Goal: Task Accomplishment & Management: Complete application form

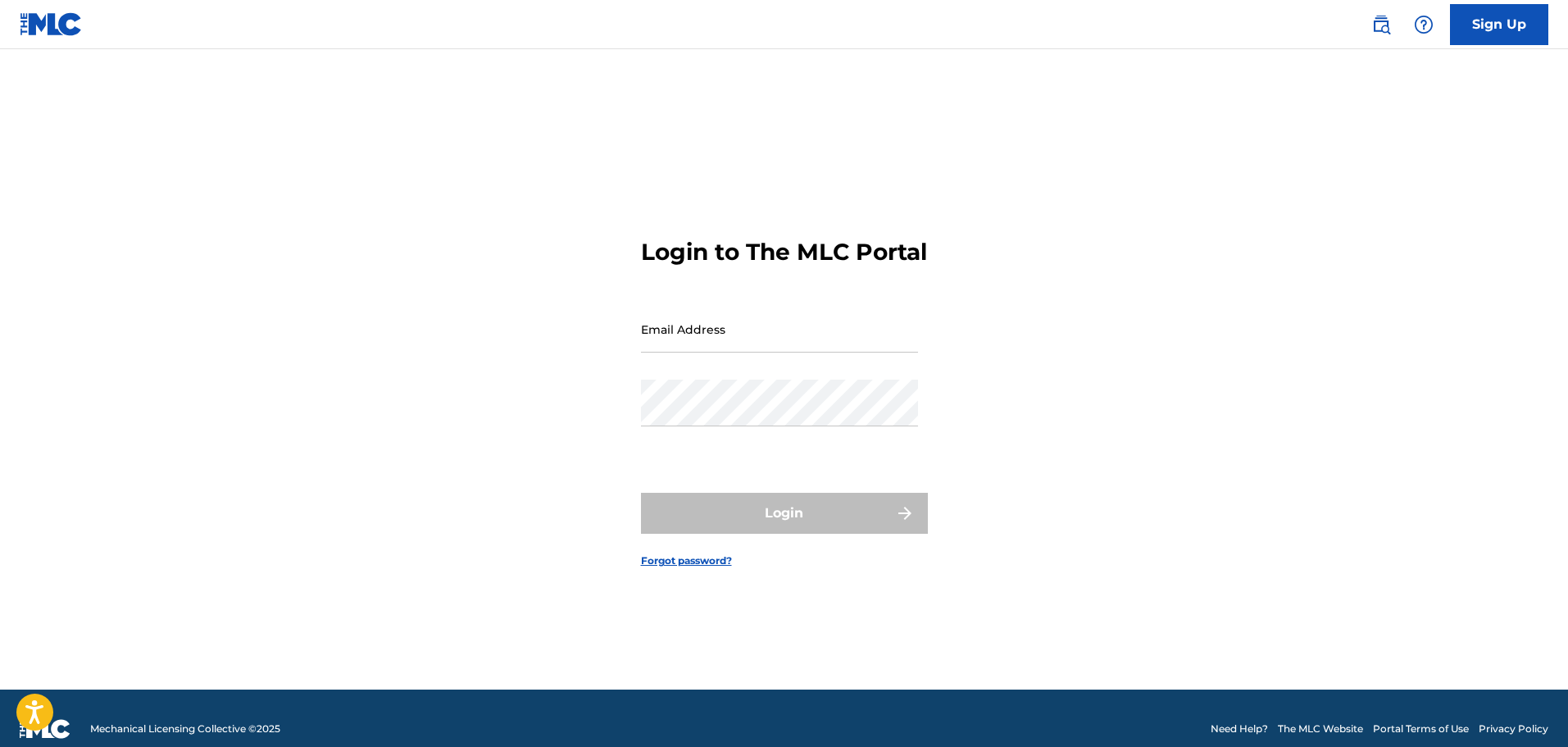
click at [681, 346] on input "Email Address" at bounding box center [780, 329] width 277 height 47
click at [973, 384] on div "Login to The MLC Portal Email Address Password Login Forgot password?" at bounding box center [784, 390] width 1148 height 599
type input "[EMAIL_ADDRESS][DOMAIN_NAME]"
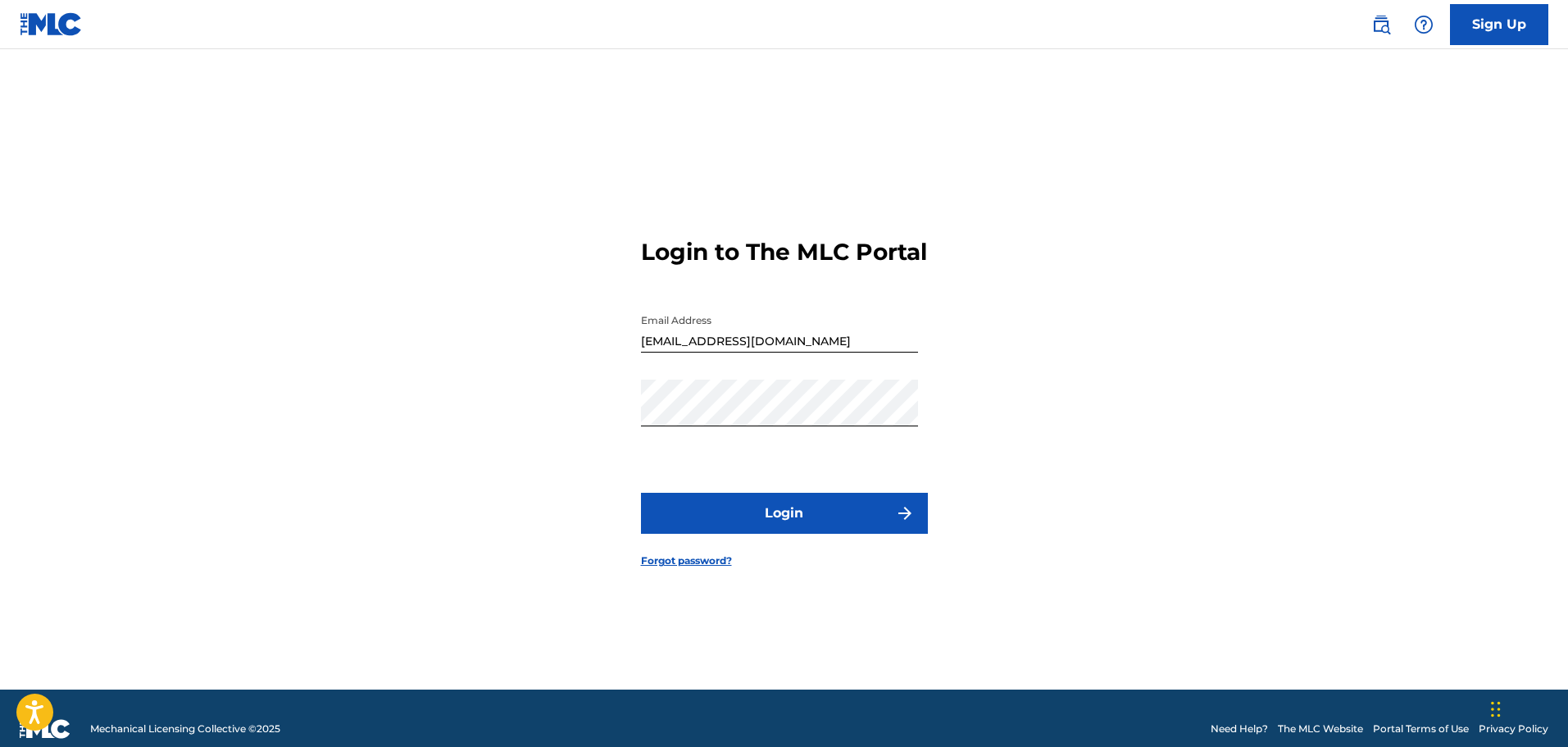
click at [796, 528] on button "Login" at bounding box center [784, 514] width 287 height 41
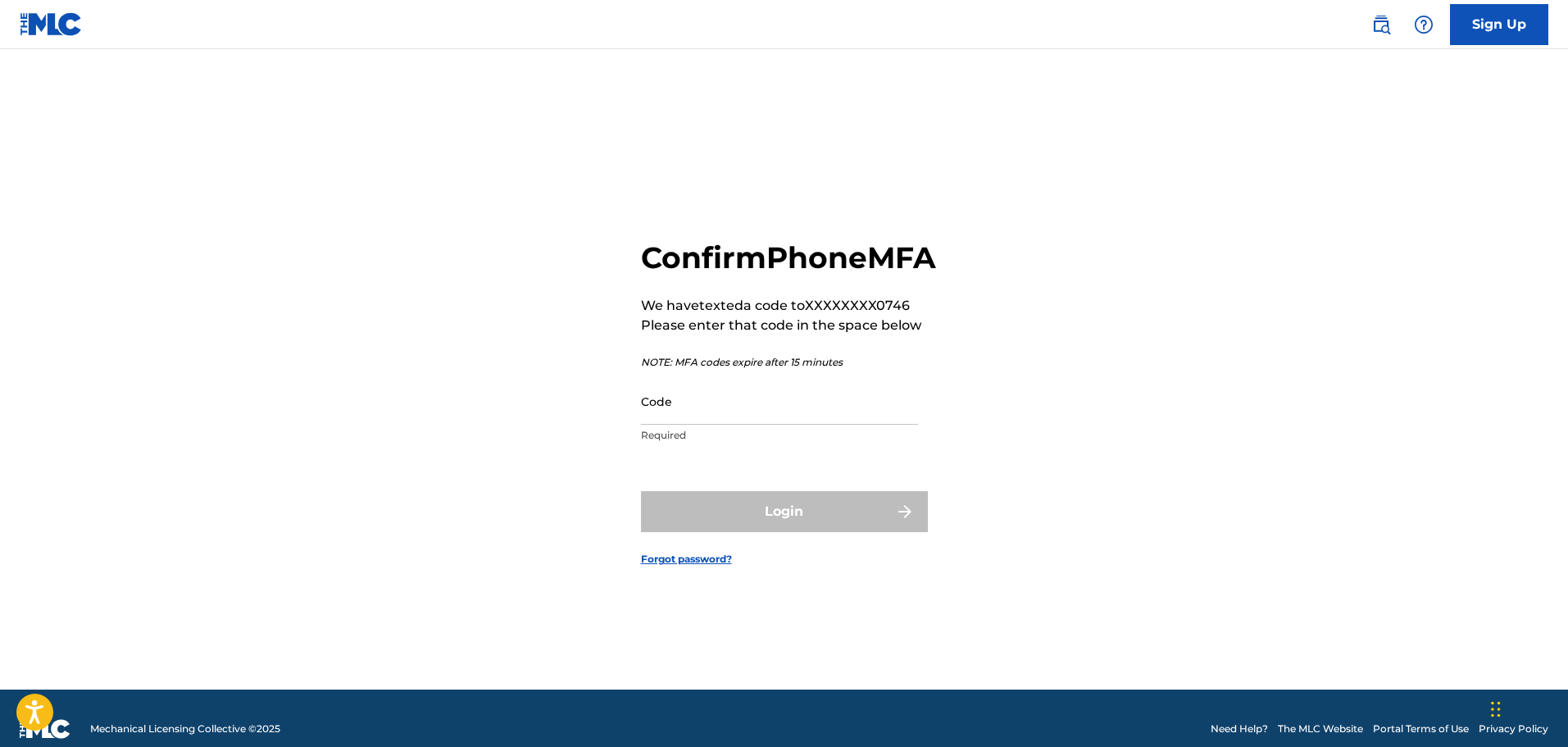
click at [778, 401] on input "Code" at bounding box center [780, 401] width 277 height 47
click at [699, 425] on input "Code" at bounding box center [780, 401] width 277 height 47
click at [887, 309] on div "Confirm Phone MFA We have texted a code to XXXXXXXX0746 Please enter that code …" at bounding box center [788, 344] width 295 height 212
click at [737, 425] on input "Code" at bounding box center [780, 401] width 277 height 47
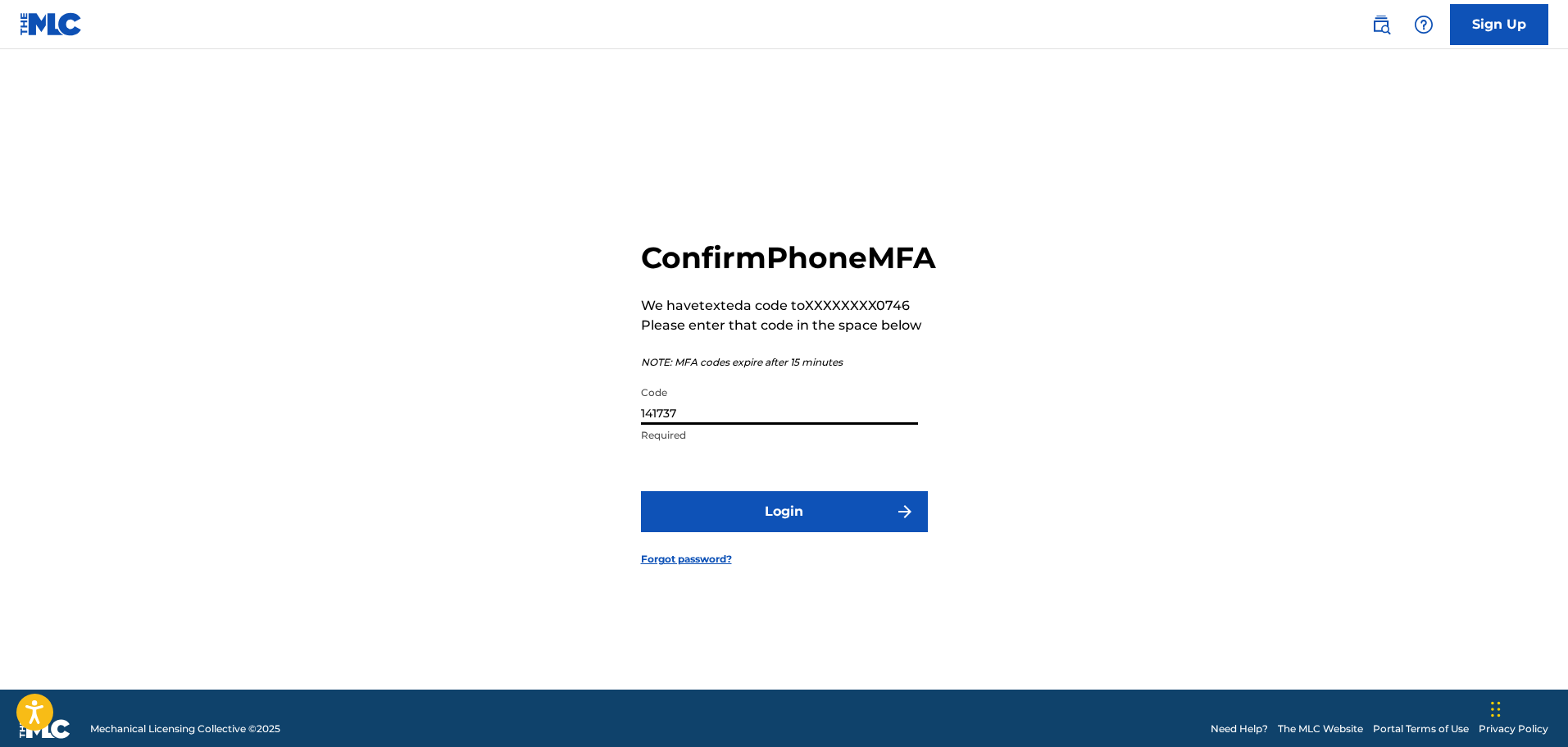
type input "141737"
click at [641, 491] on button "Login" at bounding box center [784, 512] width 287 height 41
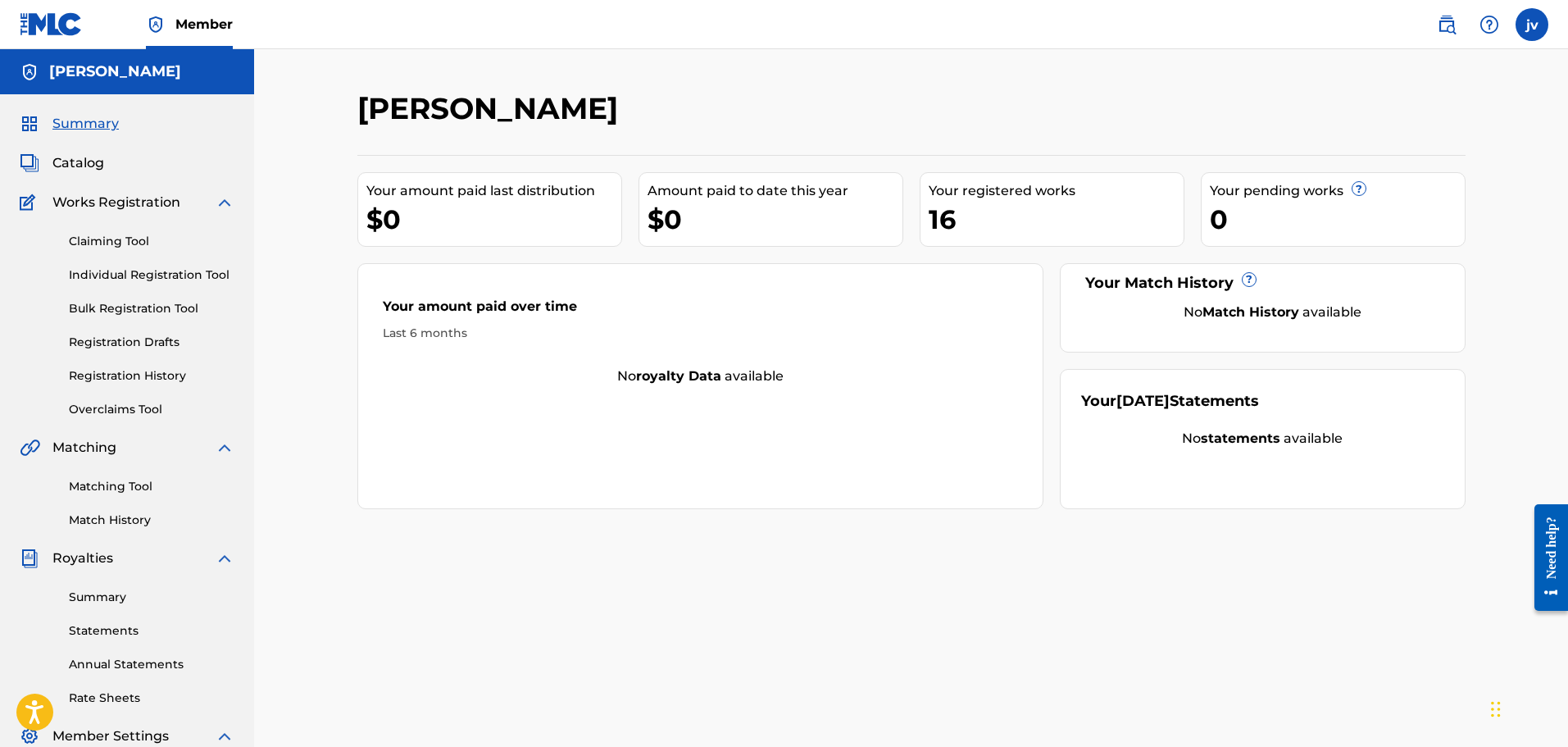
click at [105, 243] on link "Claiming Tool" at bounding box center [151, 241] width 166 height 17
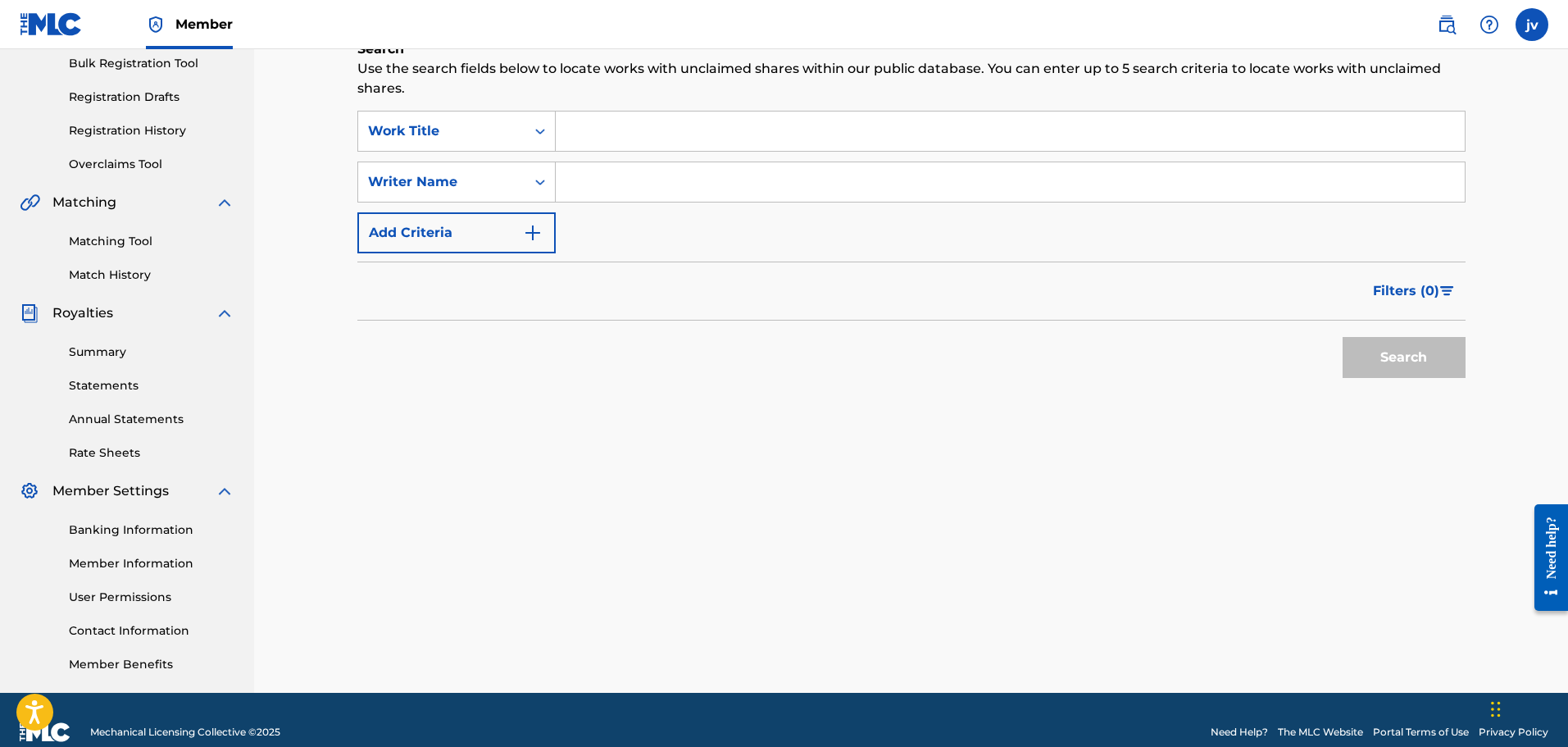
scroll to position [246, 0]
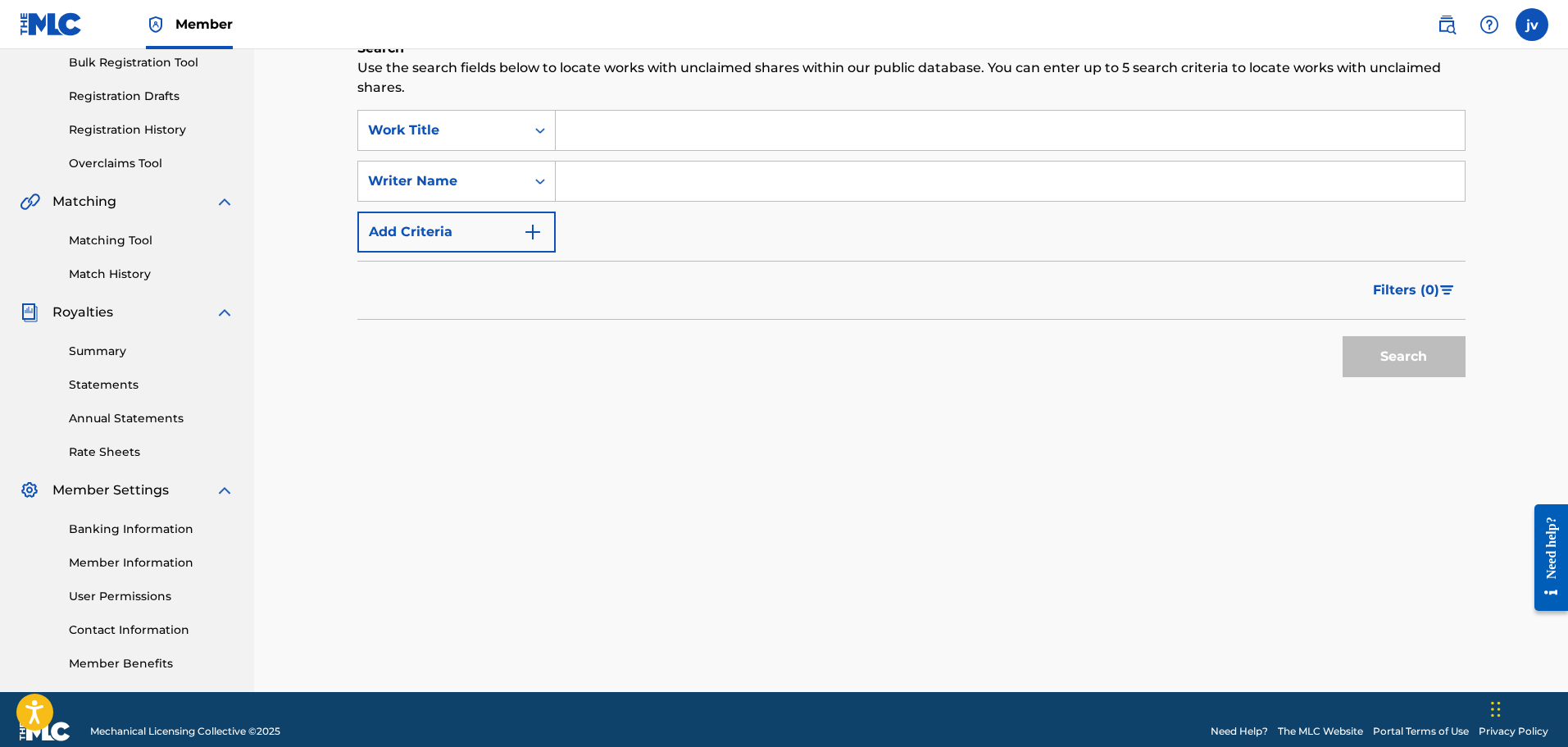
click at [619, 148] on input "Search Form" at bounding box center [1010, 131] width 909 height 39
type input "o"
type input "a dandelion stuck in her eye"
click at [1343, 336] on button "Search" at bounding box center [1404, 357] width 123 height 41
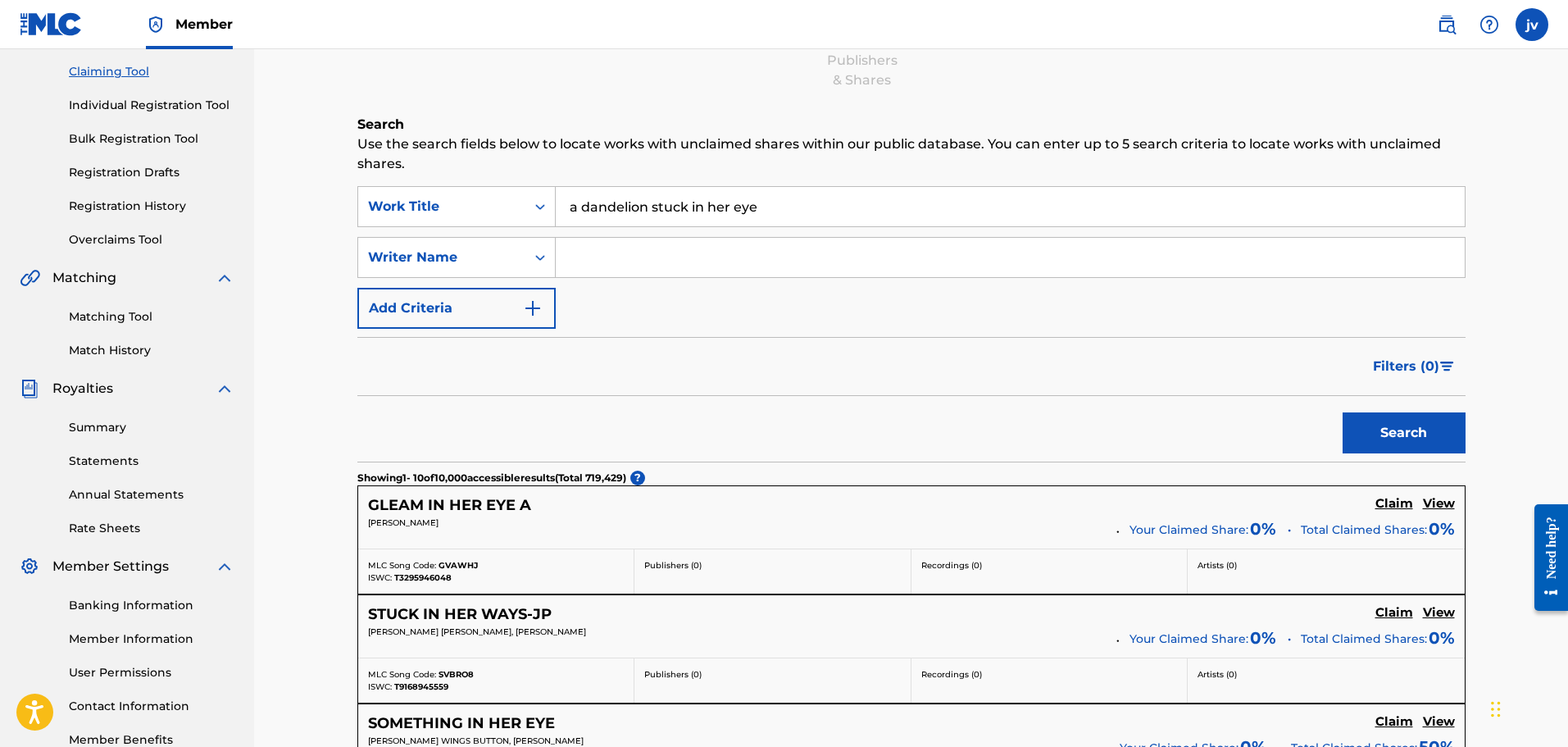
scroll to position [164, 0]
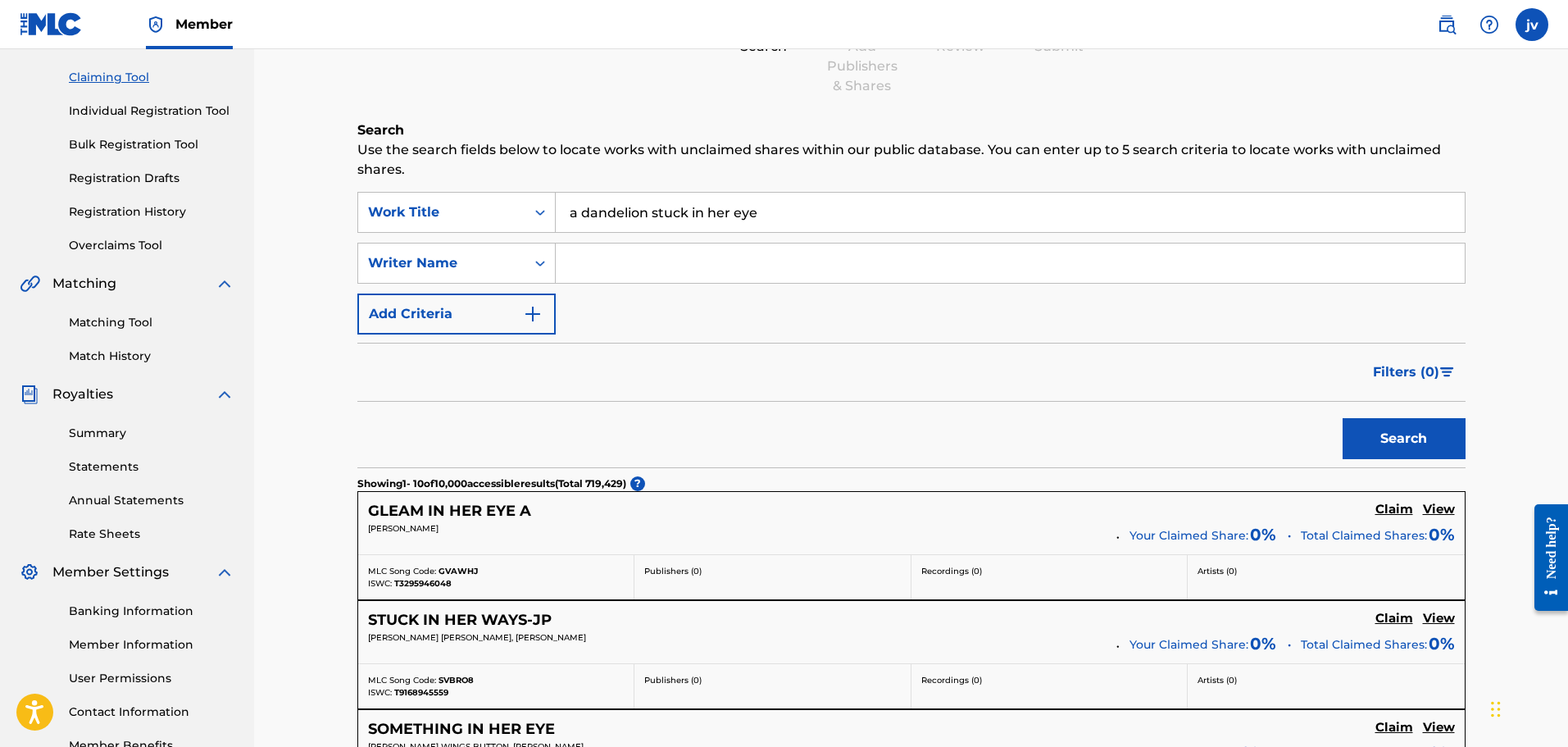
click at [447, 295] on button "Add Criteria" at bounding box center [456, 314] width 199 height 41
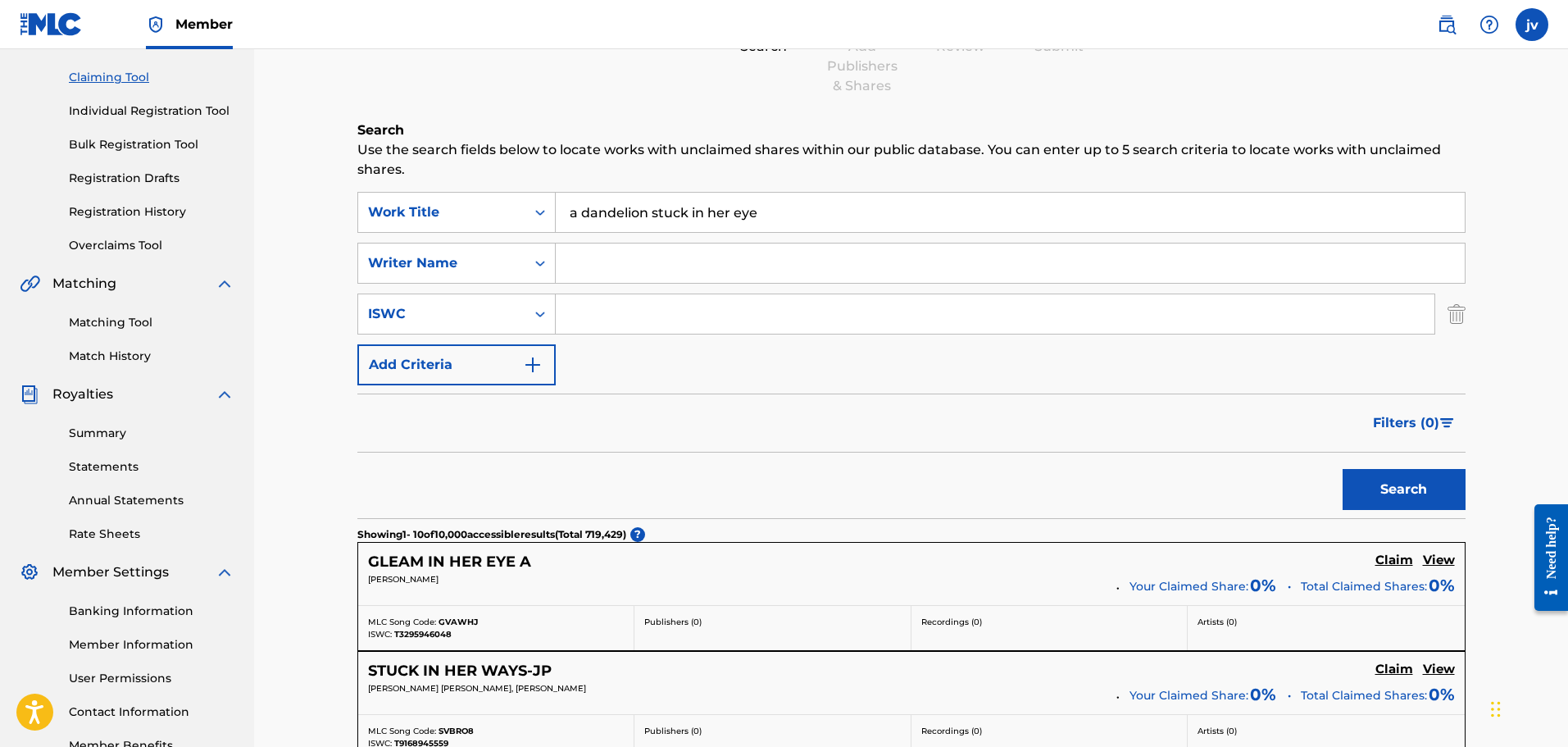
click at [579, 263] on input "Search Form" at bounding box center [1010, 263] width 909 height 39
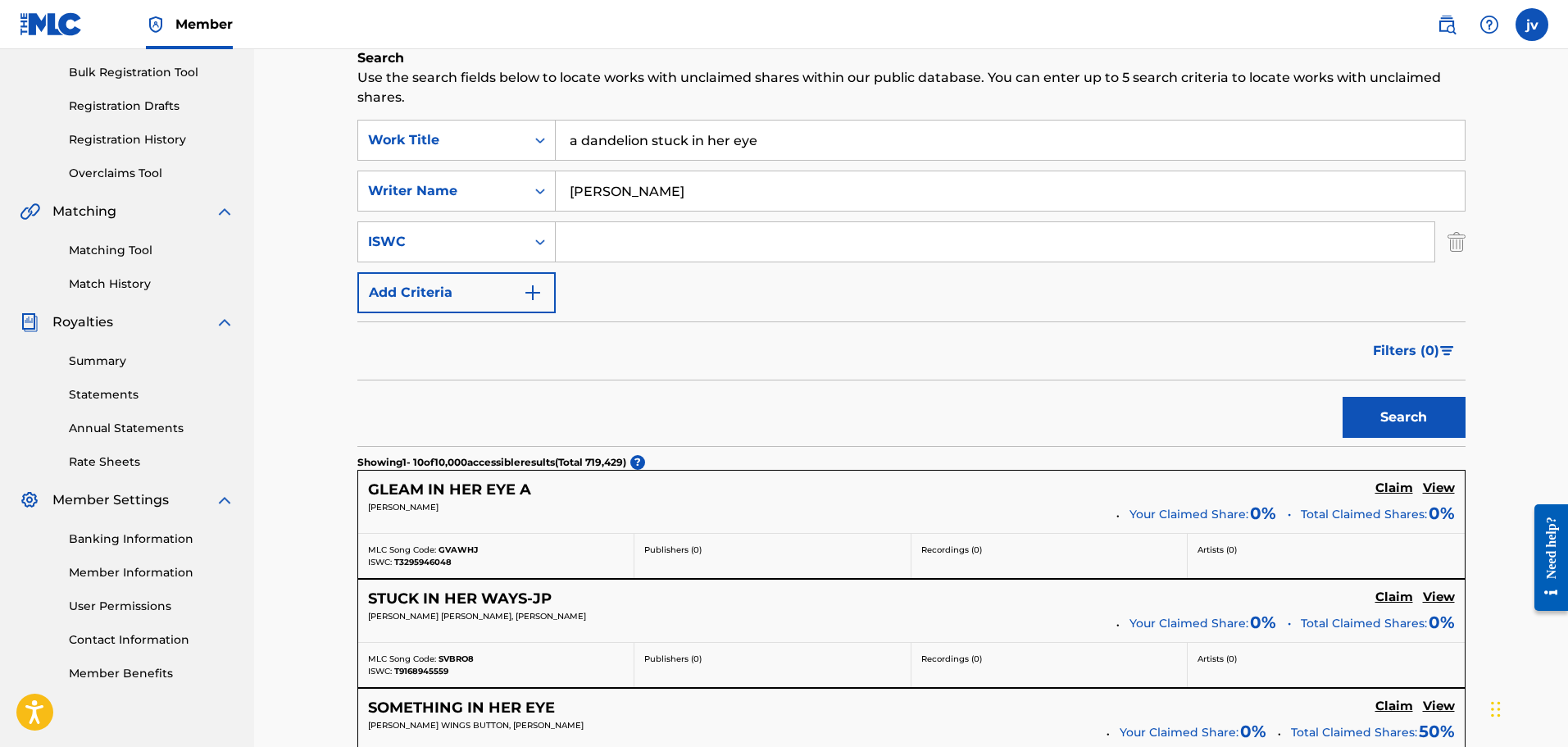
scroll to position [246, 0]
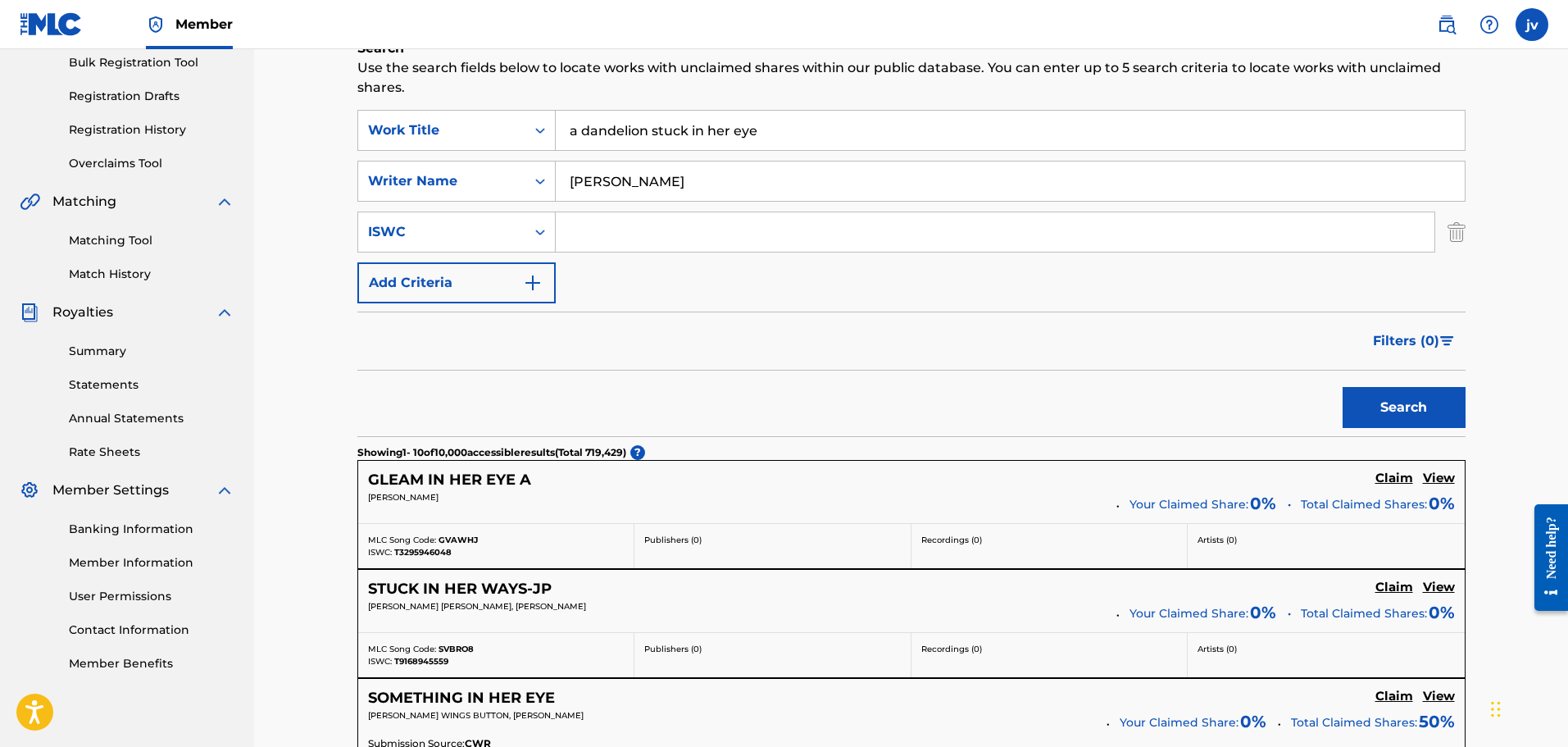
click at [1363, 408] on button "Search" at bounding box center [1404, 407] width 123 height 41
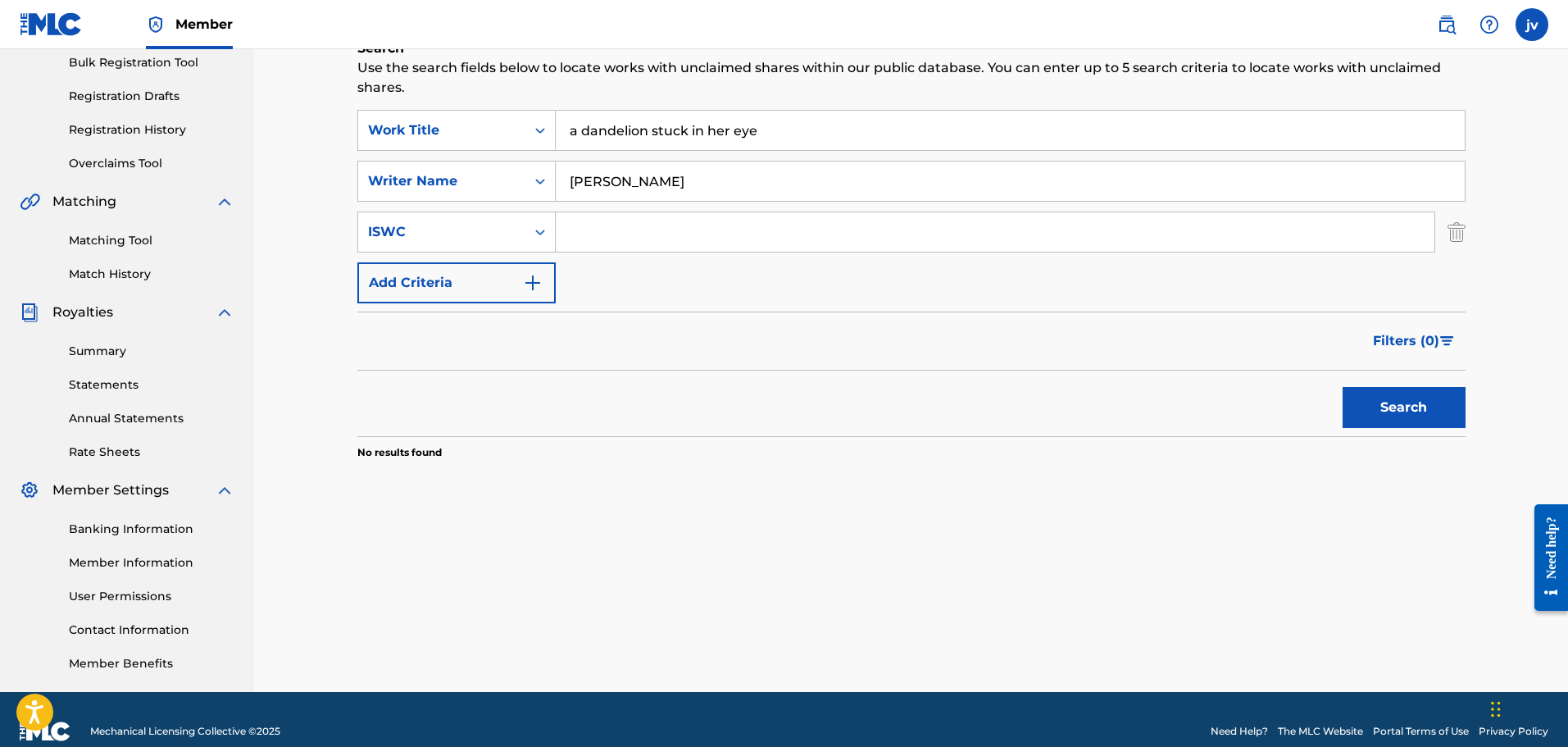
click at [670, 191] on input "[PERSON_NAME]" at bounding box center [1010, 181] width 909 height 39
drag, startPoint x: 700, startPoint y: 185, endPoint x: 616, endPoint y: 183, distance: 84.0
click at [616, 183] on input "[PERSON_NAME]" at bounding box center [1010, 181] width 909 height 39
click at [1343, 386] on button "Search" at bounding box center [1404, 407] width 123 height 41
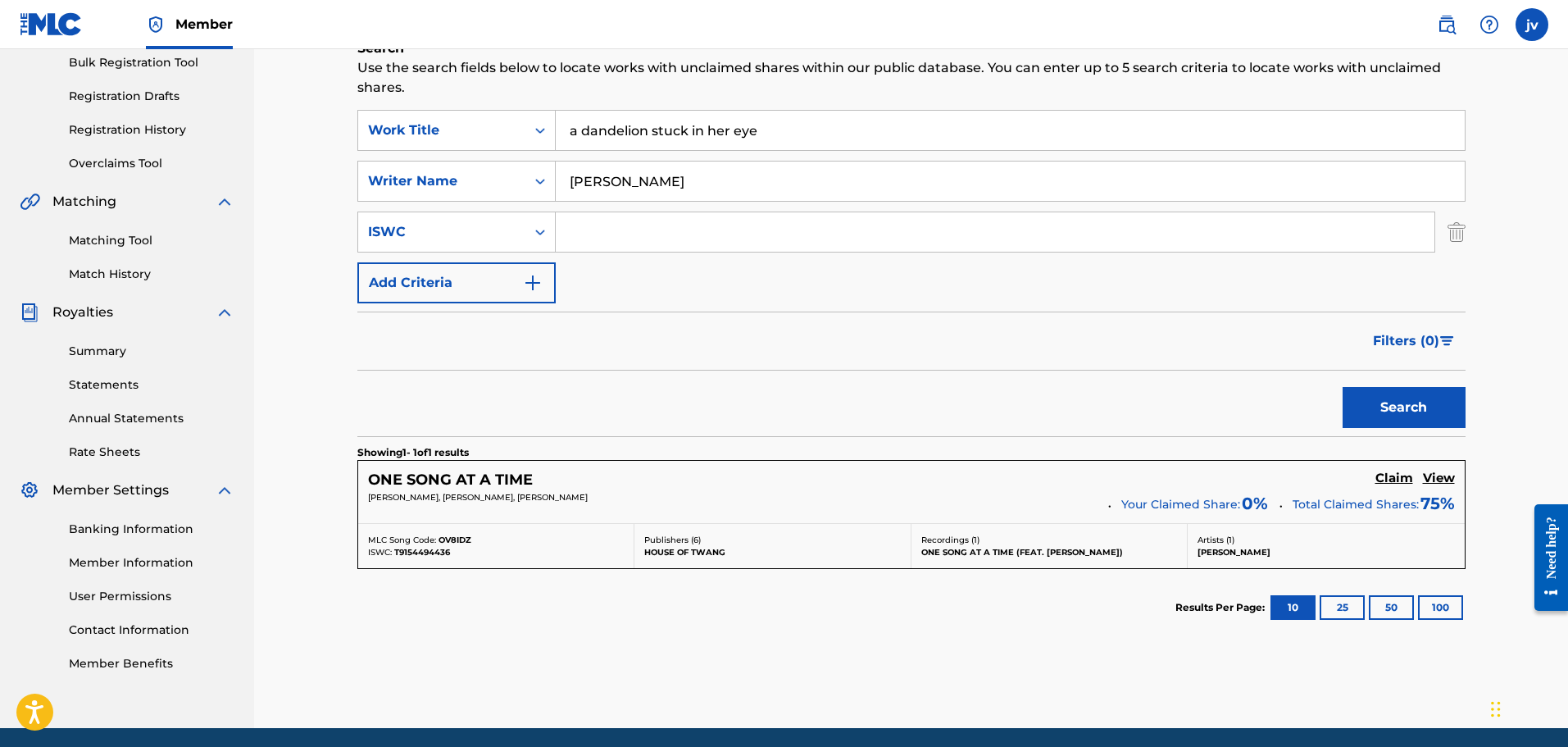
click at [700, 186] on input "[PERSON_NAME]" at bounding box center [1010, 181] width 909 height 39
click at [1343, 386] on button "Search" at bounding box center [1404, 407] width 123 height 41
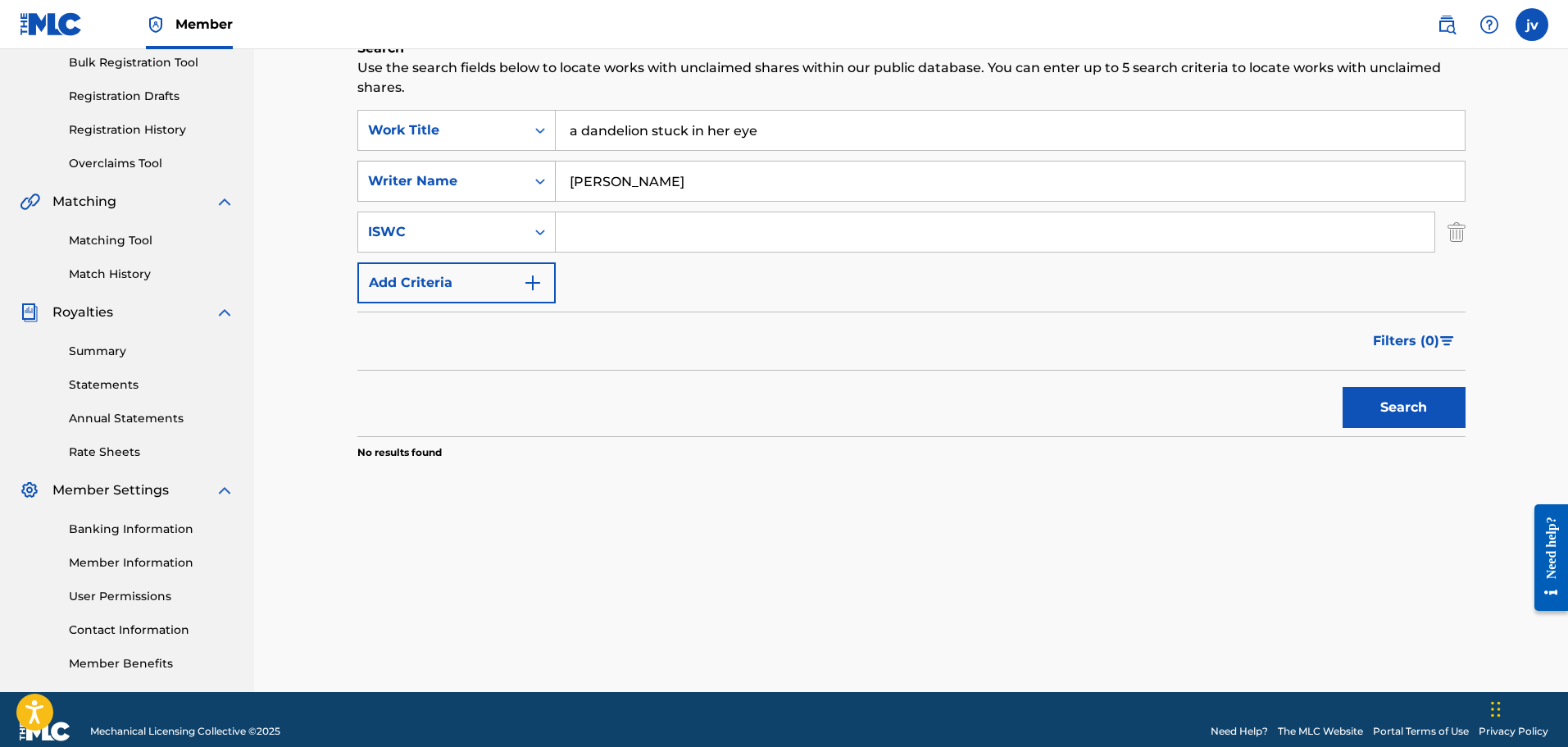
drag, startPoint x: 683, startPoint y: 183, endPoint x: 517, endPoint y: 170, distance: 166.5
click at [516, 171] on div "SearchWithCriteria0177d05e-0646-4d58-8b5b-d7391a974eb8 Writer Name [PERSON_NAME]" at bounding box center [911, 182] width 1109 height 41
click at [669, 307] on form "SearchWithCriteria394bbb84-3fa9-421b-aa50-fc6a4fc3e60c Work Title a dandelion s…" at bounding box center [911, 273] width 1109 height 327
click at [523, 268] on button "Add Criteria" at bounding box center [456, 283] width 199 height 41
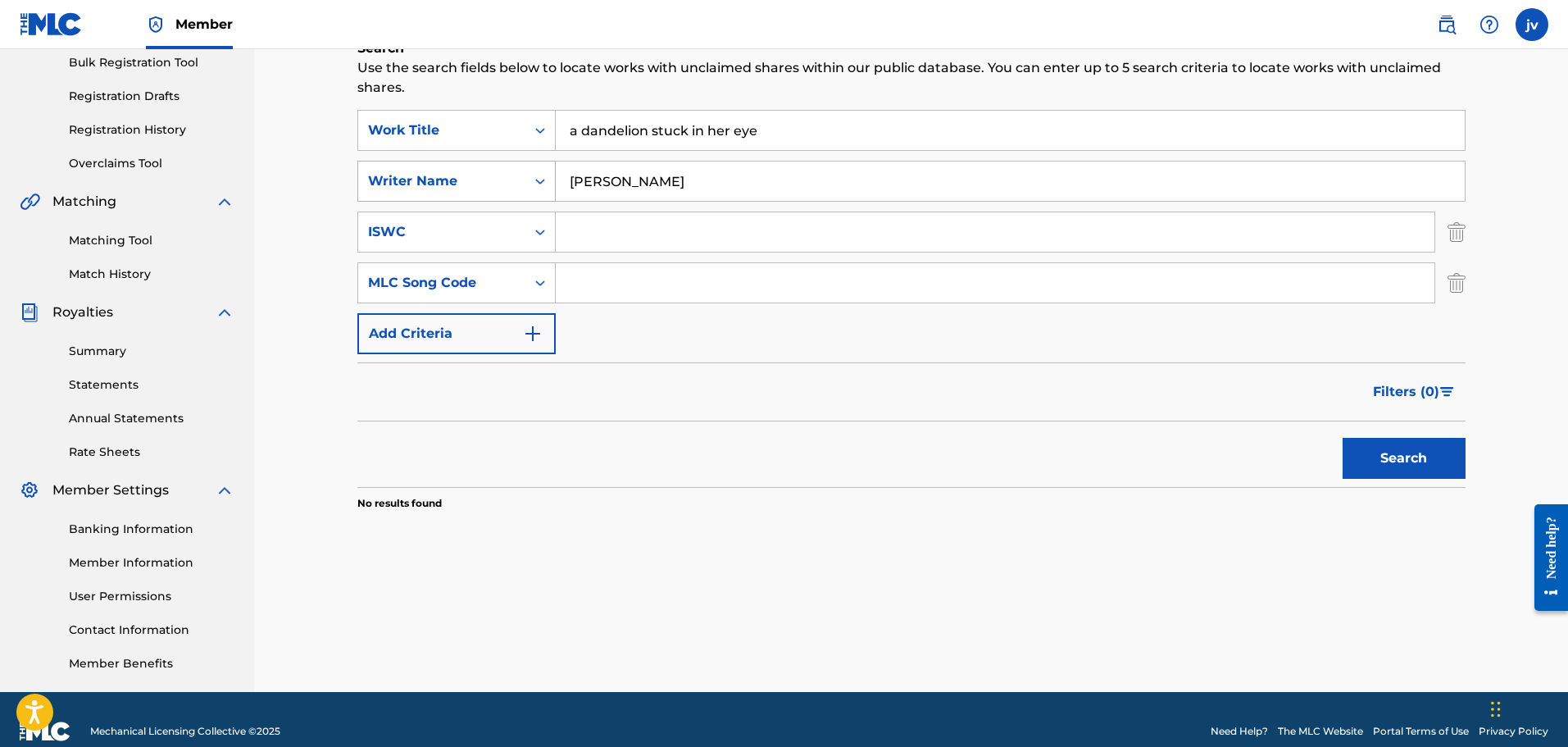
drag, startPoint x: 716, startPoint y: 183, endPoint x: 526, endPoint y: 175, distance: 190.2
click at [526, 175] on div "SearchWithCriteria0177d05e-0646-4d58-8b5b-d7391a974eb8 Writer Name [PERSON_NAME]" at bounding box center [911, 182] width 1109 height 41
type input "[PERSON_NAME]"
click at [617, 233] on input "Search Form" at bounding box center [995, 232] width 879 height 39
drag, startPoint x: 639, startPoint y: 176, endPoint x: 464, endPoint y: 169, distance: 175.1
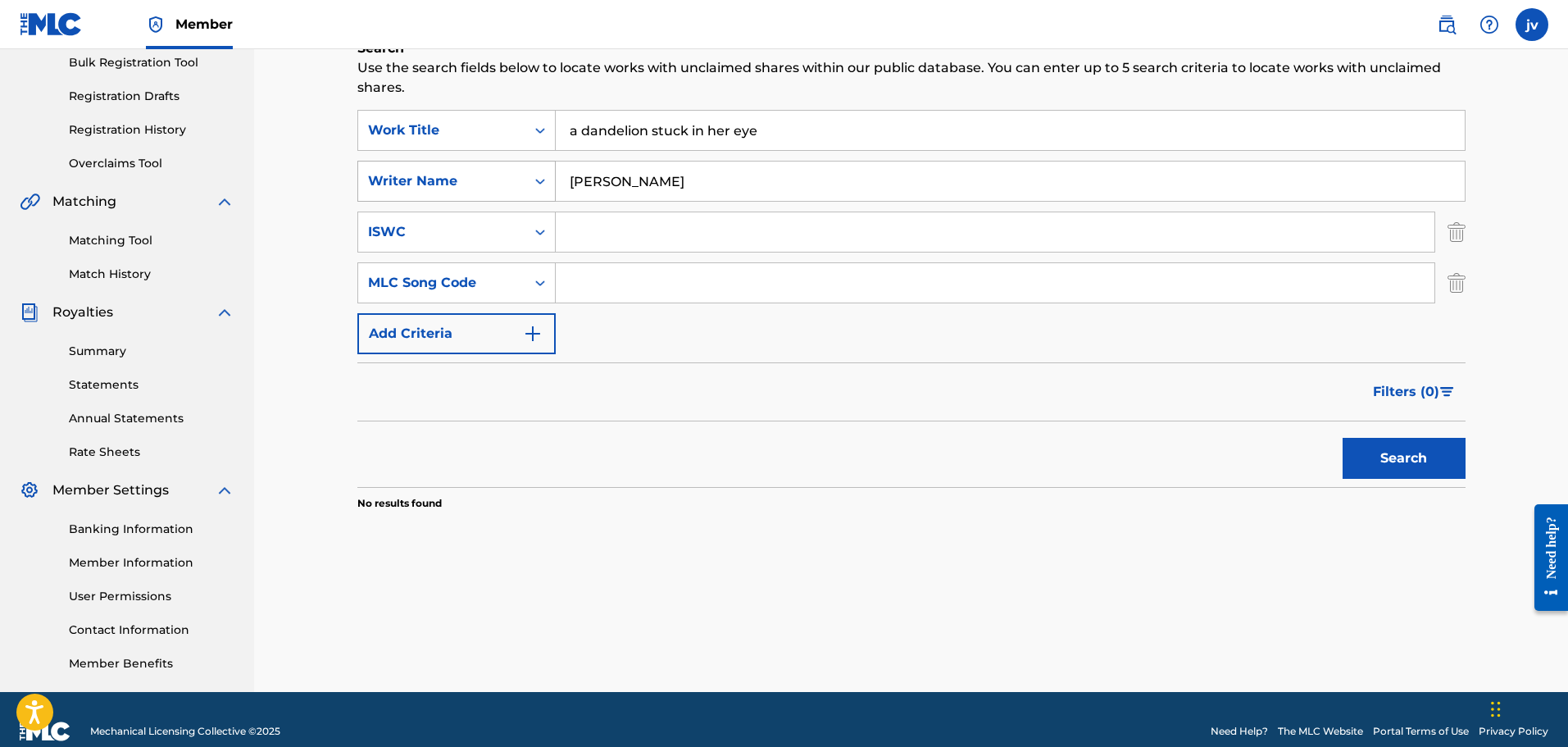
click at [464, 169] on div "SearchWithCriteria0177d05e-0646-4d58-8b5b-d7391a974eb8 Writer Name [PERSON_NAME]" at bounding box center [911, 182] width 1109 height 41
click at [442, 178] on div "Writer Name" at bounding box center [441, 181] width 148 height 20
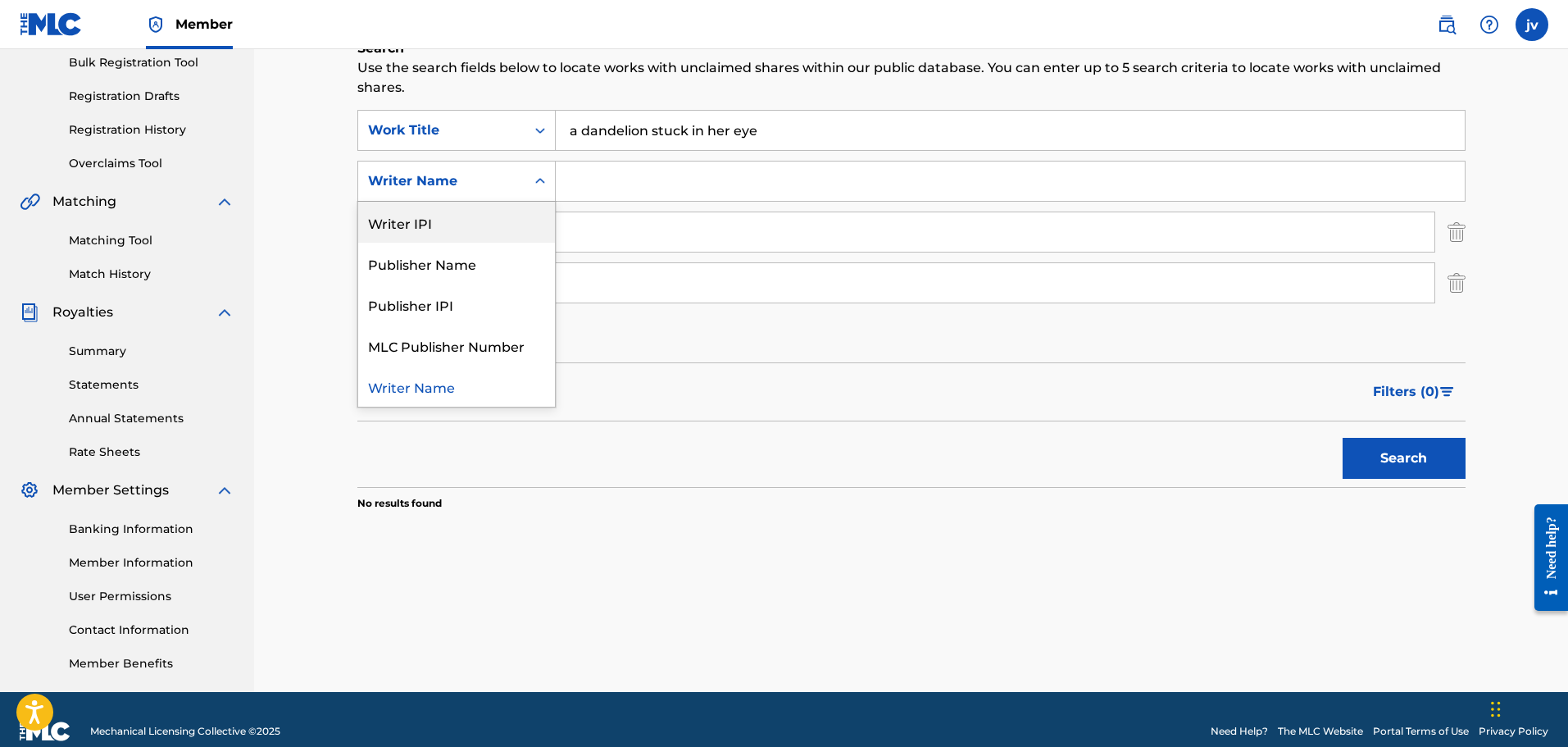
click at [420, 224] on div "Writer IPI" at bounding box center [456, 222] width 197 height 41
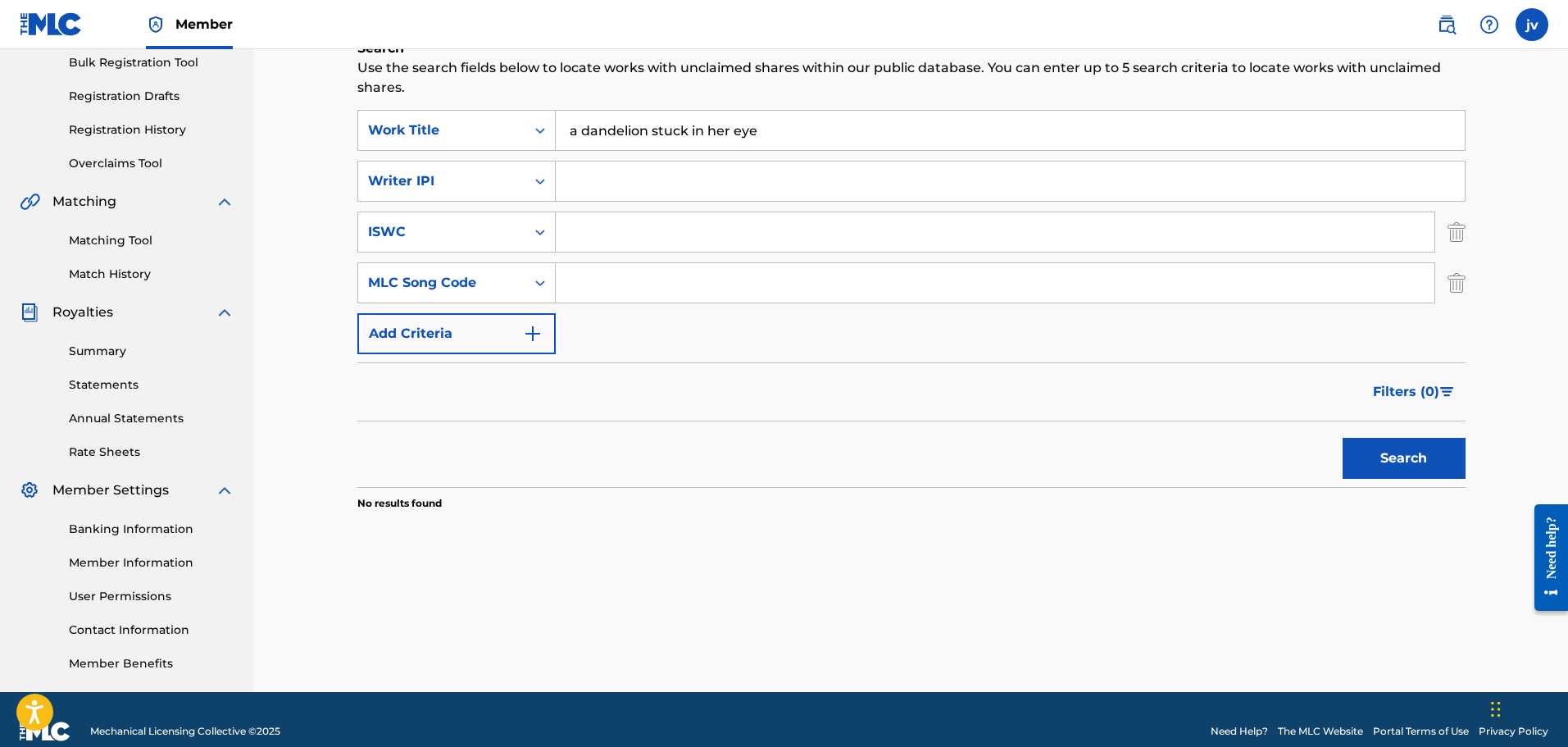
click at [585, 182] on input "Search Form" at bounding box center [1010, 181] width 909 height 39
click at [603, 232] on input "Search Form" at bounding box center [995, 232] width 879 height 39
click at [606, 190] on input "Search Form" at bounding box center [1010, 181] width 909 height 39
click at [507, 182] on div "Writer IPI" at bounding box center [441, 181] width 148 height 20
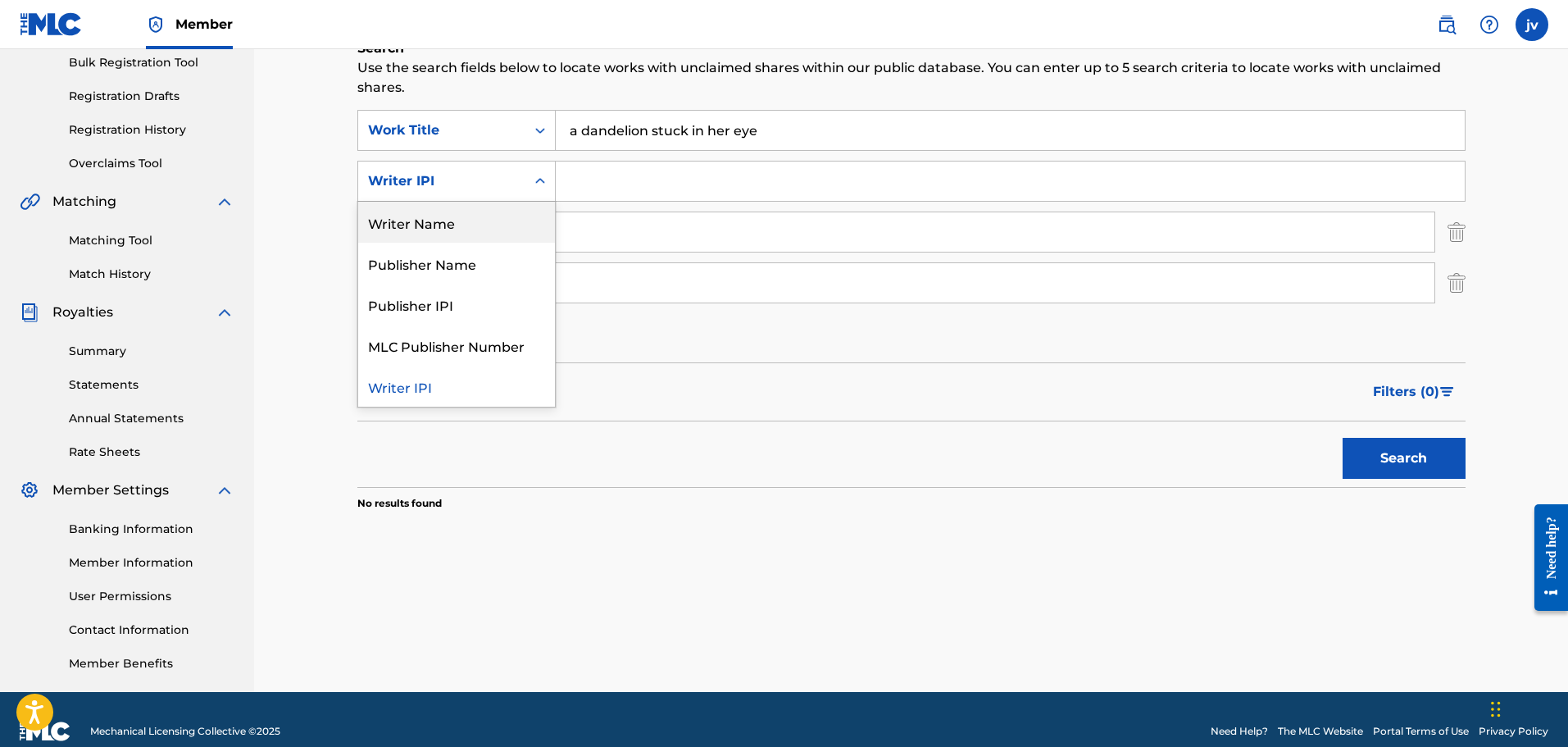
click at [438, 225] on div "Writer Name" at bounding box center [456, 222] width 197 height 41
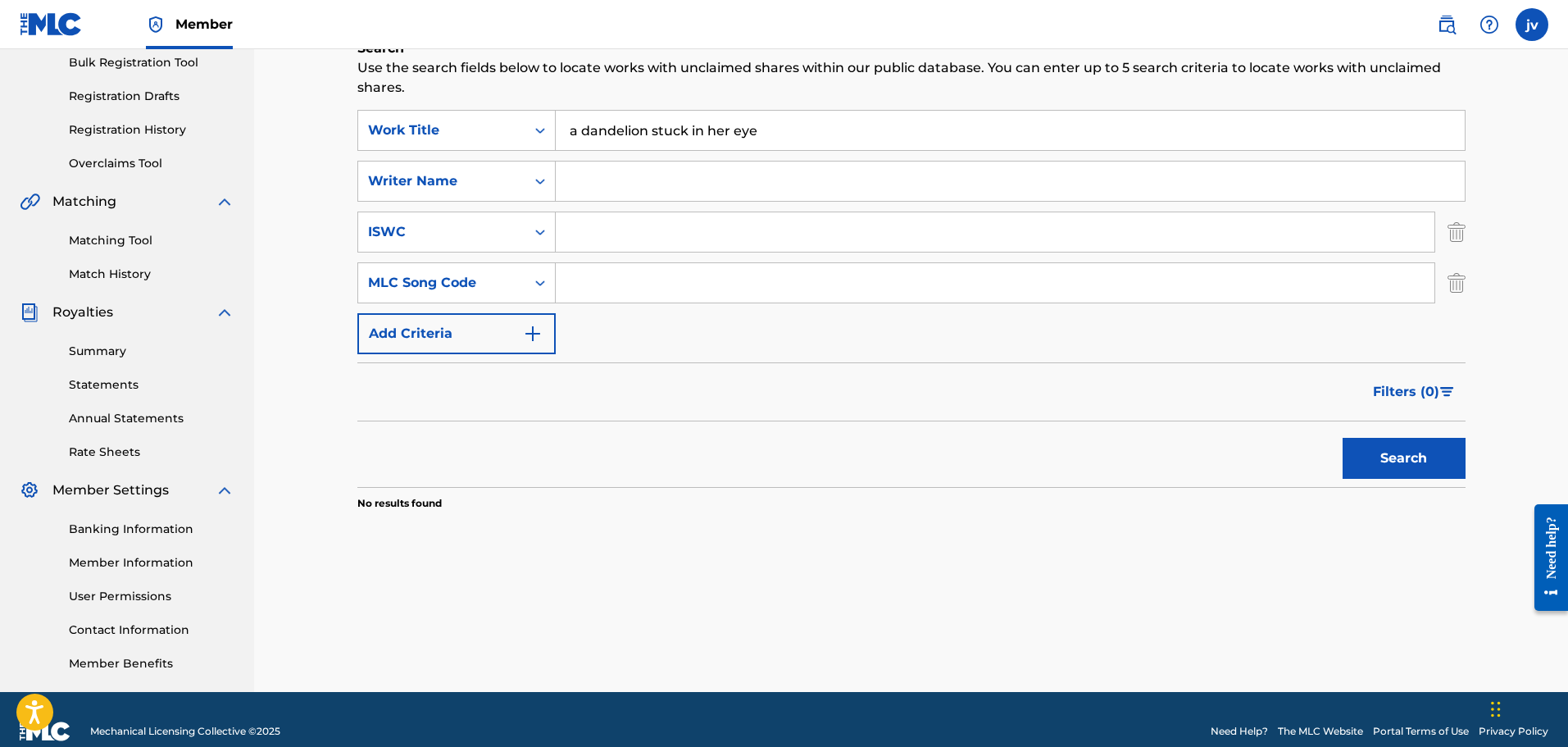
click at [601, 177] on input "Search Form" at bounding box center [1010, 181] width 909 height 39
paste input "[PERSON_NAME]"
type input "[PERSON_NAME]"
click at [1343, 437] on button "Search" at bounding box center [1404, 458] width 123 height 41
drag, startPoint x: 745, startPoint y: 186, endPoint x: 502, endPoint y: 174, distance: 243.3
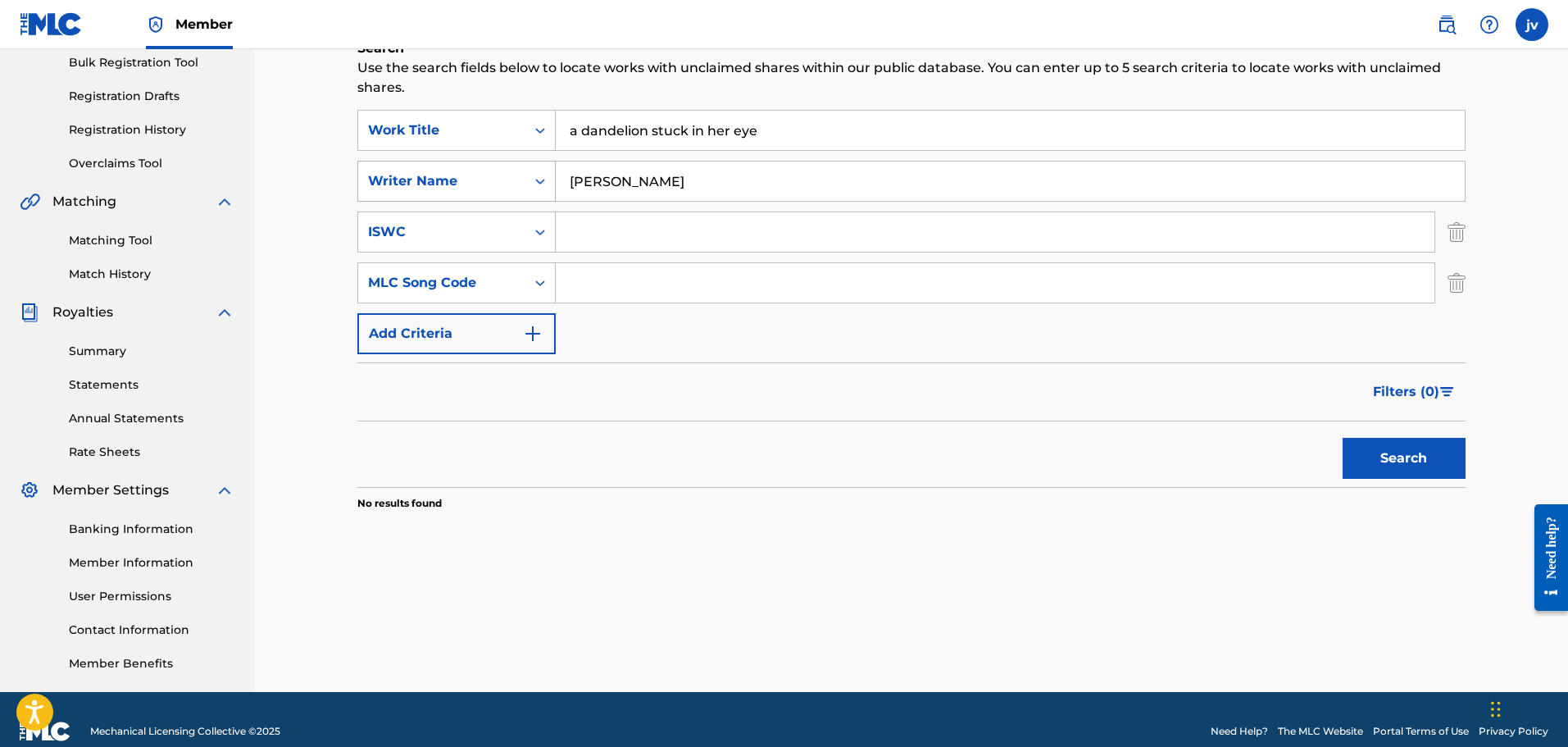
click at [502, 174] on div "SearchWithCriteria65a0c147-edc9-462f-a576-a981af3c91b7 Writer Name [PERSON_NAME]" at bounding box center [911, 182] width 1109 height 41
click at [483, 137] on div "Work Title" at bounding box center [441, 131] width 148 height 20
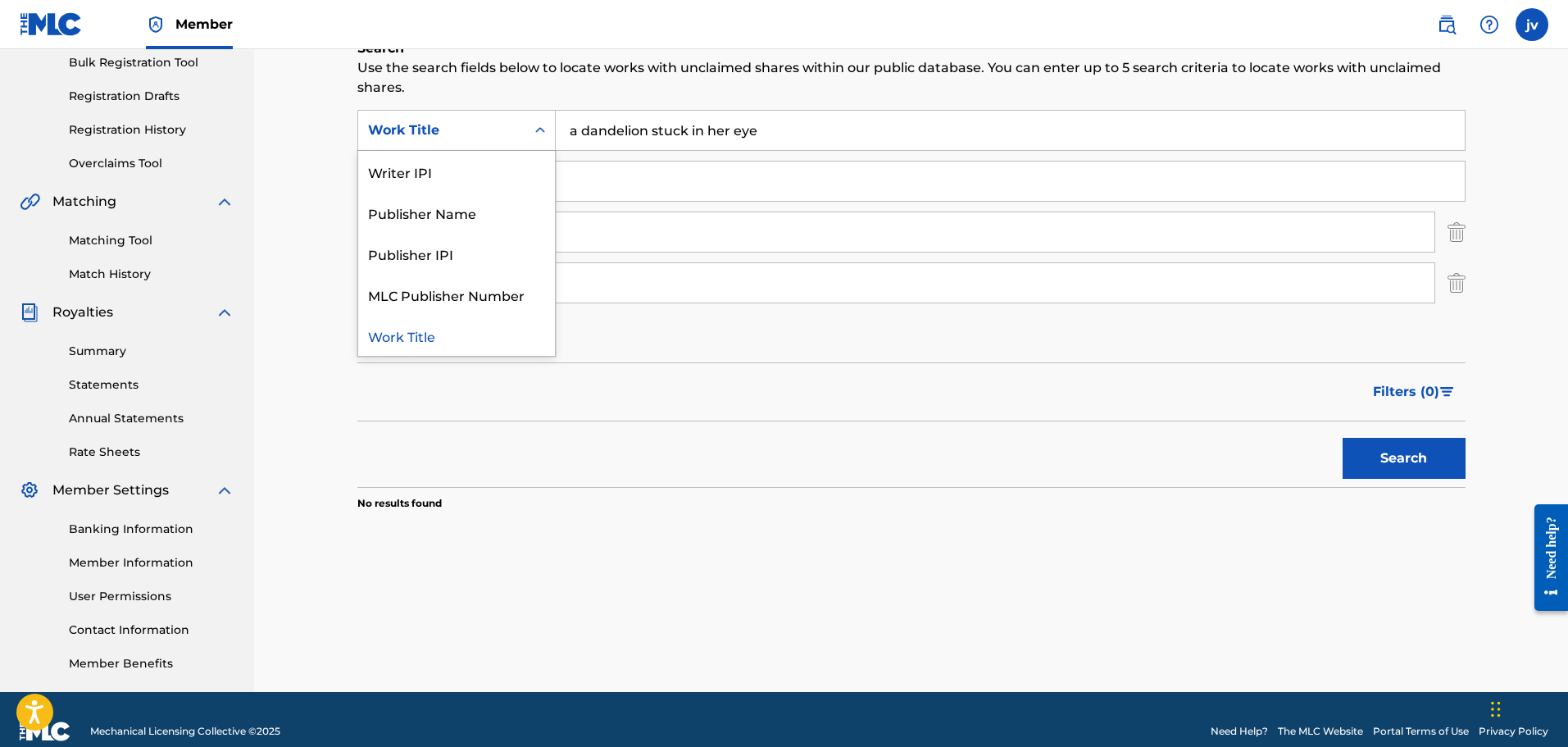
click at [470, 119] on div "Work Title" at bounding box center [441, 130] width 167 height 31
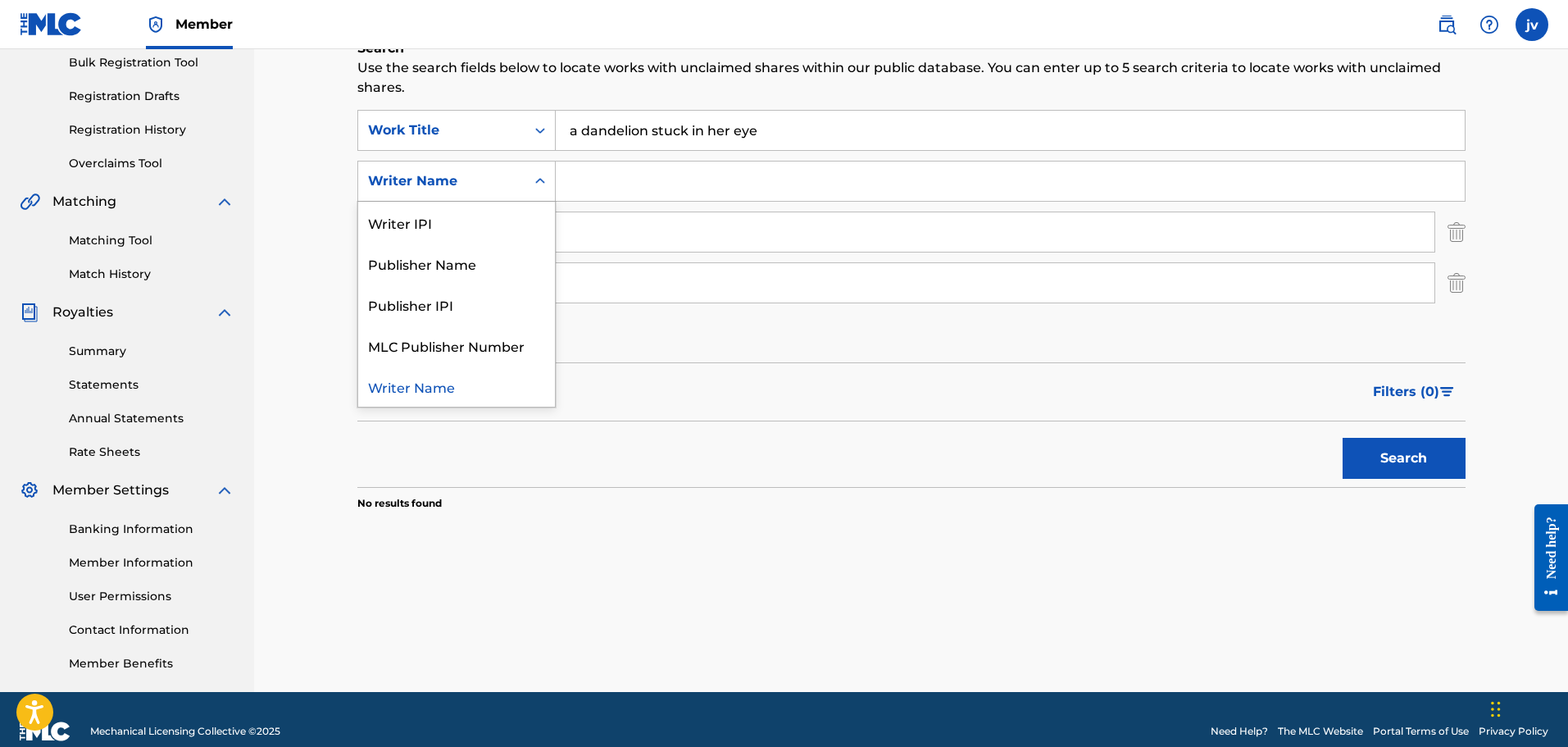
click at [438, 184] on div "Writer Name" at bounding box center [441, 181] width 148 height 20
click at [435, 229] on div "Writer IPI" at bounding box center [456, 222] width 197 height 41
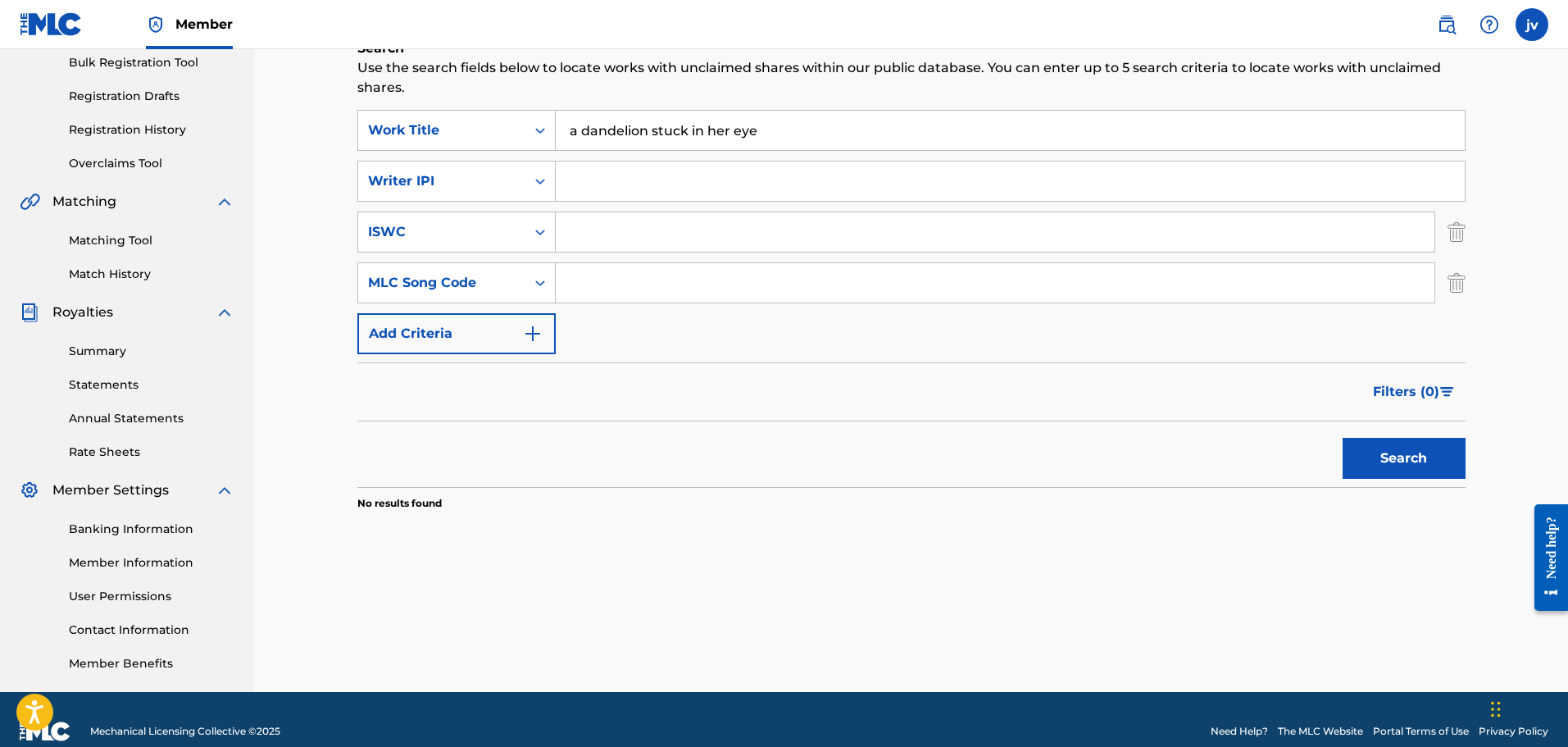
click at [589, 173] on input "Search Form" at bounding box center [1010, 181] width 909 height 39
paste input "1220640114"
type input "1220640114"
click at [1343, 437] on button "Search" at bounding box center [1404, 458] width 123 height 41
click at [501, 239] on div "ISWC" at bounding box center [441, 232] width 148 height 20
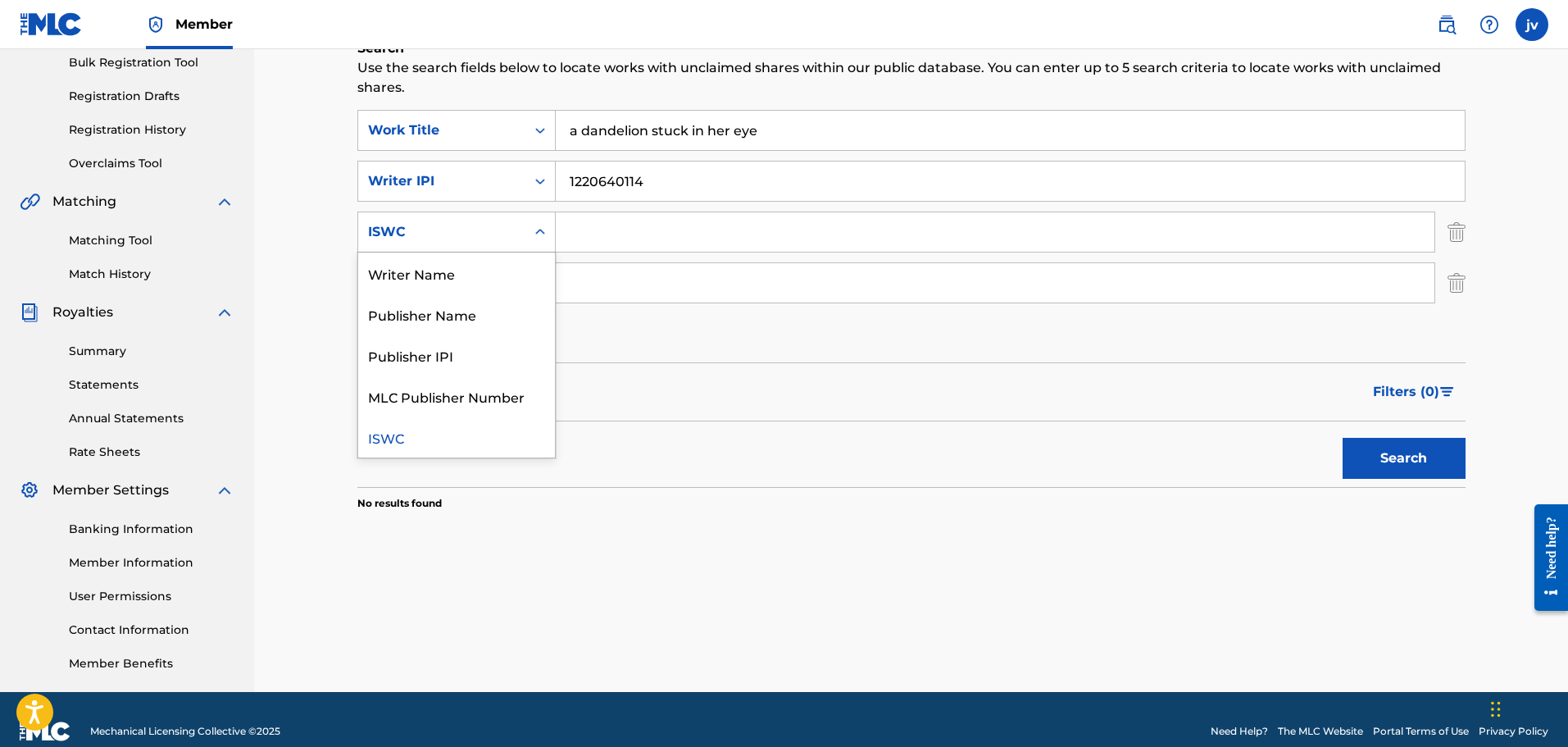
click at [474, 233] on div "ISWC" at bounding box center [441, 232] width 148 height 20
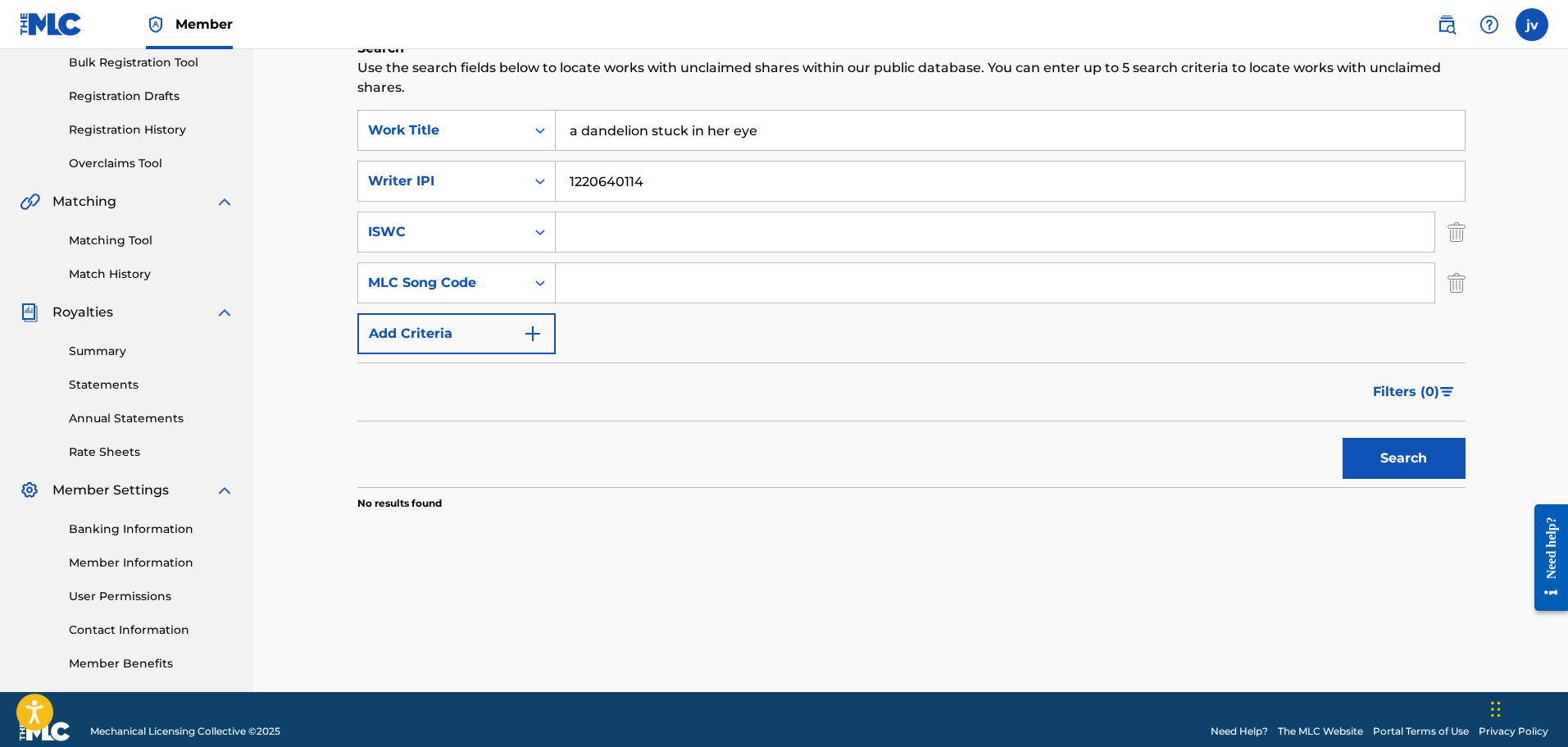
click at [588, 233] on input "Search Form" at bounding box center [995, 232] width 879 height 39
paste input "T3346931980"
type input "T3346931980"
click at [1343, 437] on button "Search" at bounding box center [1404, 458] width 123 height 41
drag, startPoint x: 662, startPoint y: 185, endPoint x: 490, endPoint y: 171, distance: 172.6
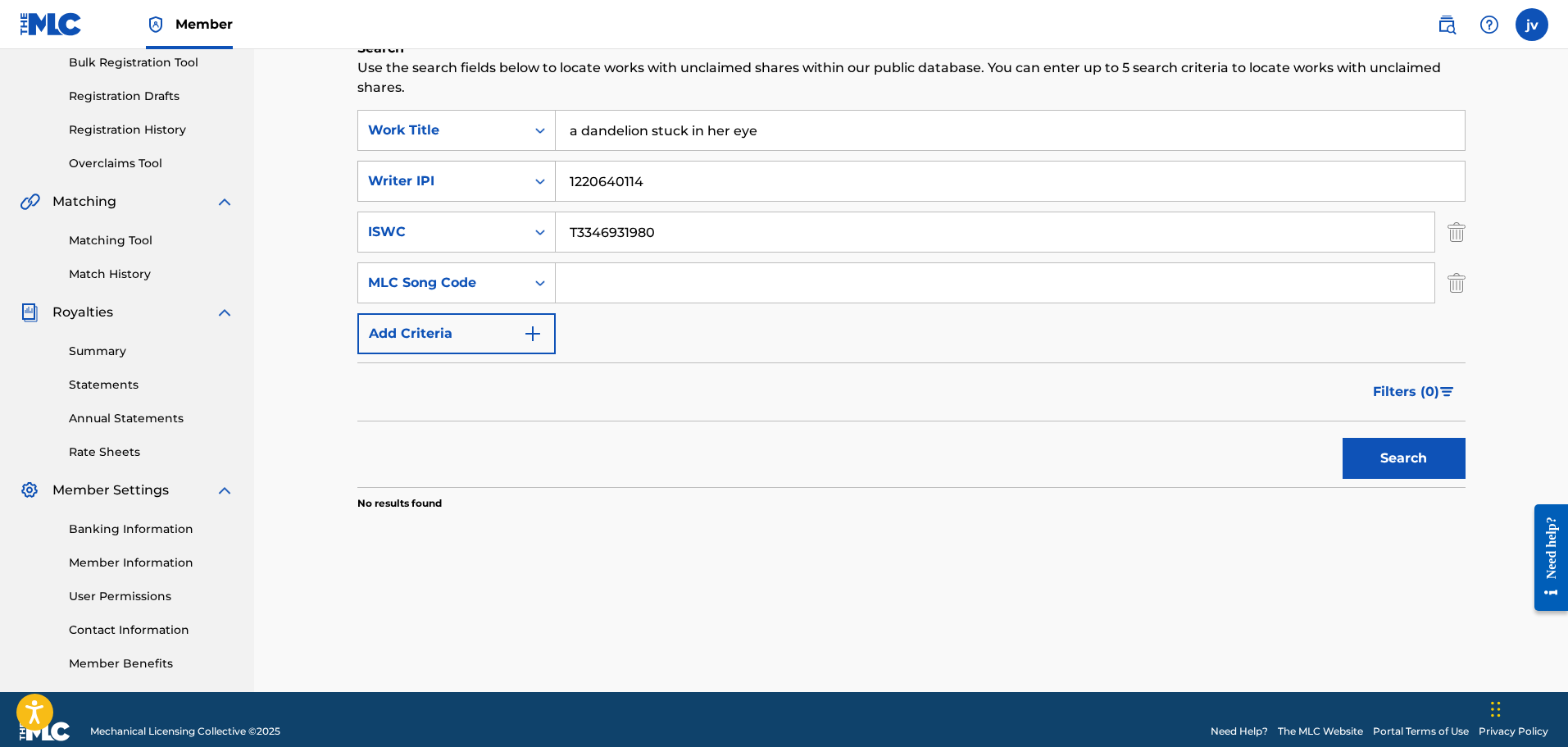
click at [512, 172] on div "SearchWithCriteria51855600-3e95-4a54-92b5-bd3780315a33 Writer IPI 1220640114" at bounding box center [911, 182] width 1109 height 41
click at [1343, 437] on button "Search" at bounding box center [1404, 458] width 123 height 41
click at [797, 132] on input "a dandelion stuck in her eye" at bounding box center [1010, 131] width 909 height 39
drag, startPoint x: 773, startPoint y: 132, endPoint x: 458, endPoint y: 120, distance: 315.2
click at [457, 118] on div "SearchWithCriteria394bbb84-3fa9-421b-aa50-fc6a4fc3e60c Work Title a dandelion s…" at bounding box center [911, 131] width 1109 height 41
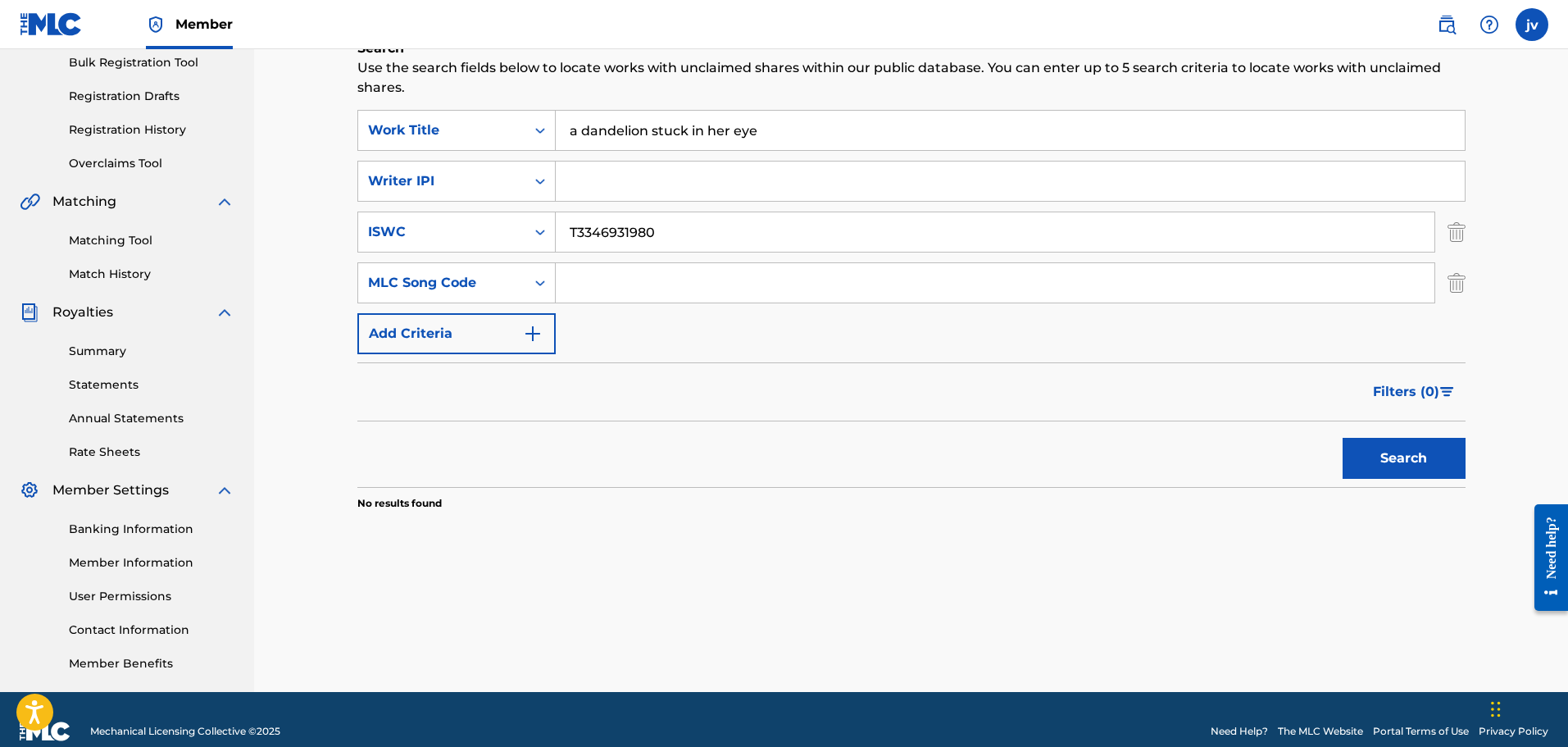
click at [764, 208] on div "SearchWithCriteria394bbb84-3fa9-421b-aa50-fc6a4fc3e60c Work Title a dandelion s…" at bounding box center [911, 232] width 1109 height 244
click at [749, 225] on input "T3346931980" at bounding box center [995, 232] width 879 height 39
click at [1343, 437] on button "Search" at bounding box center [1404, 458] width 123 height 41
click at [141, 364] on div "Summary Statements Annual Statements Rate Sheets" at bounding box center [127, 391] width 215 height 139
click at [107, 359] on link "Summary" at bounding box center [151, 351] width 166 height 17
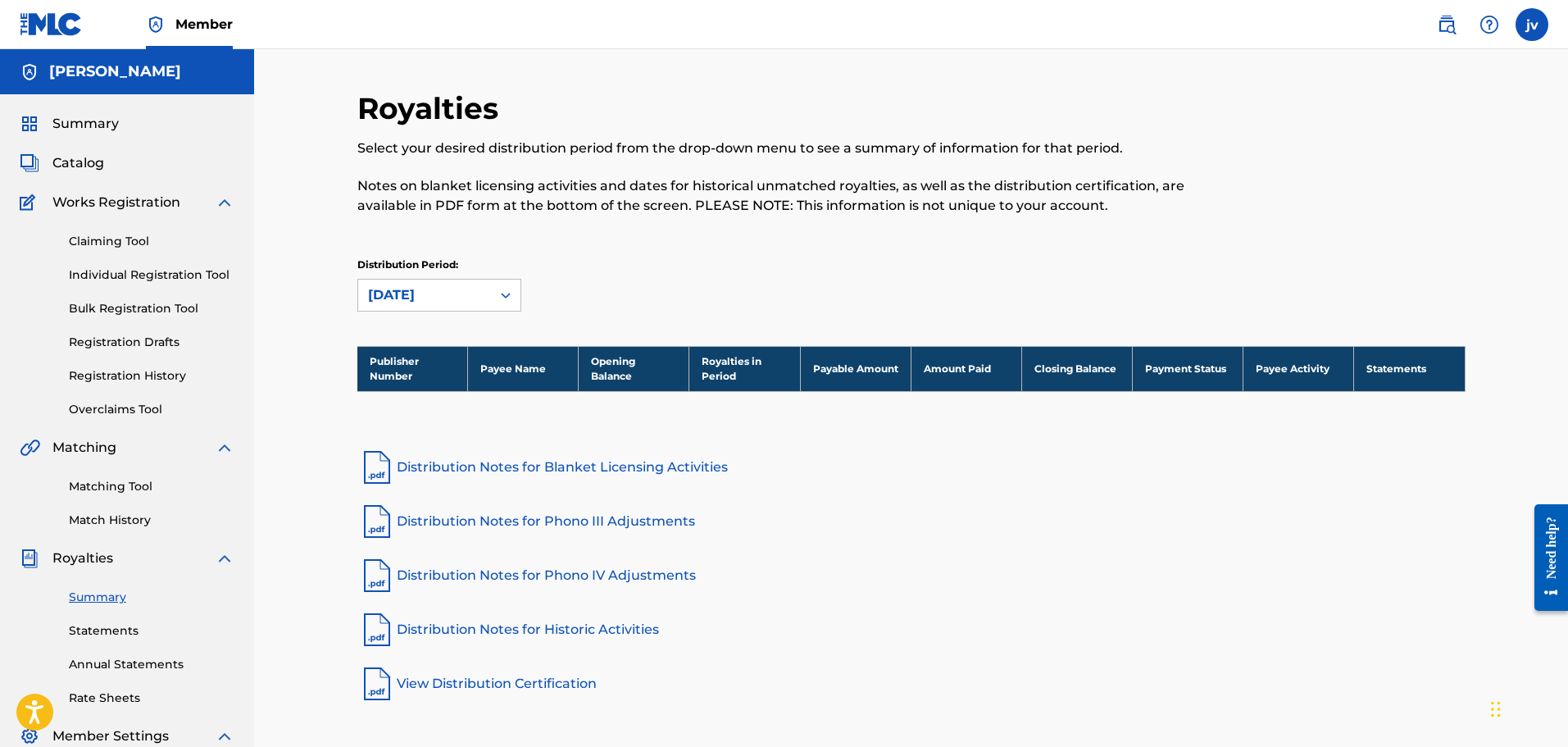
click at [140, 483] on link "Matching Tool" at bounding box center [151, 486] width 166 height 17
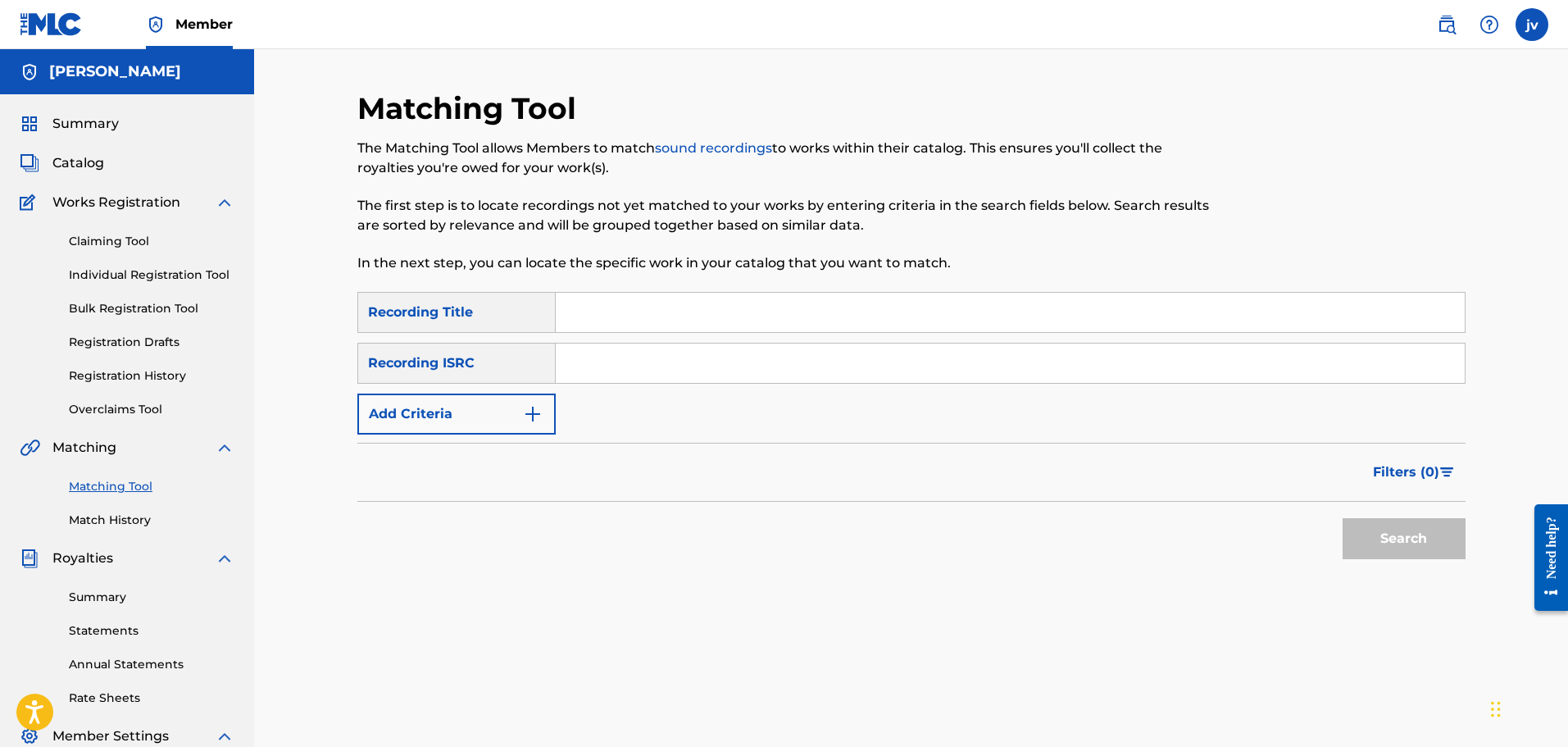
click at [592, 299] on input "Search Form" at bounding box center [1010, 312] width 909 height 39
type input "a dandelion stuck in her eye"
click at [614, 355] on input "Search Form" at bounding box center [1010, 363] width 909 height 39
click at [620, 370] on input "Search Form" at bounding box center [1010, 363] width 909 height 39
paste input "QZWFE2549738"
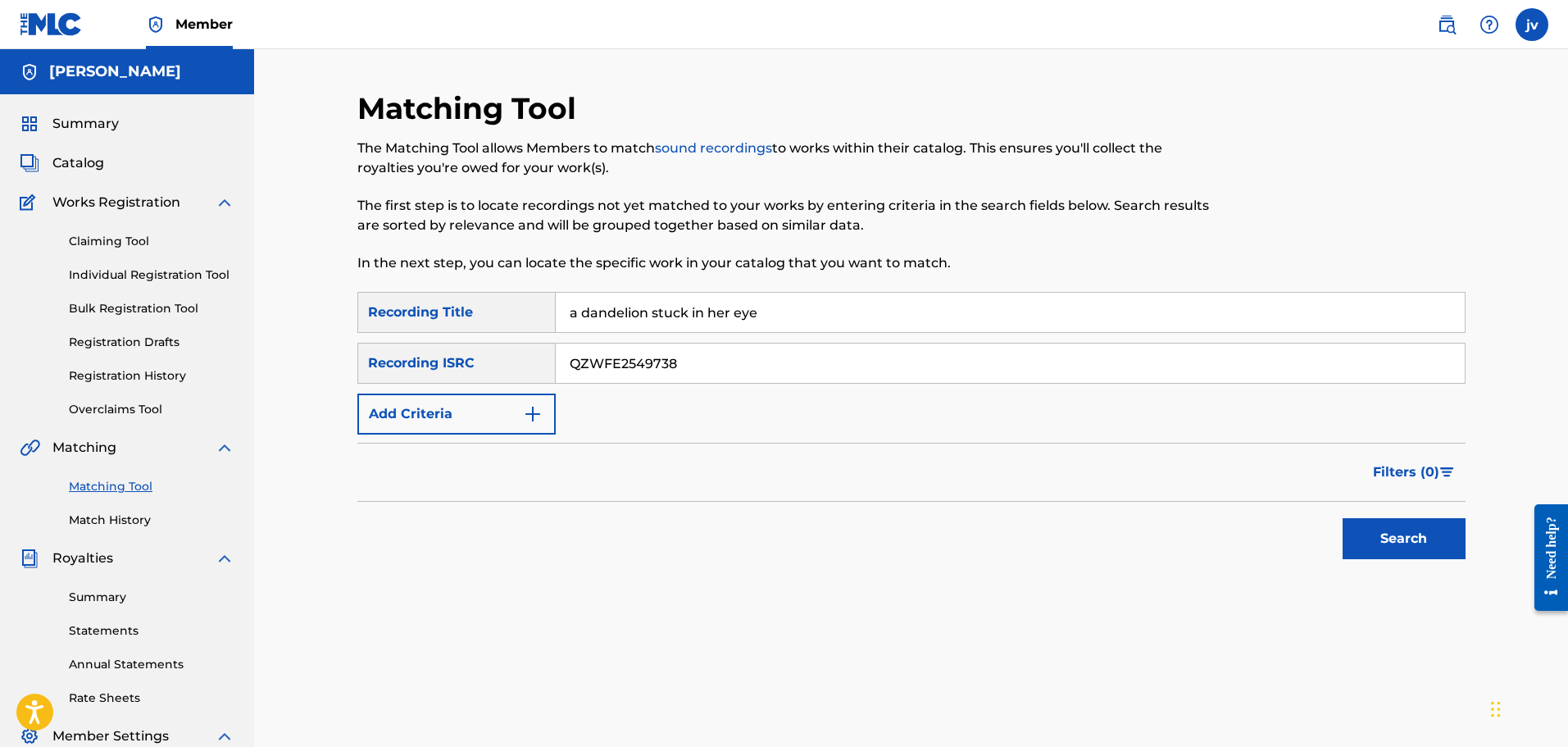
type input "QZWFE2549738"
click at [1352, 531] on button "Search" at bounding box center [1404, 539] width 123 height 41
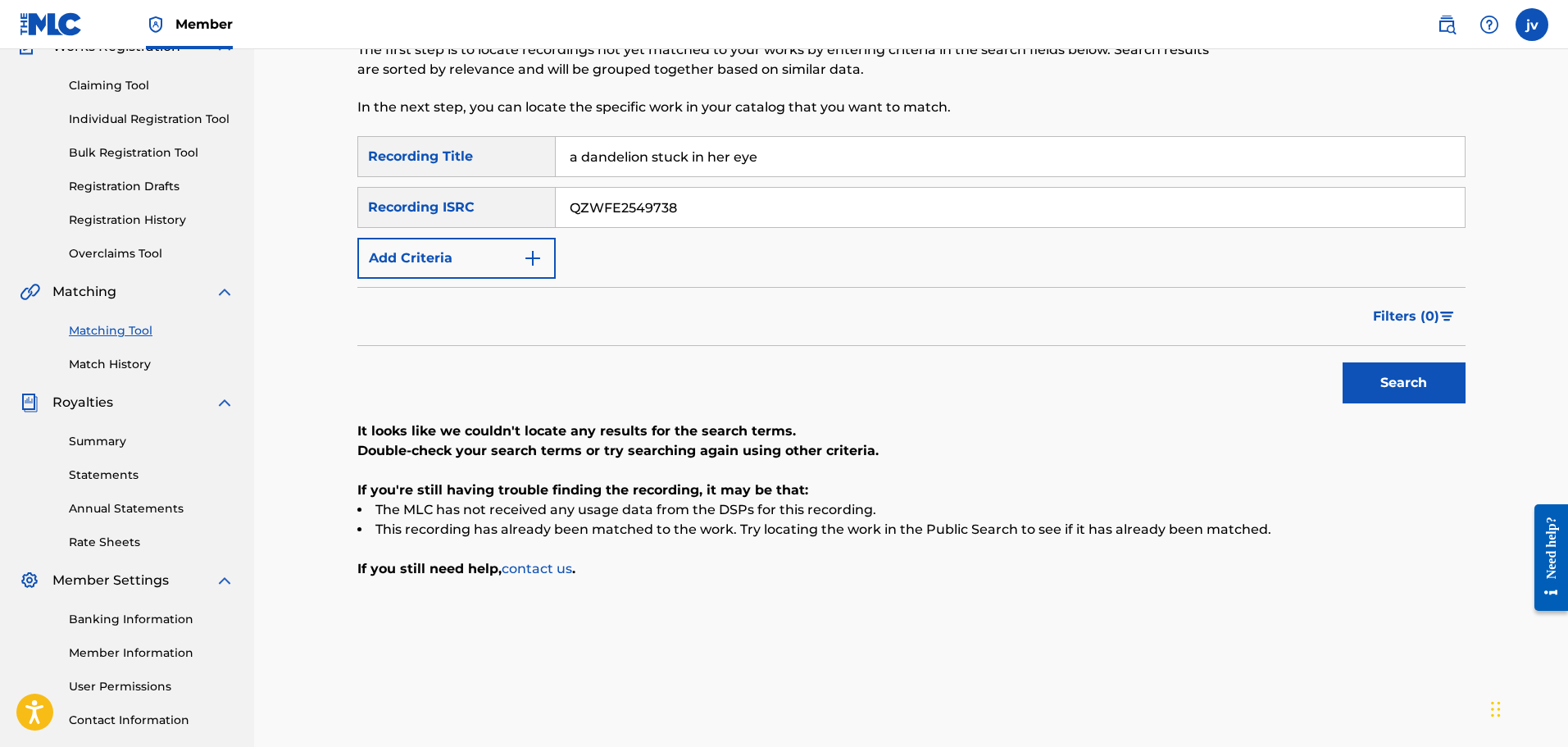
scroll to position [106, 0]
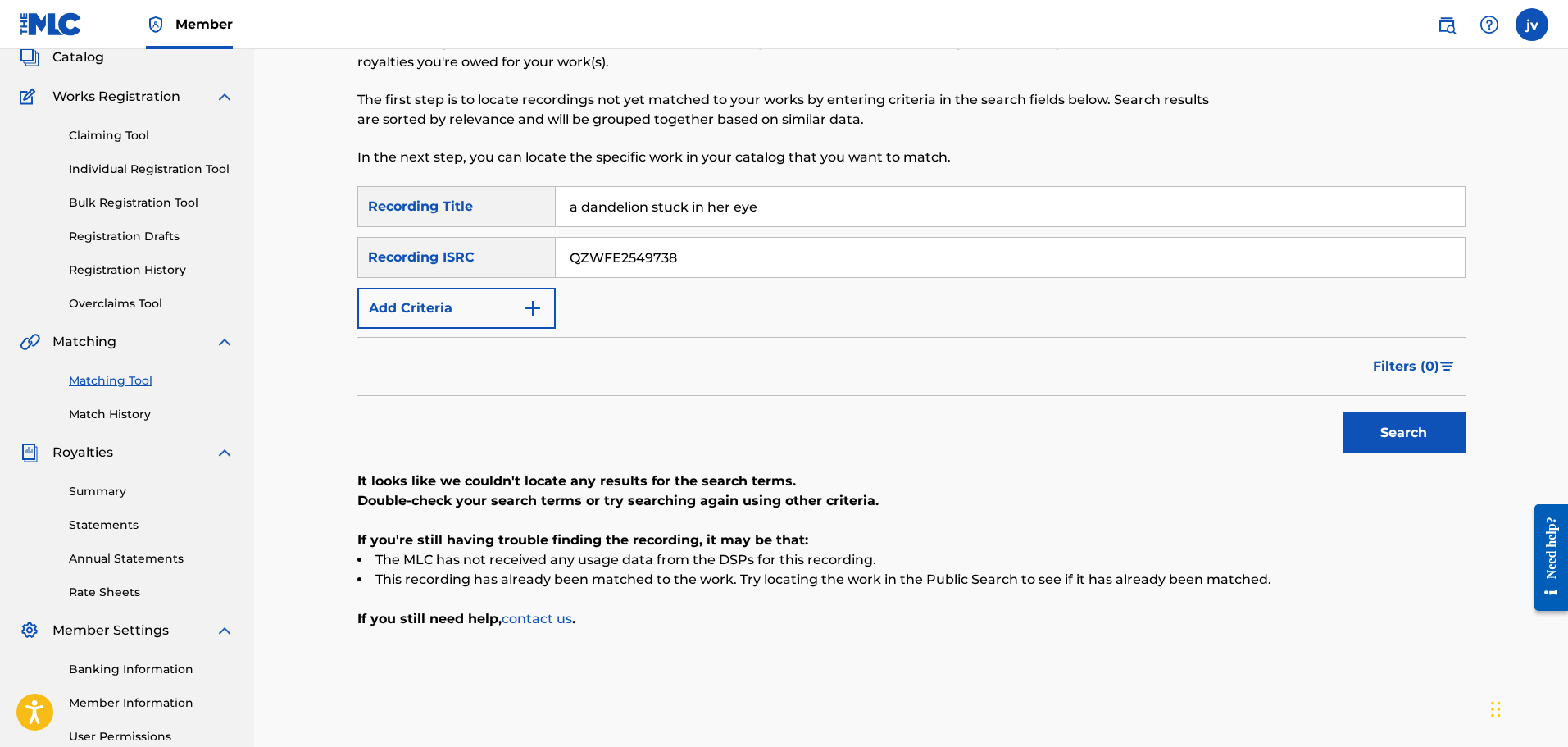
click at [747, 406] on div "Search" at bounding box center [911, 428] width 1109 height 65
click at [1373, 430] on button "Search" at bounding box center [1404, 433] width 123 height 41
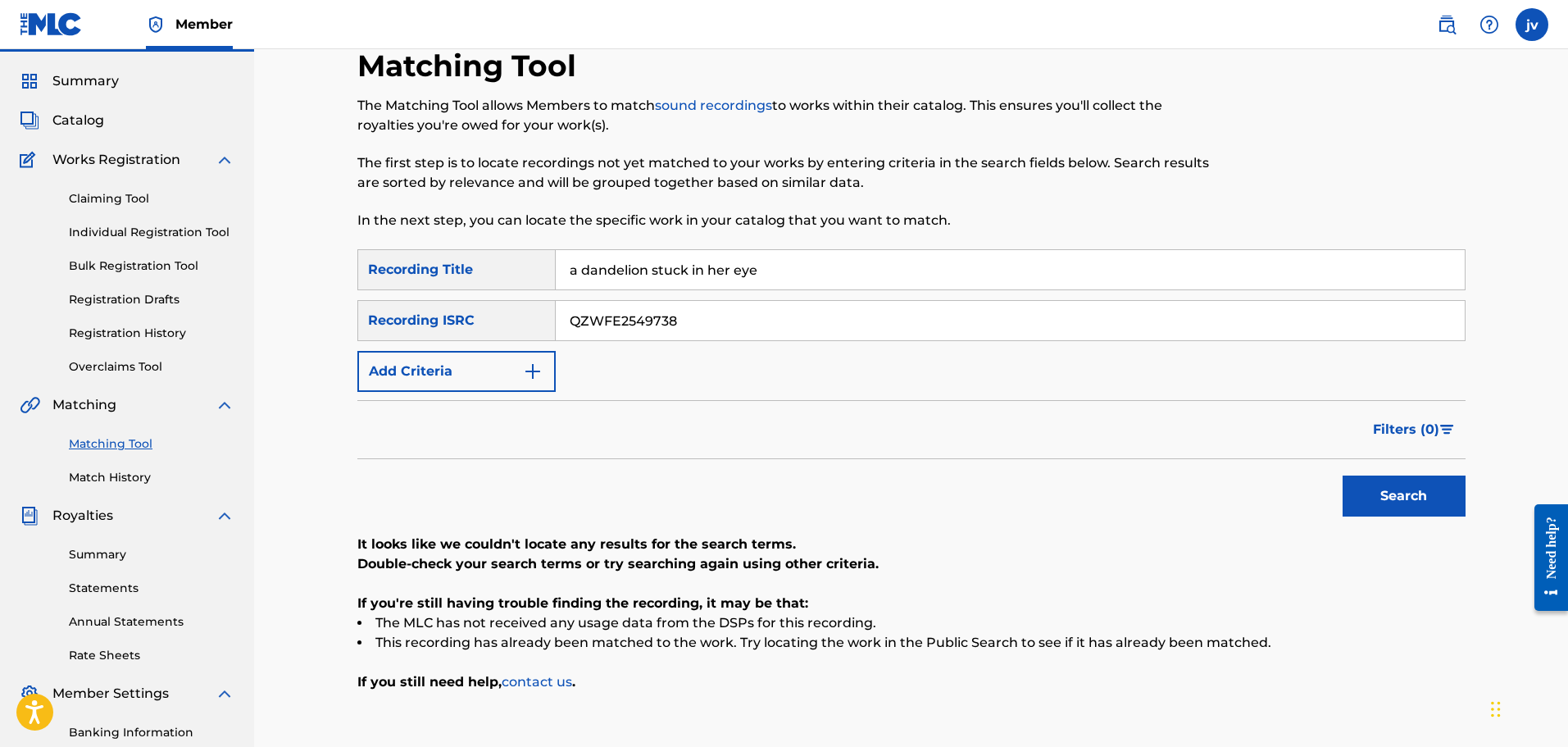
scroll to position [24, 0]
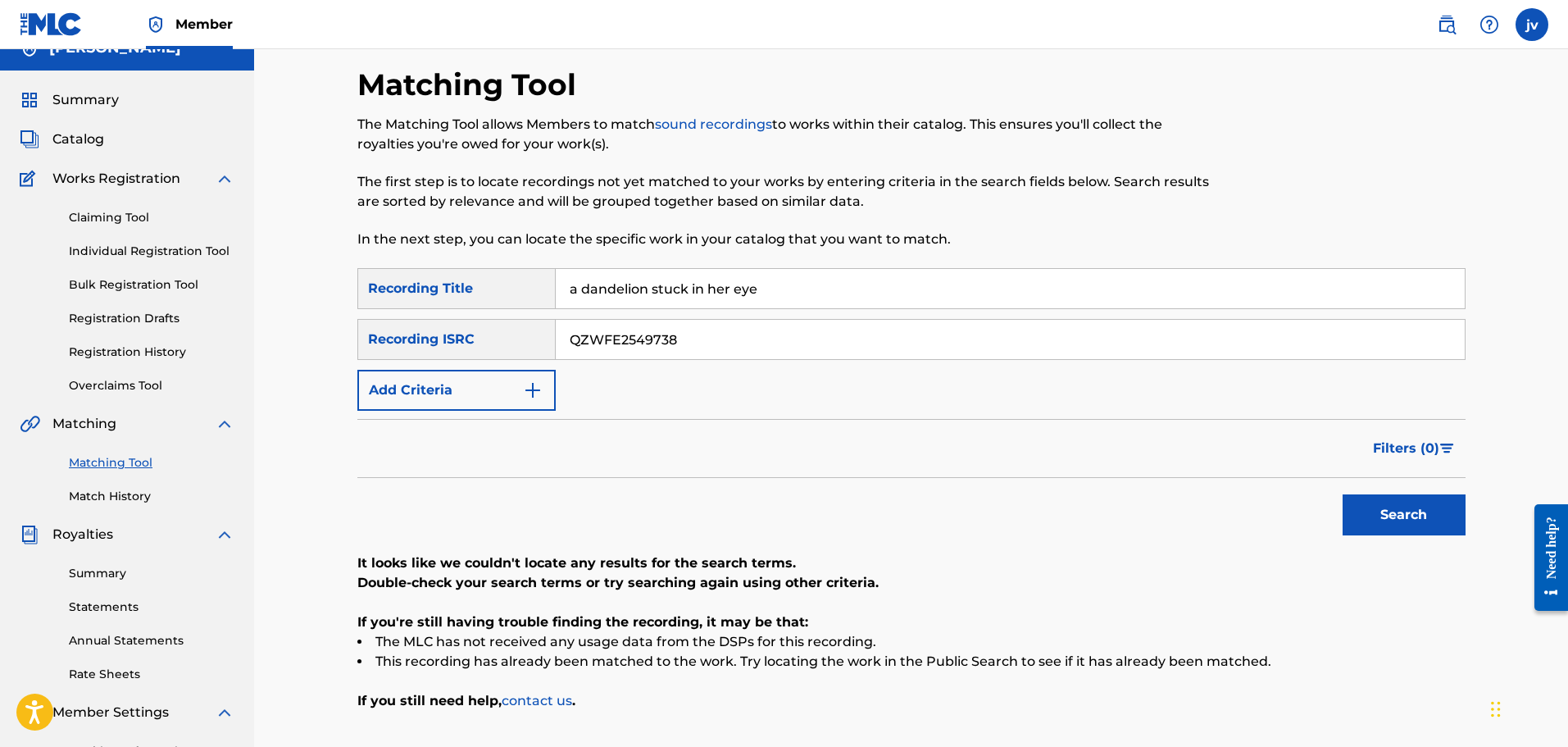
click at [101, 214] on link "Claiming Tool" at bounding box center [151, 217] width 166 height 17
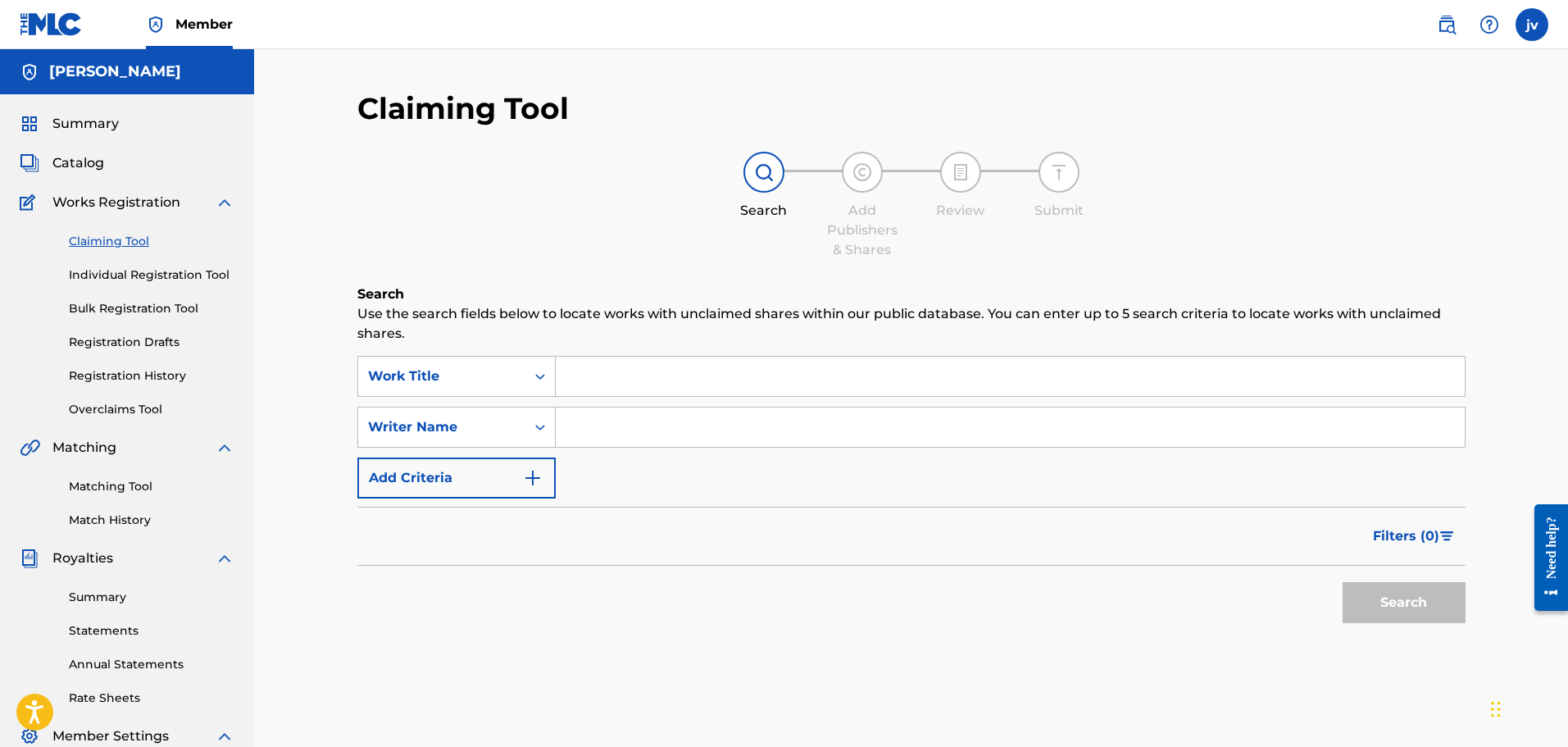
click at [164, 267] on link "Individual Registration Tool" at bounding box center [151, 275] width 166 height 17
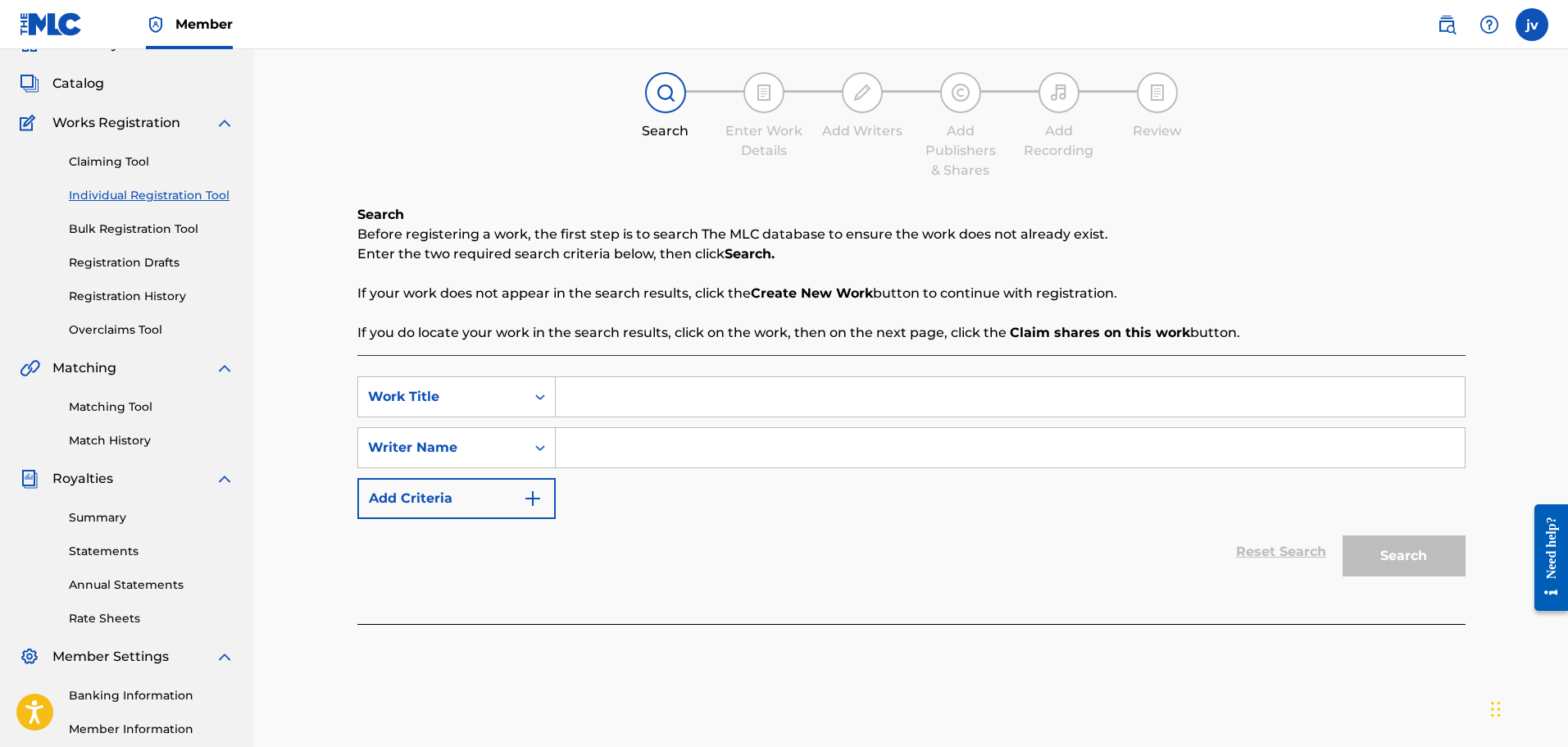
scroll to position [82, 0]
drag, startPoint x: 641, startPoint y: 398, endPoint x: 630, endPoint y: 394, distance: 11.7
click at [641, 397] on input "Search Form" at bounding box center [1010, 395] width 909 height 39
click at [113, 156] on link "Claiming Tool" at bounding box center [151, 159] width 166 height 17
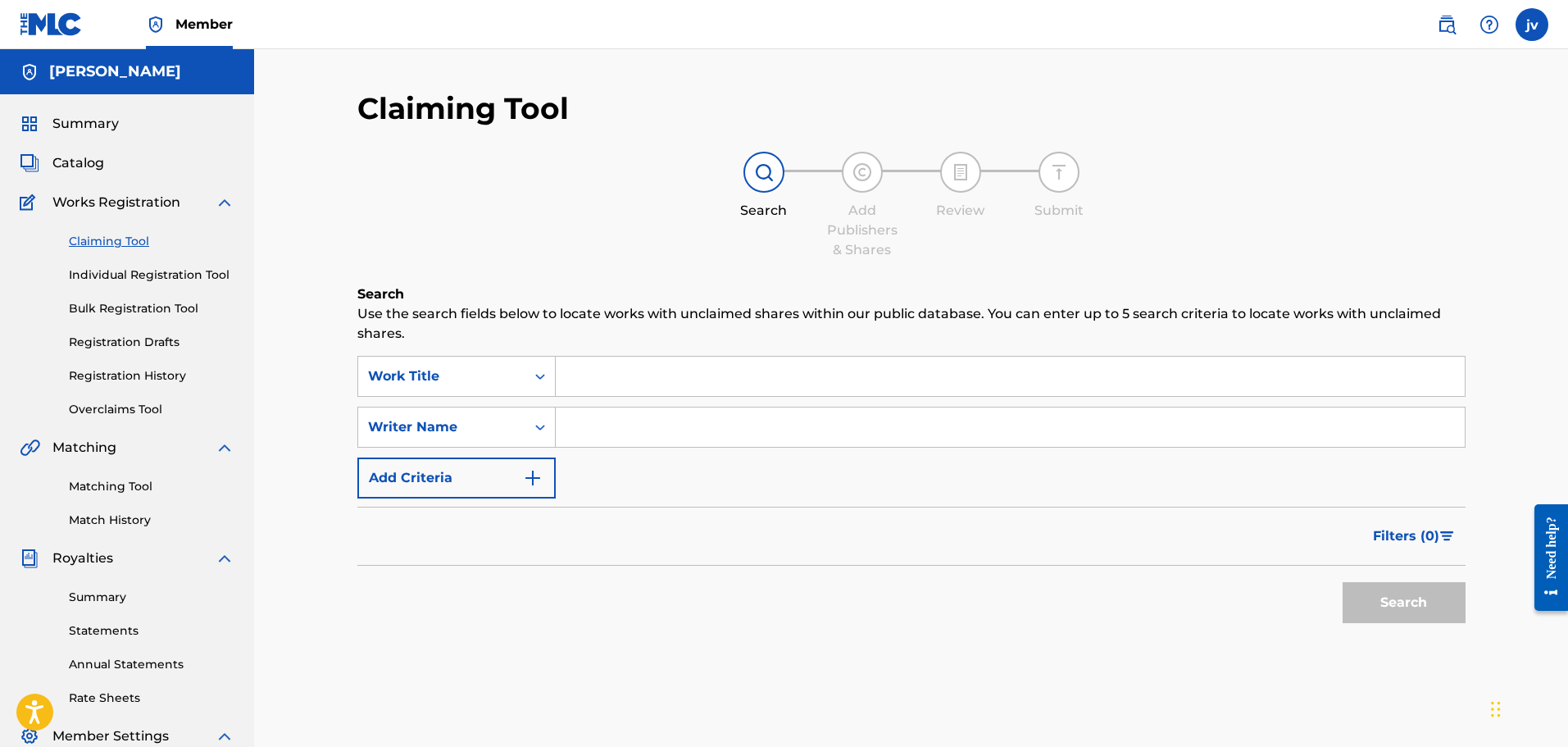
click at [161, 270] on link "Individual Registration Tool" at bounding box center [151, 275] width 166 height 17
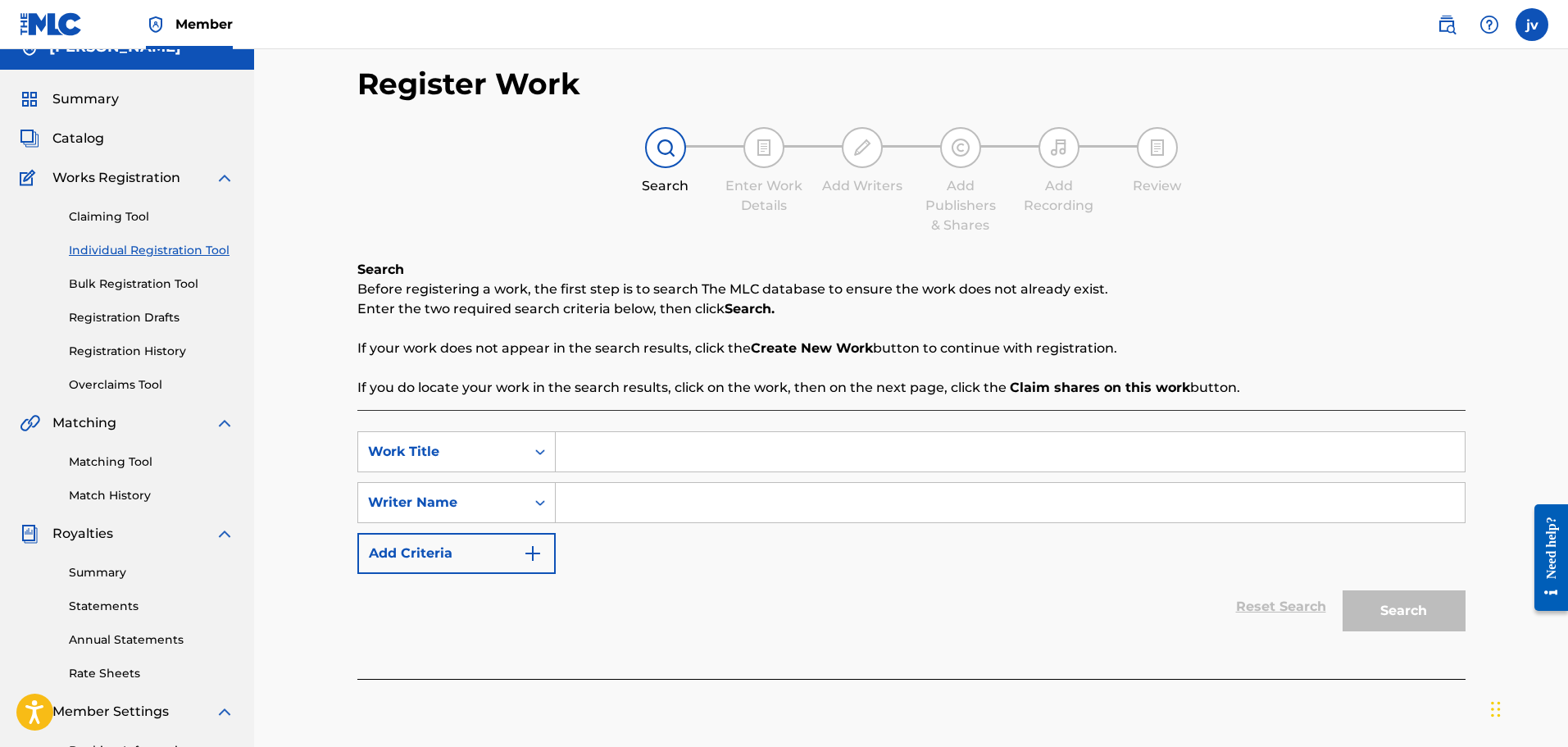
scroll to position [82, 0]
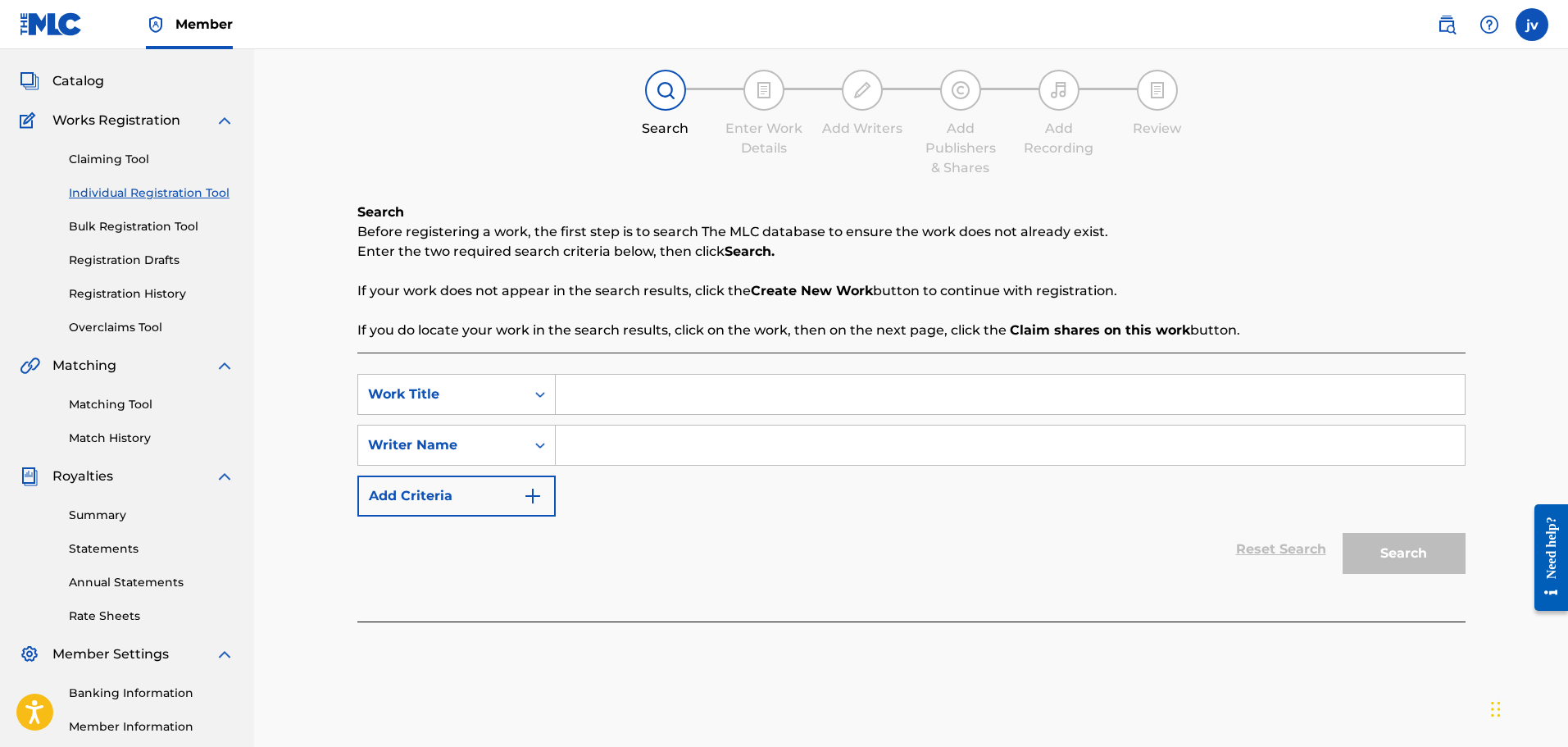
click at [586, 394] on input "Search Form" at bounding box center [1010, 395] width 909 height 39
type input "a dandelion stuck in her eye"
click at [593, 429] on input "Search Form" at bounding box center [1010, 445] width 909 height 39
click at [598, 462] on input "Search Form" at bounding box center [1010, 445] width 909 height 39
click at [1343, 532] on button "Search" at bounding box center [1404, 553] width 123 height 41
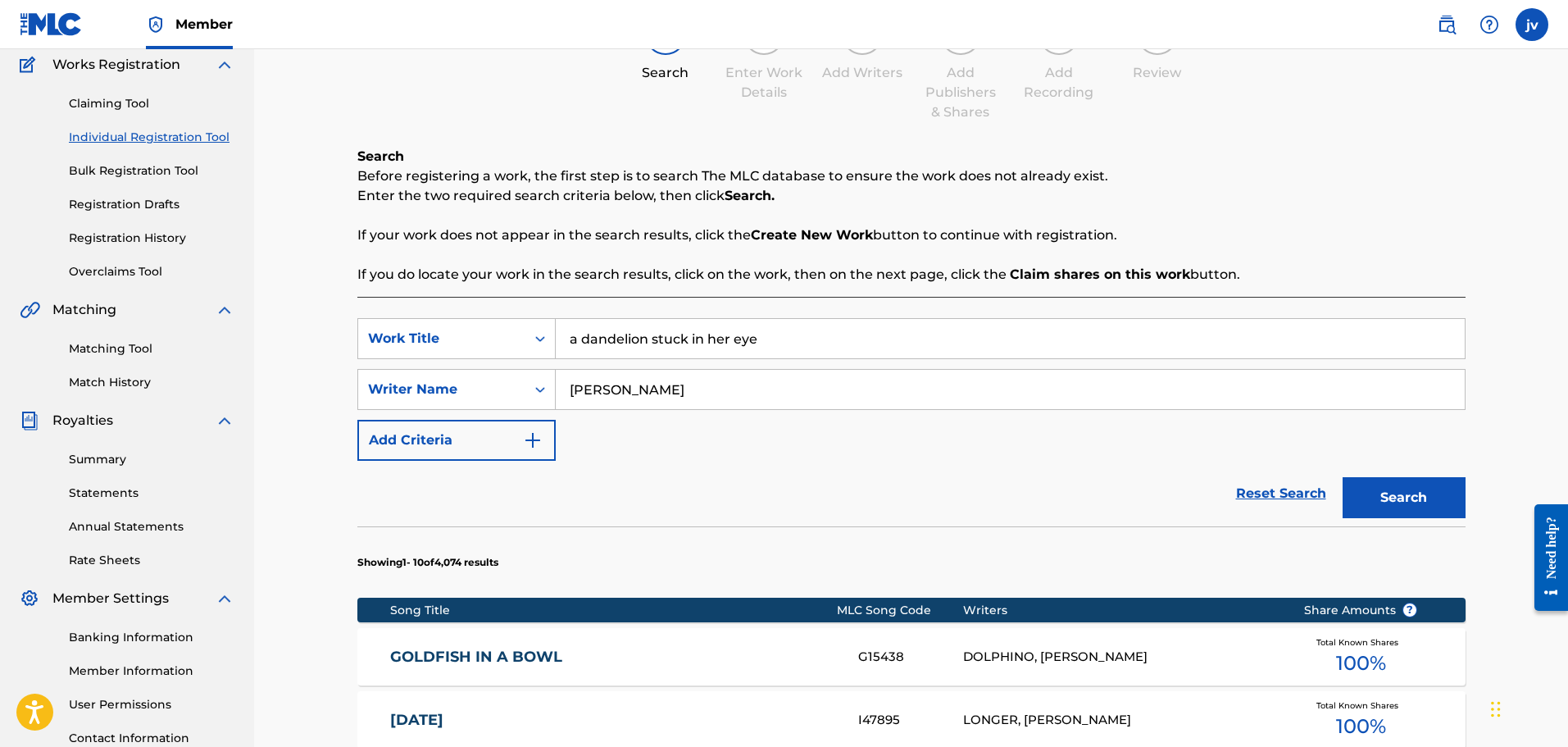
scroll to position [327, 0]
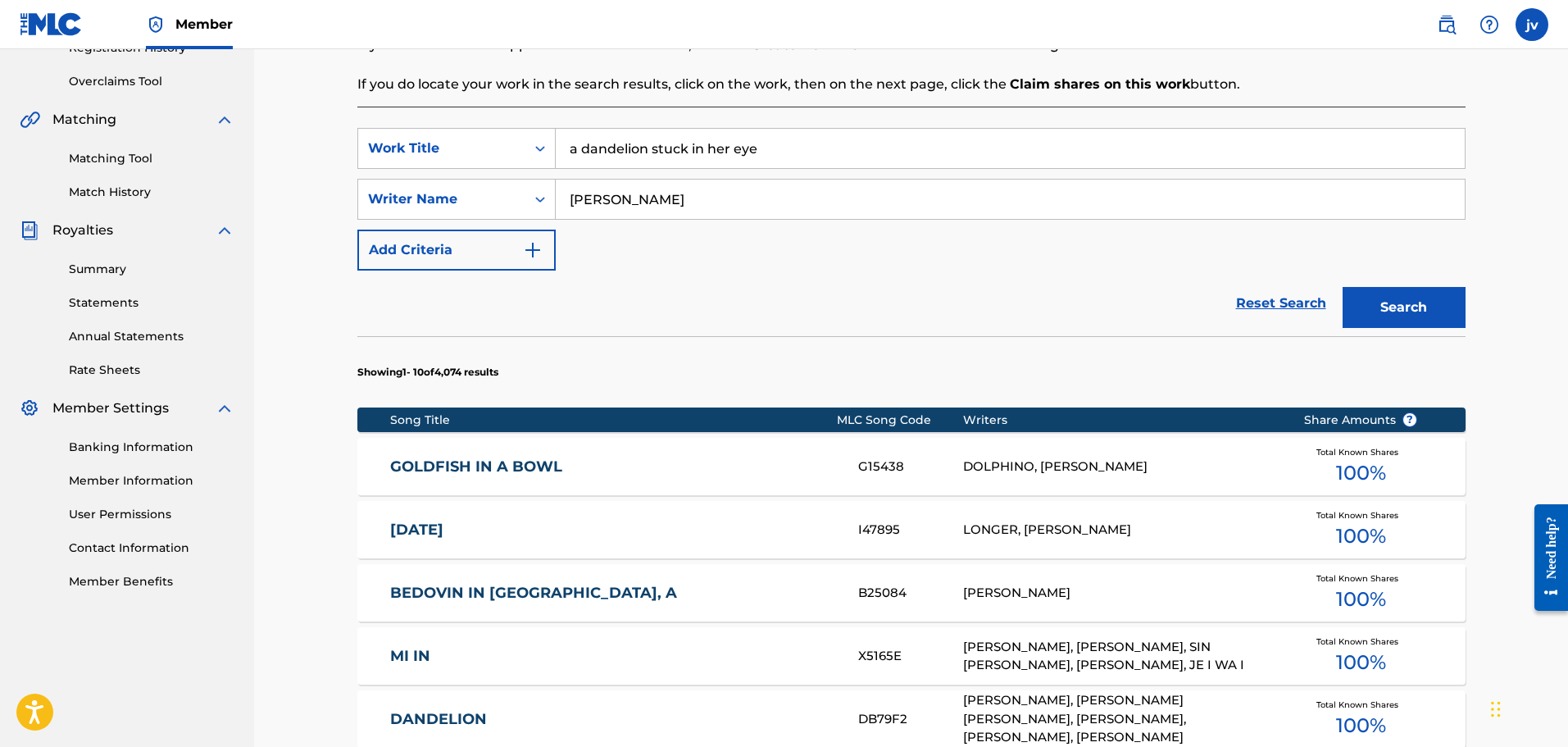
click at [650, 190] on input "[PERSON_NAME]" at bounding box center [1010, 199] width 909 height 39
type input "[PERSON_NAME]"
click at [1343, 287] on button "Search" at bounding box center [1404, 308] width 123 height 41
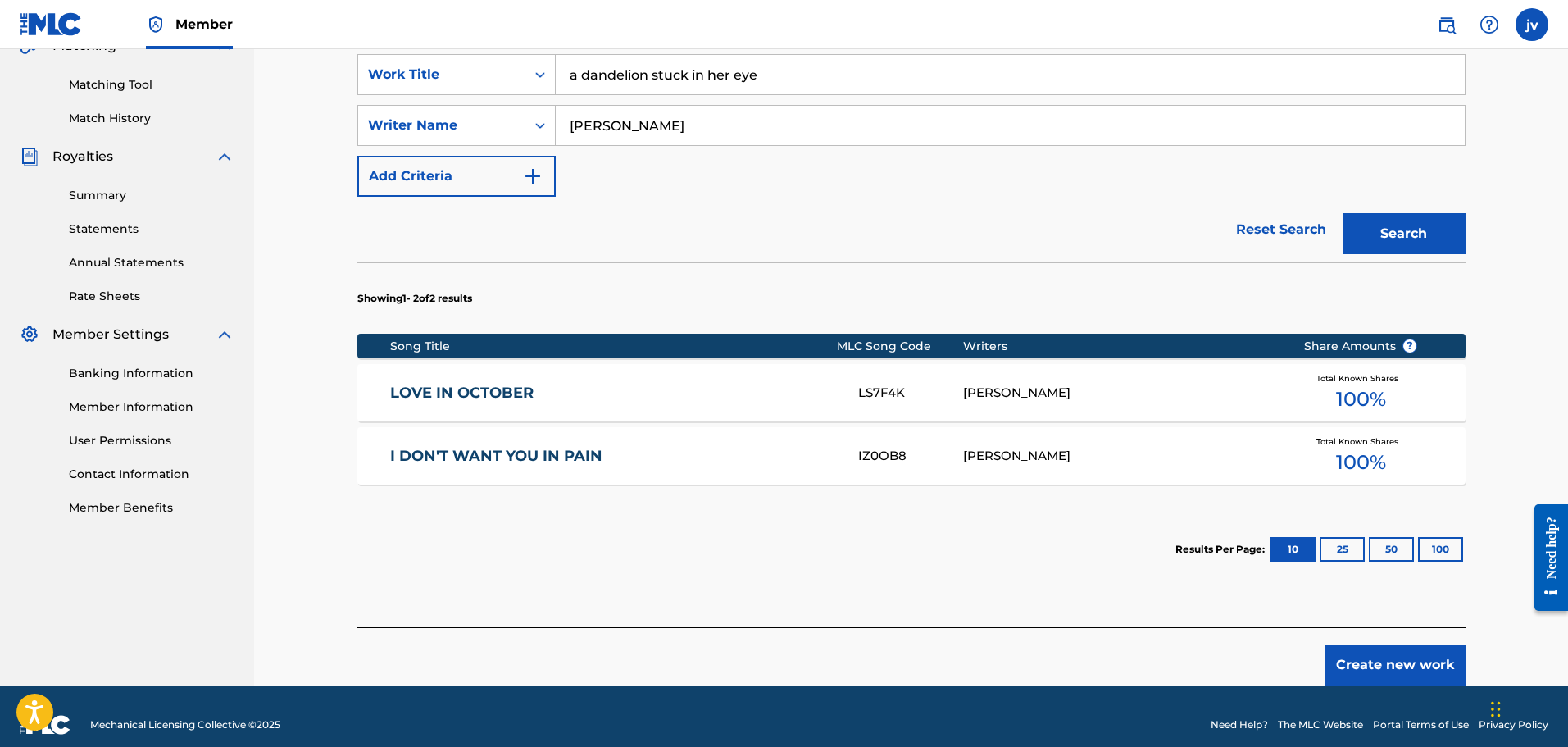
scroll to position [419, 0]
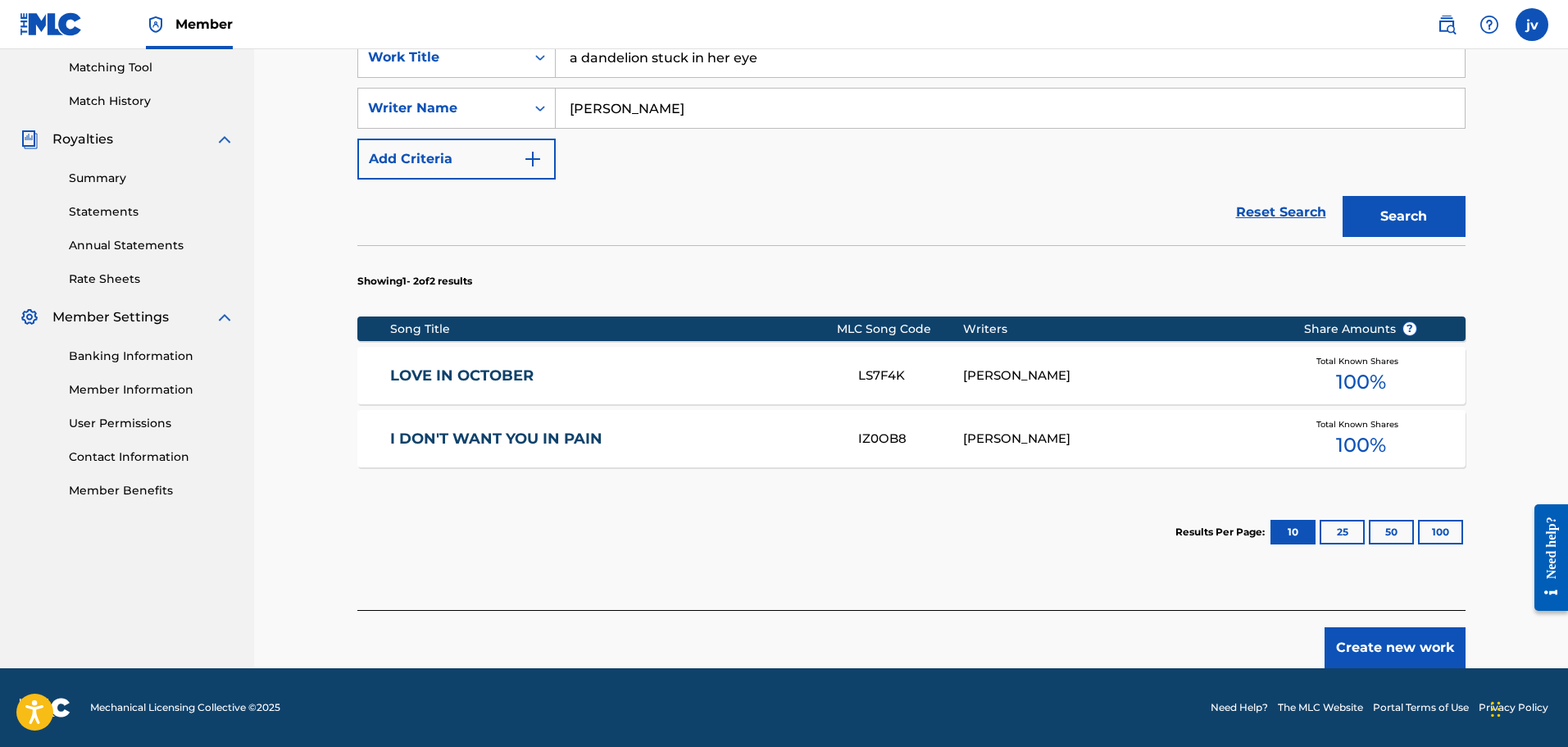
click at [1422, 645] on button "Create new work" at bounding box center [1395, 648] width 141 height 41
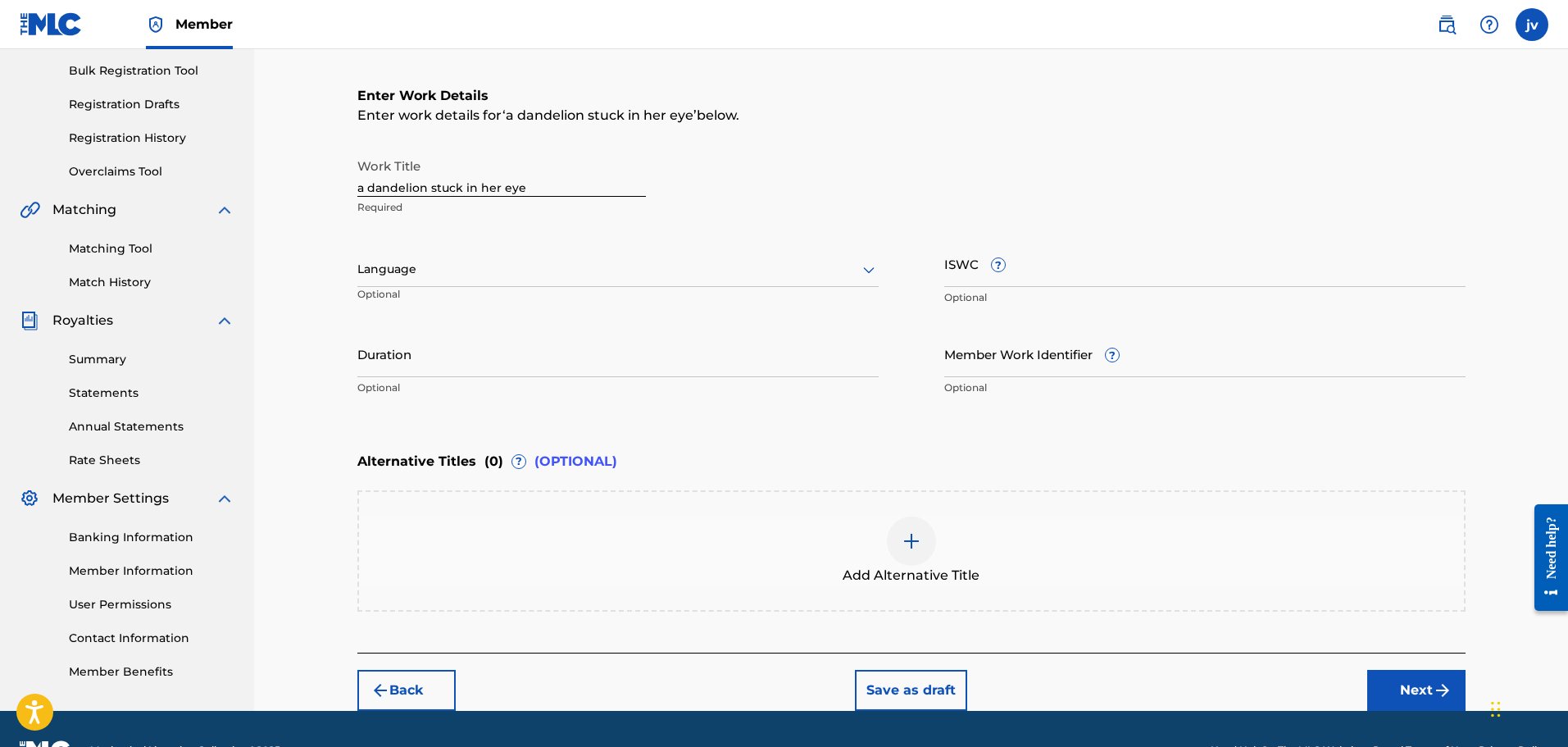
scroll to position [199, 0]
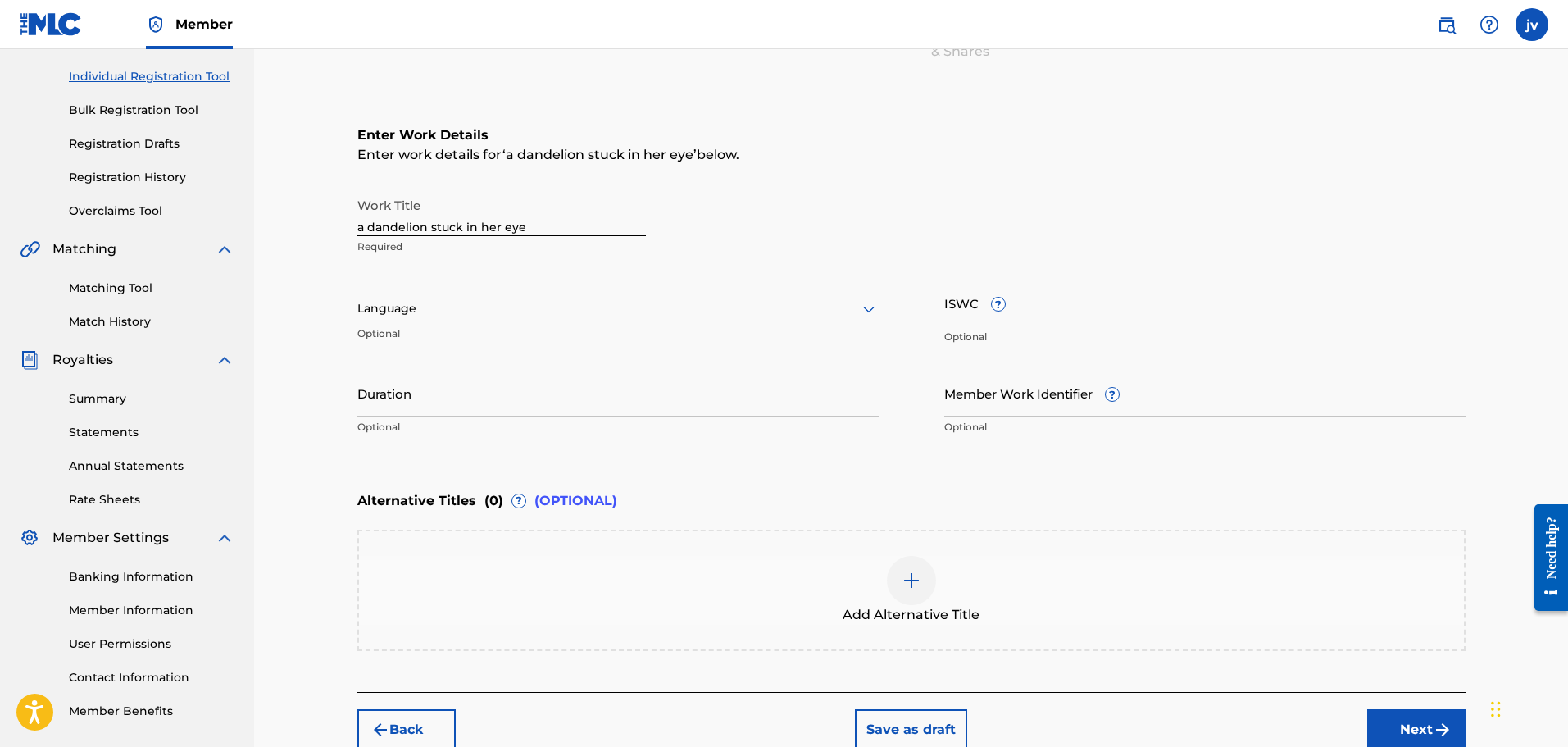
click at [468, 319] on div "Language" at bounding box center [618, 309] width 522 height 34
click at [428, 308] on div at bounding box center [618, 308] width 522 height 21
click at [620, 301] on div at bounding box center [618, 308] width 522 height 21
click at [395, 341] on div "English" at bounding box center [618, 344] width 520 height 37
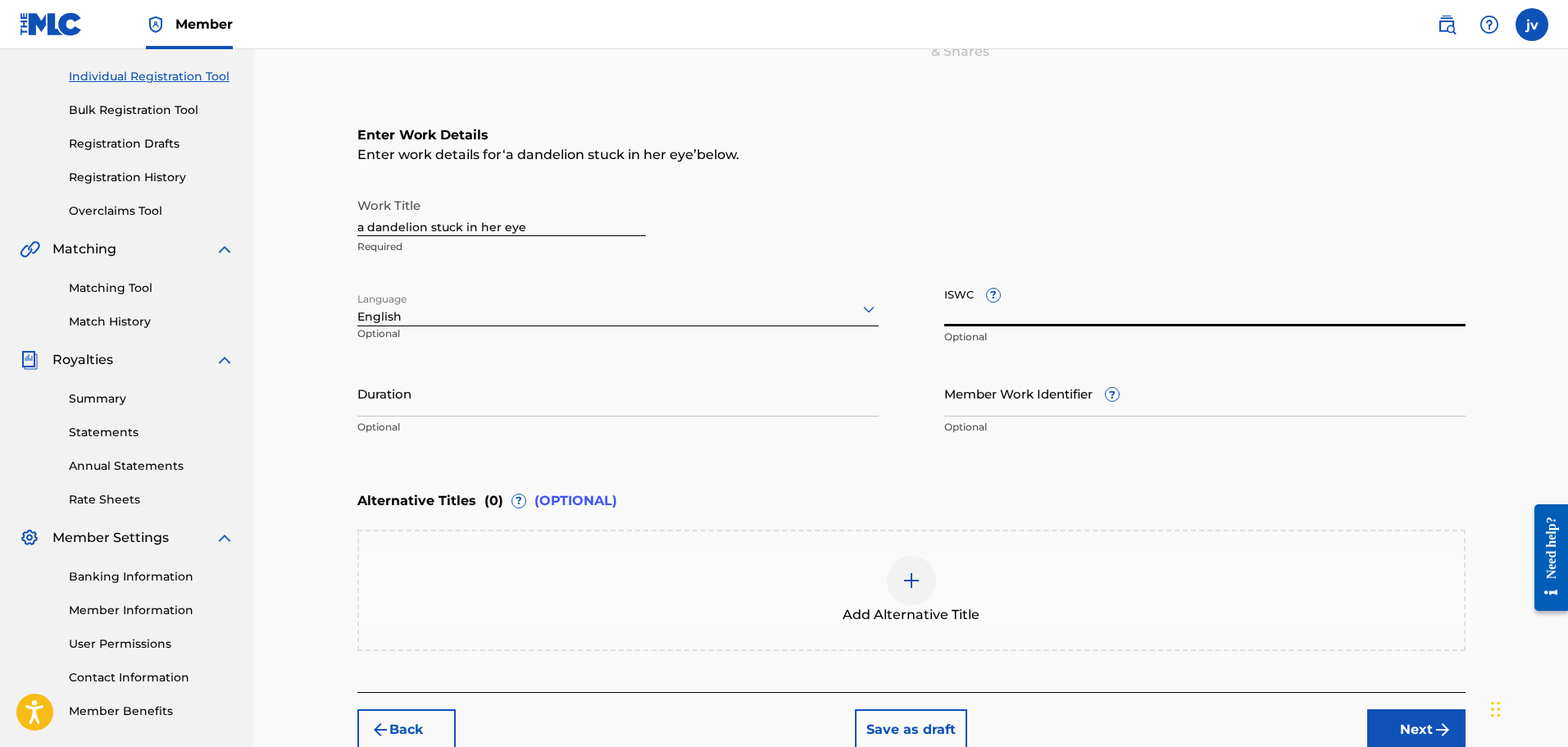
click at [994, 314] on input "ISWC ?" at bounding box center [1205, 302] width 522 height 47
click at [1011, 309] on input "ISWC ?" at bounding box center [1205, 302] width 522 height 47
paste input "T3346931980"
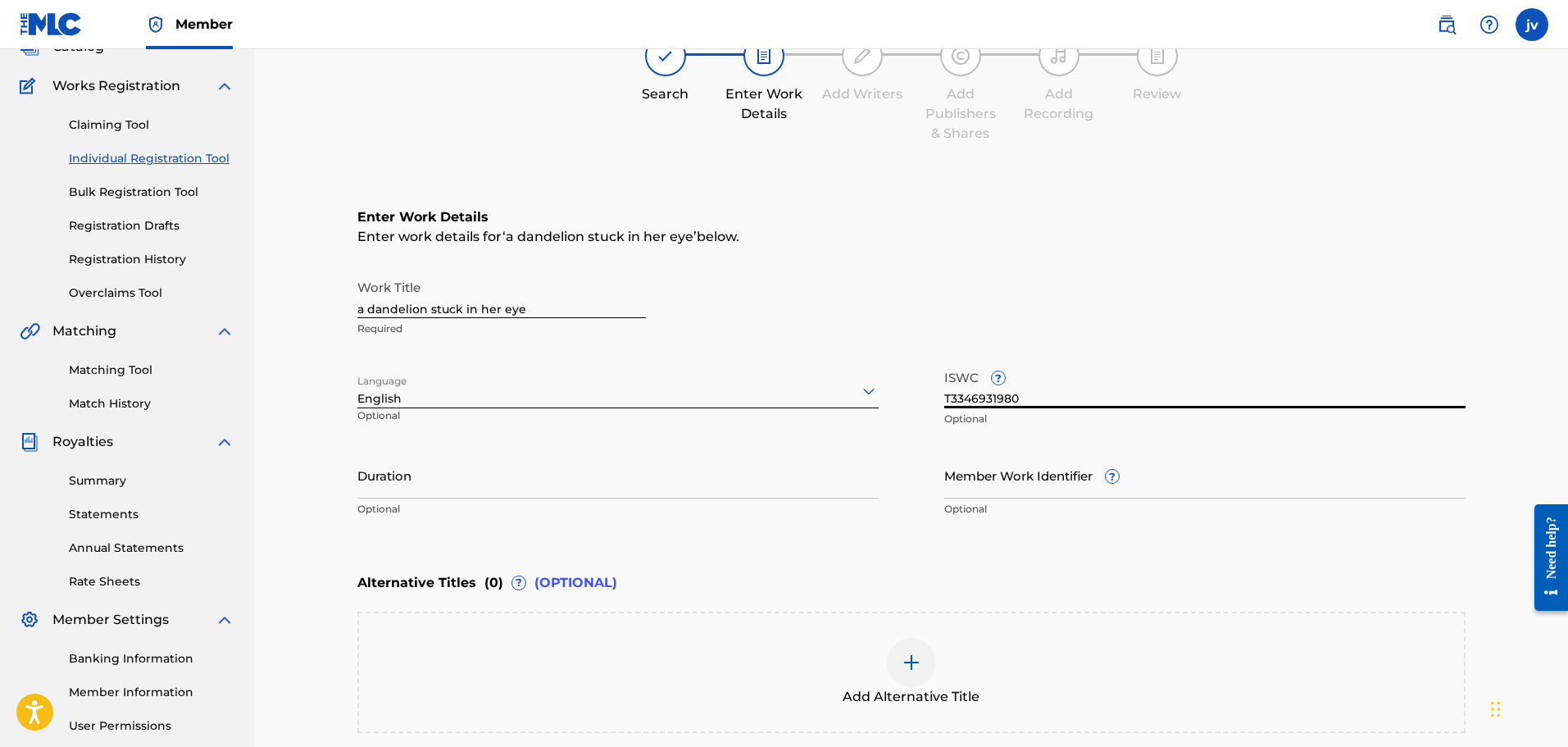
type input "T3346931980"
click at [337, 328] on div "Register Work Search Enter Work Details Add Writers Add Publishers & Shares Add…" at bounding box center [911, 403] width 1148 height 858
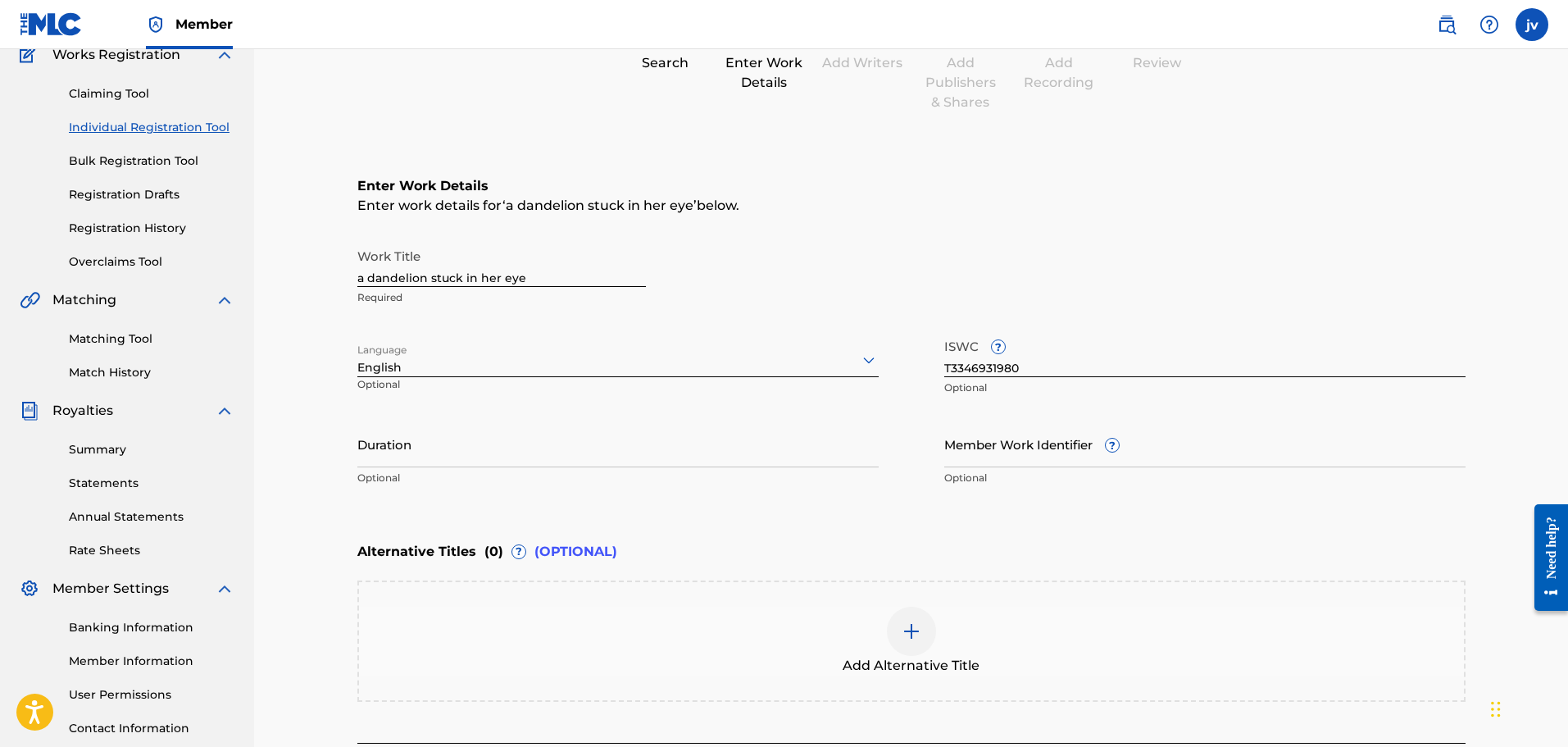
scroll to position [280, 0]
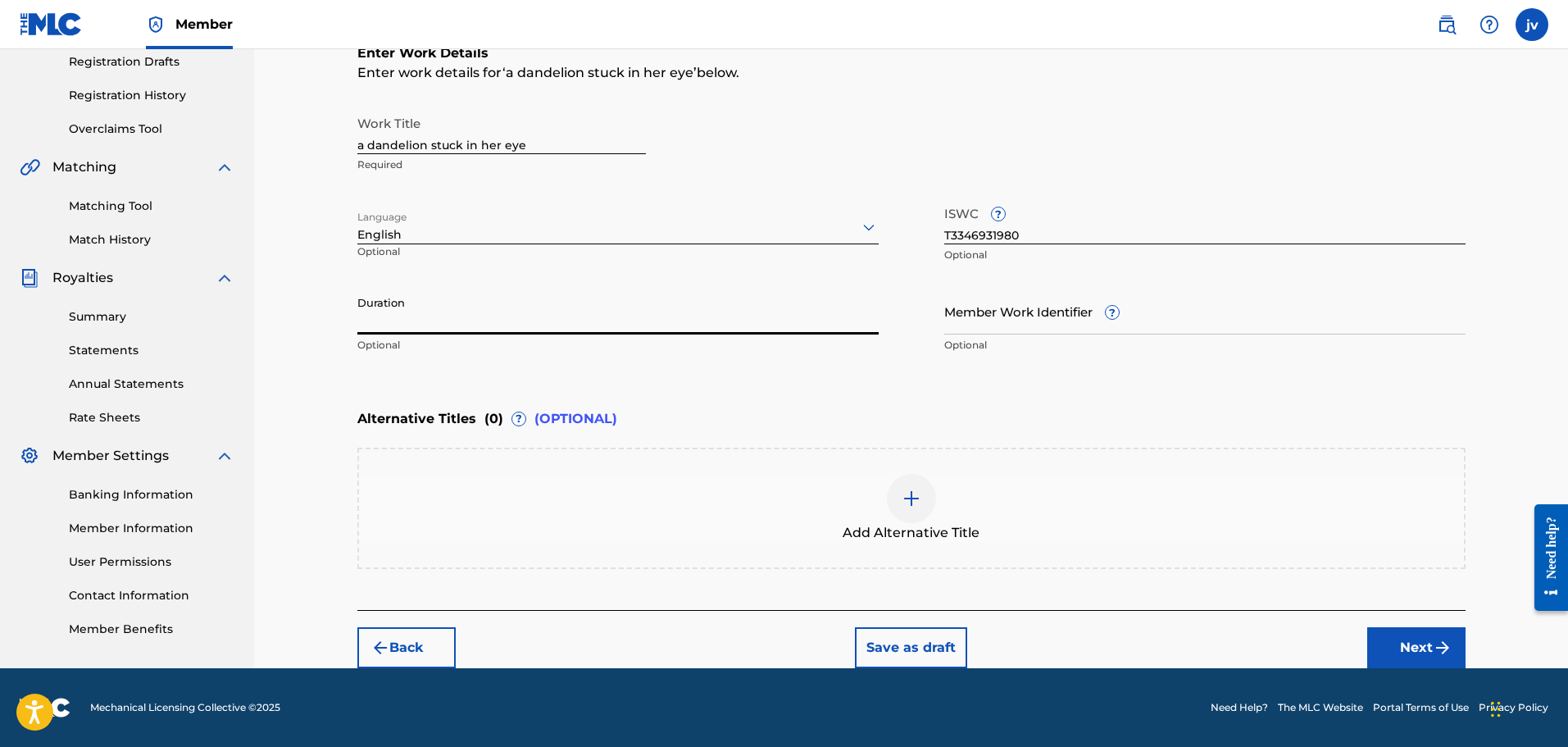
click at [399, 331] on input "Duration" at bounding box center [618, 311] width 522 height 47
click at [326, 322] on div "Register Work Search Enter Work Details Add Writers Add Publishers & Shares Add…" at bounding box center [911, 218] width 1315 height 899
click at [405, 315] on input "Duration" at bounding box center [618, 311] width 522 height 47
click at [297, 375] on div "Register Work Search Enter Work Details Add Writers Add Publishers & Shares Add…" at bounding box center [911, 218] width 1315 height 899
click at [937, 535] on span "Add Alternative Title" at bounding box center [911, 532] width 137 height 20
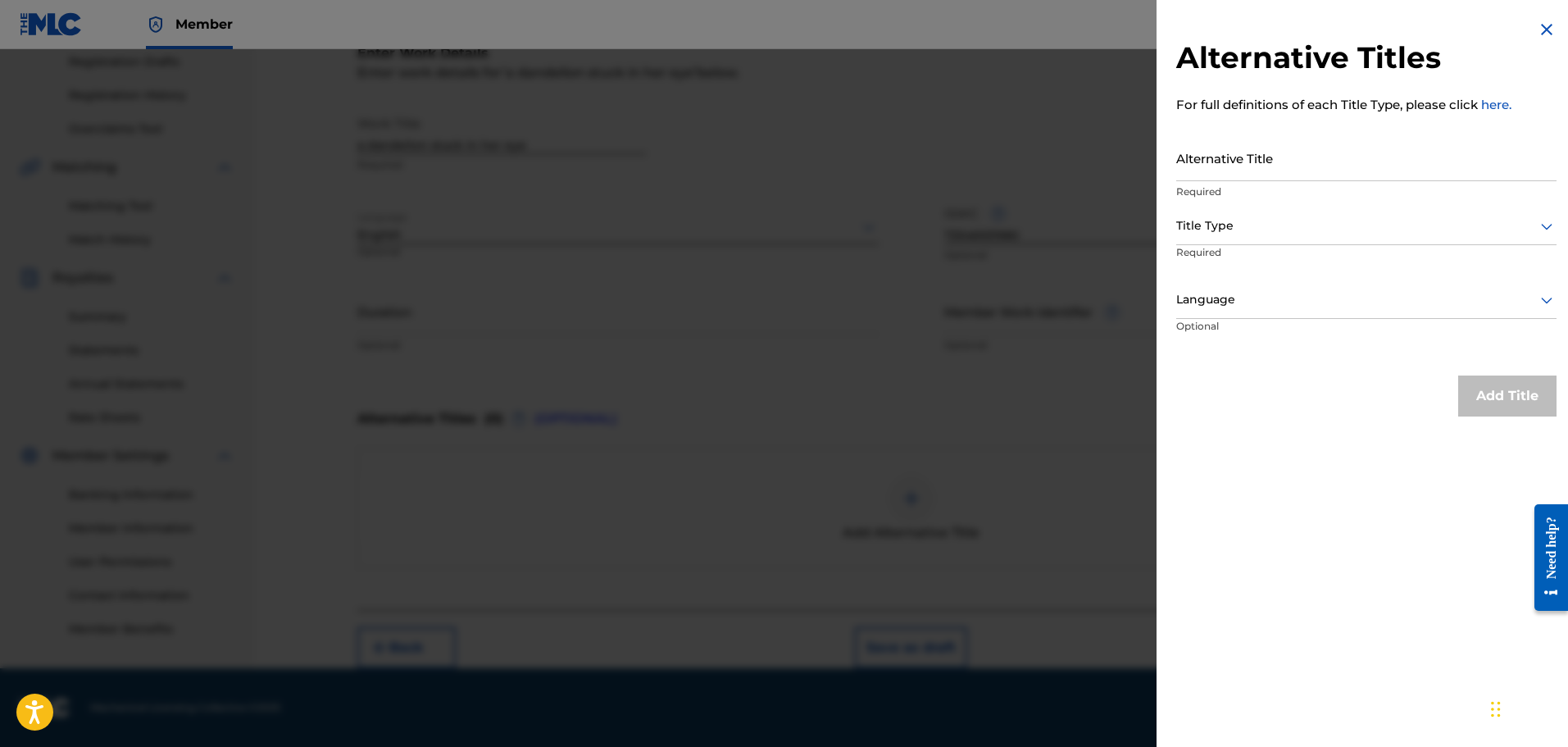
click at [911, 420] on div at bounding box center [784, 422] width 1568 height 747
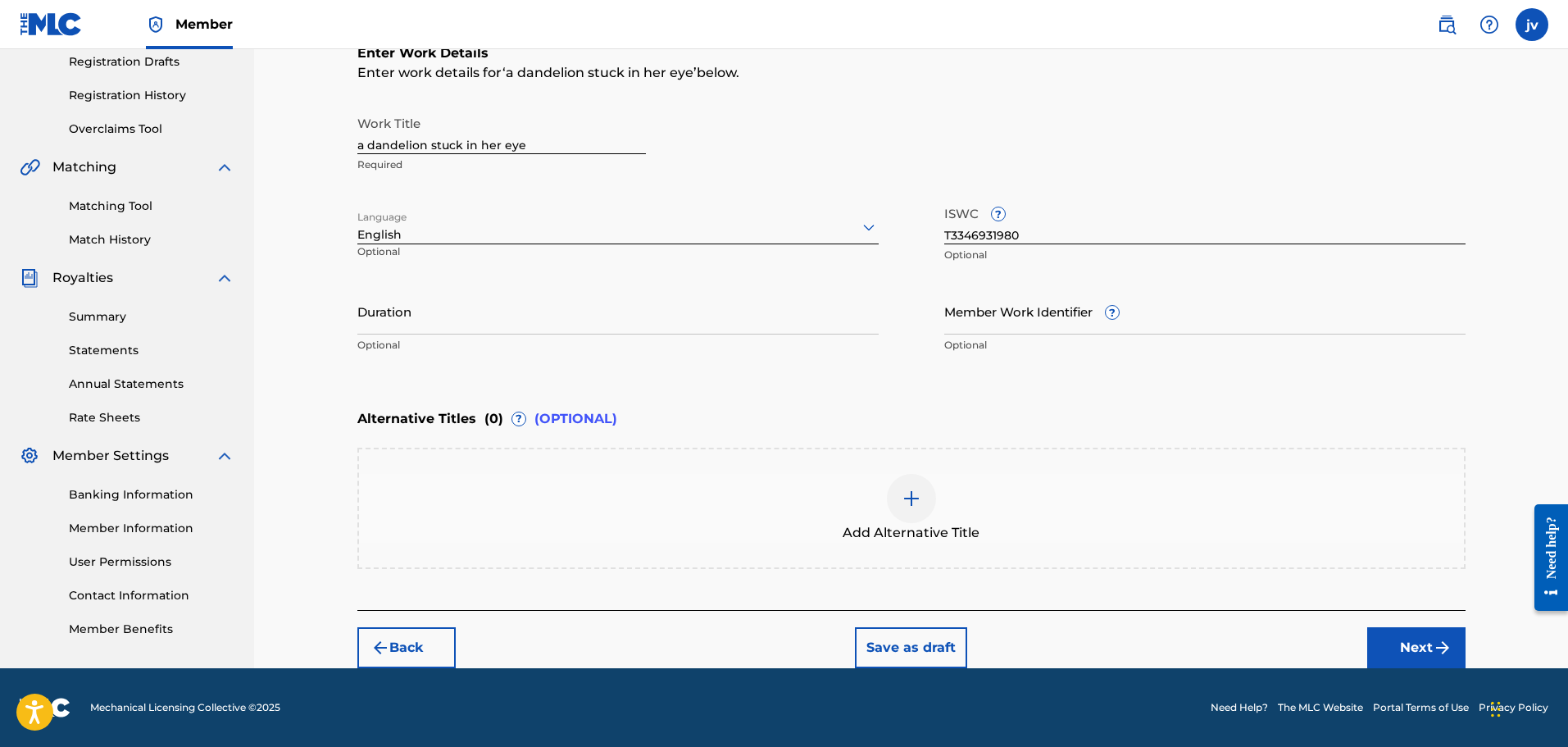
click at [1403, 635] on button "Next" at bounding box center [1417, 648] width 98 height 41
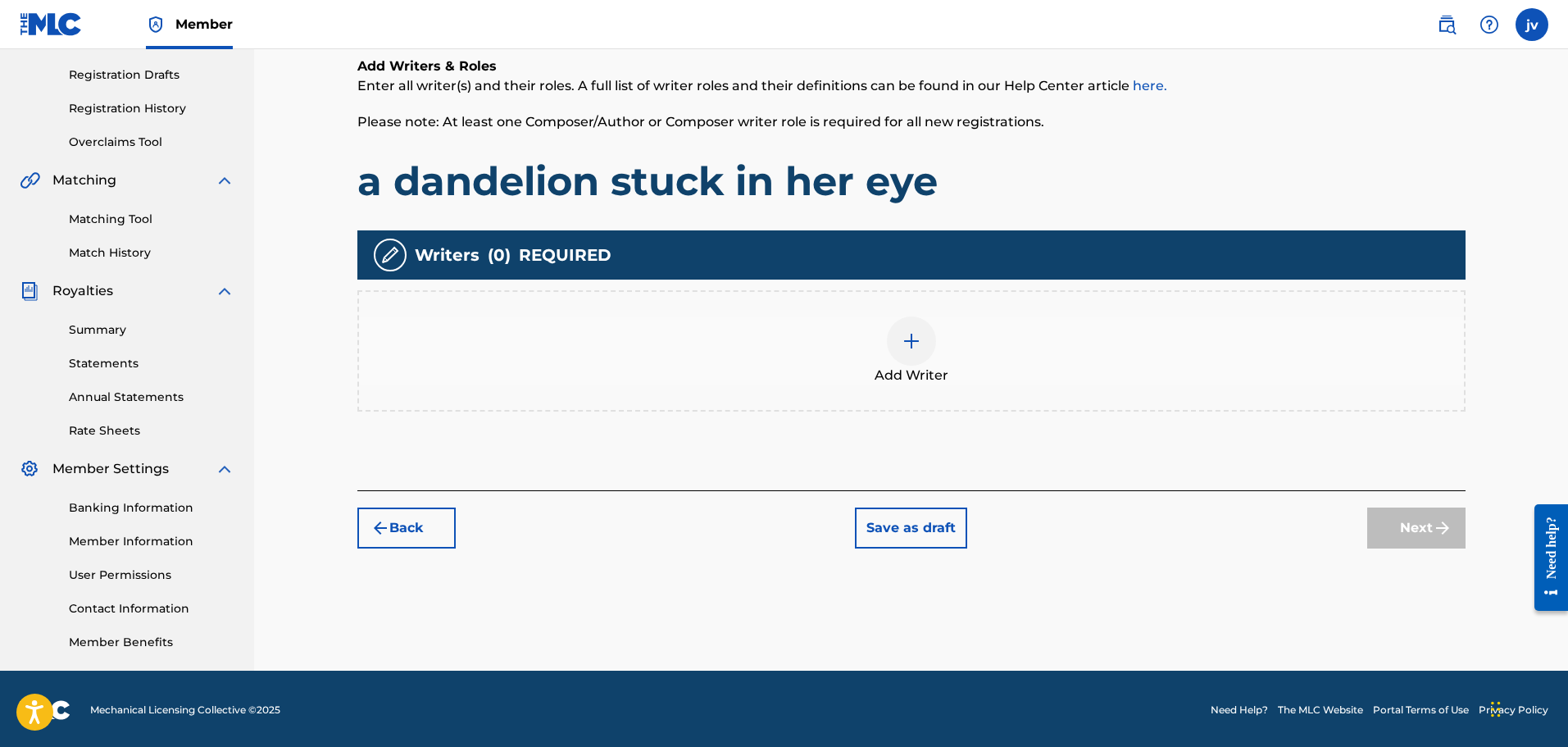
scroll to position [269, 0]
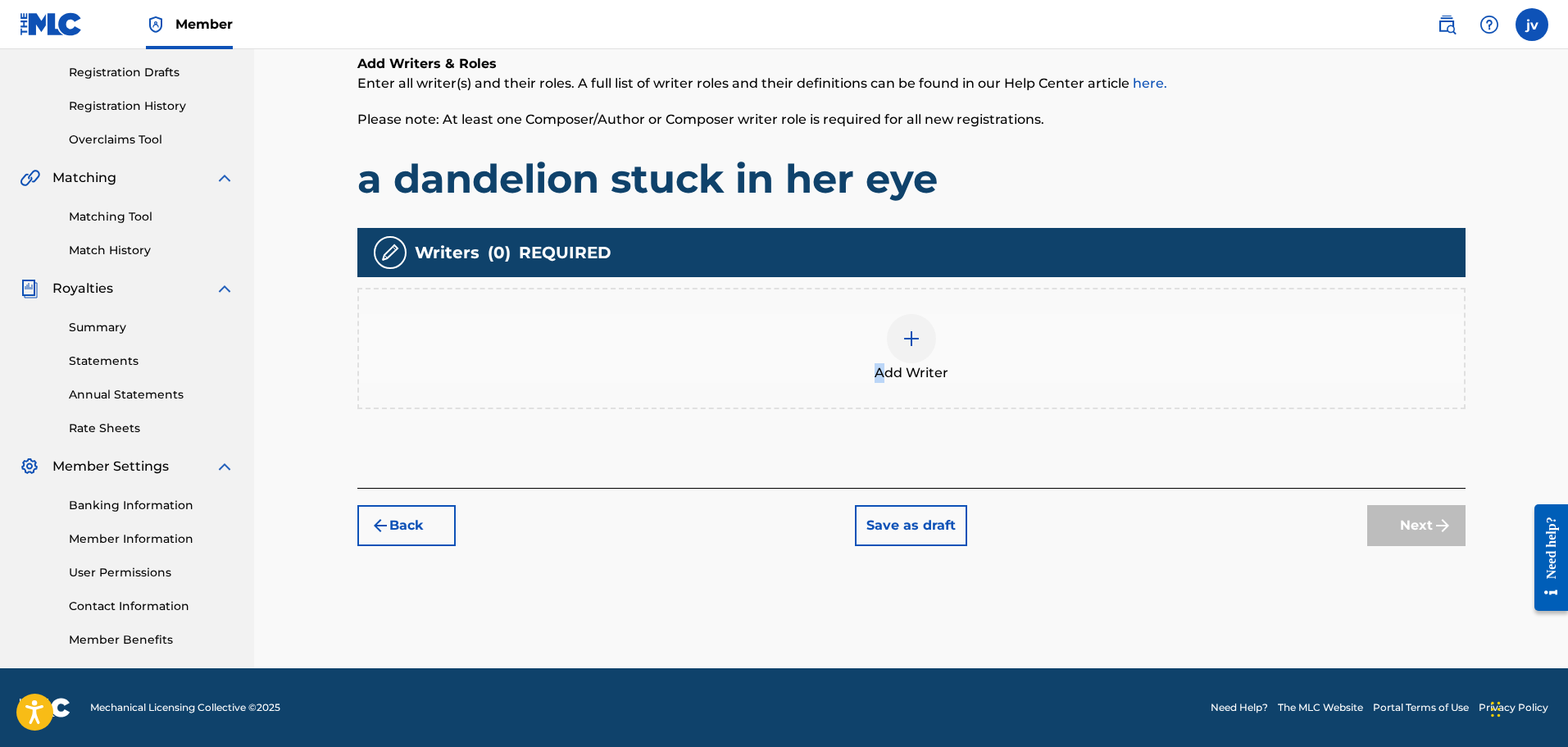
click at [880, 374] on span "Add Writer" at bounding box center [911, 373] width 73 height 20
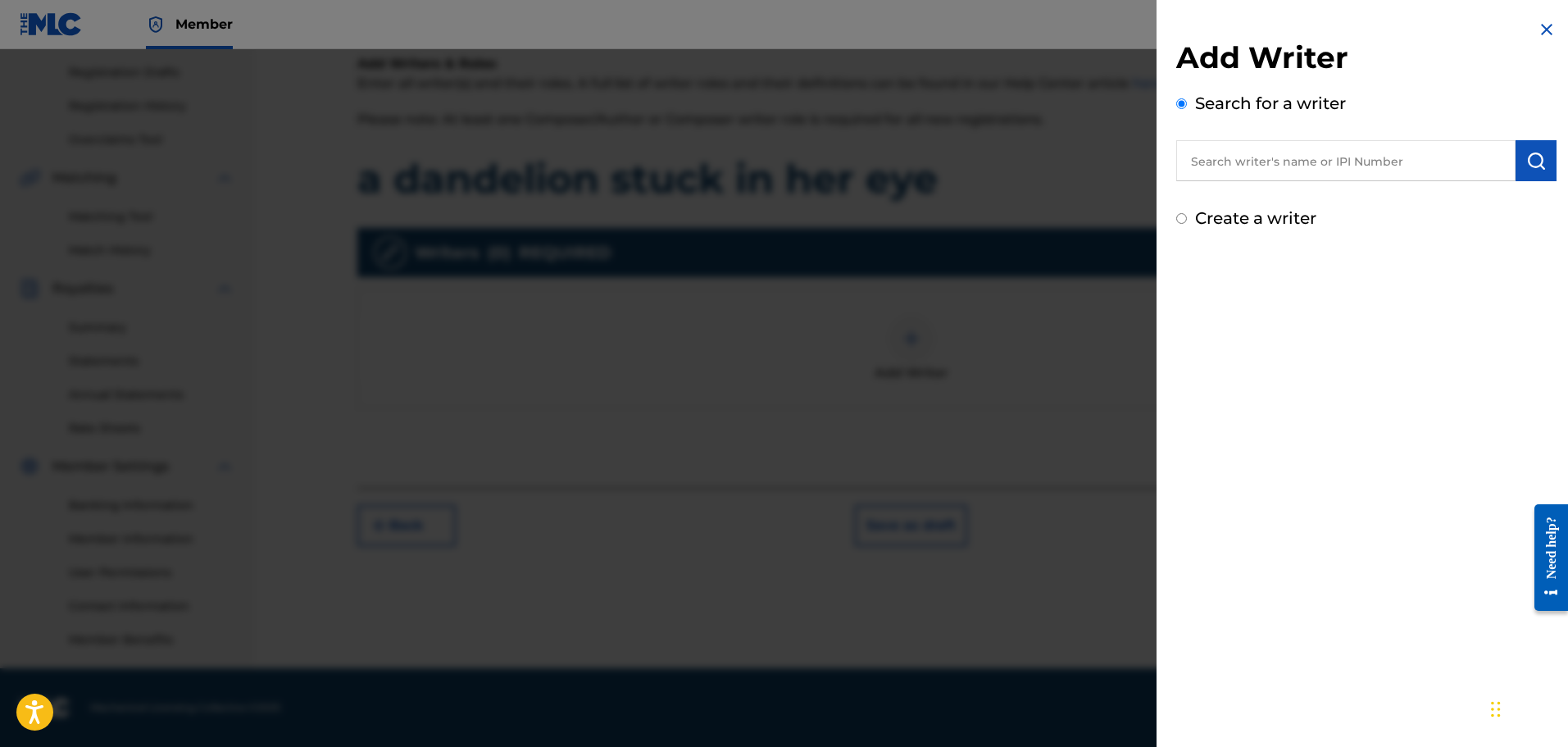
click at [1237, 151] on input "text" at bounding box center [1346, 161] width 339 height 41
click at [1200, 222] on label "Create a writer" at bounding box center [1257, 218] width 122 height 20
radio input "true"
click at [1188, 222] on input "Create a writer" at bounding box center [1182, 218] width 11 height 11
radio input "false"
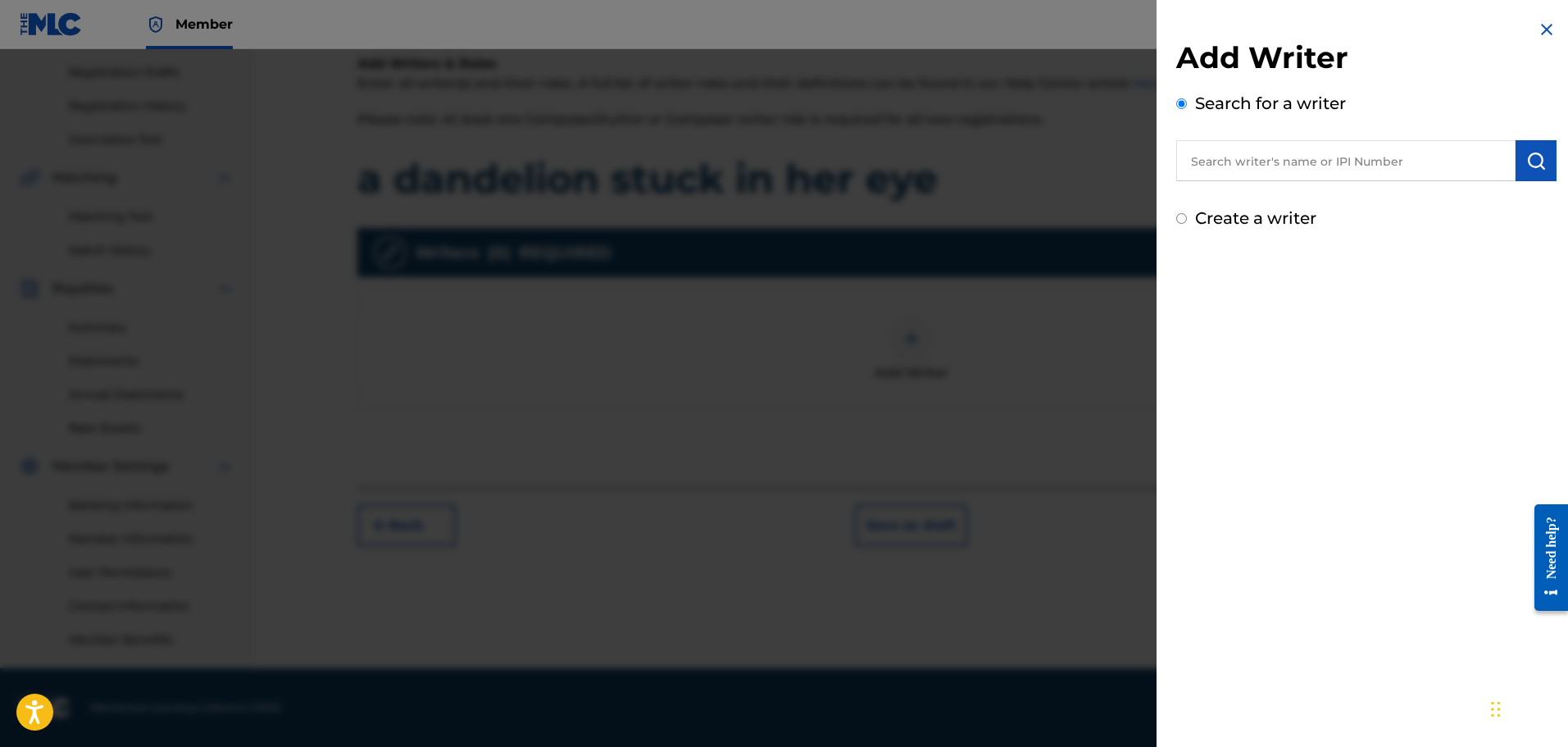
radio input "true"
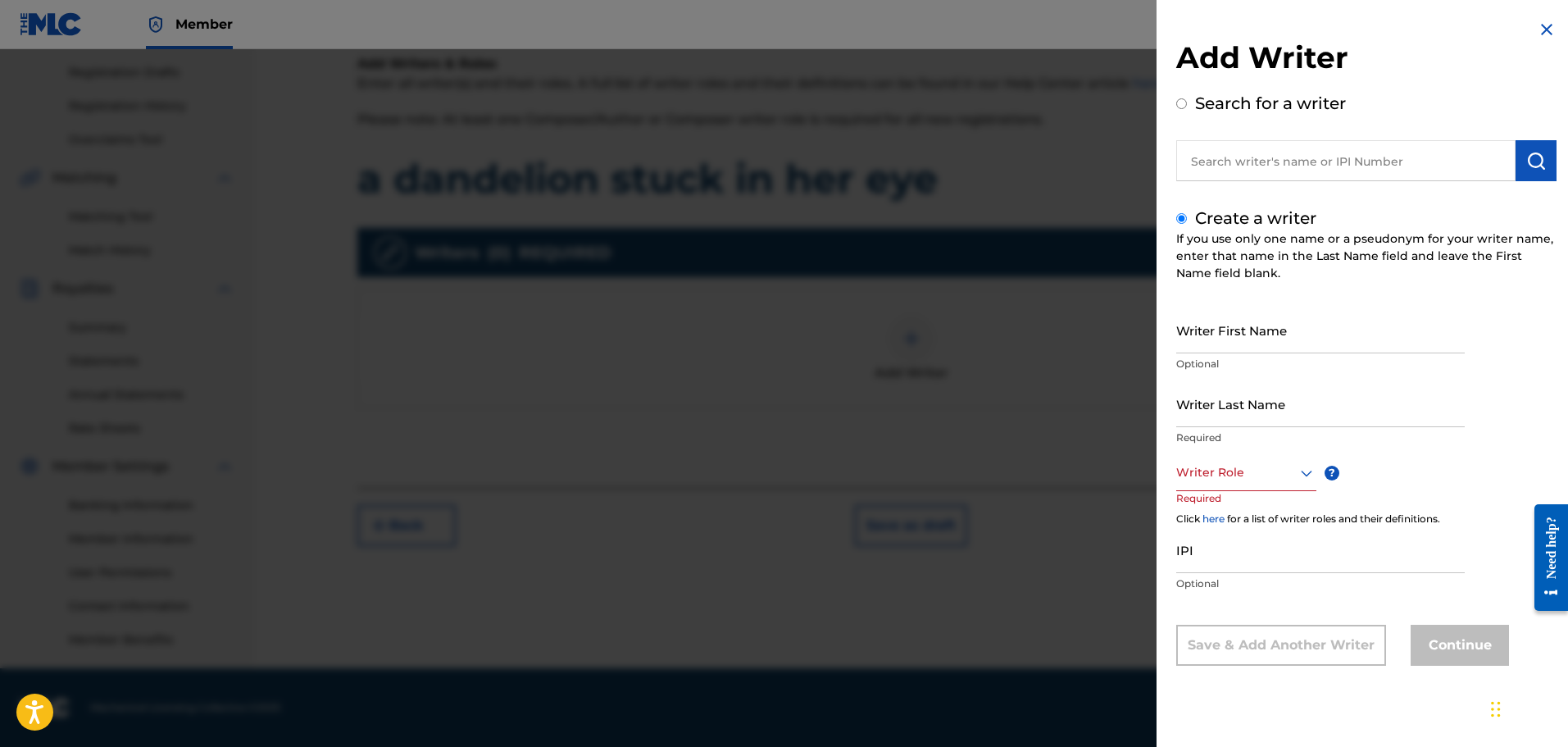
drag, startPoint x: 1193, startPoint y: 99, endPoint x: 1215, endPoint y: 111, distance: 25.1
click at [1192, 99] on div "Search for a writer" at bounding box center [1367, 136] width 380 height 90
click at [1179, 107] on input "Search for a writer" at bounding box center [1182, 104] width 11 height 11
radio input "true"
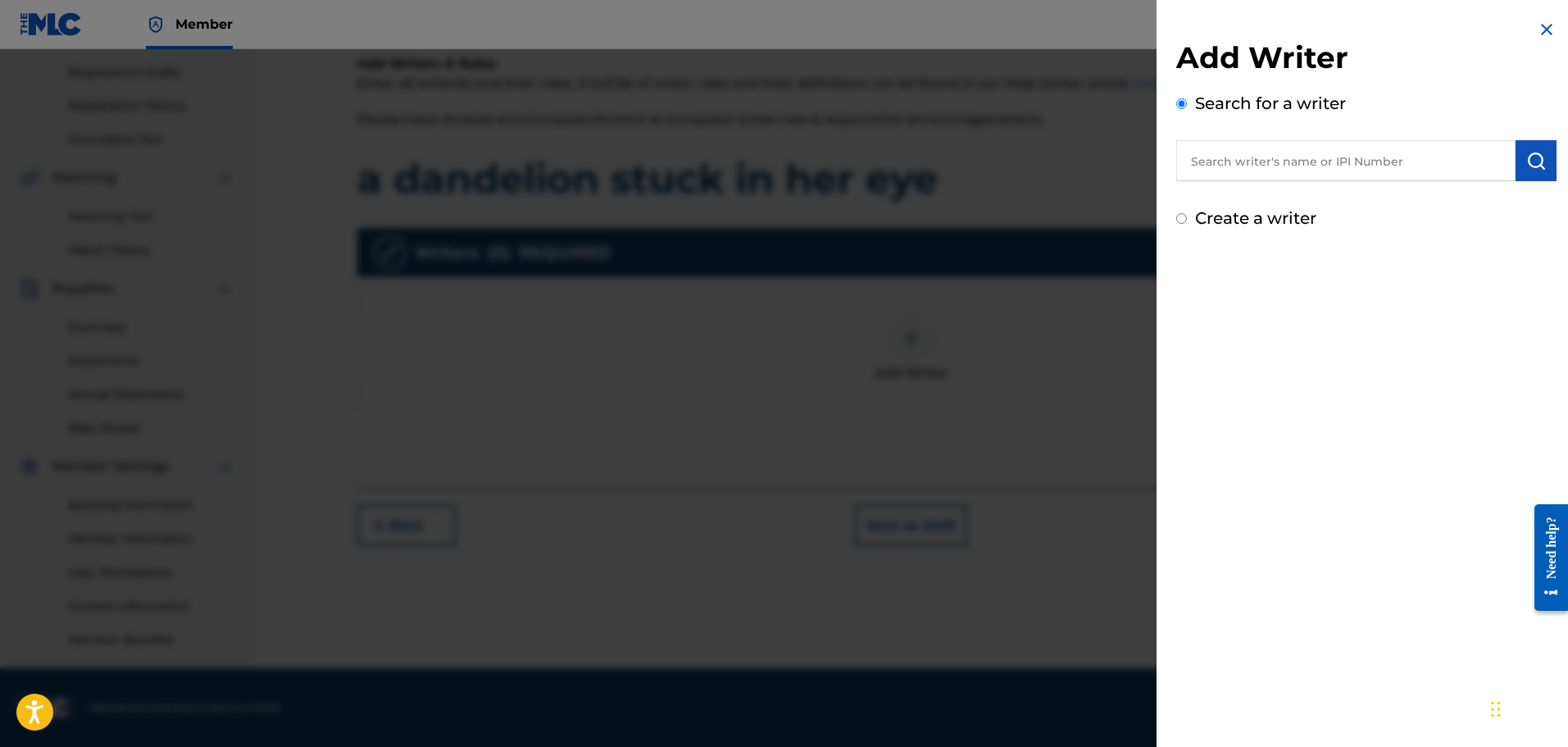
click at [1240, 161] on input "text" at bounding box center [1346, 161] width 339 height 41
click at [1220, 157] on input "text" at bounding box center [1346, 161] width 339 height 41
paste input "1220640114"
click at [1520, 161] on button "submit" at bounding box center [1537, 161] width 41 height 41
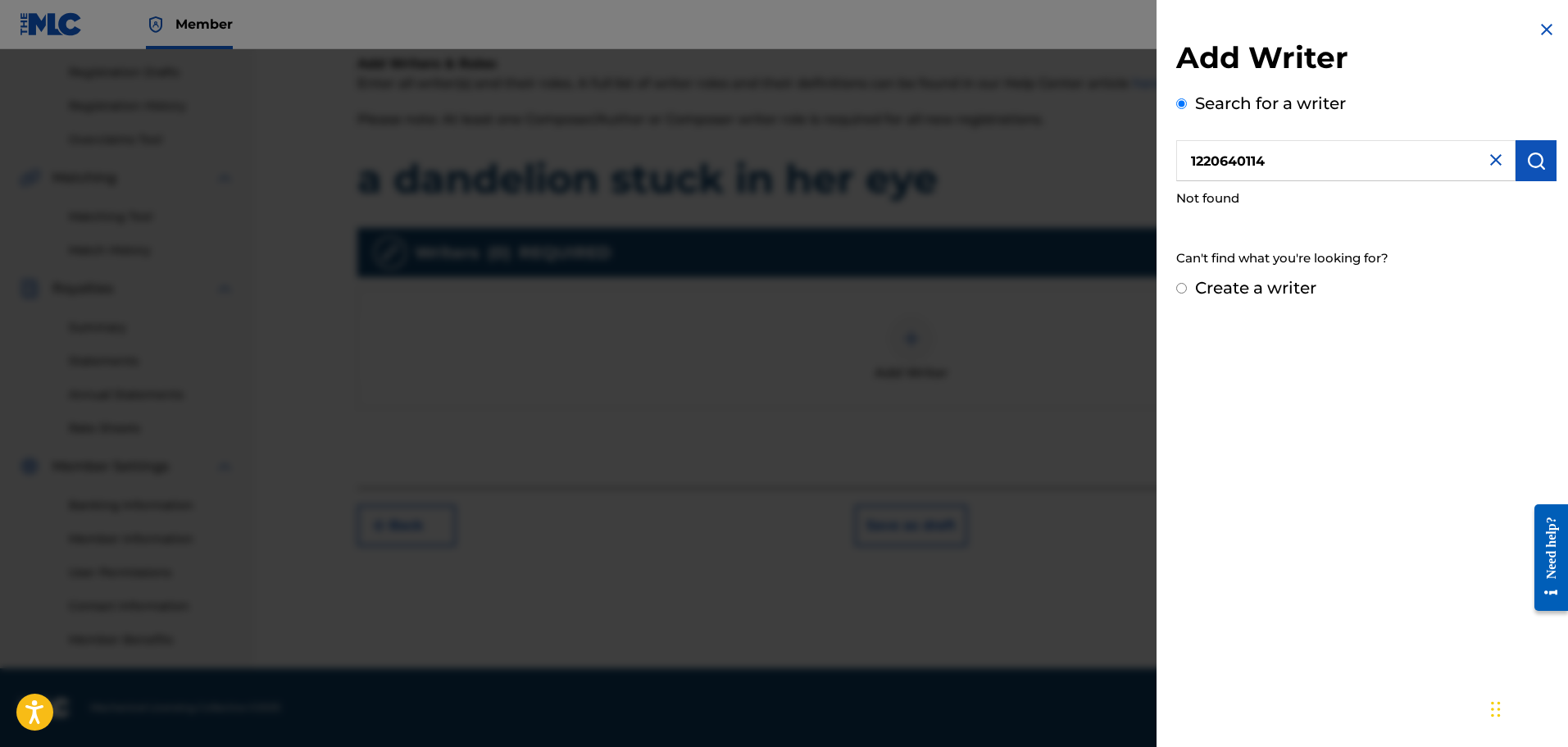
click at [1339, 155] on input "1220640114" at bounding box center [1346, 161] width 339 height 41
paste input "016"
click at [1538, 157] on img "submit" at bounding box center [1537, 161] width 20 height 20
click at [1308, 157] on input "1220640016" at bounding box center [1346, 161] width 339 height 41
paste input "114"
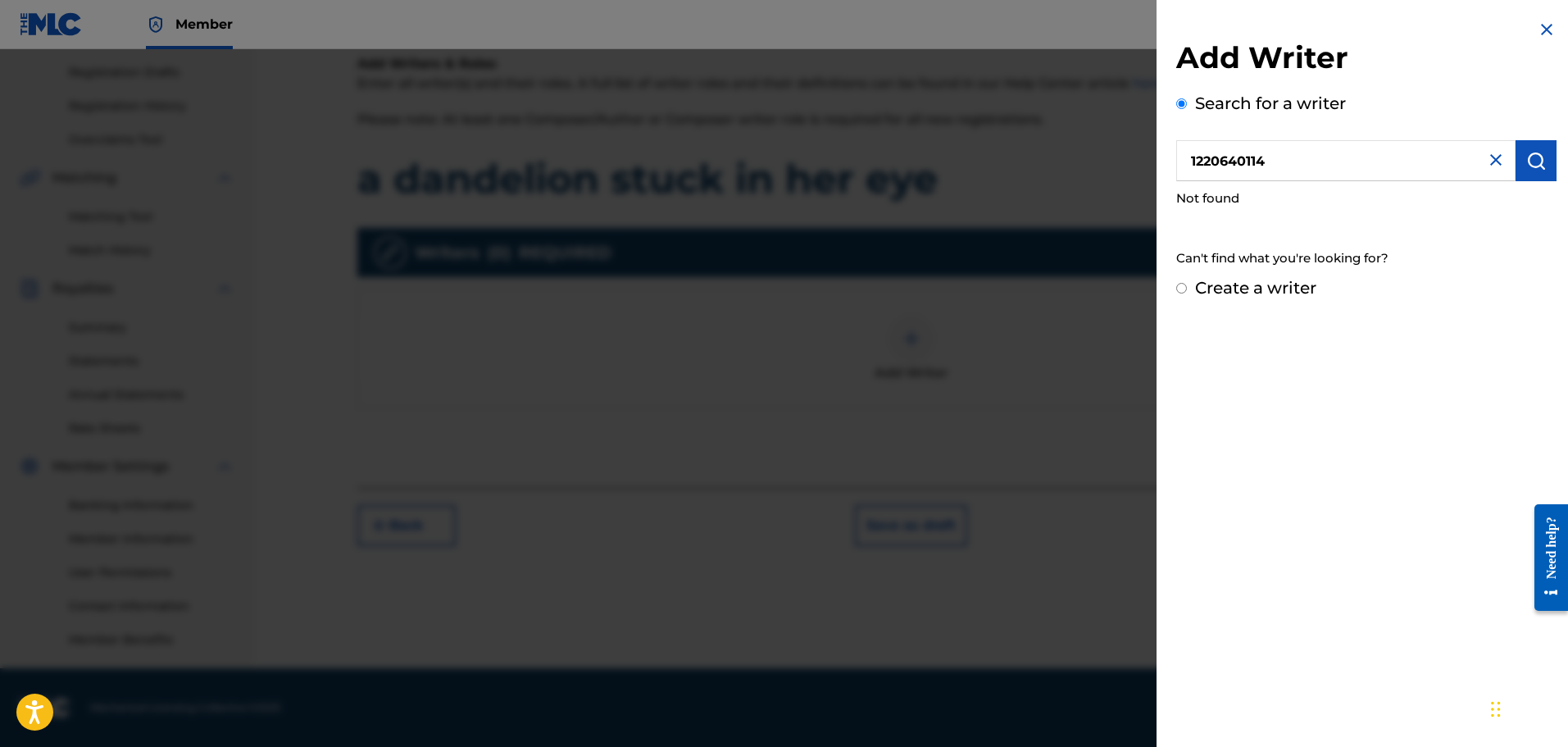
type input "1220640114"
click at [1539, 167] on img "submit" at bounding box center [1537, 161] width 20 height 20
click at [1551, 171] on div "Add Writer Search for a writer 1220640114 Not found Can't find what you're look…" at bounding box center [1367, 159] width 420 height 319
click at [1536, 169] on img "submit" at bounding box center [1537, 161] width 20 height 20
click at [1119, 278] on div at bounding box center [784, 422] width 1568 height 747
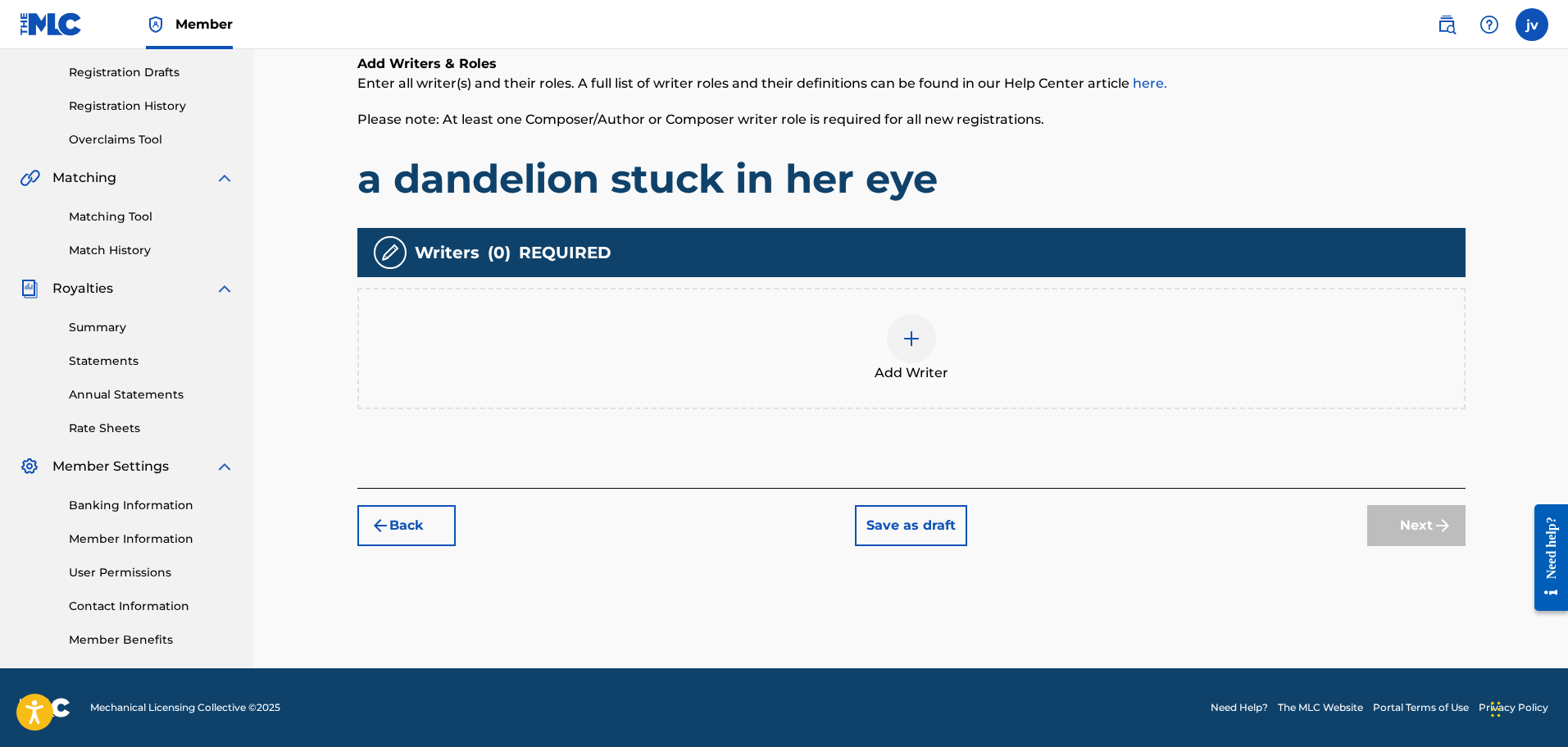
click at [980, 384] on div "Add Writer" at bounding box center [911, 349] width 1109 height 122
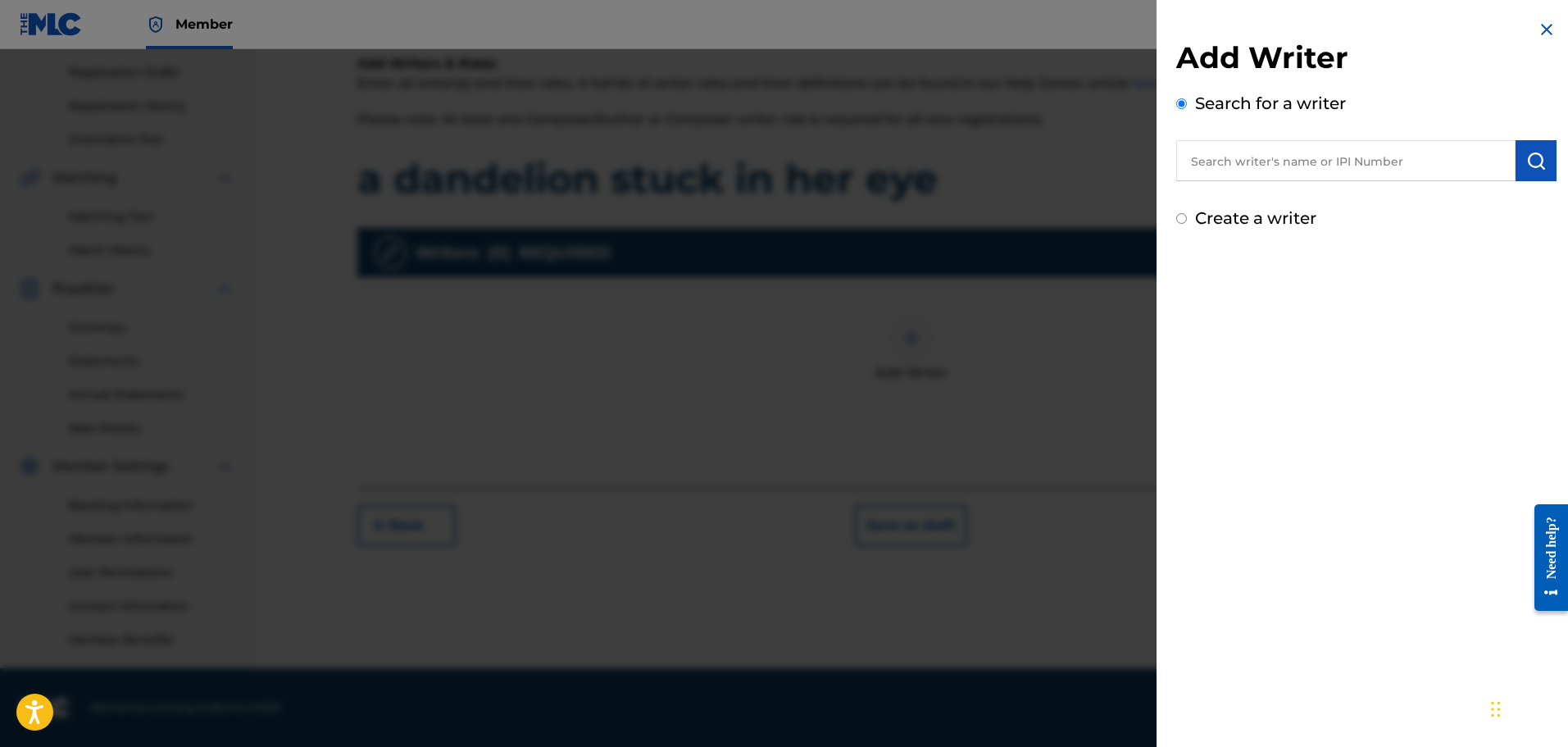
click at [1211, 225] on label "Create a writer" at bounding box center [1257, 218] width 122 height 20
radio input "true"
click at [1188, 224] on input "Create a writer" at bounding box center [1182, 218] width 11 height 11
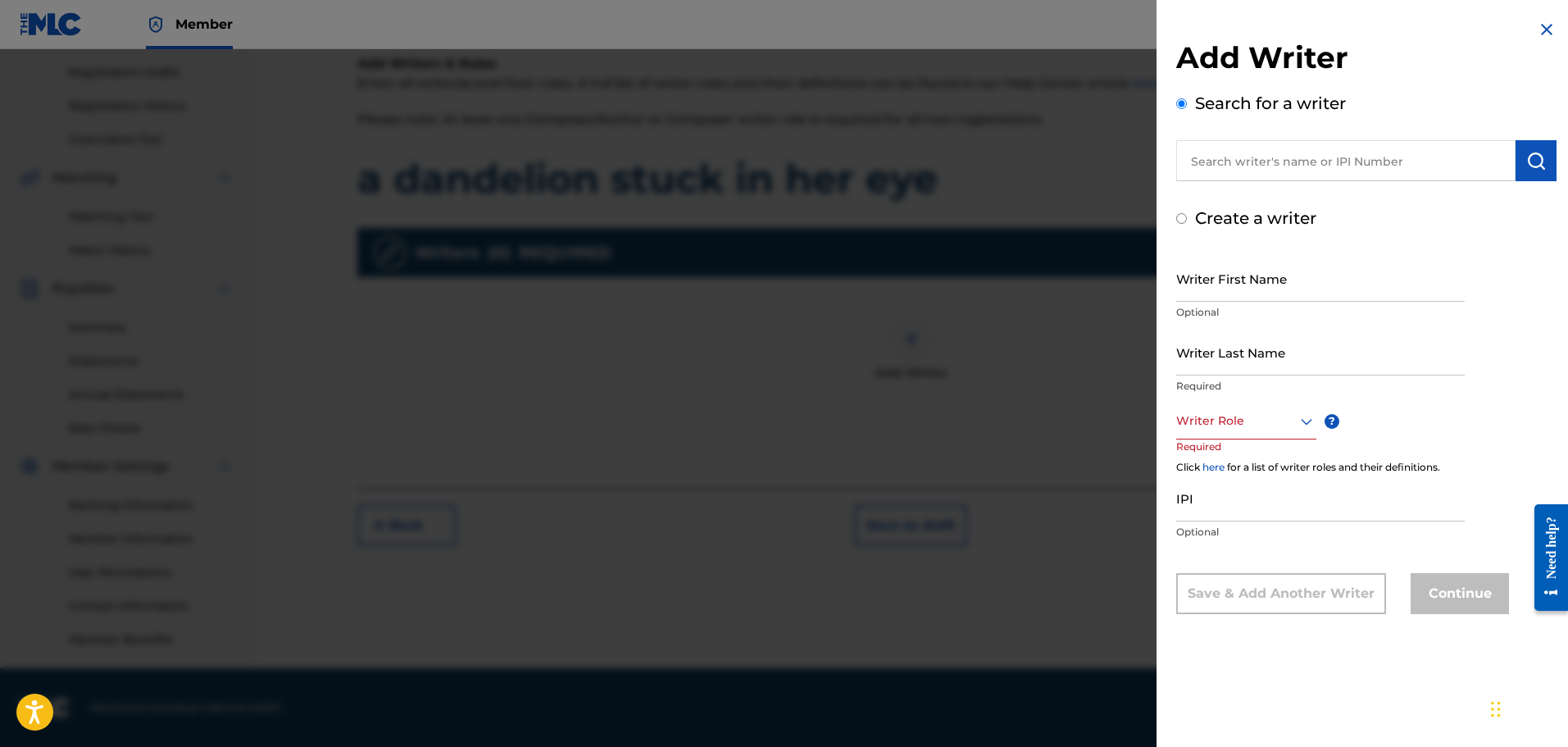
radio input "false"
radio input "true"
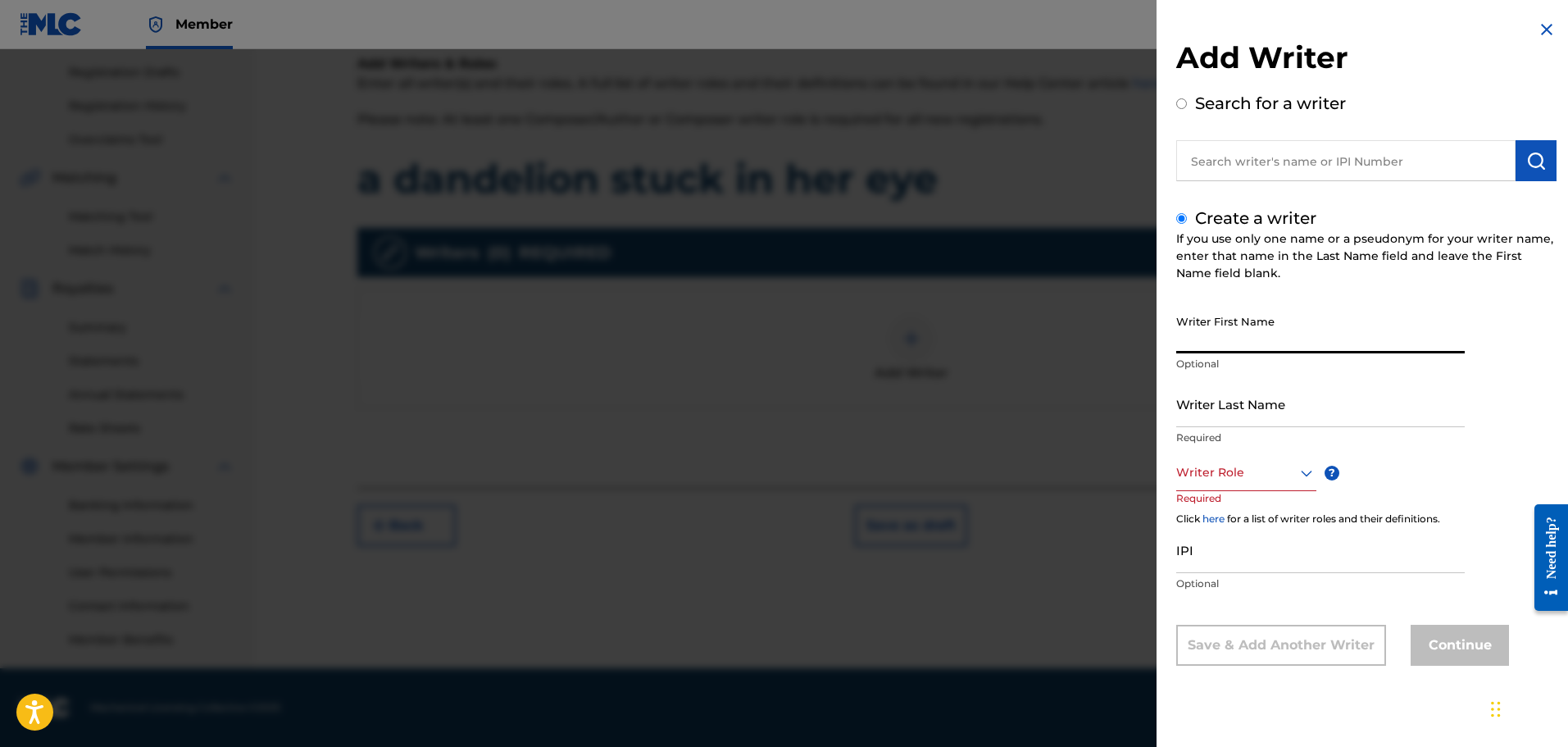
click at [1230, 337] on input "Writer First Name" at bounding box center [1321, 330] width 288 height 47
click at [1205, 464] on div at bounding box center [1247, 472] width 141 height 21
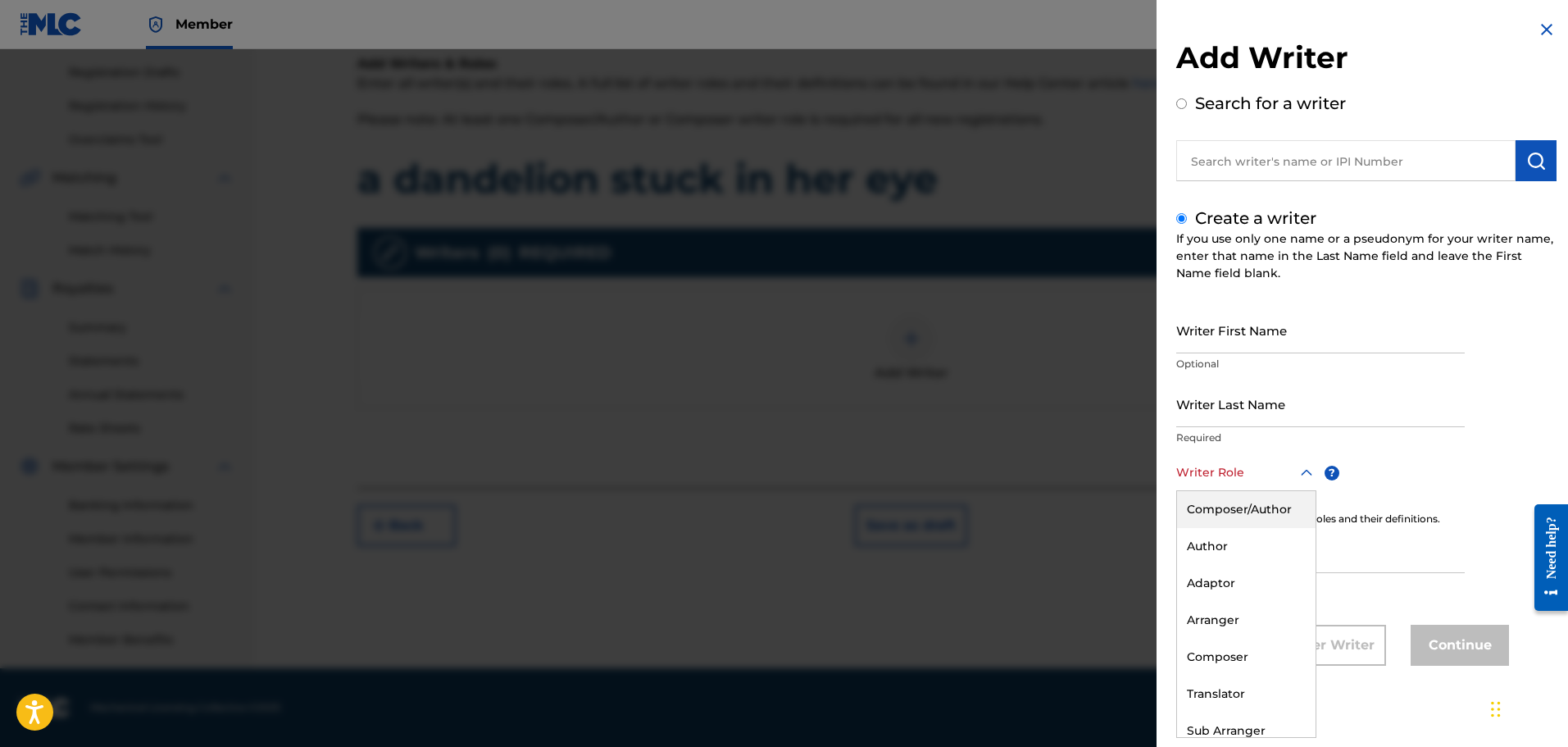
click at [1221, 514] on div "Composer/Author" at bounding box center [1247, 509] width 139 height 37
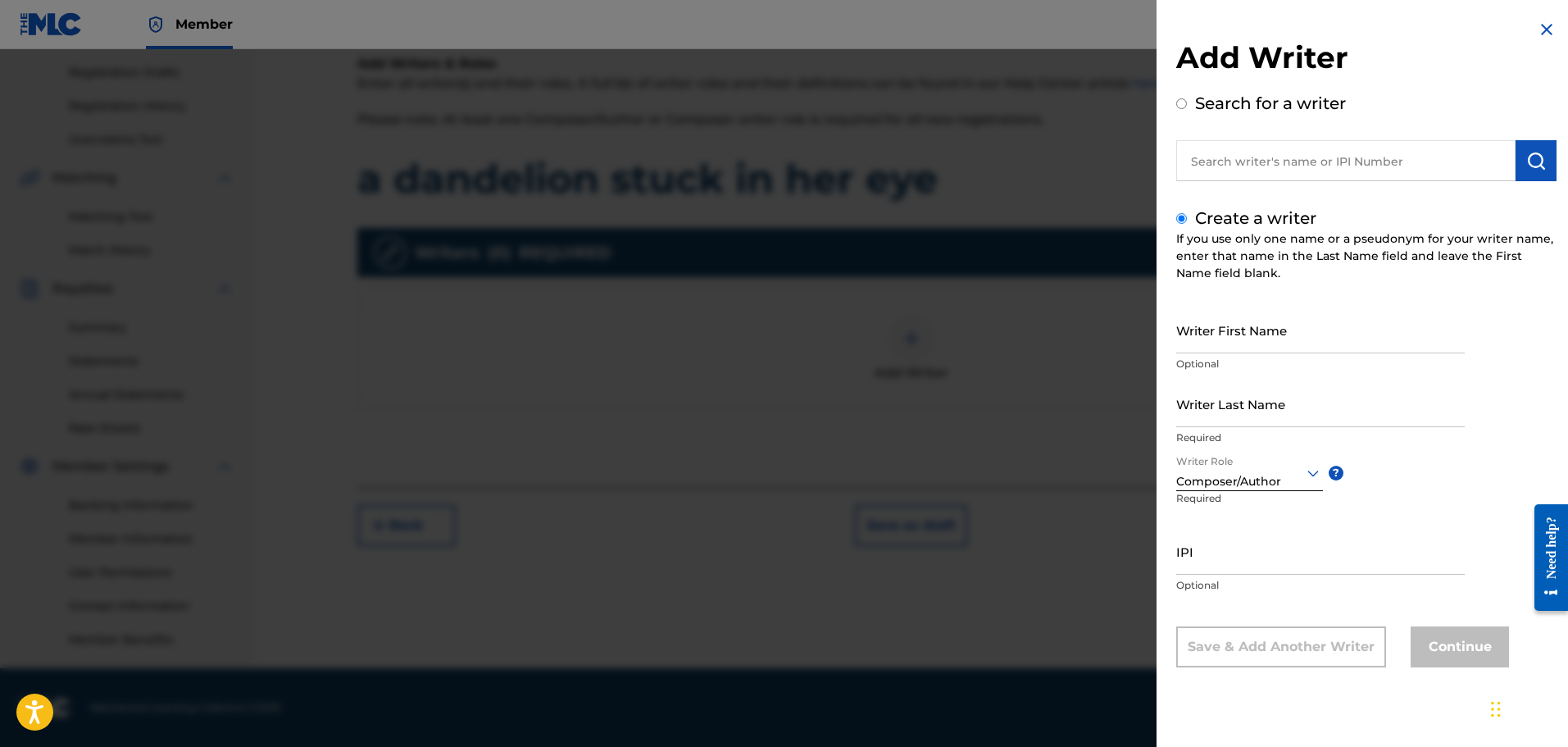
click at [1222, 552] on input "IPI" at bounding box center [1321, 551] width 288 height 47
click at [1206, 410] on input "Writer Last Name" at bounding box center [1321, 403] width 288 height 47
click at [1201, 327] on input "Writer First Name" at bounding box center [1321, 330] width 288 height 47
click at [1092, 327] on div at bounding box center [784, 422] width 1568 height 747
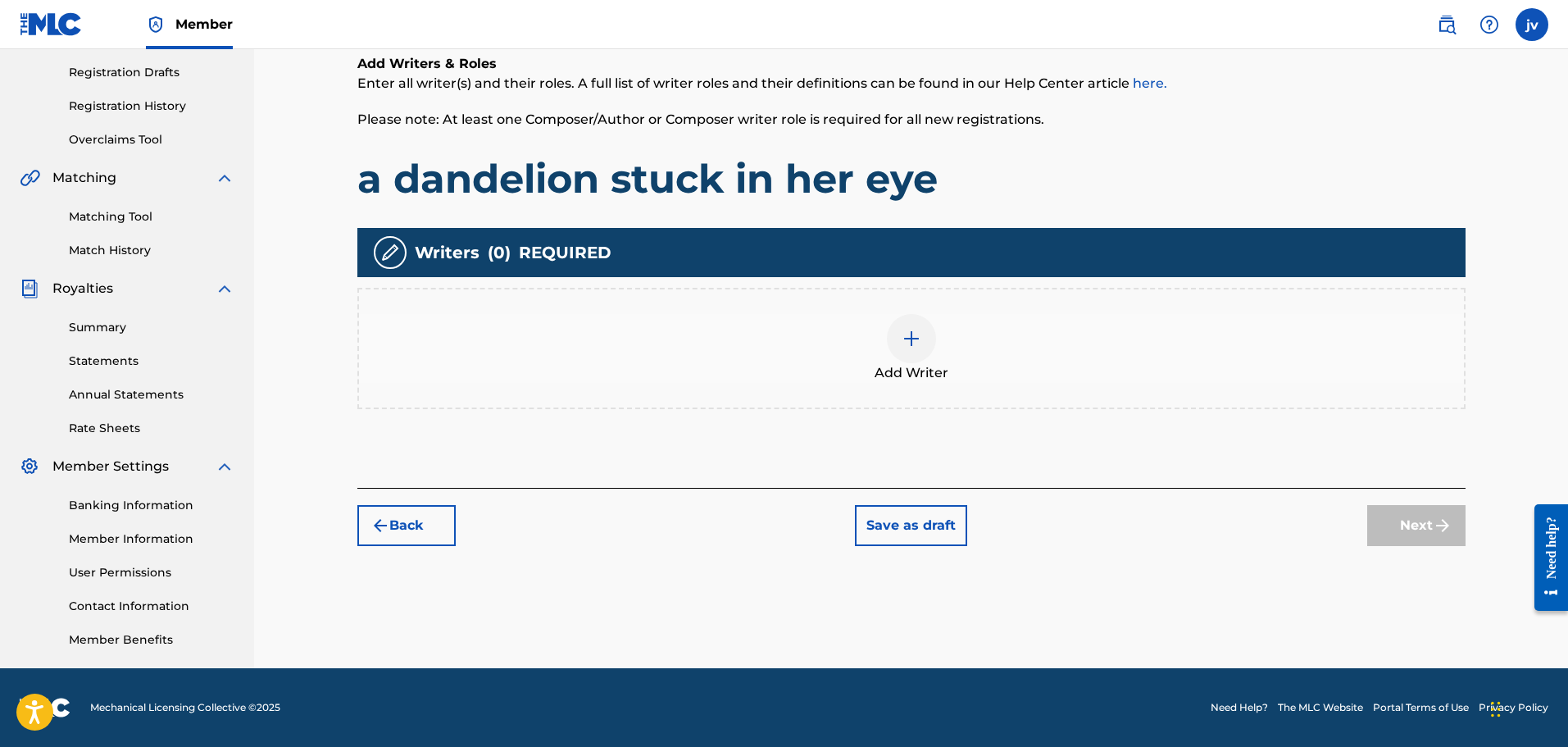
click at [901, 373] on span "Add Writer" at bounding box center [911, 373] width 73 height 20
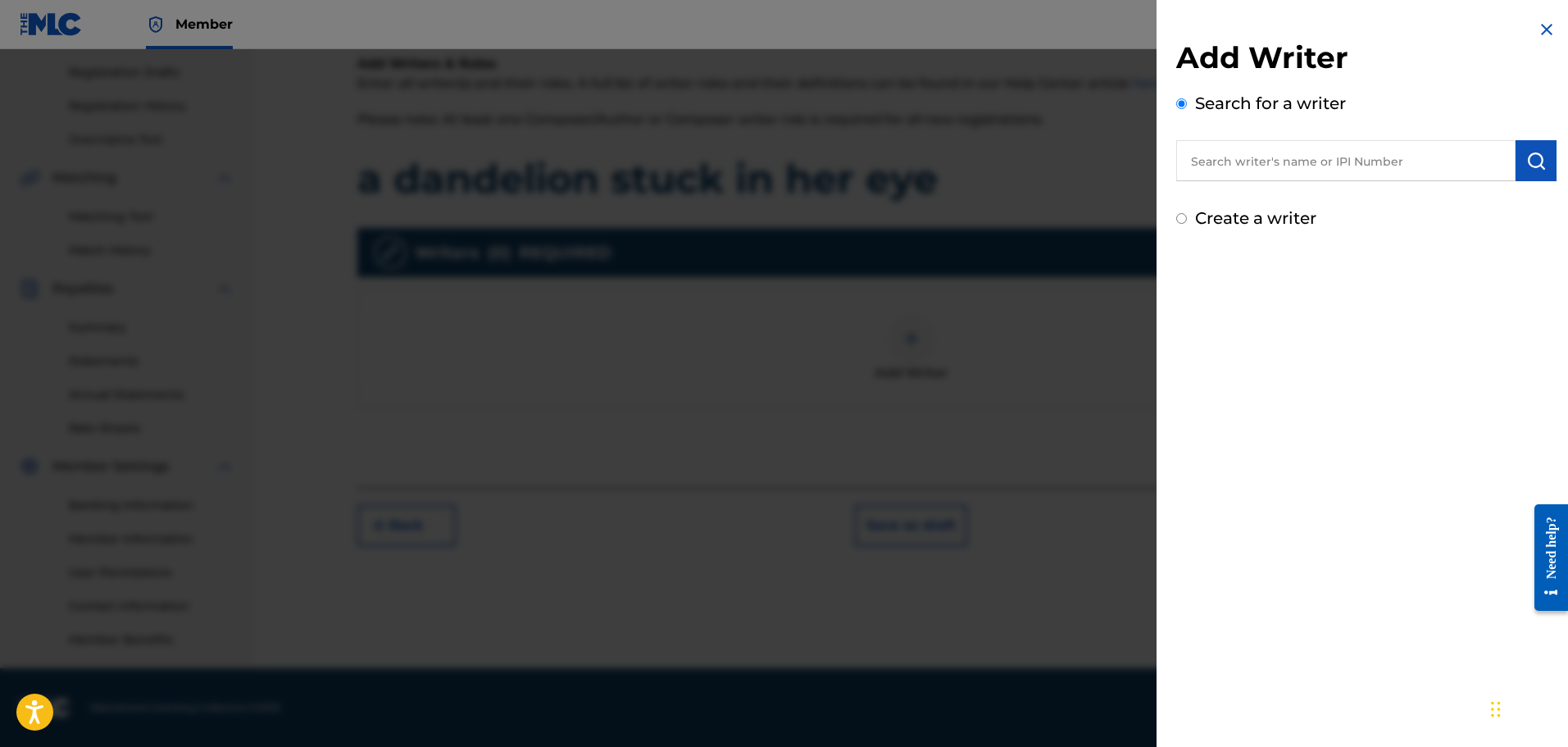
click at [1010, 352] on div at bounding box center [784, 422] width 1568 height 747
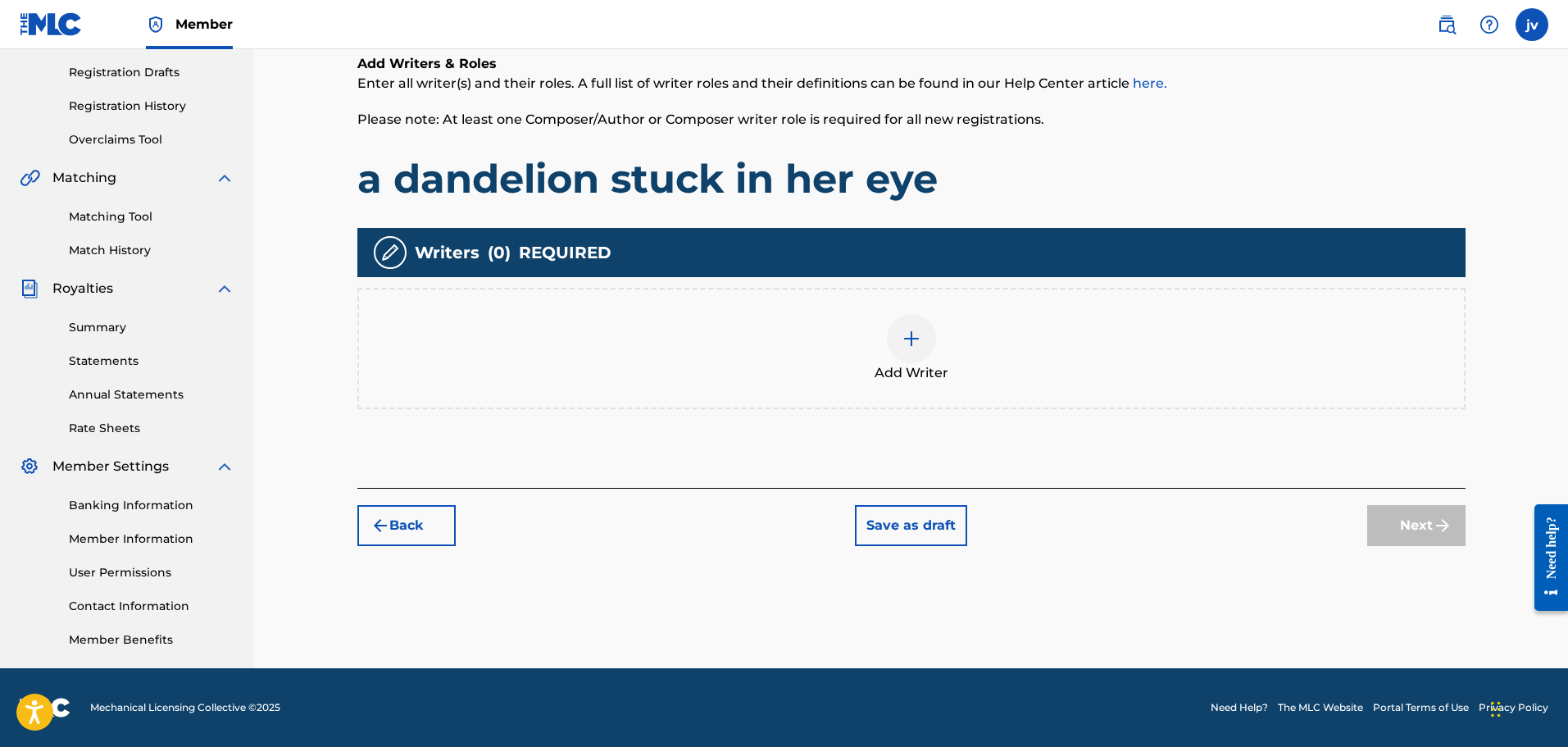
click at [891, 344] on div at bounding box center [911, 338] width 49 height 49
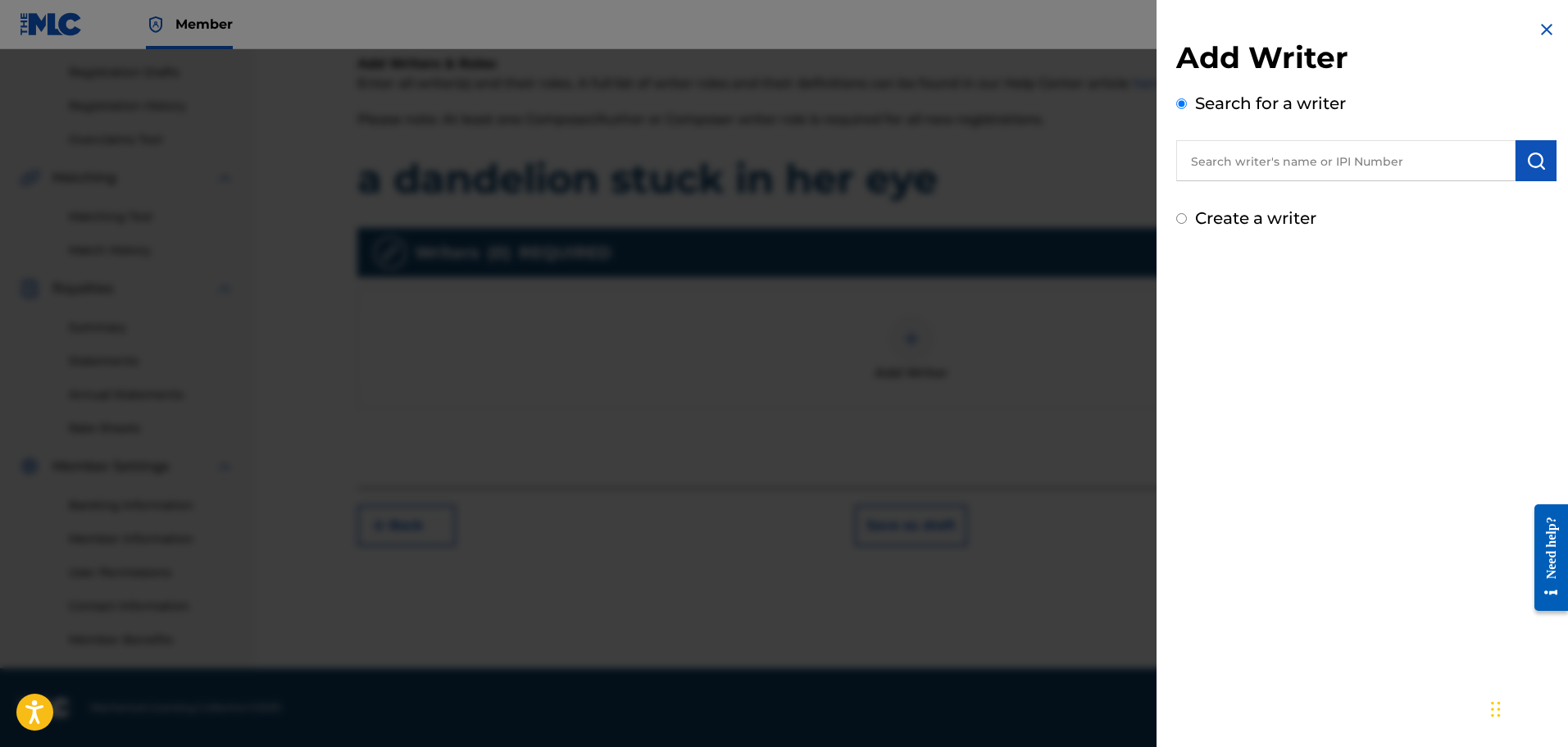
click at [1297, 165] on input "text" at bounding box center [1346, 161] width 339 height 41
click at [1267, 178] on input "text" at bounding box center [1346, 161] width 339 height 41
paste input "1220640114"
type input "1220640114"
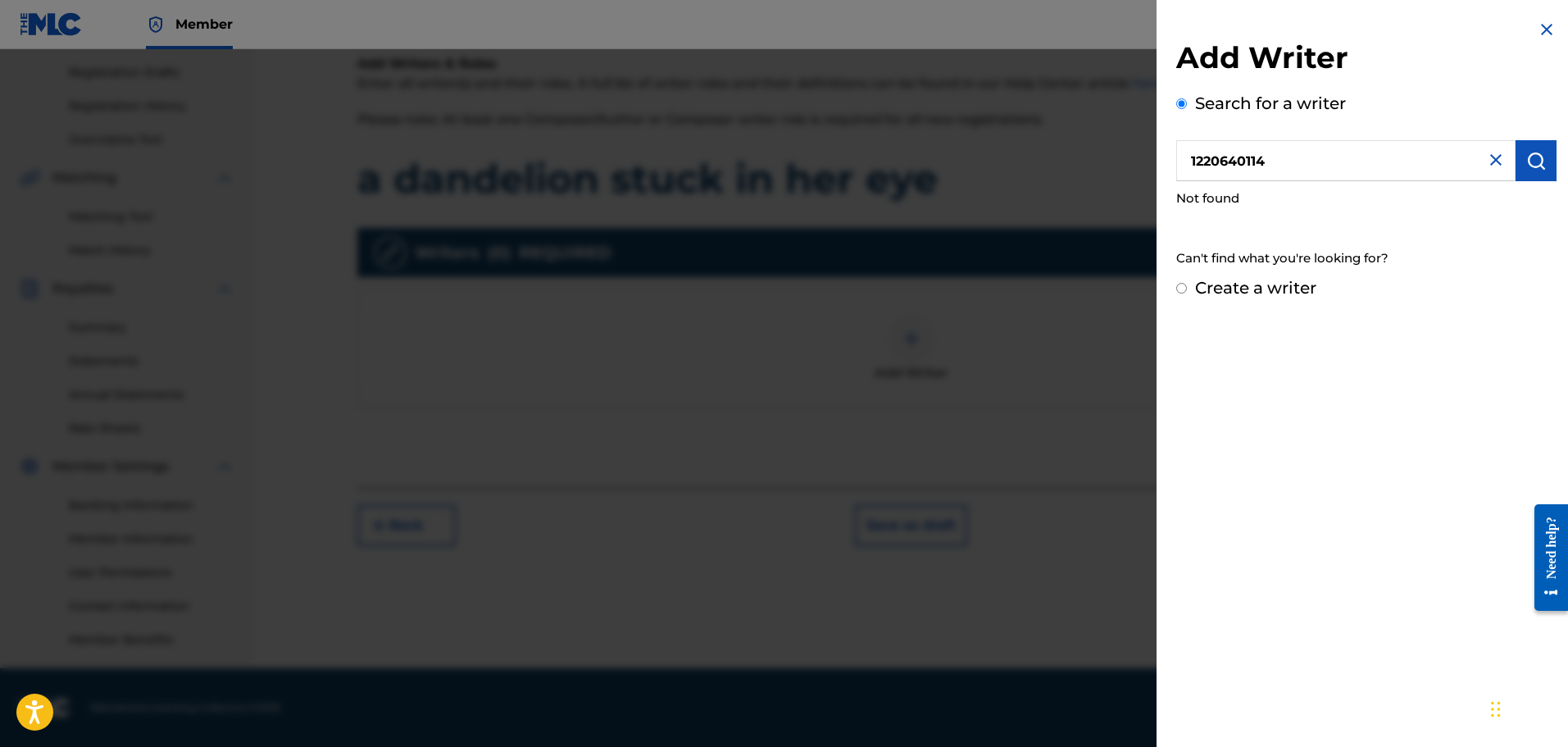
click at [1487, 149] on input "1220640114" at bounding box center [1346, 161] width 339 height 41
click at [1487, 151] on img at bounding box center [1496, 160] width 20 height 20
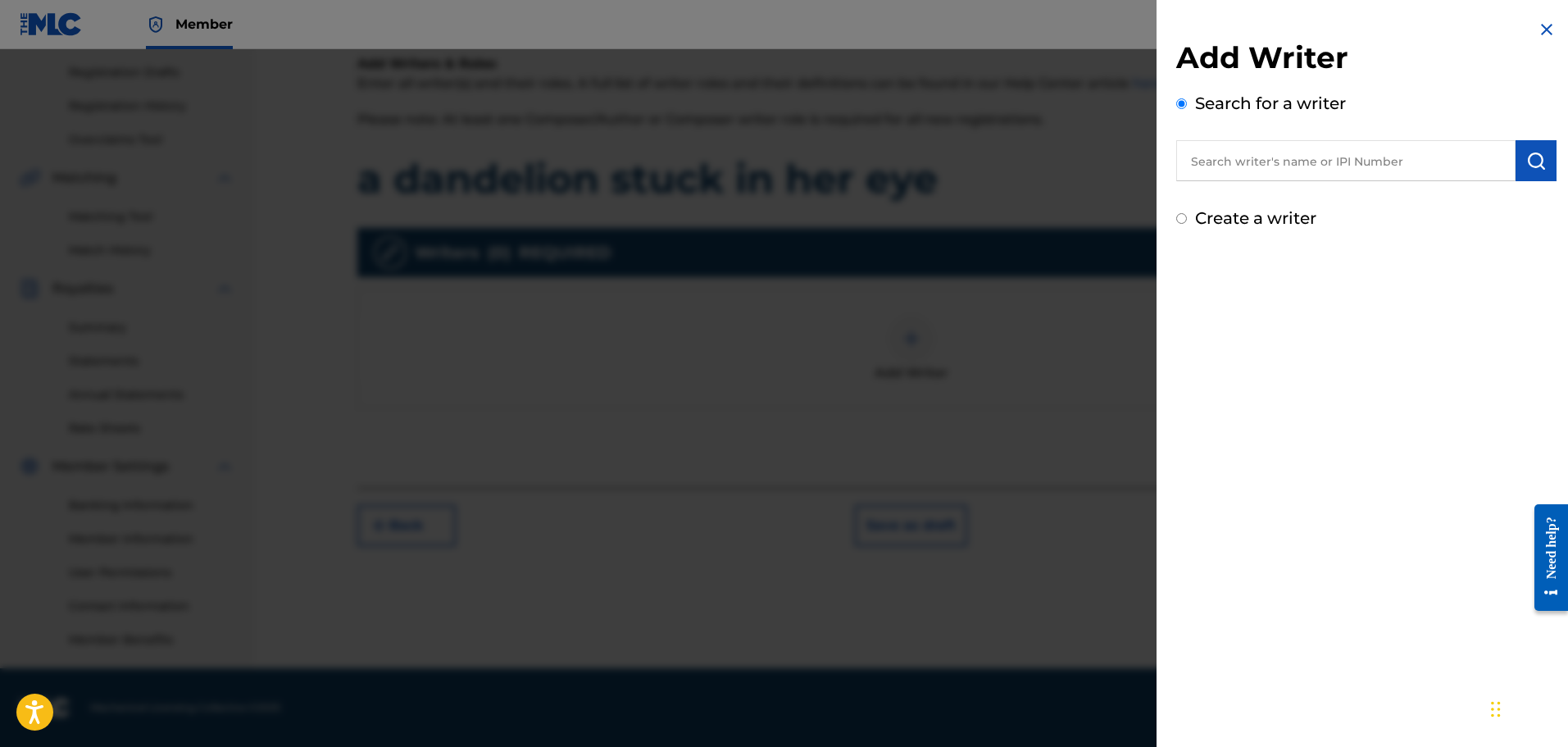
drag, startPoint x: 1005, startPoint y: 215, endPoint x: 1051, endPoint y: 217, distance: 46.0
click at [1007, 213] on div at bounding box center [784, 422] width 1568 height 747
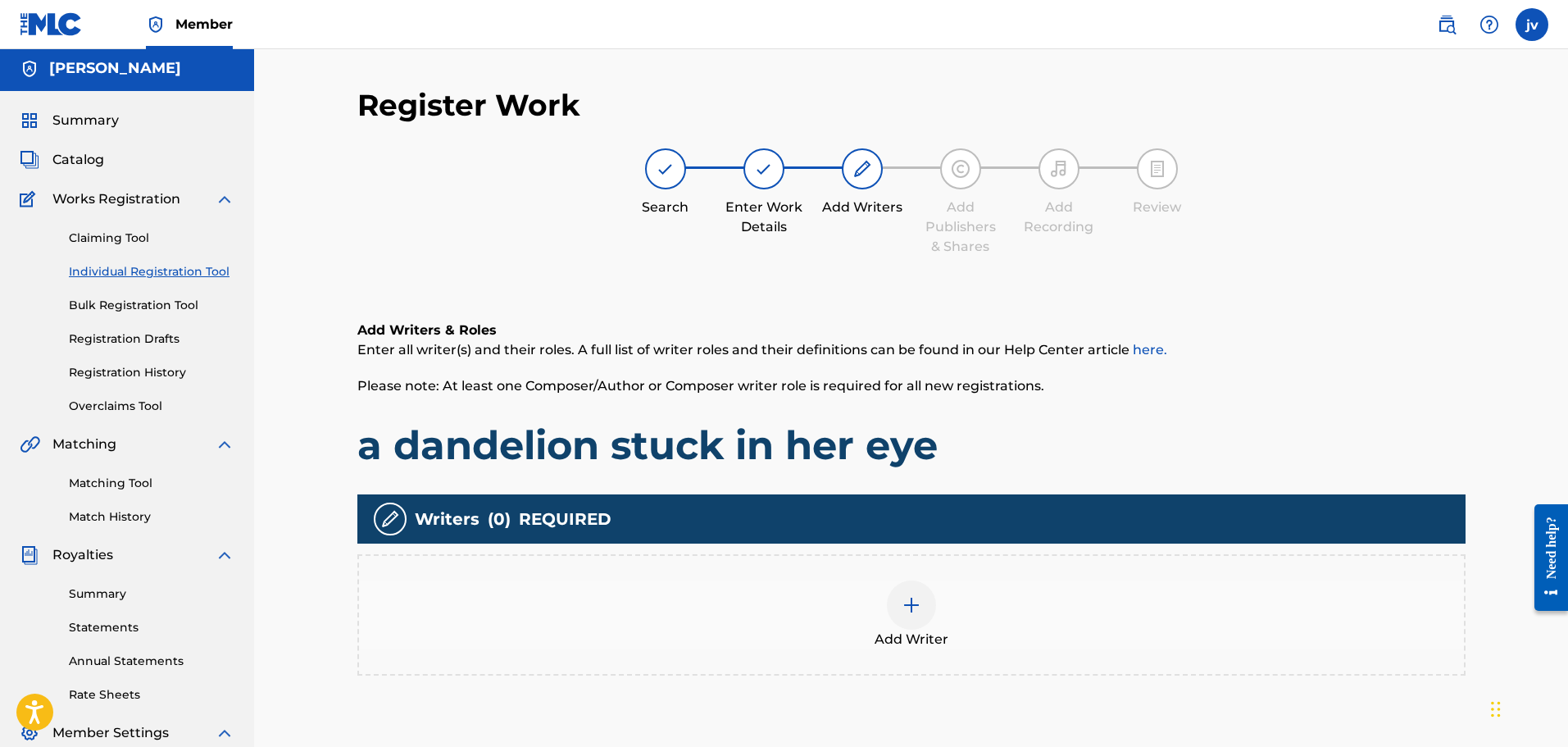
scroll to position [0, 0]
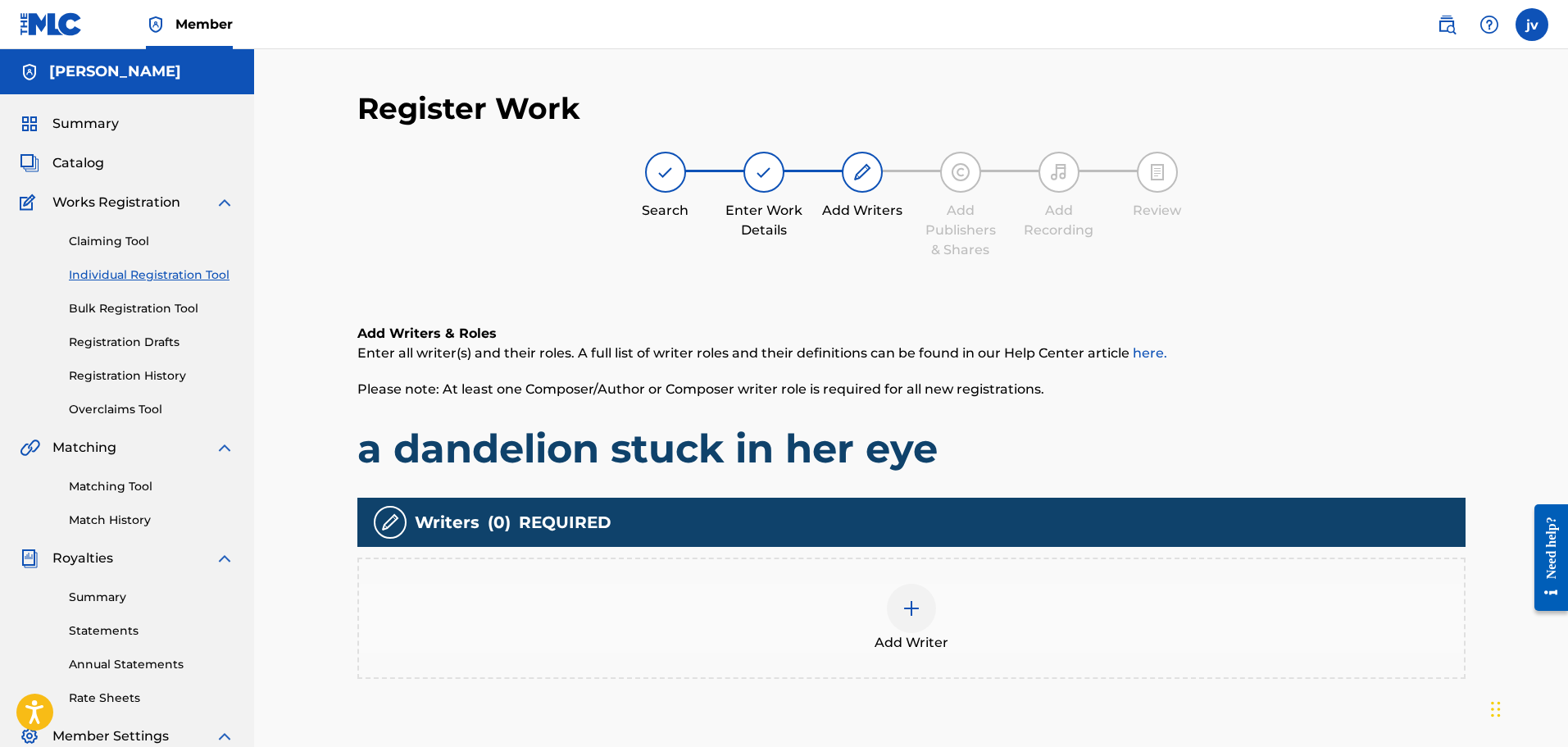
click at [161, 282] on link "Individual Registration Tool" at bounding box center [151, 275] width 166 height 17
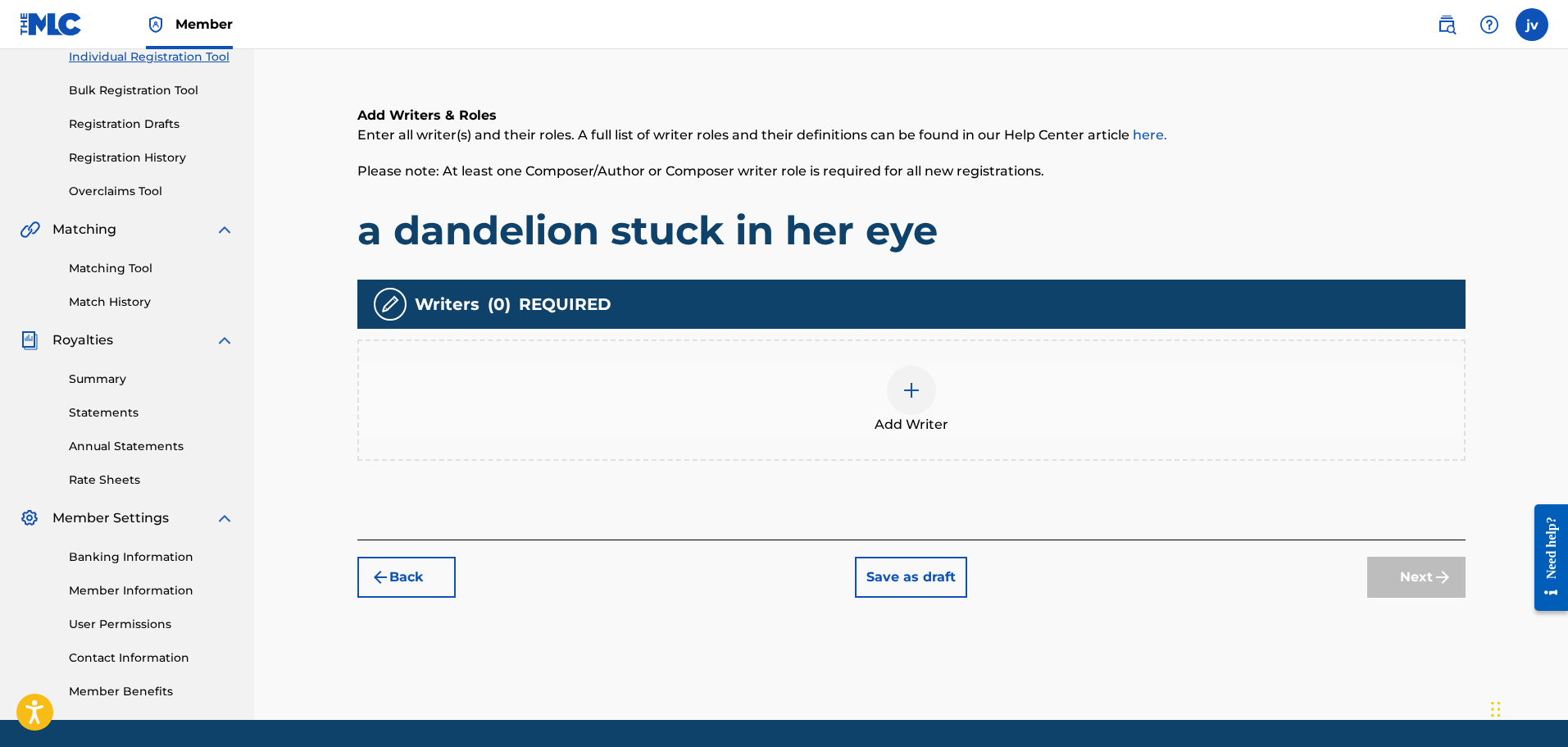
scroll to position [269, 0]
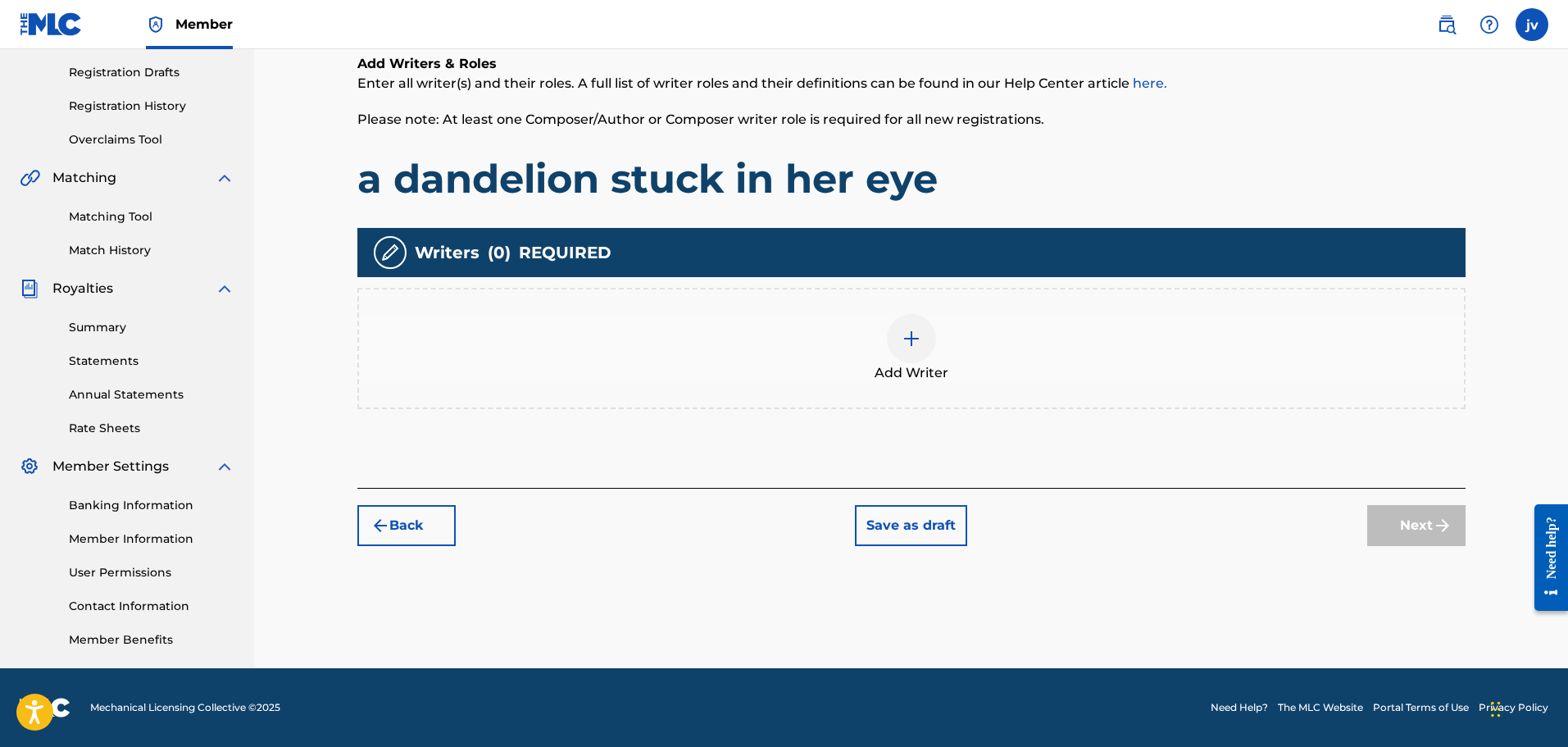
click at [916, 518] on button "Save as draft" at bounding box center [911, 525] width 113 height 41
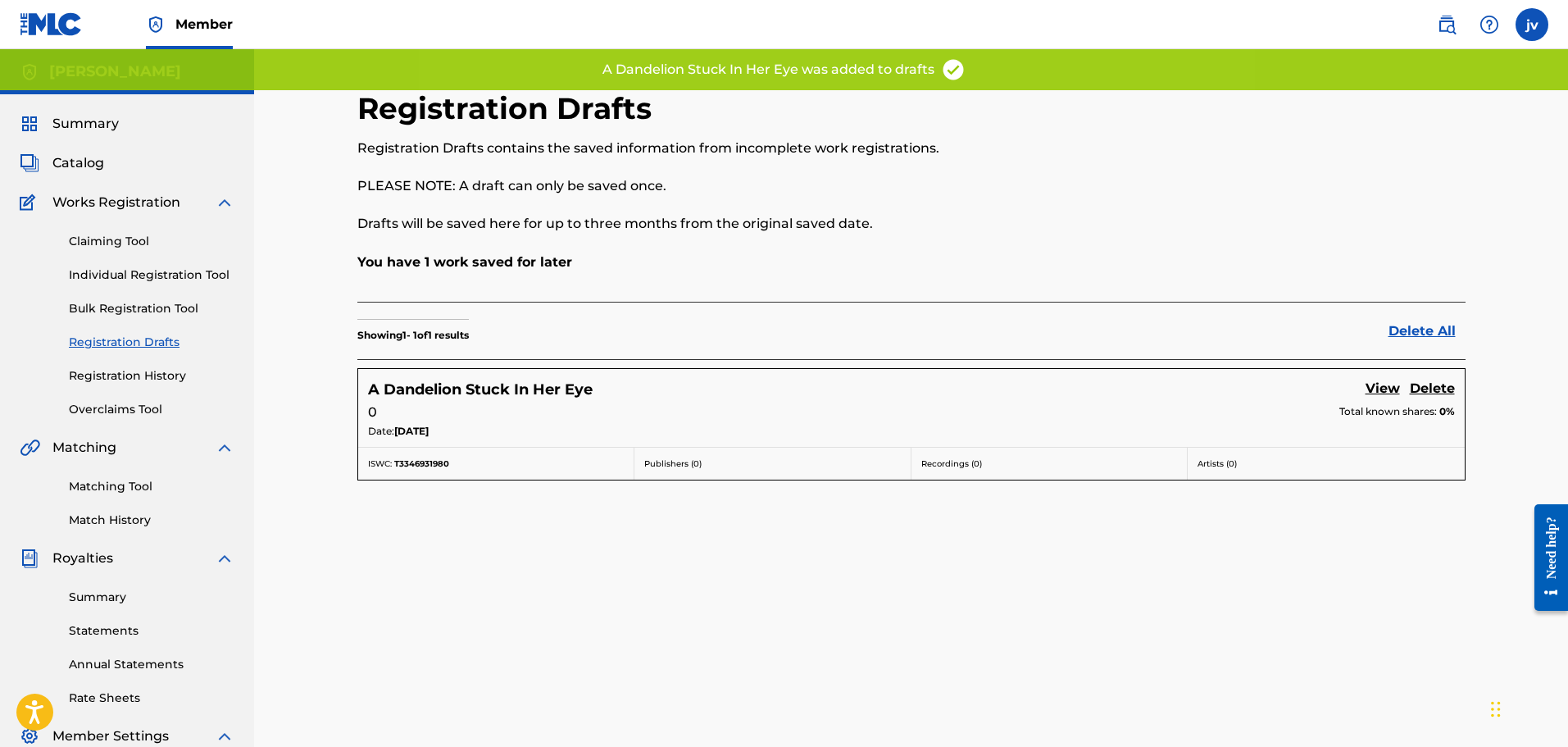
click at [141, 261] on div "Claiming Tool Individual Registration Tool Bulk Registration Tool Registration …" at bounding box center [127, 315] width 215 height 206
click at [143, 274] on link "Individual Registration Tool" at bounding box center [151, 275] width 166 height 17
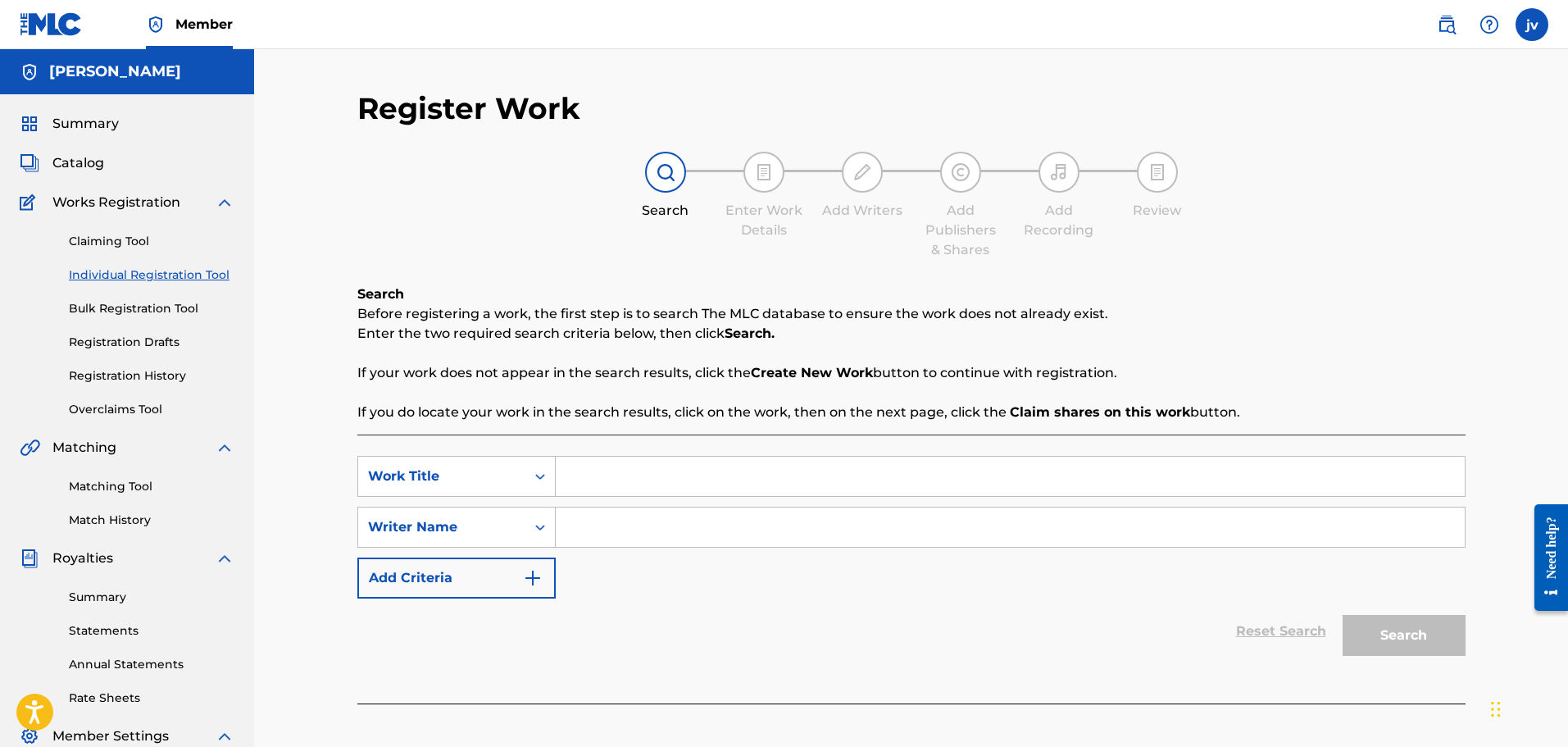
click at [119, 276] on link "Individual Registration Tool" at bounding box center [151, 275] width 166 height 17
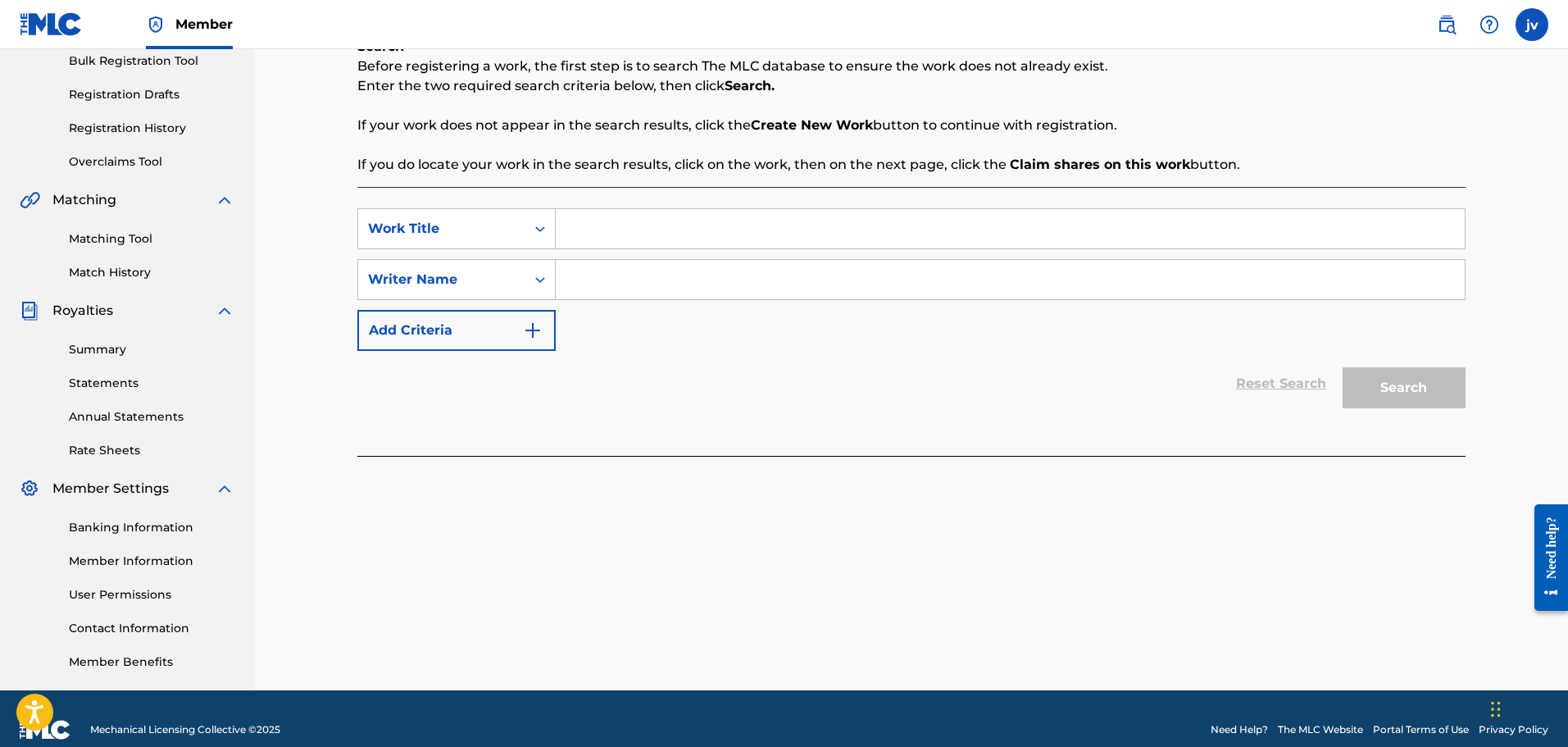
scroll to position [269, 0]
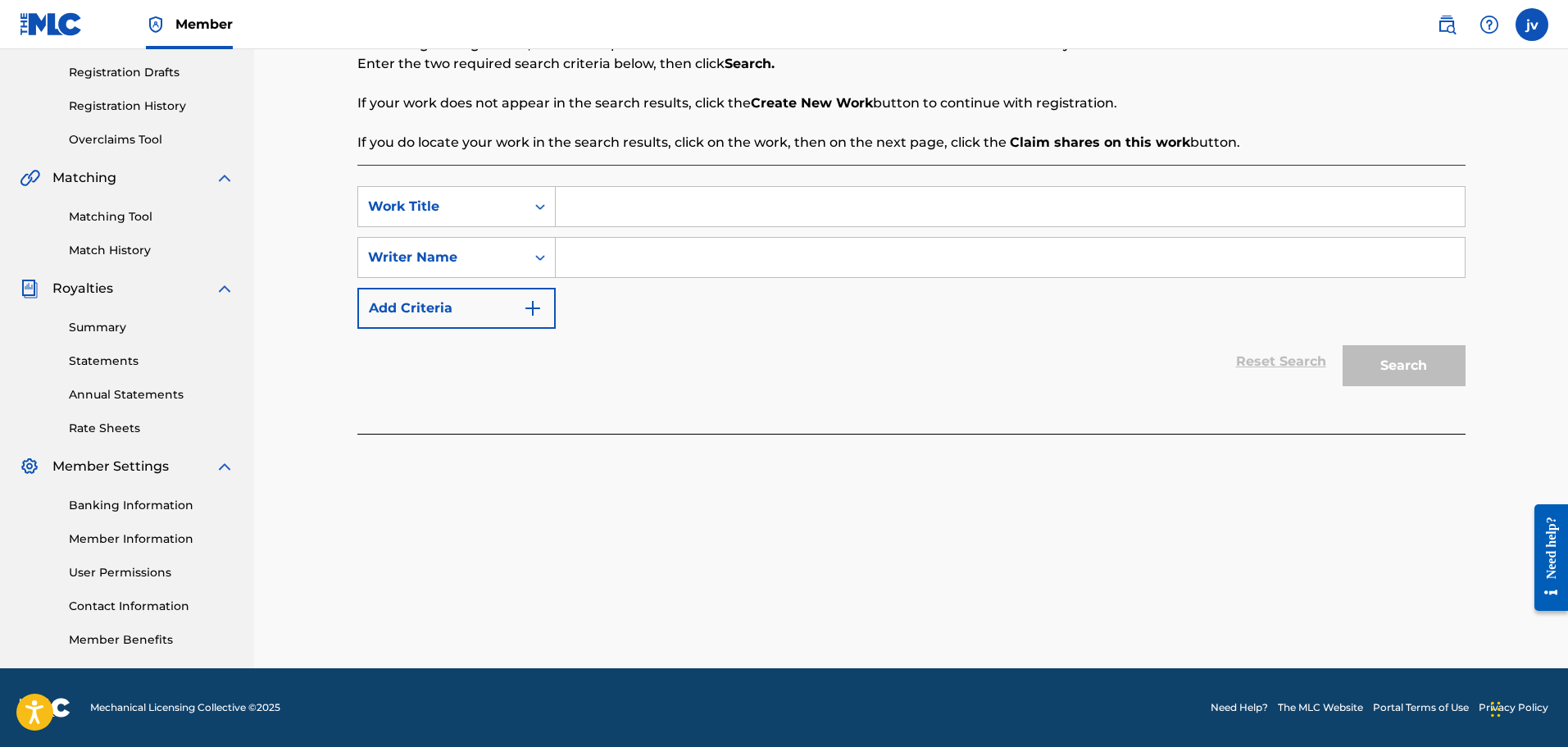
drag, startPoint x: 1138, startPoint y: 431, endPoint x: 1122, endPoint y: 414, distance: 23.3
click at [1138, 429] on div "Register Work Search Enter Work Details Add Writers Add Publishers & Shares Add…" at bounding box center [911, 135] width 1109 height 630
click at [694, 194] on input "Search Form" at bounding box center [1010, 207] width 909 height 39
click at [618, 259] on input "Search Form" at bounding box center [1010, 258] width 909 height 39
click at [615, 205] on input "i" at bounding box center [1010, 207] width 909 height 39
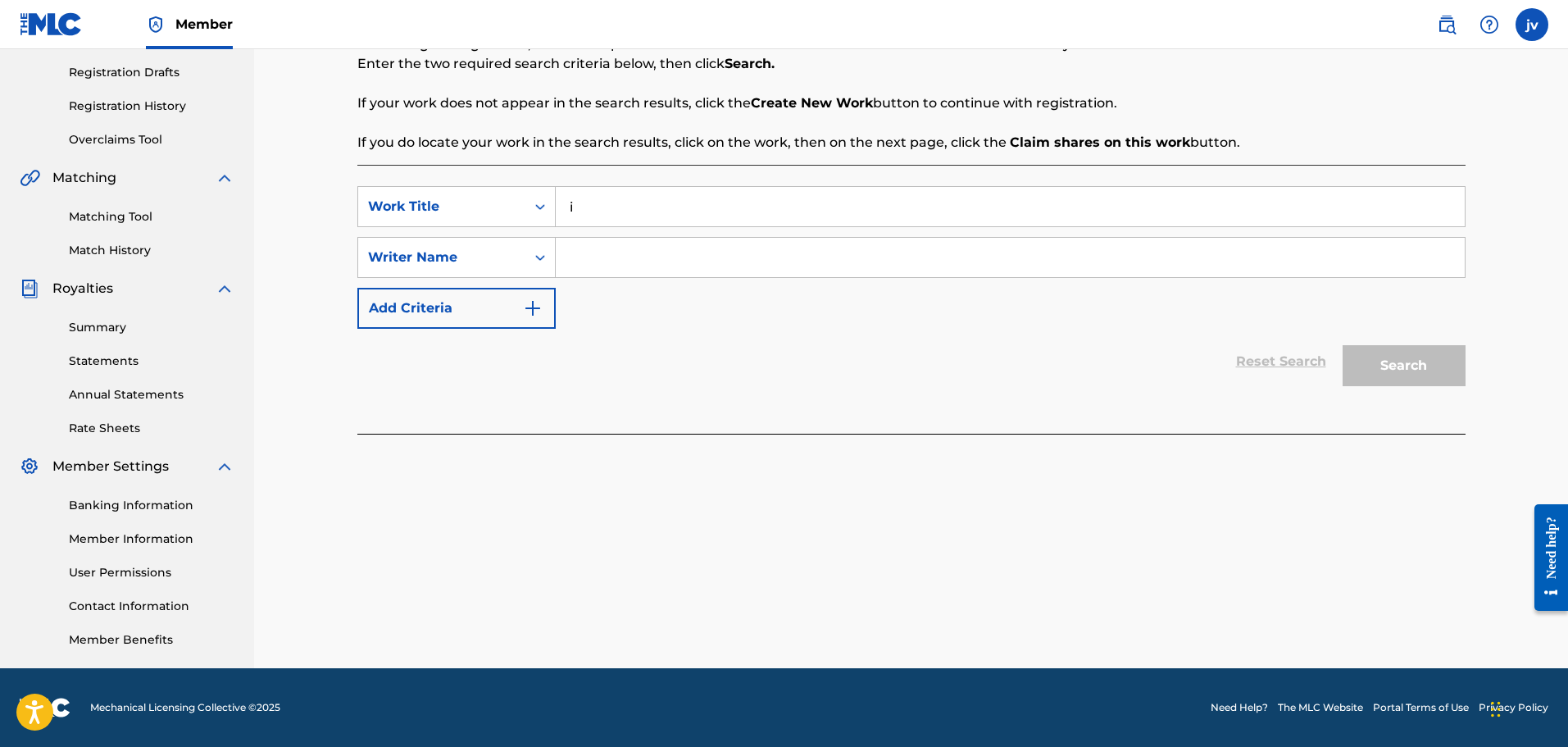
paste input "'ve raised myself since birth"
type input "i've raised myself since birth"
click at [844, 354] on div "Reset Search Search" at bounding box center [911, 361] width 1109 height 65
click at [776, 226] on div "SearchWithCriteria15be78b8-cfe9-4091-bc91-52ced0cb75ef Work Title i've raised m…" at bounding box center [911, 257] width 1109 height 142
click at [780, 250] on input "Search Form" at bounding box center [1010, 258] width 909 height 39
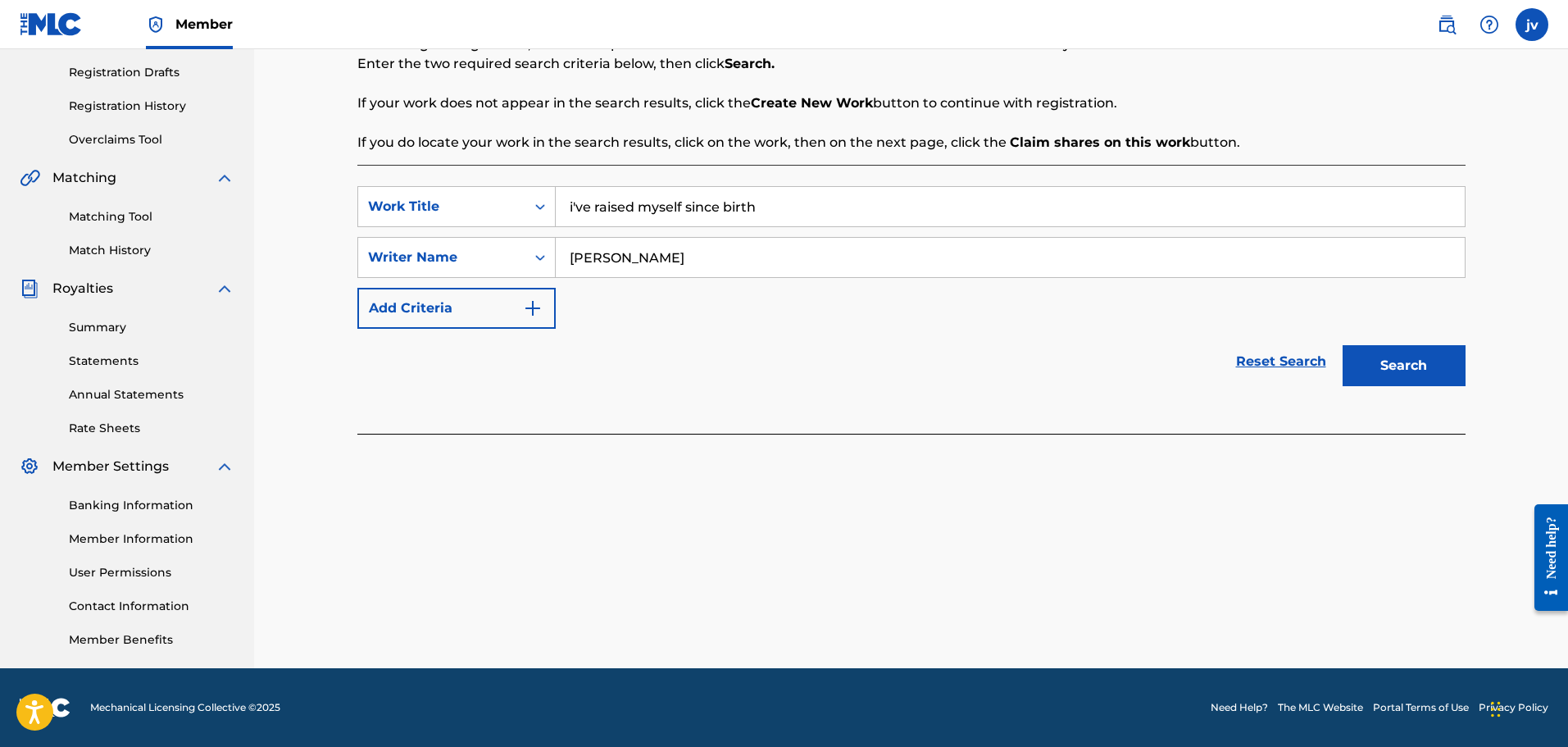
type input "[PERSON_NAME]"
click at [470, 326] on button "Add Criteria" at bounding box center [456, 309] width 199 height 41
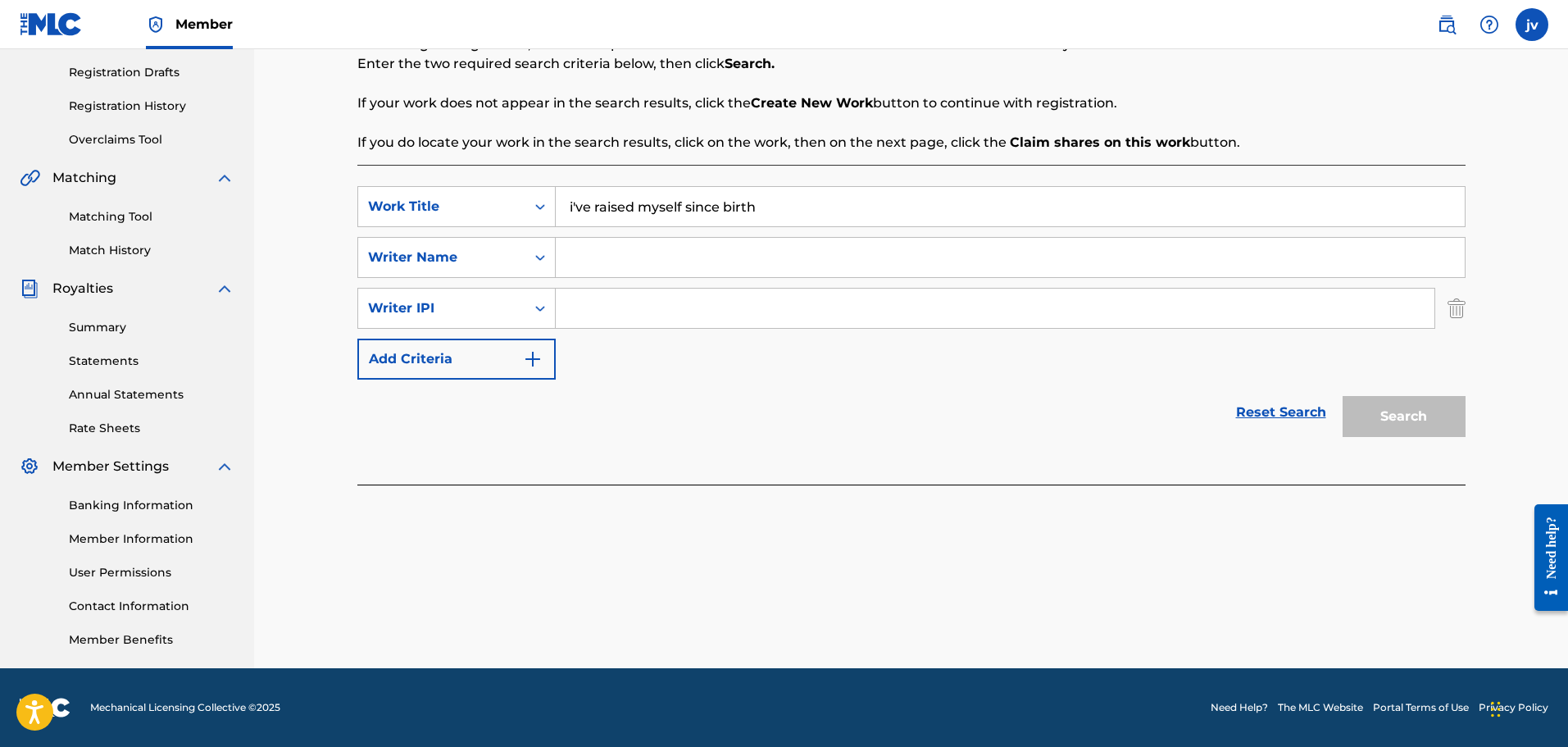
click at [601, 318] on input "Search Form" at bounding box center [995, 308] width 879 height 39
click at [592, 338] on div "SearchWithCriteria15be78b8-cfe9-4091-bc91-52ced0cb75ef Work Title i've raised m…" at bounding box center [911, 283] width 1109 height 193
click at [612, 310] on input "Search Form" at bounding box center [995, 308] width 879 height 39
paste input "1220640114"
type input "1220640114"
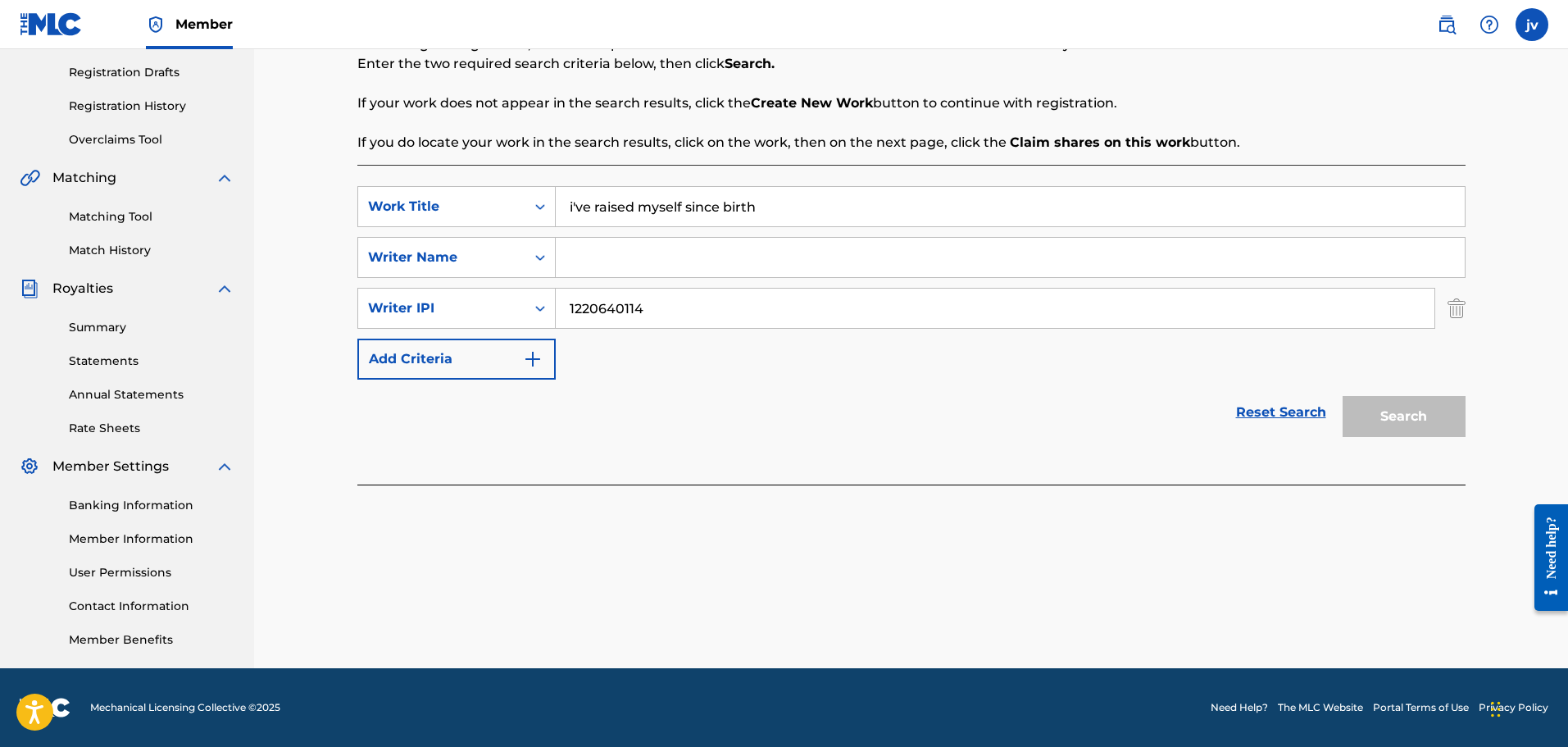
click at [663, 245] on input "Search Form" at bounding box center [1010, 258] width 909 height 39
type input "[PERSON_NAME]"
click at [492, 390] on div "Reset Search Search" at bounding box center [911, 412] width 1109 height 65
drag, startPoint x: 488, startPoint y: 380, endPoint x: 486, endPoint y: 365, distance: 15.1
click at [488, 379] on div "Reset Search Search" at bounding box center [911, 412] width 1109 height 65
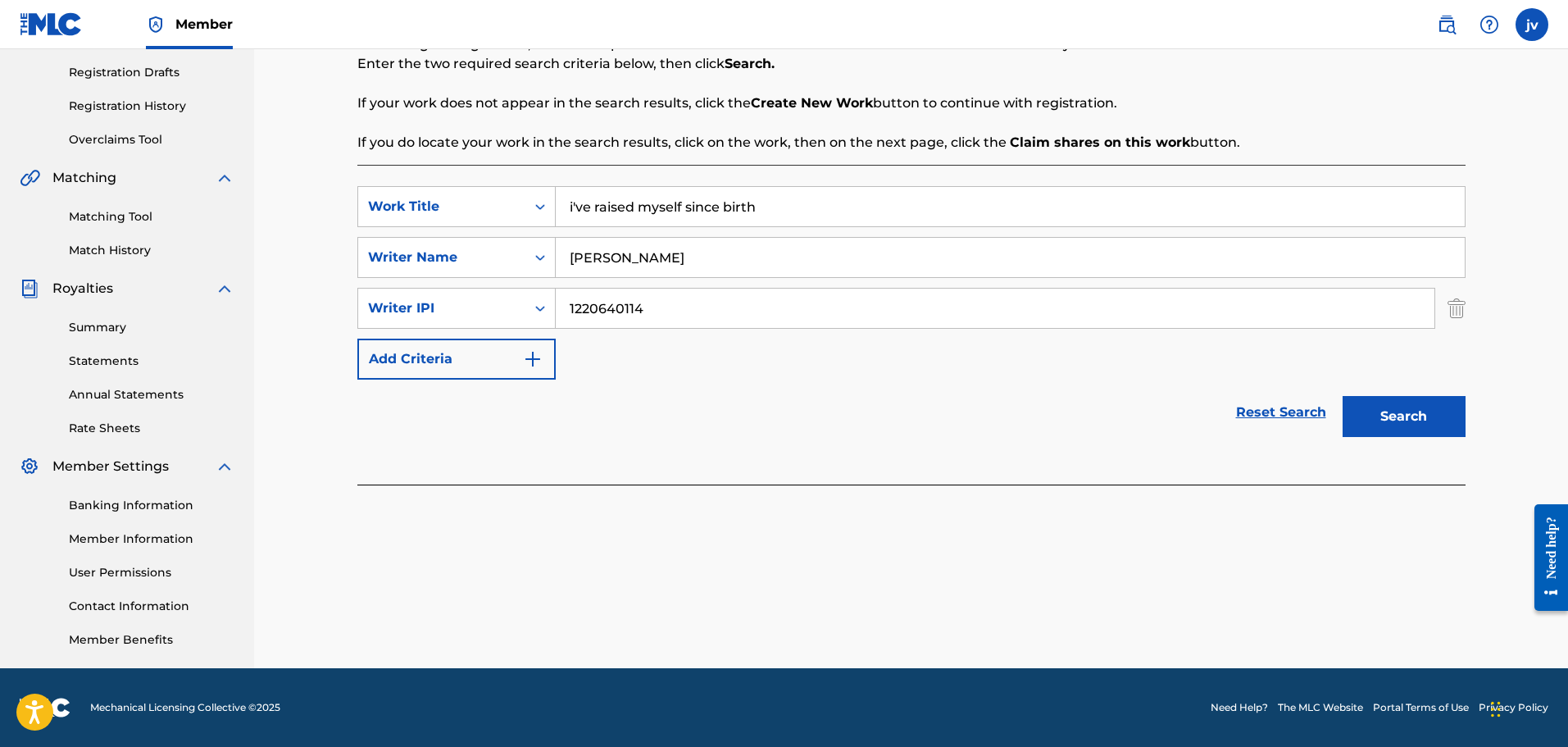
click at [486, 364] on button "Add Criteria" at bounding box center [456, 359] width 199 height 41
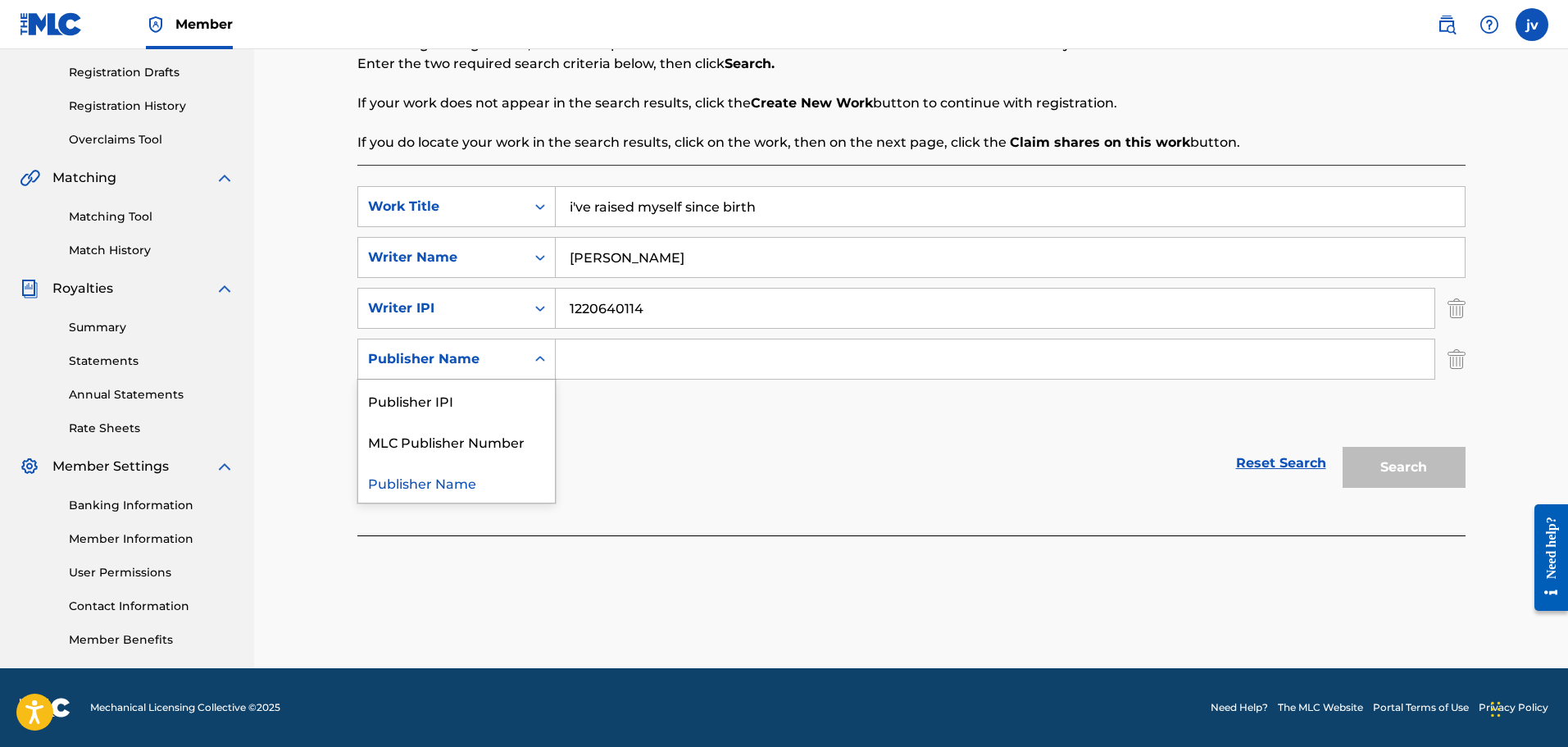
click at [486, 363] on div "Publisher Name" at bounding box center [441, 359] width 148 height 20
click at [486, 362] on div "Publisher Name" at bounding box center [441, 359] width 148 height 20
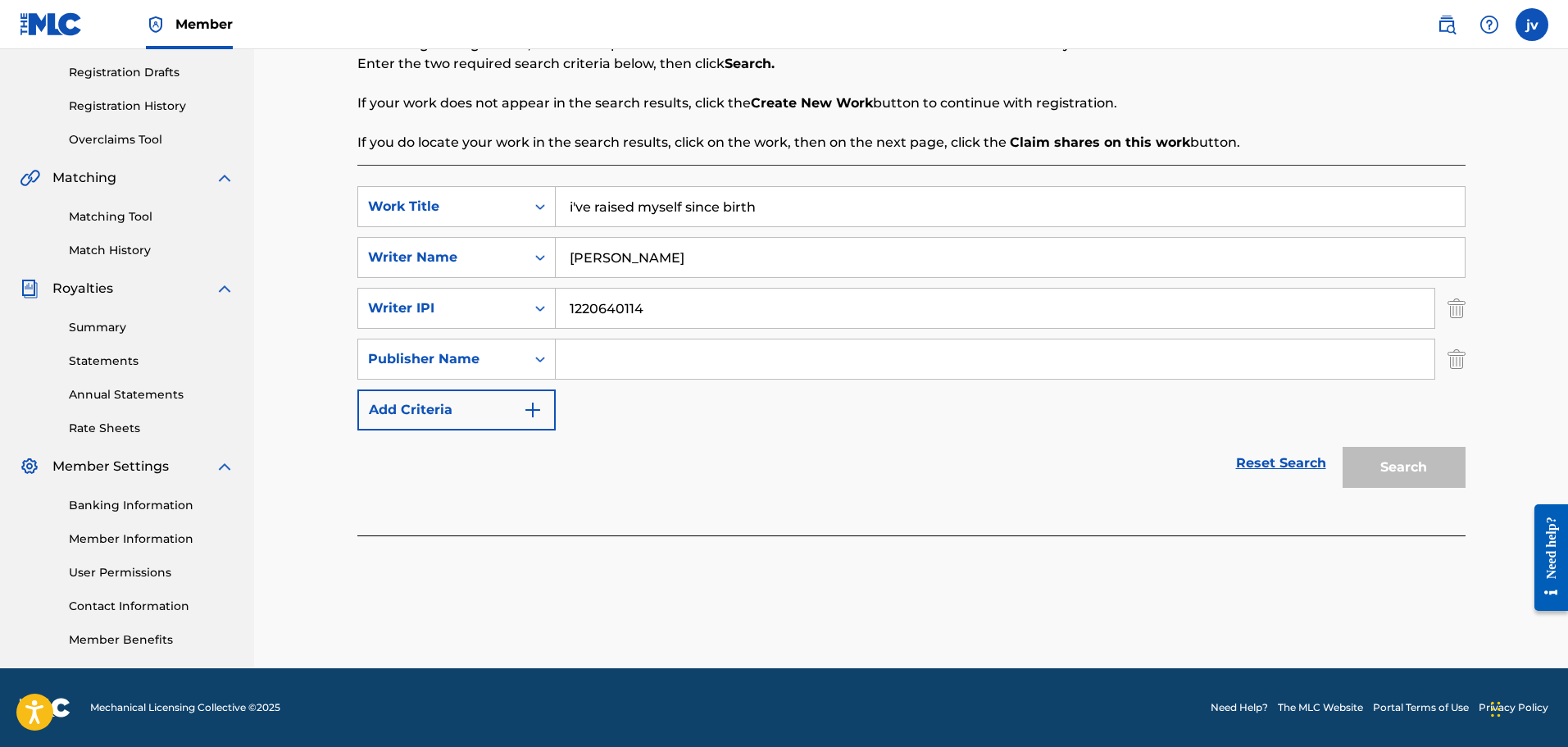
drag, startPoint x: 652, startPoint y: 346, endPoint x: 635, endPoint y: 354, distance: 18.8
click at [649, 357] on input "Search Form" at bounding box center [995, 359] width 879 height 39
paste input "DROWSYDREAM"
type input "DROWSYDREAM"
click at [516, 395] on button "Add Criteria" at bounding box center [456, 410] width 199 height 41
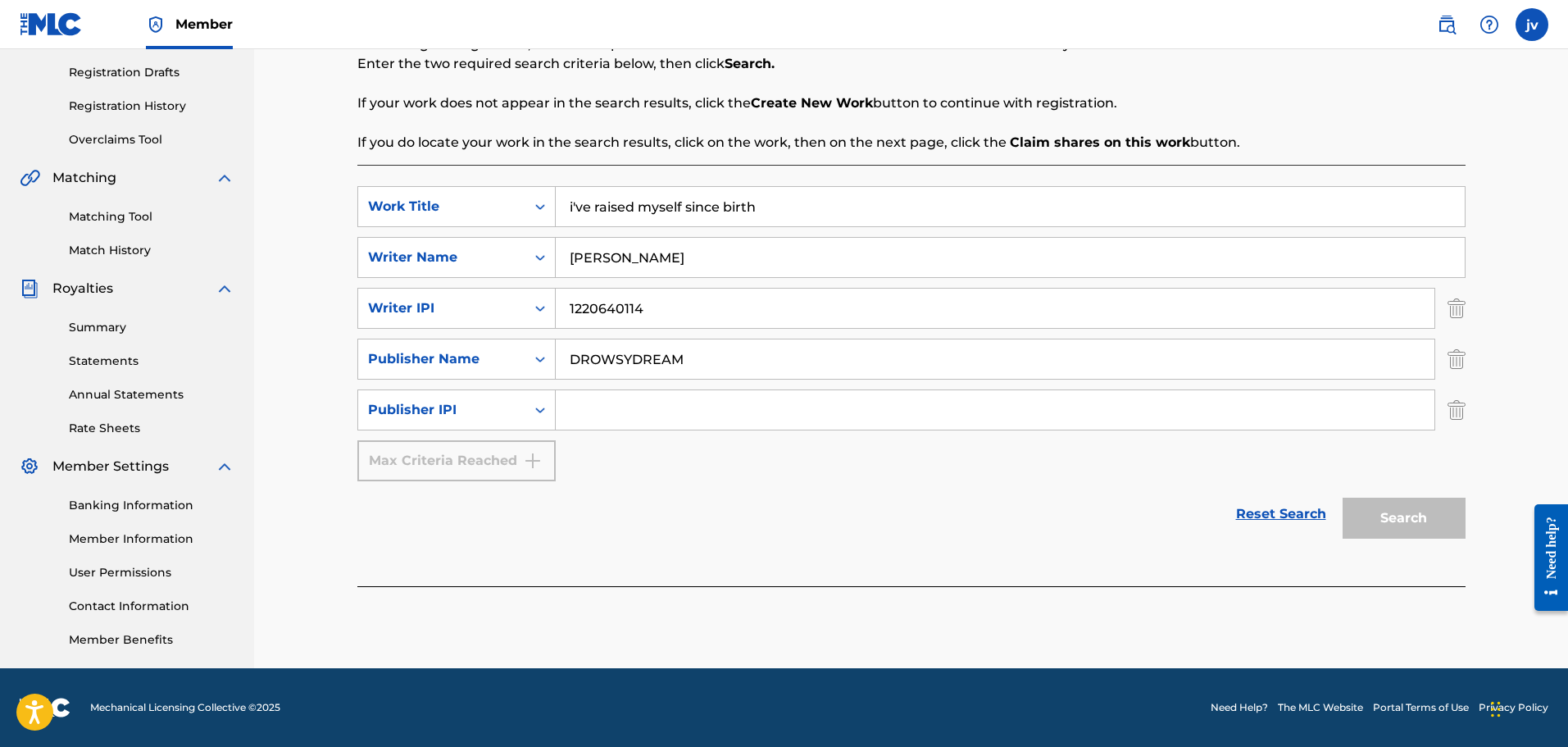
click at [637, 395] on input "Search Form" at bounding box center [995, 410] width 879 height 39
click at [602, 395] on input "Search Form" at bounding box center [995, 410] width 879 height 39
paste input "1220640016"
type input "1220640016"
click at [1415, 509] on button "Search" at bounding box center [1404, 518] width 123 height 41
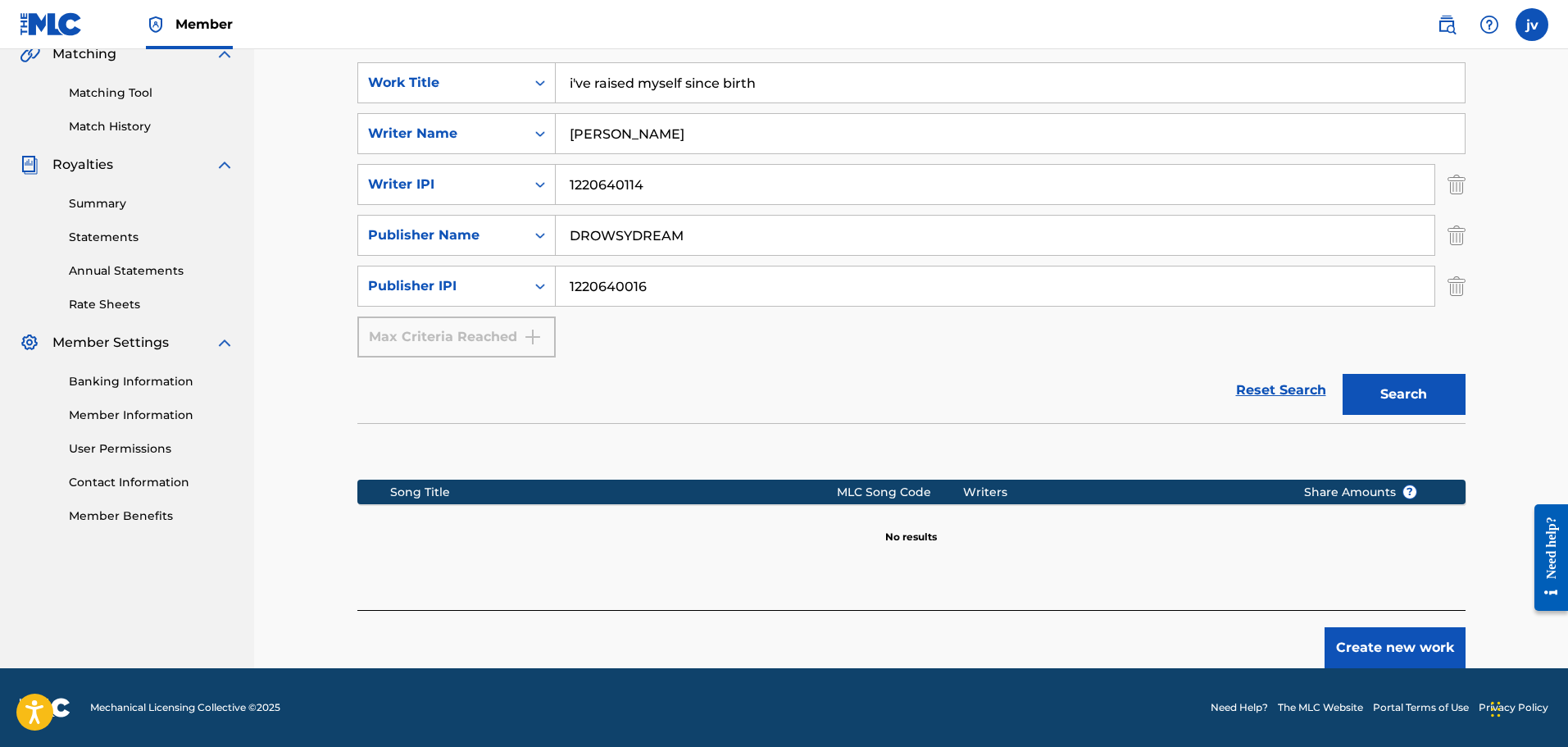
click at [1343, 647] on button "Create new work" at bounding box center [1395, 648] width 141 height 41
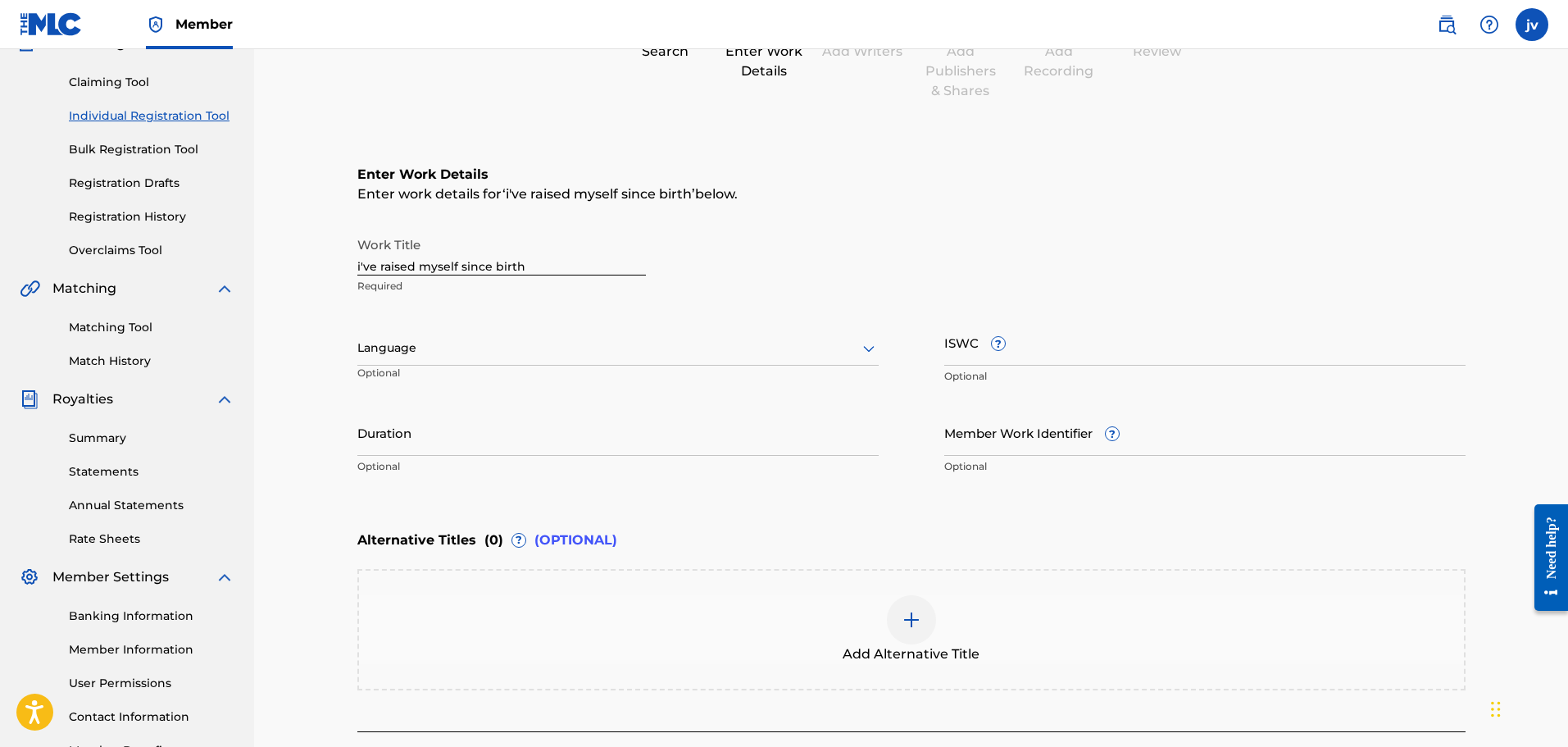
scroll to position [116, 0]
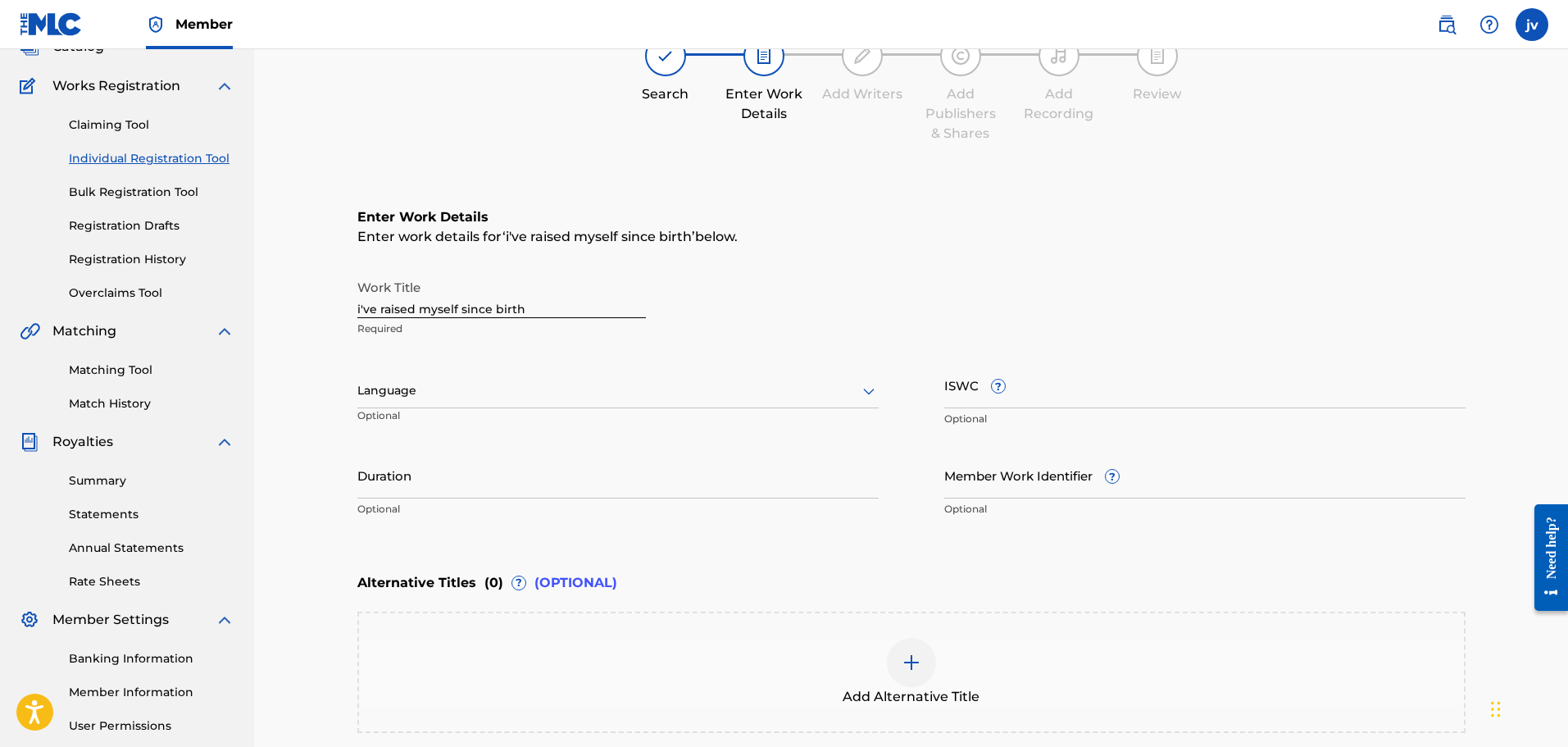
click at [511, 389] on div at bounding box center [618, 390] width 522 height 21
click at [513, 384] on div at bounding box center [618, 390] width 522 height 21
click at [521, 382] on div at bounding box center [618, 390] width 522 height 21
click at [384, 423] on div "English" at bounding box center [618, 426] width 520 height 37
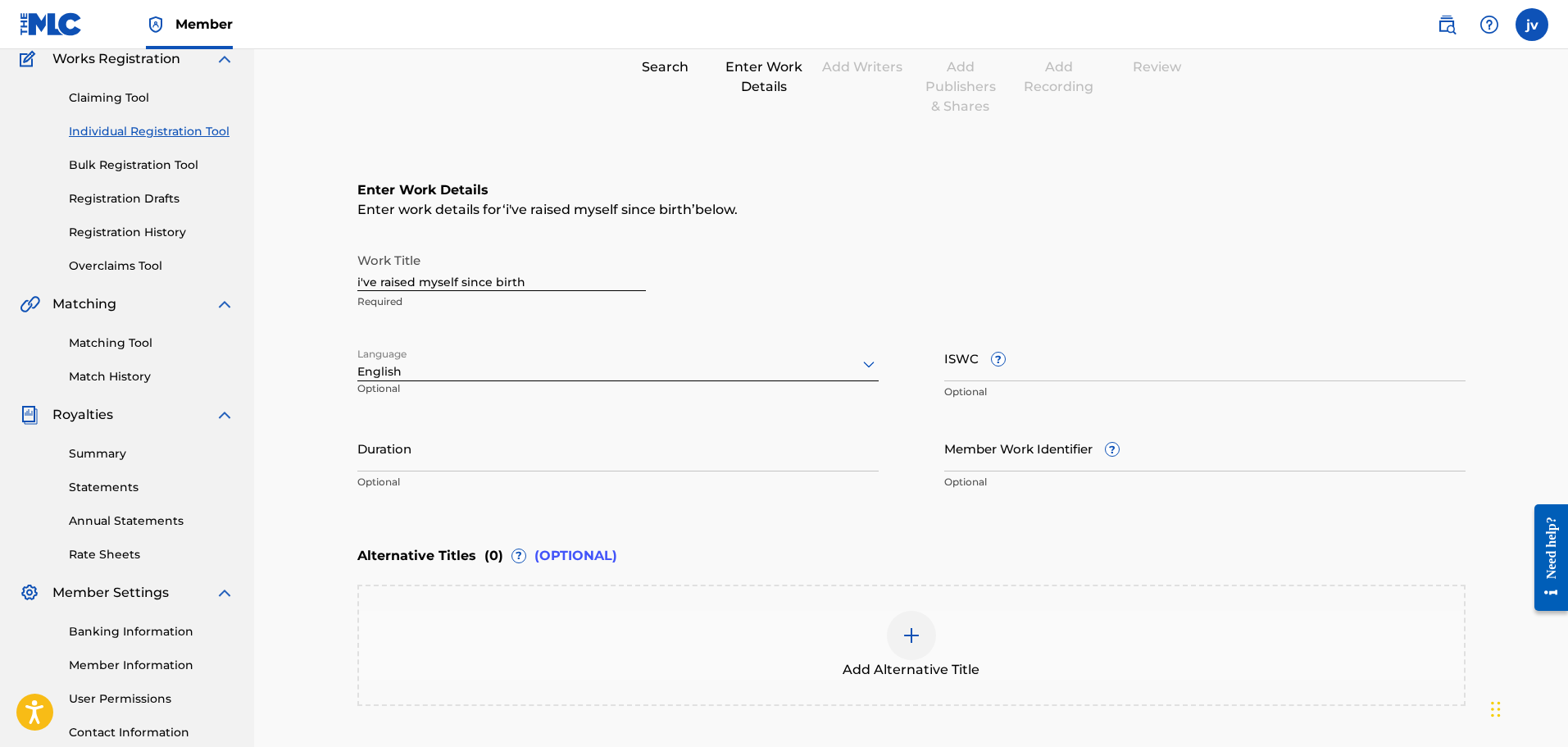
scroll to position [199, 0]
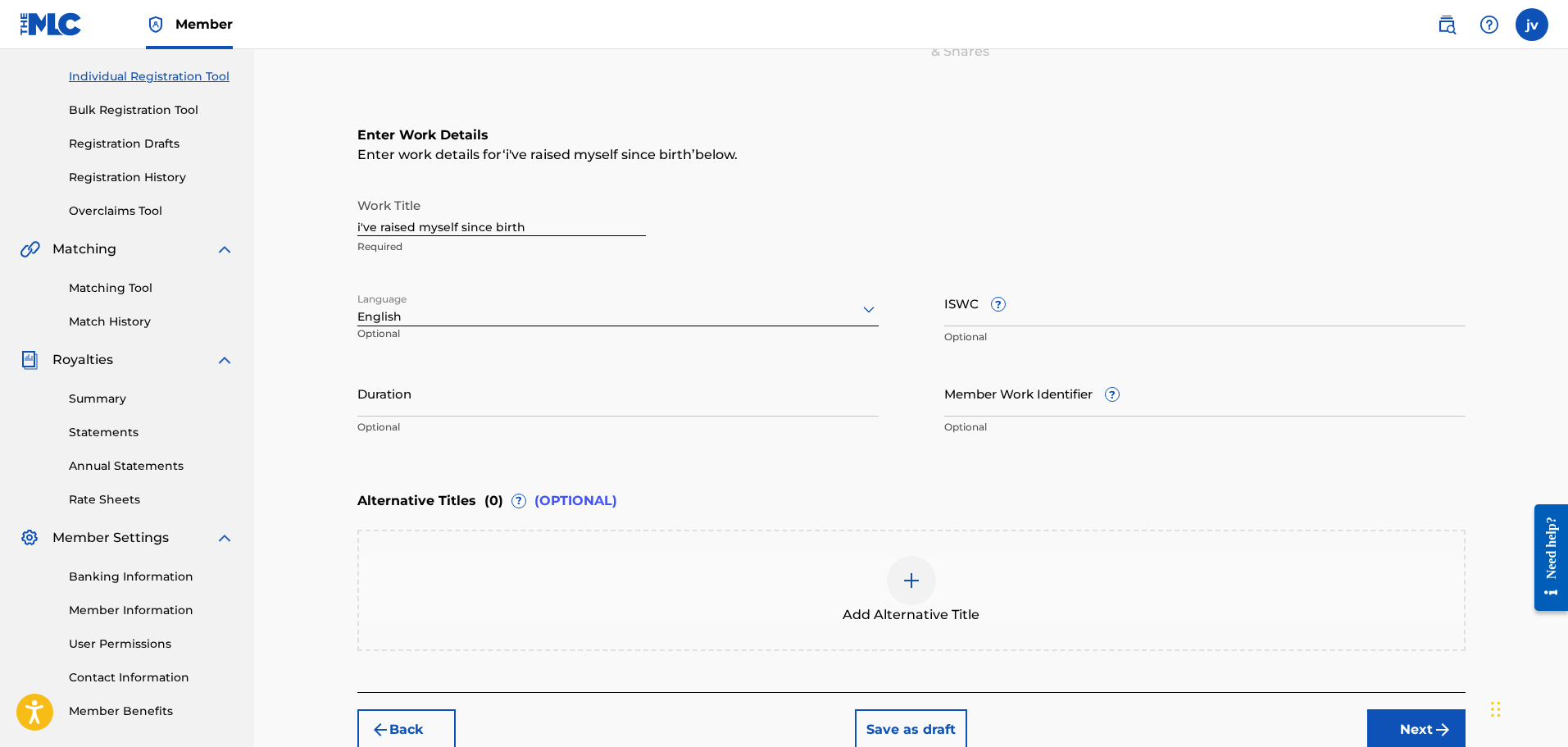
click at [979, 335] on p "Optional" at bounding box center [1205, 336] width 522 height 14
click at [976, 326] on input "ISWC ?" at bounding box center [1205, 302] width 522 height 47
click at [976, 319] on input "ISWC ?" at bounding box center [1205, 302] width 522 height 47
paste input "T3346927791"
type input "T3346927791"
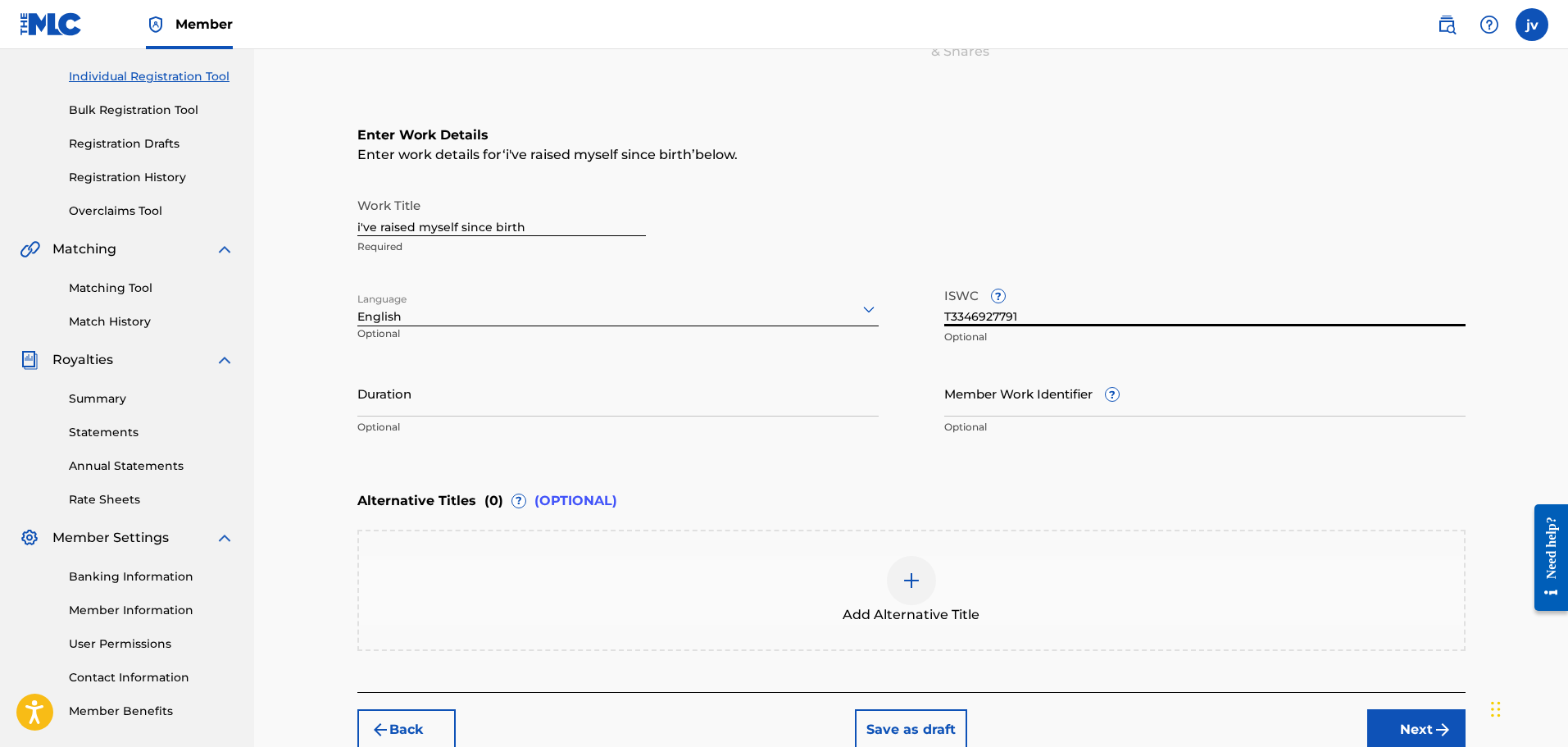
click at [762, 352] on div "Language English Optional" at bounding box center [618, 316] width 522 height 73
click at [744, 381] on input "Duration" at bounding box center [618, 393] width 522 height 47
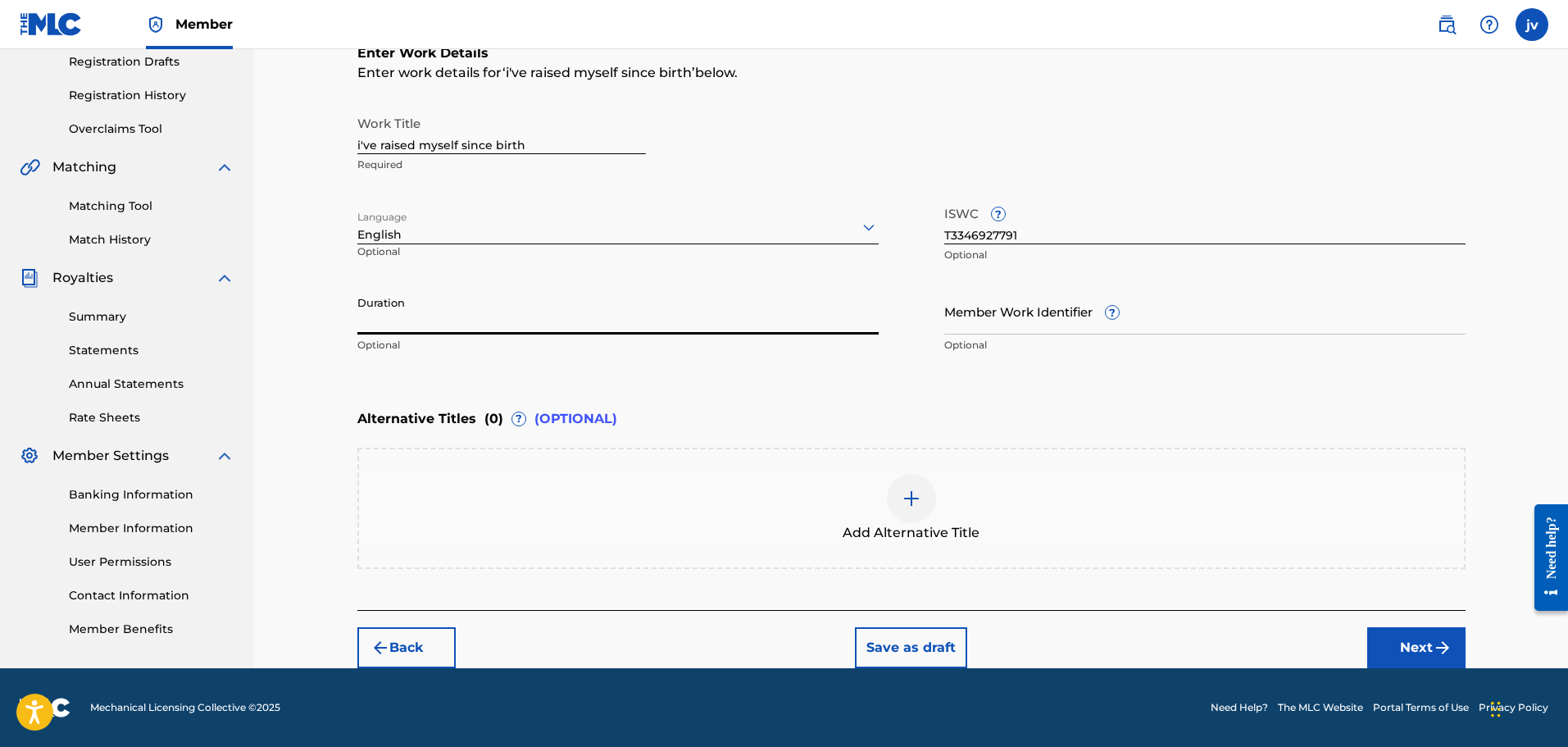
click at [1423, 648] on button "Next" at bounding box center [1417, 648] width 98 height 41
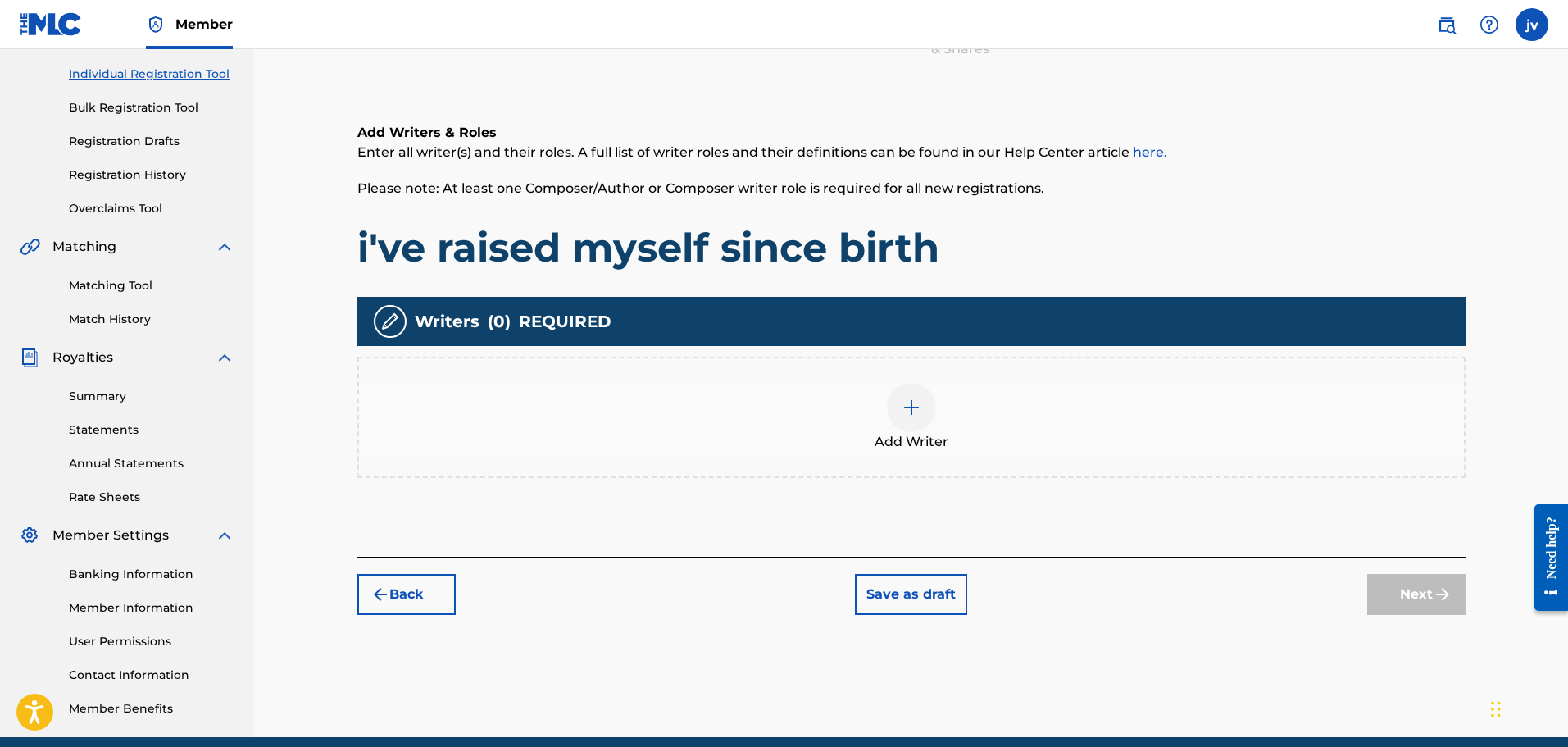
scroll to position [238, 0]
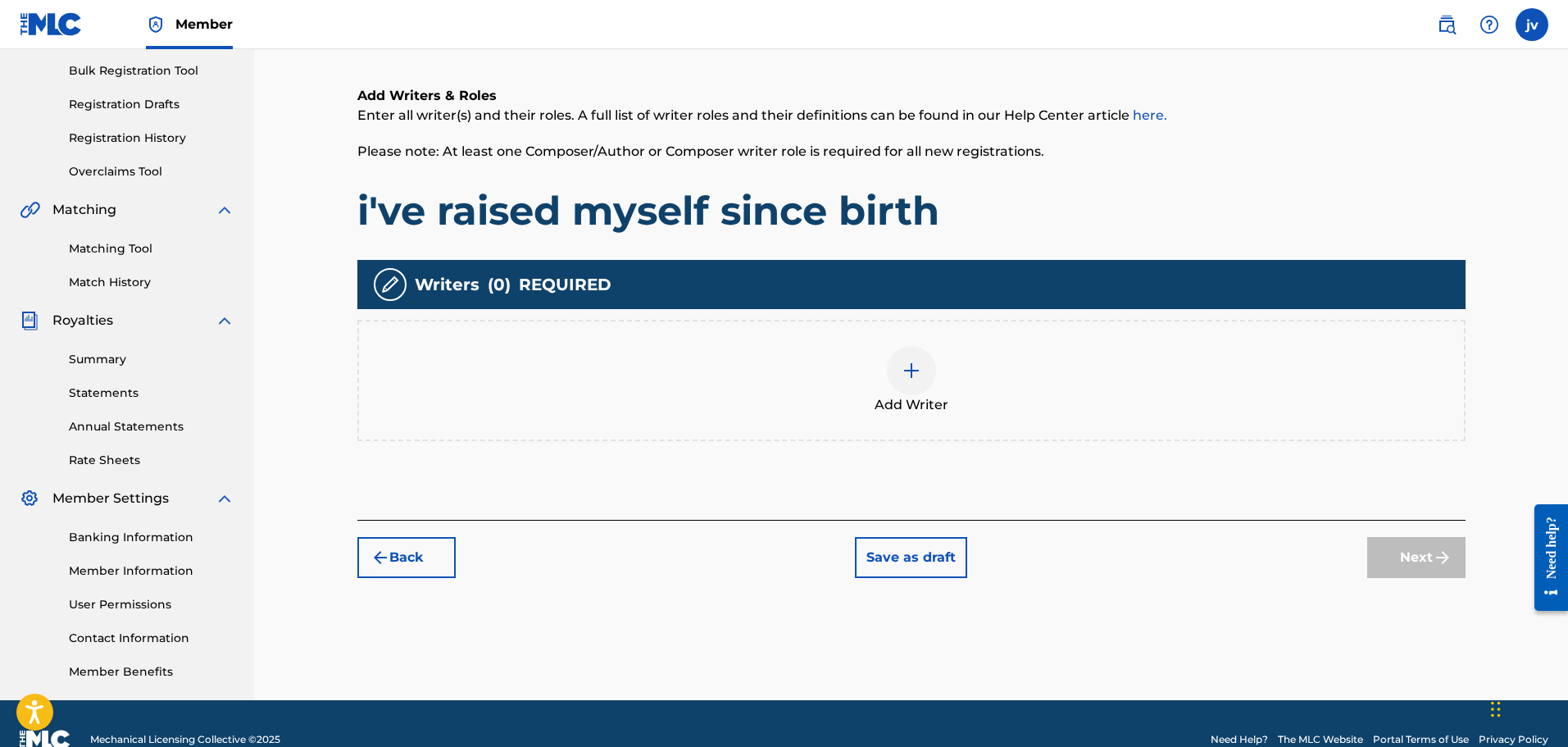
click at [828, 373] on div "Add Writer" at bounding box center [911, 380] width 1105 height 69
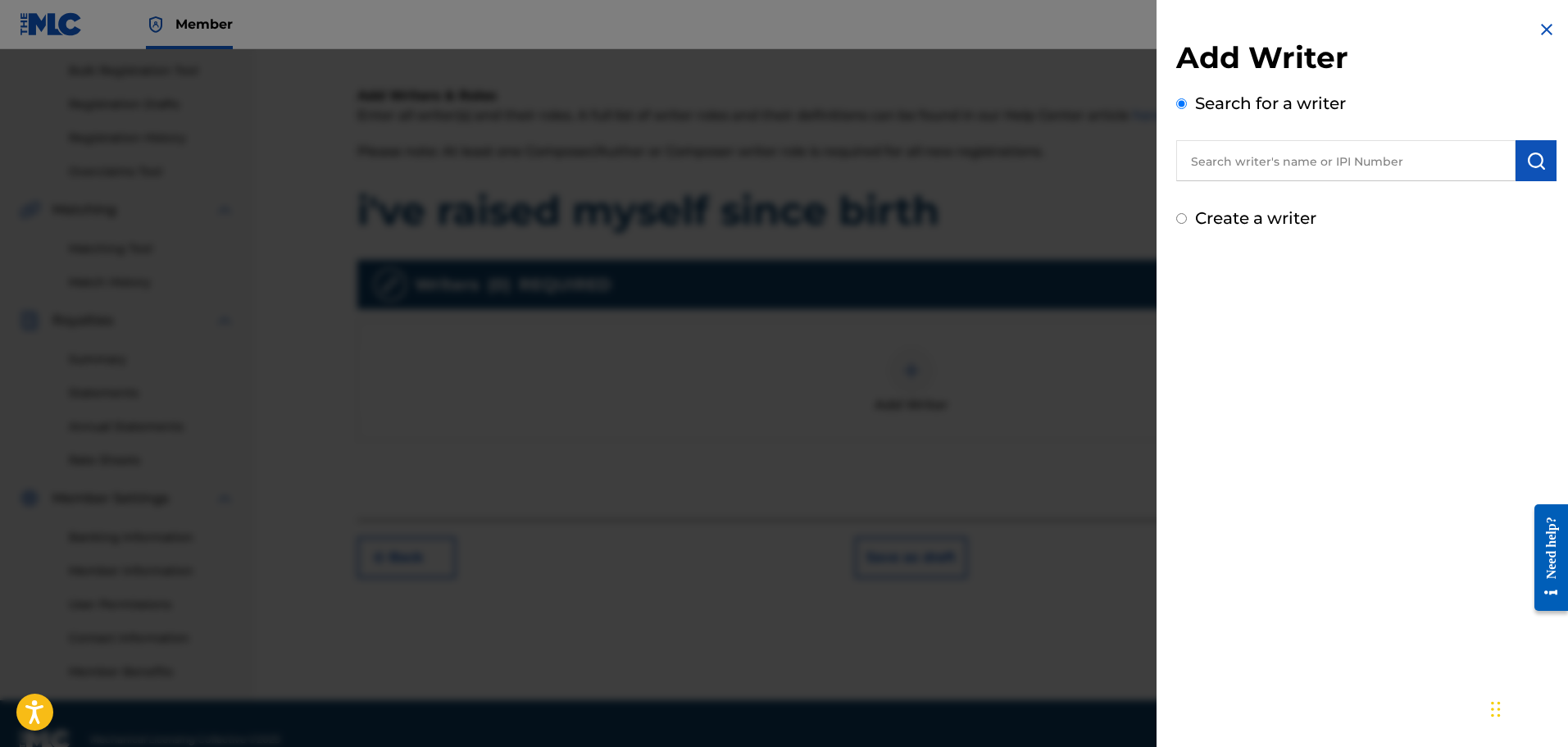
click at [1231, 161] on input "text" at bounding box center [1346, 161] width 339 height 41
click at [1206, 176] on input "text" at bounding box center [1346, 161] width 339 height 41
paste input "1220640114"
type input "1220640114"
click at [1533, 164] on img "submit" at bounding box center [1537, 161] width 20 height 20
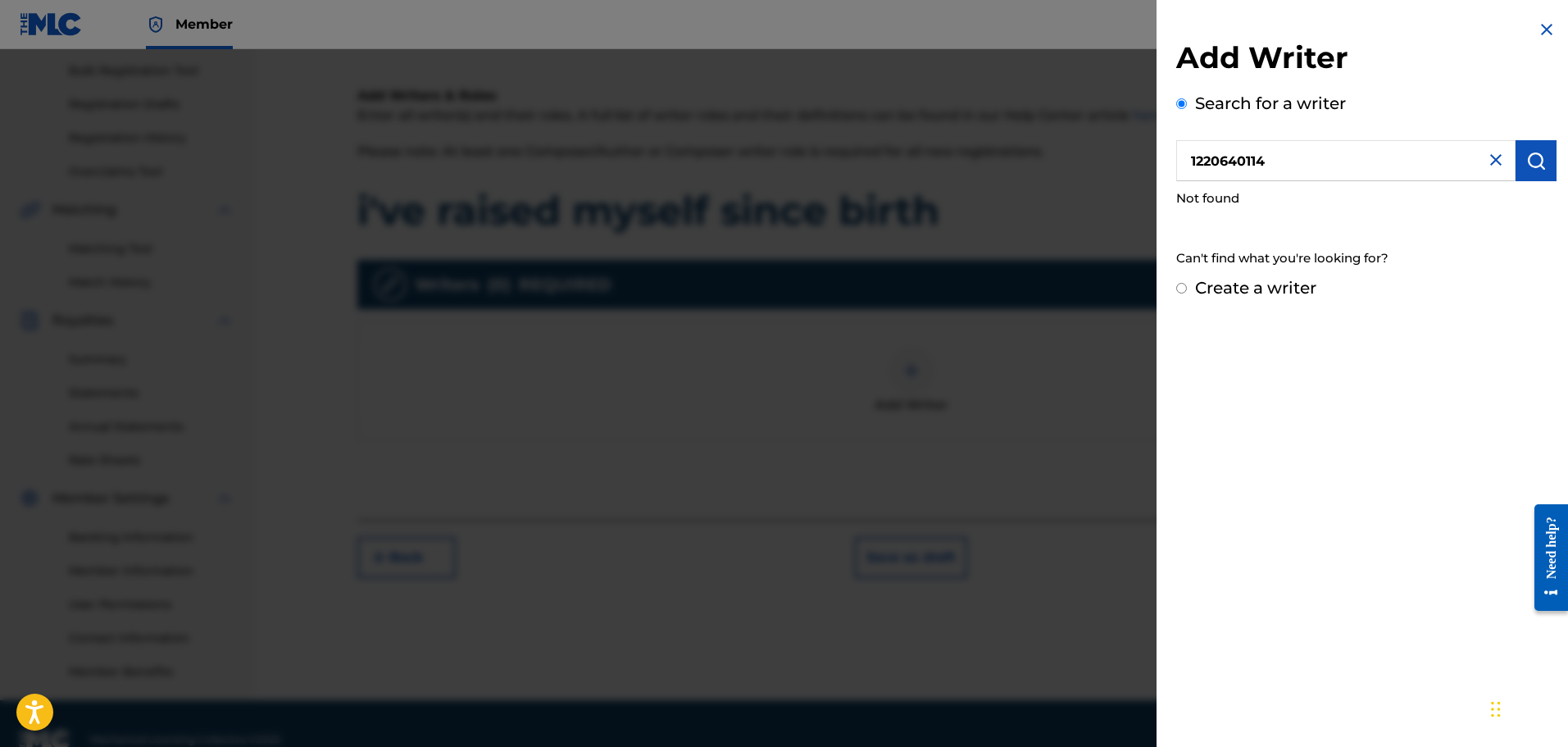
click at [1368, 416] on div "Add Writer Search for a writer 1220640114 Not found Can't find what you're look…" at bounding box center [1367, 373] width 420 height 747
click at [1234, 278] on label "Create a writer" at bounding box center [1257, 288] width 122 height 20
radio input "true"
click at [1188, 283] on input "Create a writer" at bounding box center [1182, 288] width 11 height 11
radio input "false"
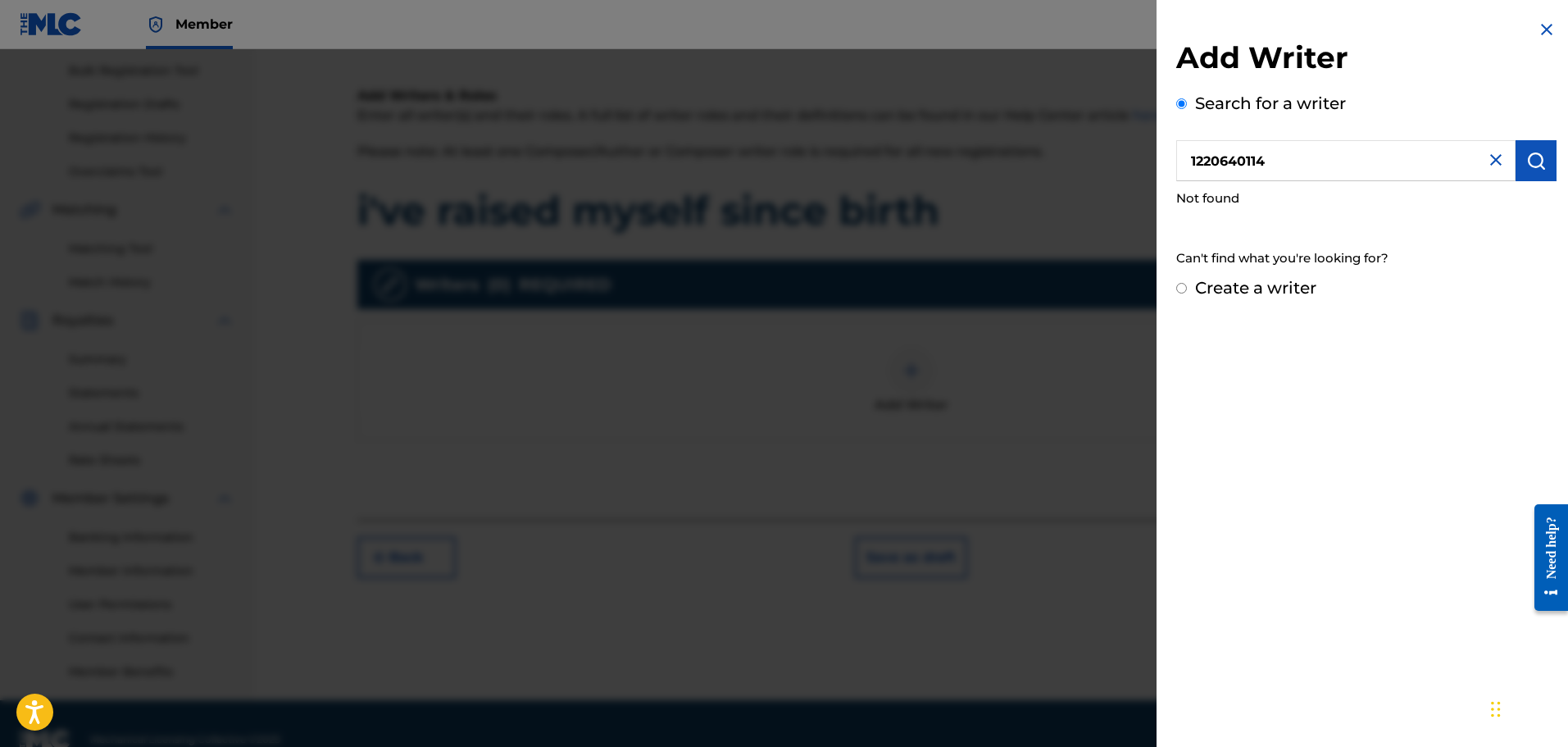
radio input "true"
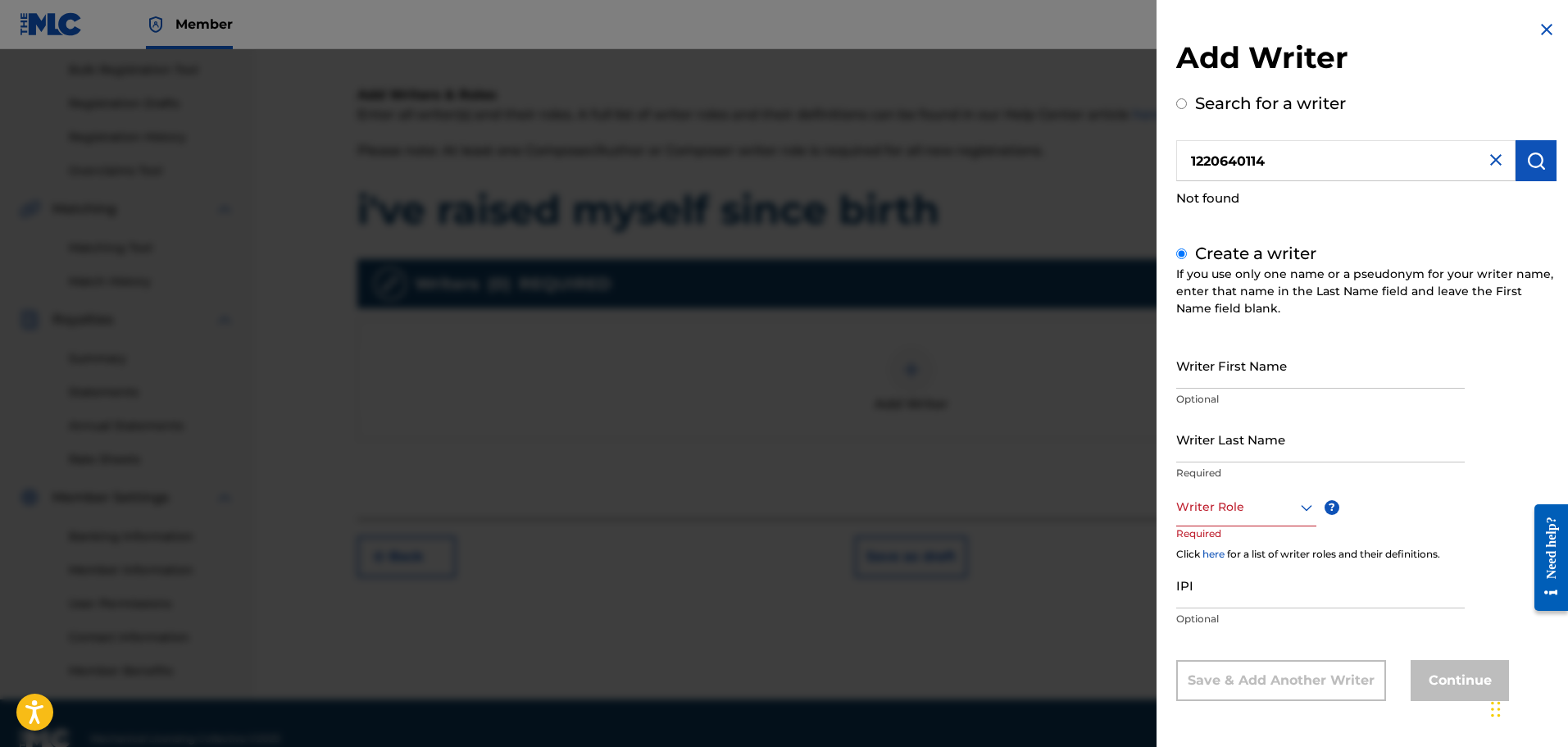
scroll to position [269, 0]
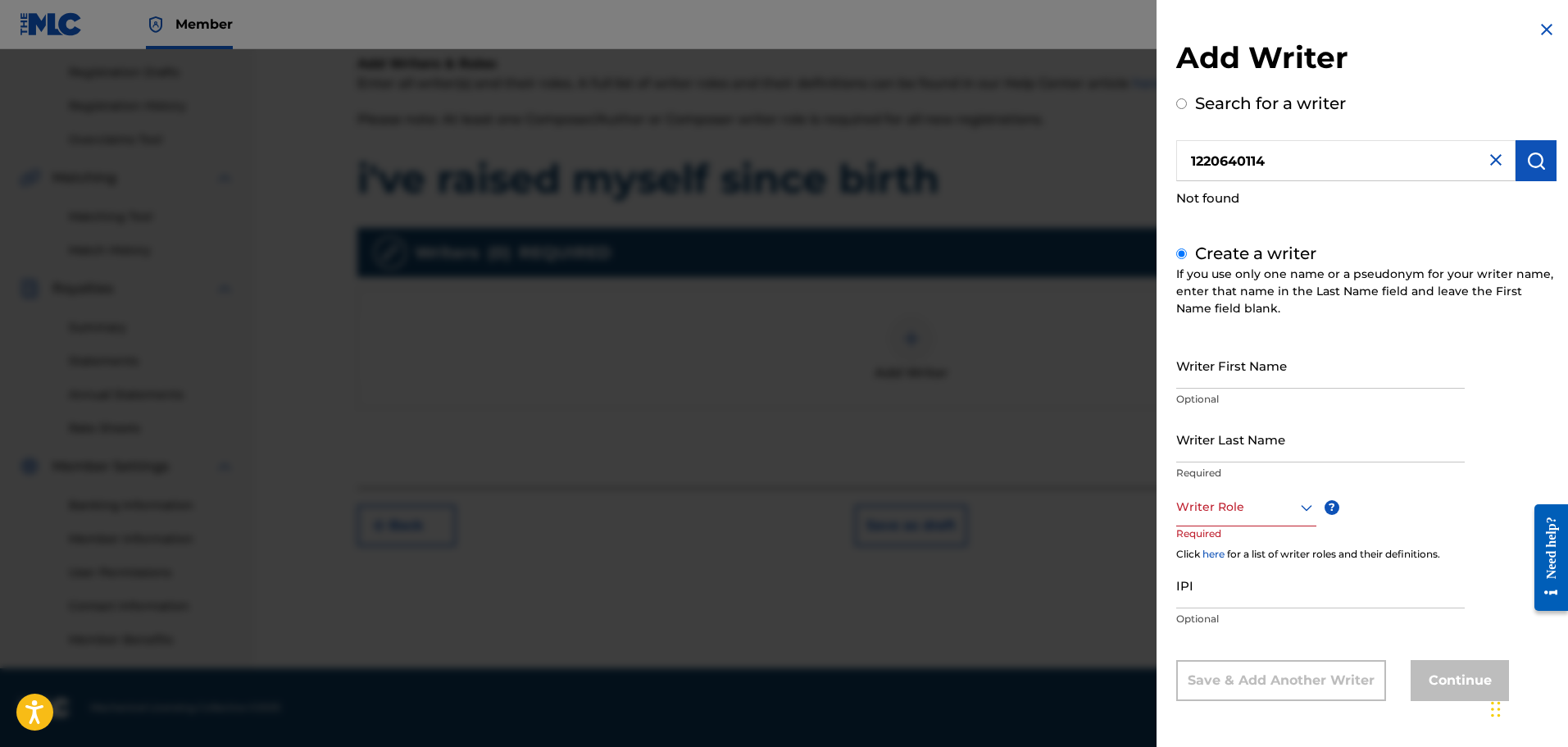
click at [1187, 110] on div "Search for a writer 1220640114 Not found" at bounding box center [1367, 154] width 380 height 125
click at [1186, 107] on input "Search for a writer" at bounding box center [1182, 104] width 11 height 11
radio input "true"
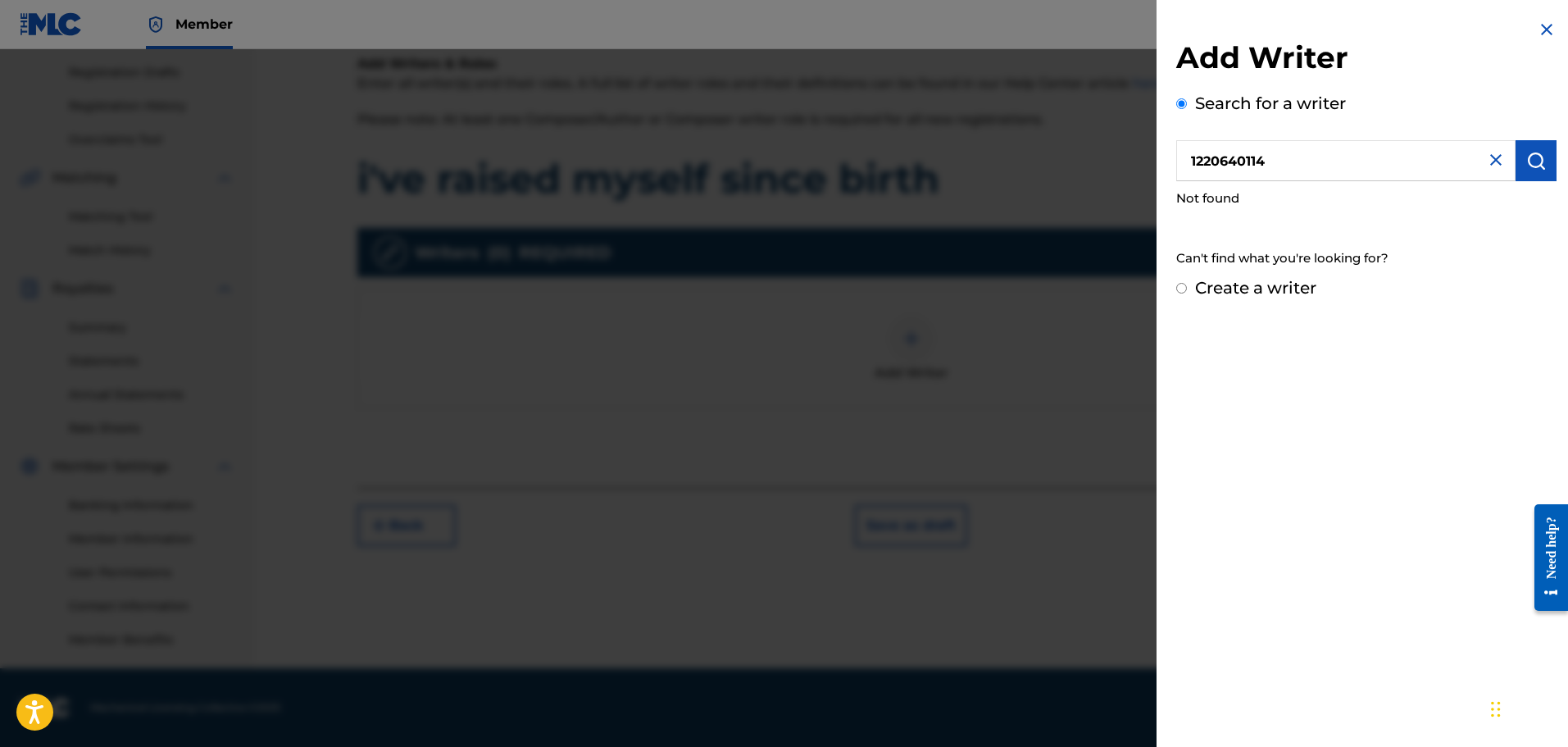
click at [1321, 385] on div "Add Writer Search for a writer 1220640114 Not found Can't find what you're look…" at bounding box center [1367, 373] width 420 height 747
drag, startPoint x: 1291, startPoint y: 183, endPoint x: 1292, endPoint y: 171, distance: 12.0
click at [1291, 183] on div "Not found" at bounding box center [1367, 198] width 380 height 35
click at [1292, 171] on input "1220640114" at bounding box center [1346, 161] width 339 height 41
click at [1520, 144] on button "submit" at bounding box center [1537, 161] width 41 height 41
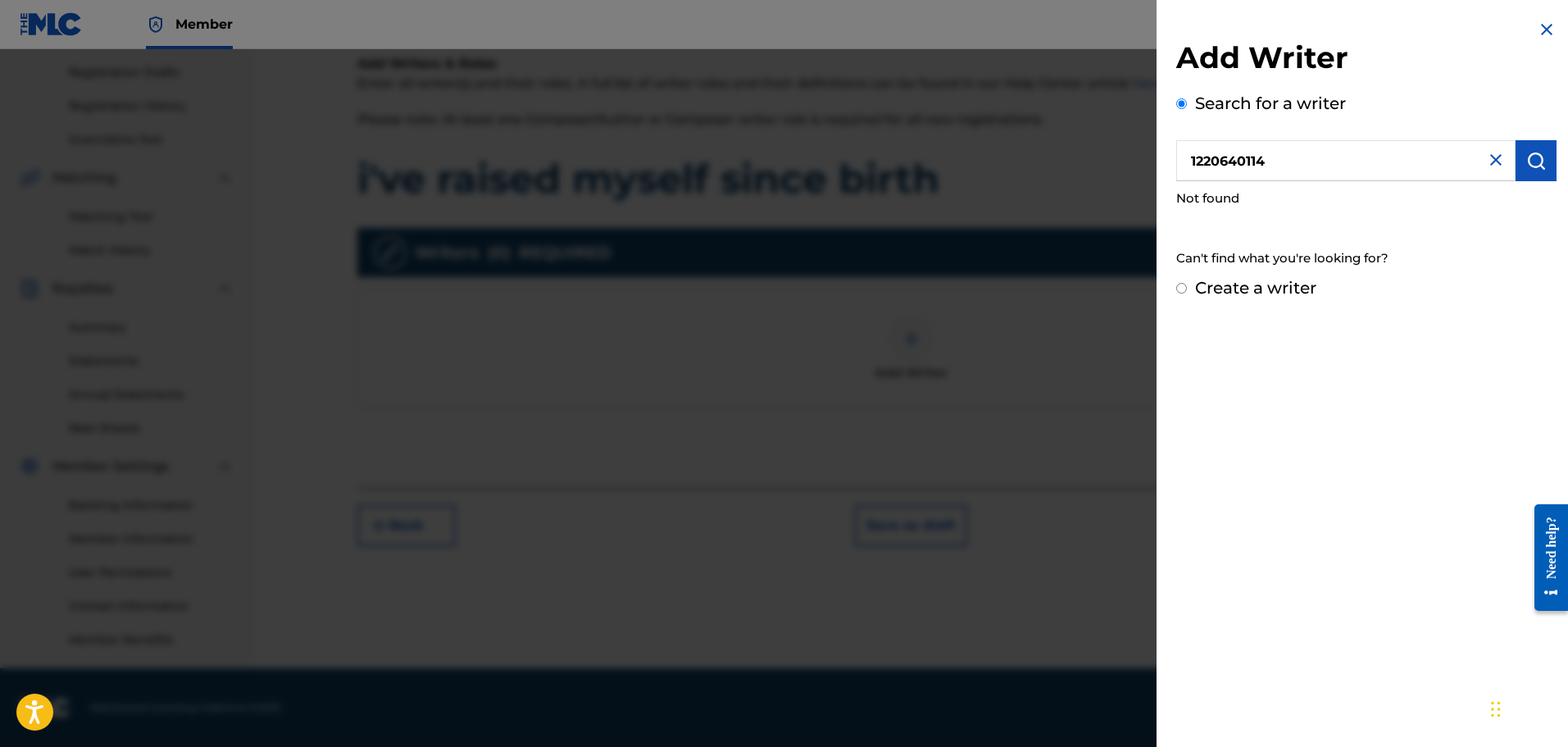
click at [1301, 169] on input "1220640114" at bounding box center [1346, 161] width 339 height 41
click at [1531, 159] on img "submit" at bounding box center [1537, 161] width 20 height 20
click at [962, 342] on div at bounding box center [784, 422] width 1568 height 747
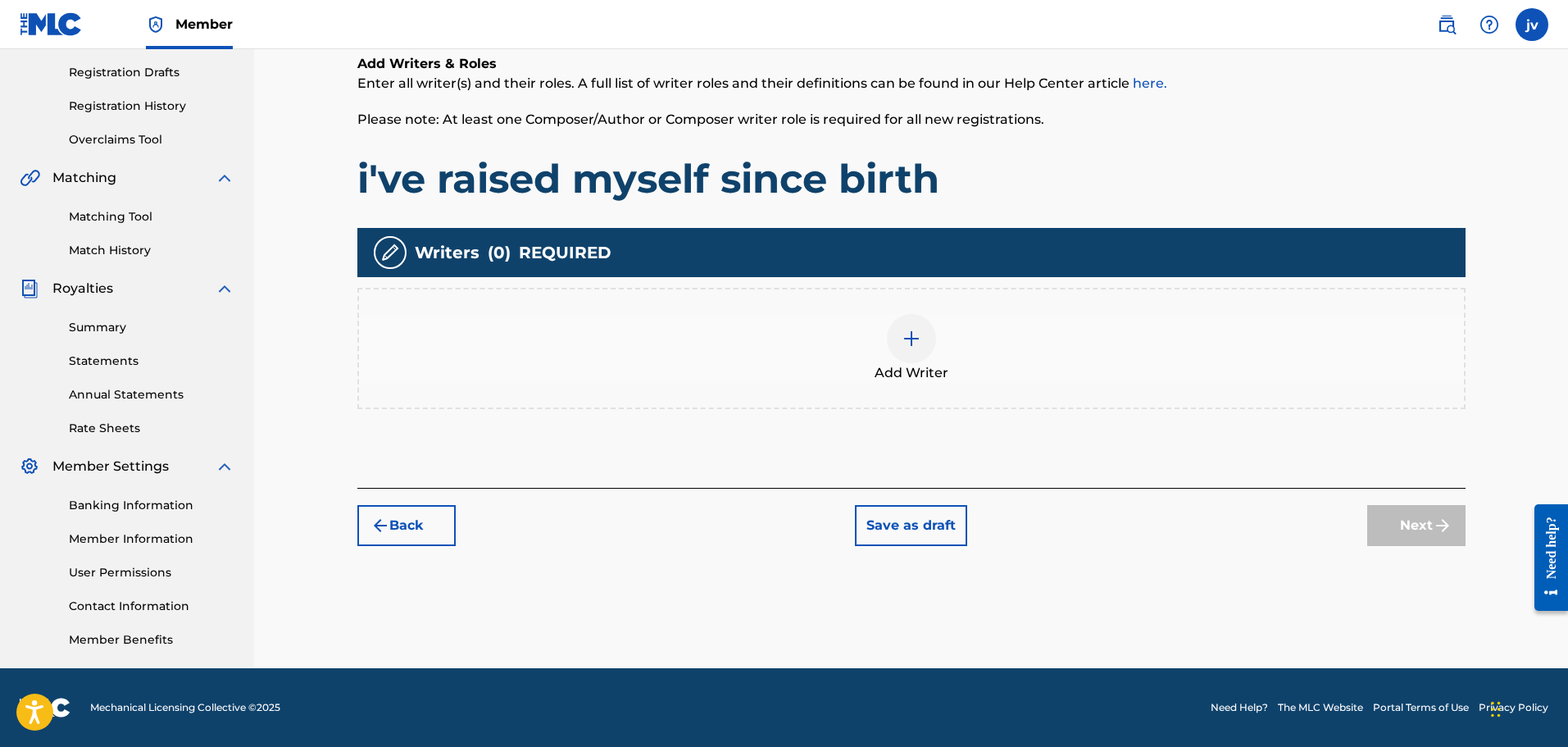
click at [876, 517] on button "Save as draft" at bounding box center [911, 525] width 113 height 41
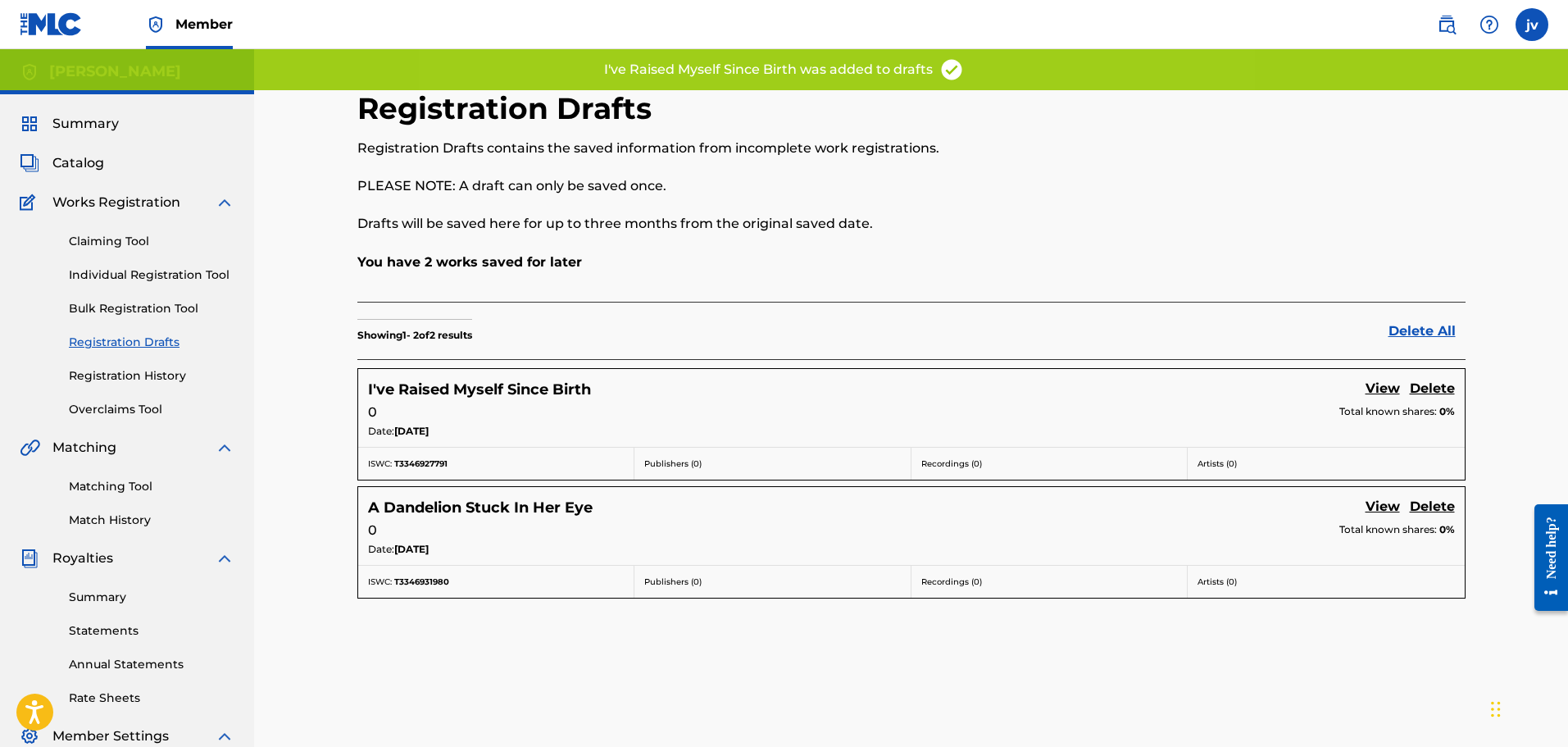
click at [123, 276] on link "Individual Registration Tool" at bounding box center [151, 275] width 166 height 17
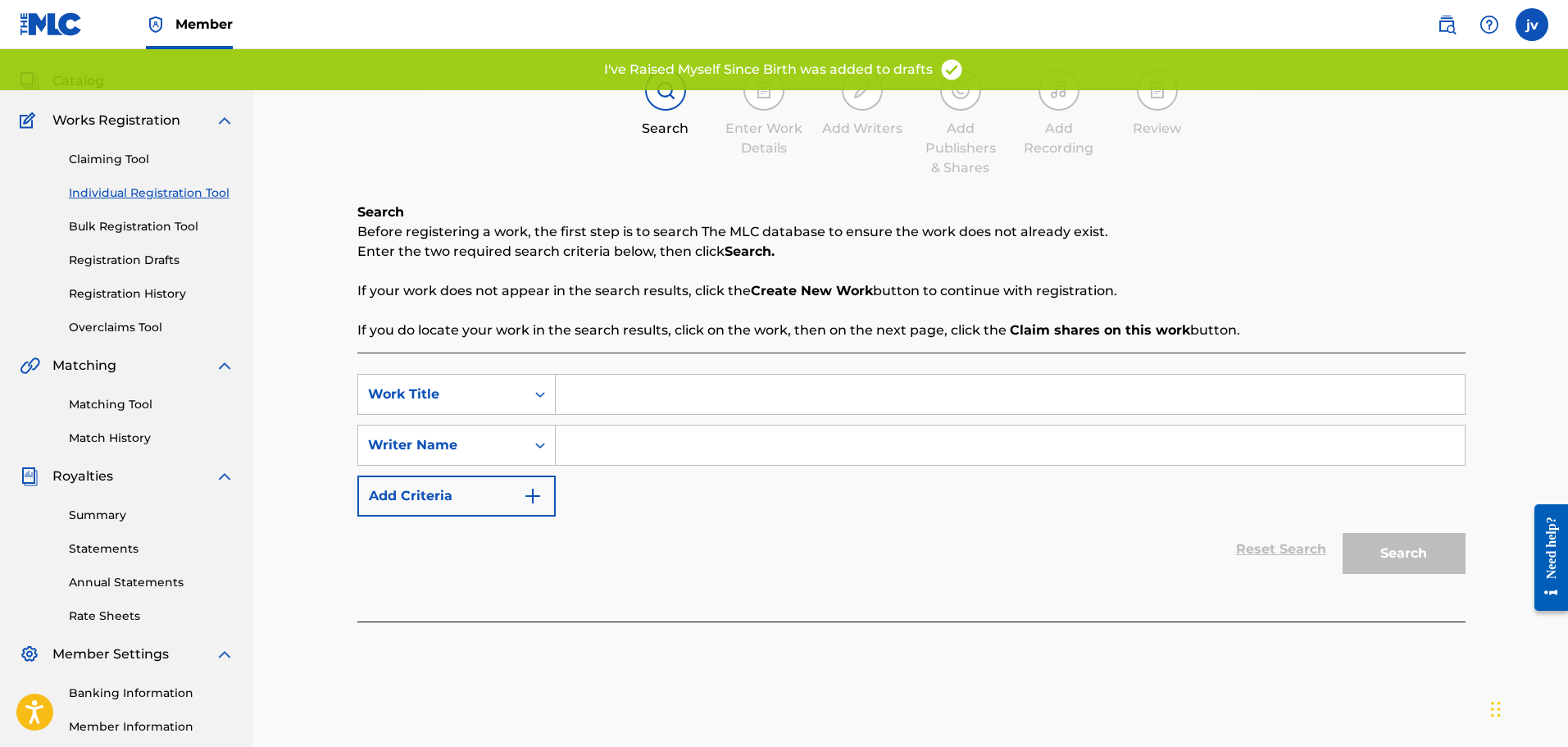
click at [616, 401] on input "Search Form" at bounding box center [1010, 395] width 909 height 39
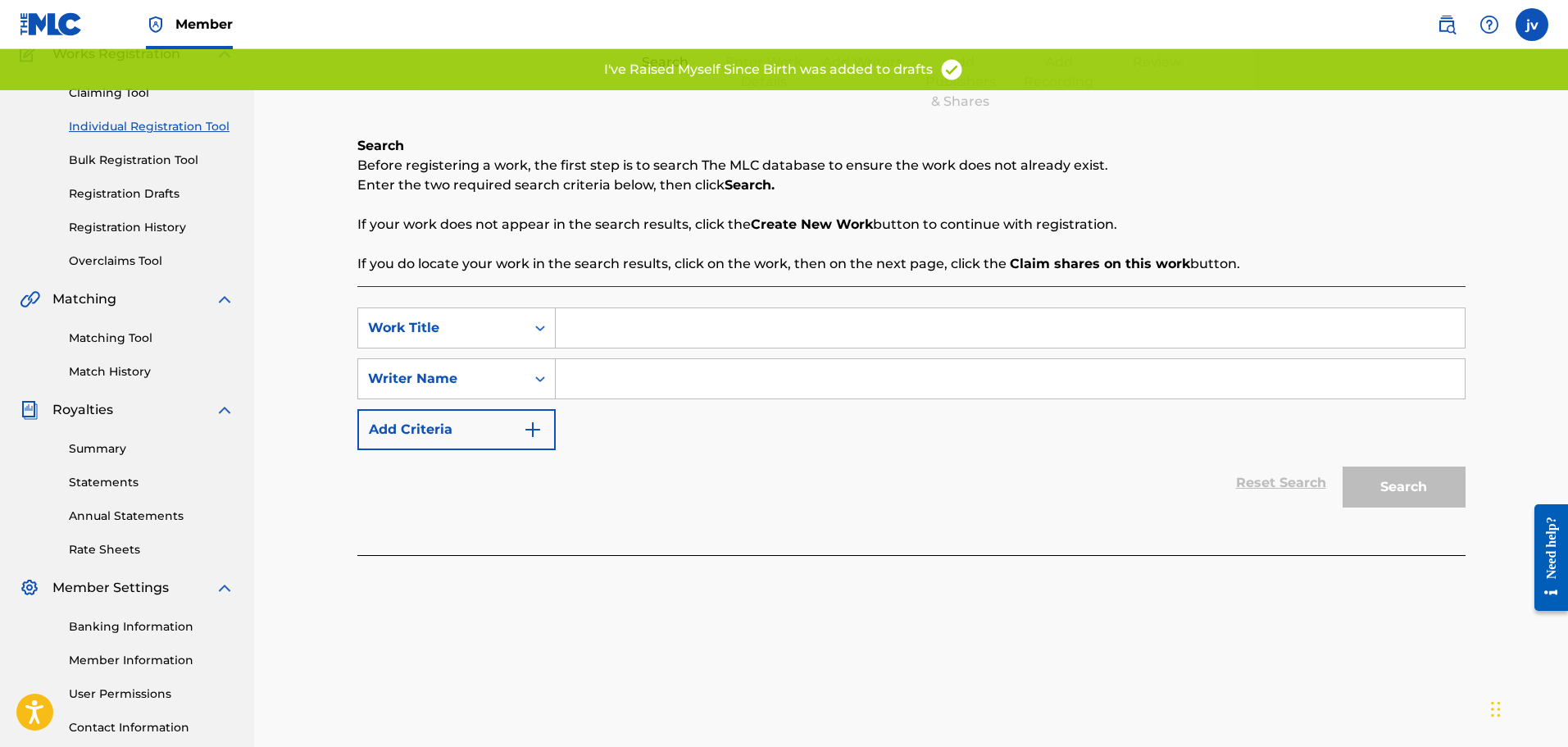
scroll to position [164, 0]
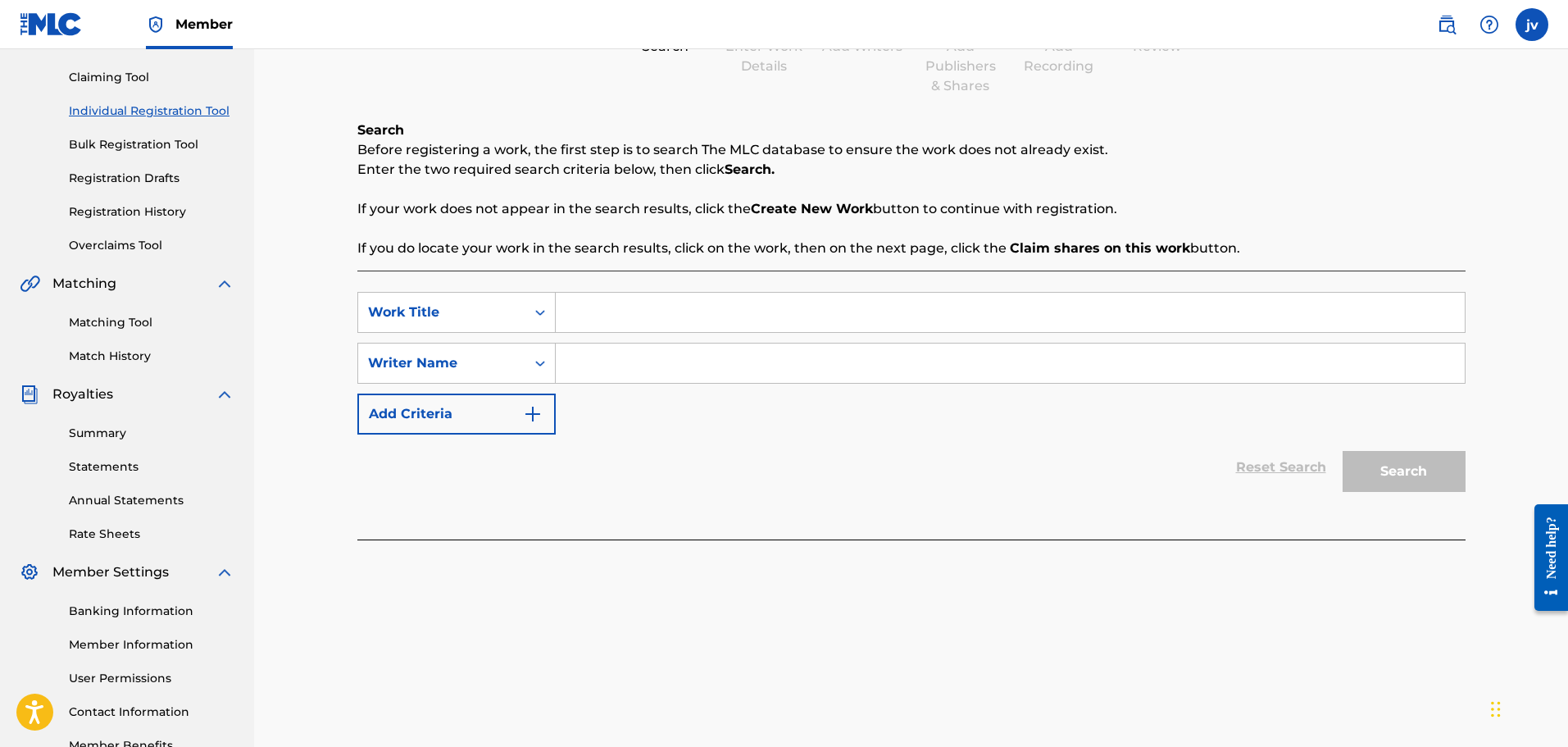
click at [582, 302] on input "Search Form" at bounding box center [1010, 312] width 909 height 39
click at [589, 310] on input "Search Form" at bounding box center [1010, 312] width 909 height 39
paste input "NOTHING MATTERS TO ME"
type input "NOTHING MATTERS TO ME"
click at [764, 357] on input "Search Form" at bounding box center [1010, 363] width 909 height 39
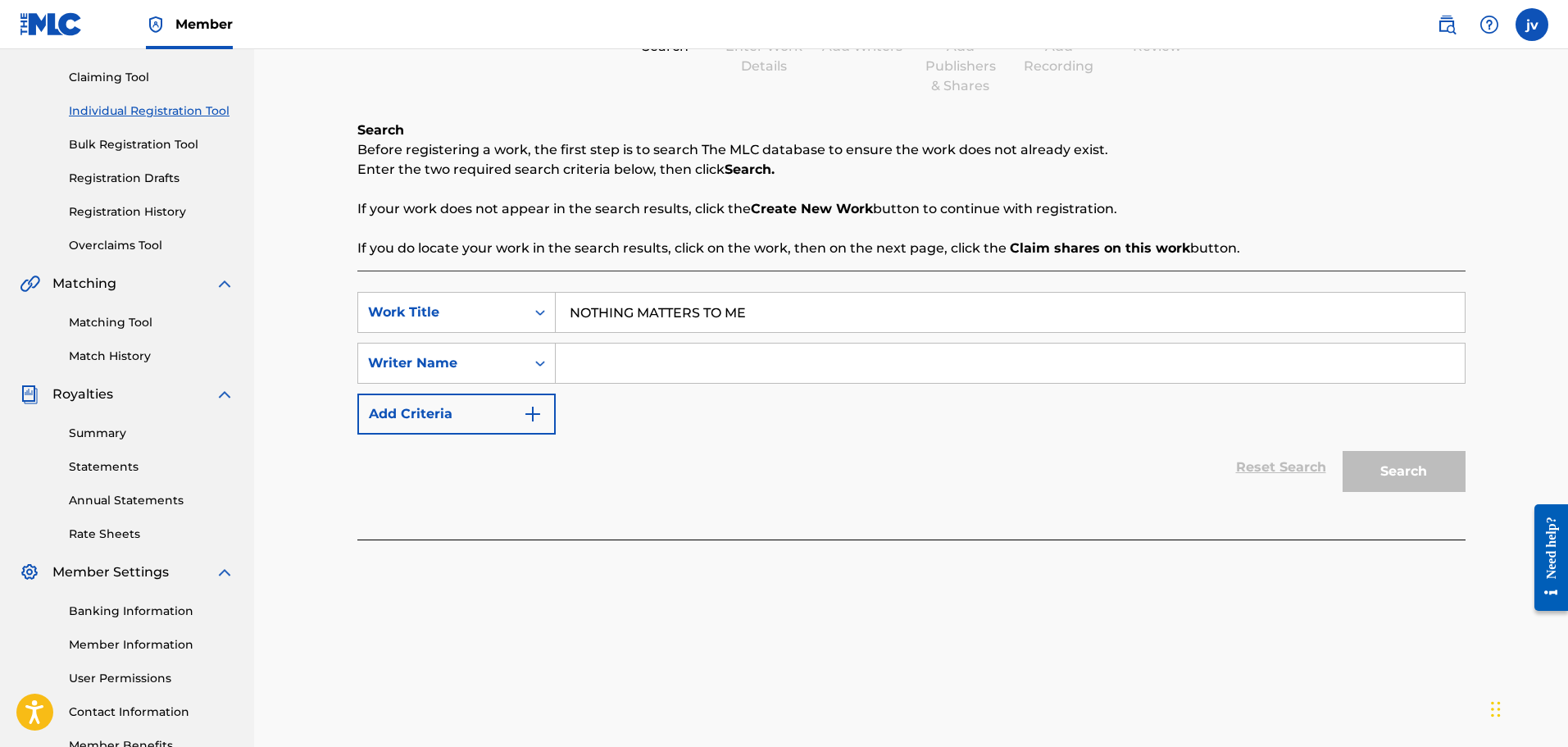
click at [770, 317] on input "NOTHING MATTERS TO ME" at bounding box center [1010, 312] width 909 height 39
click at [758, 352] on input "Search Form" at bounding box center [1010, 363] width 909 height 39
type input "[PERSON_NAME]"
click at [503, 405] on button "Add Criteria" at bounding box center [456, 414] width 199 height 41
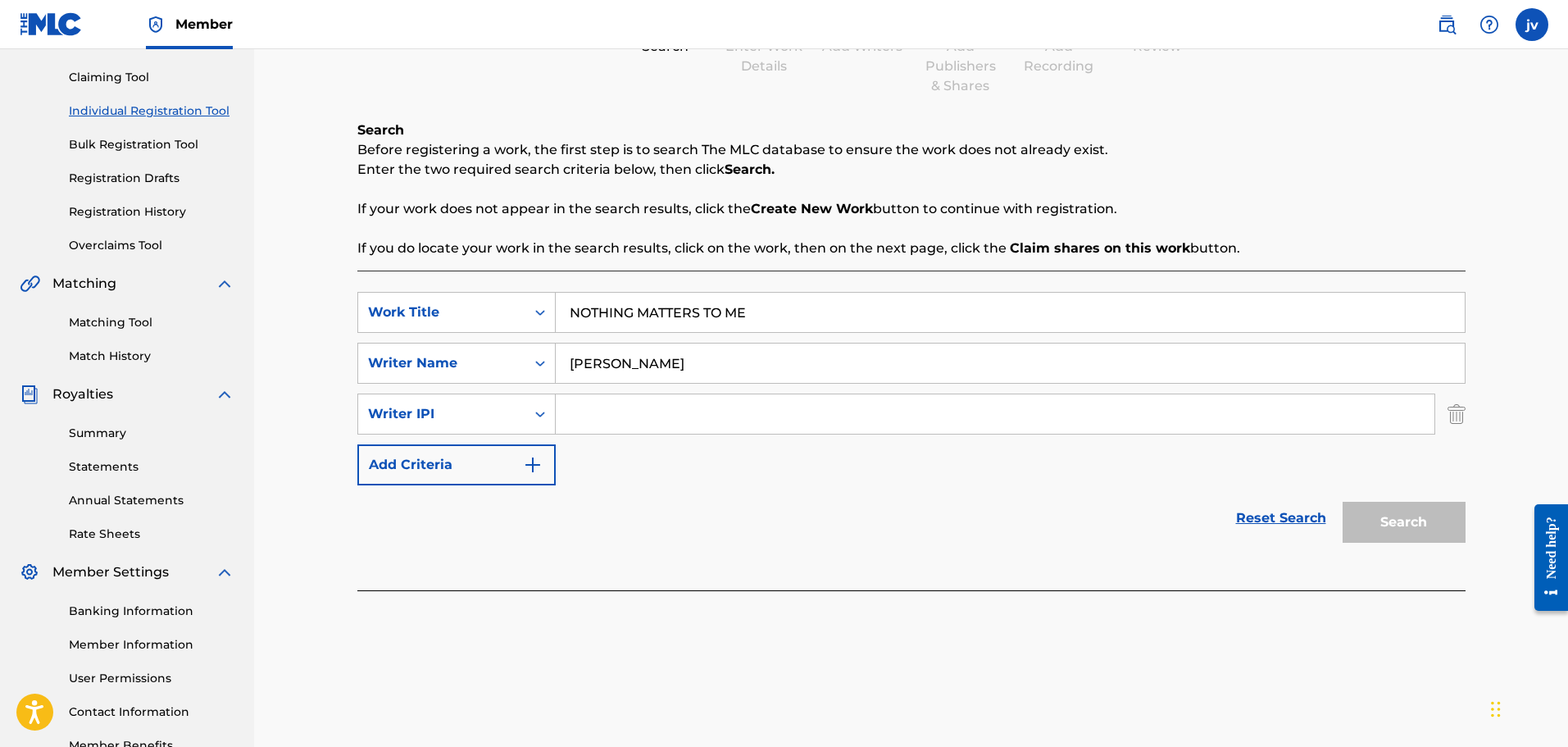
click at [671, 407] on input "Search Form" at bounding box center [995, 414] width 879 height 39
click at [546, 455] on button "Add Criteria" at bounding box center [456, 465] width 199 height 41
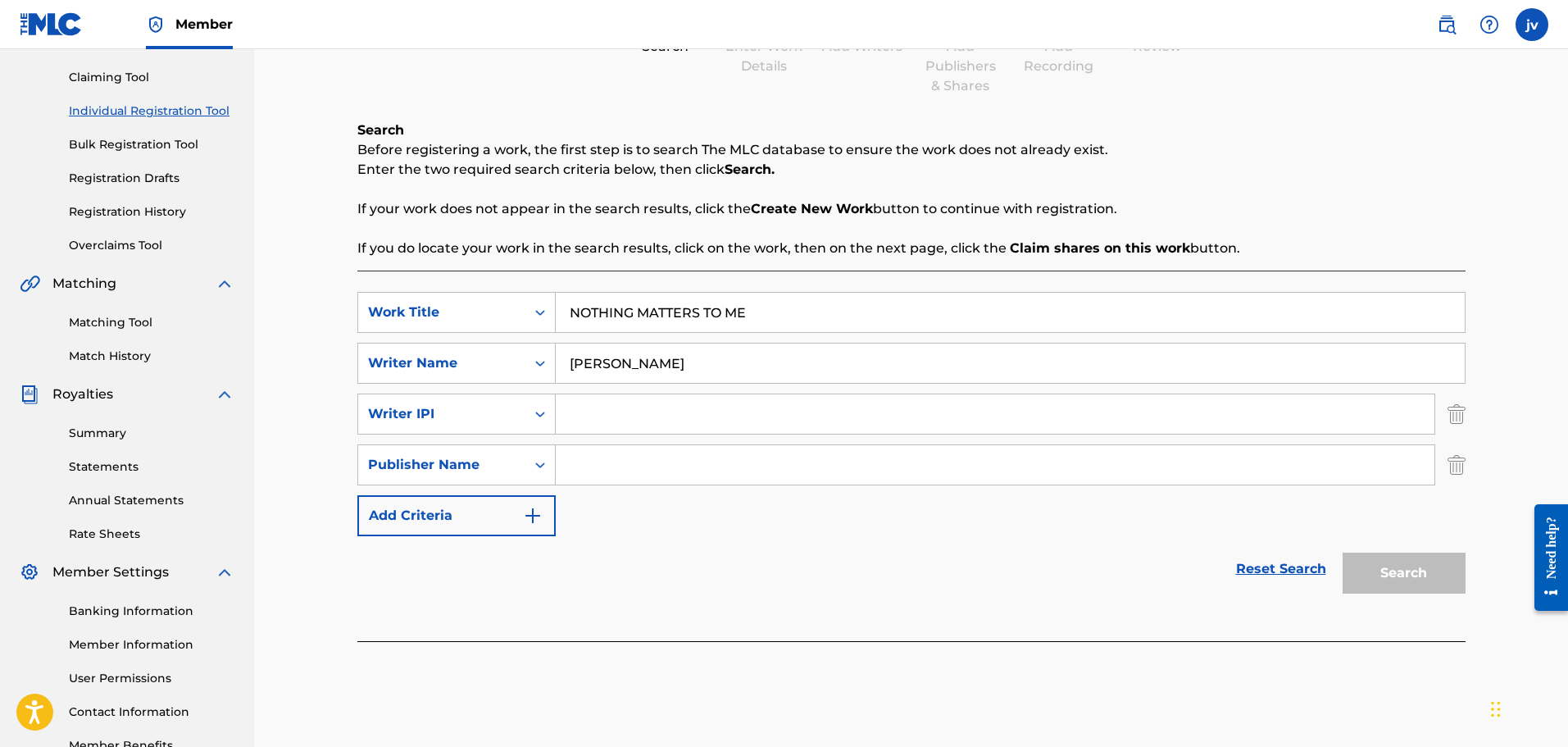
click at [626, 432] on input "Search Form" at bounding box center [995, 414] width 879 height 39
click at [601, 403] on input "Search Form" at bounding box center [995, 414] width 879 height 39
paste input "1220640114"
type input "1220640114"
click at [604, 471] on input "Search Form" at bounding box center [995, 464] width 879 height 39
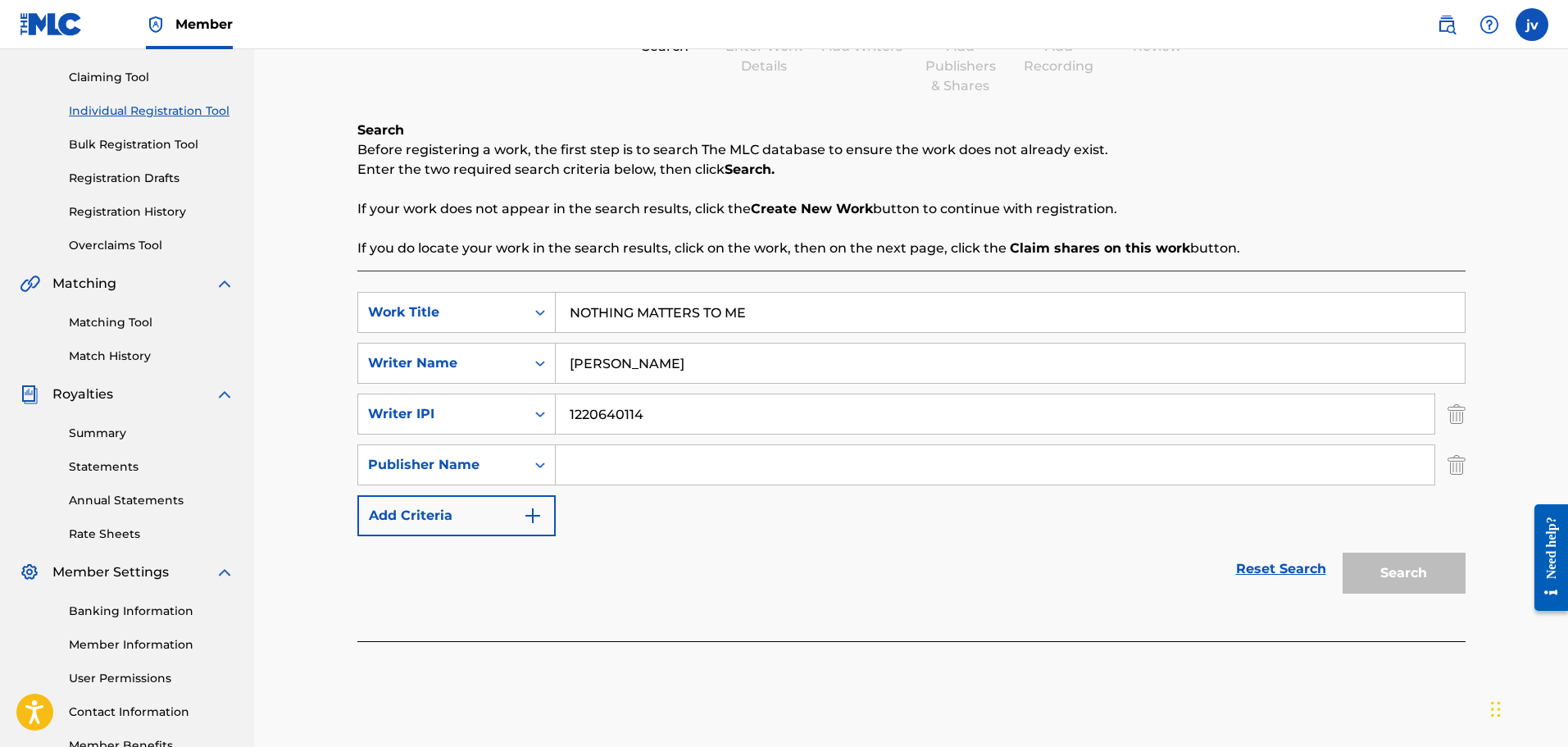
click at [516, 522] on button "Add Criteria" at bounding box center [456, 515] width 199 height 41
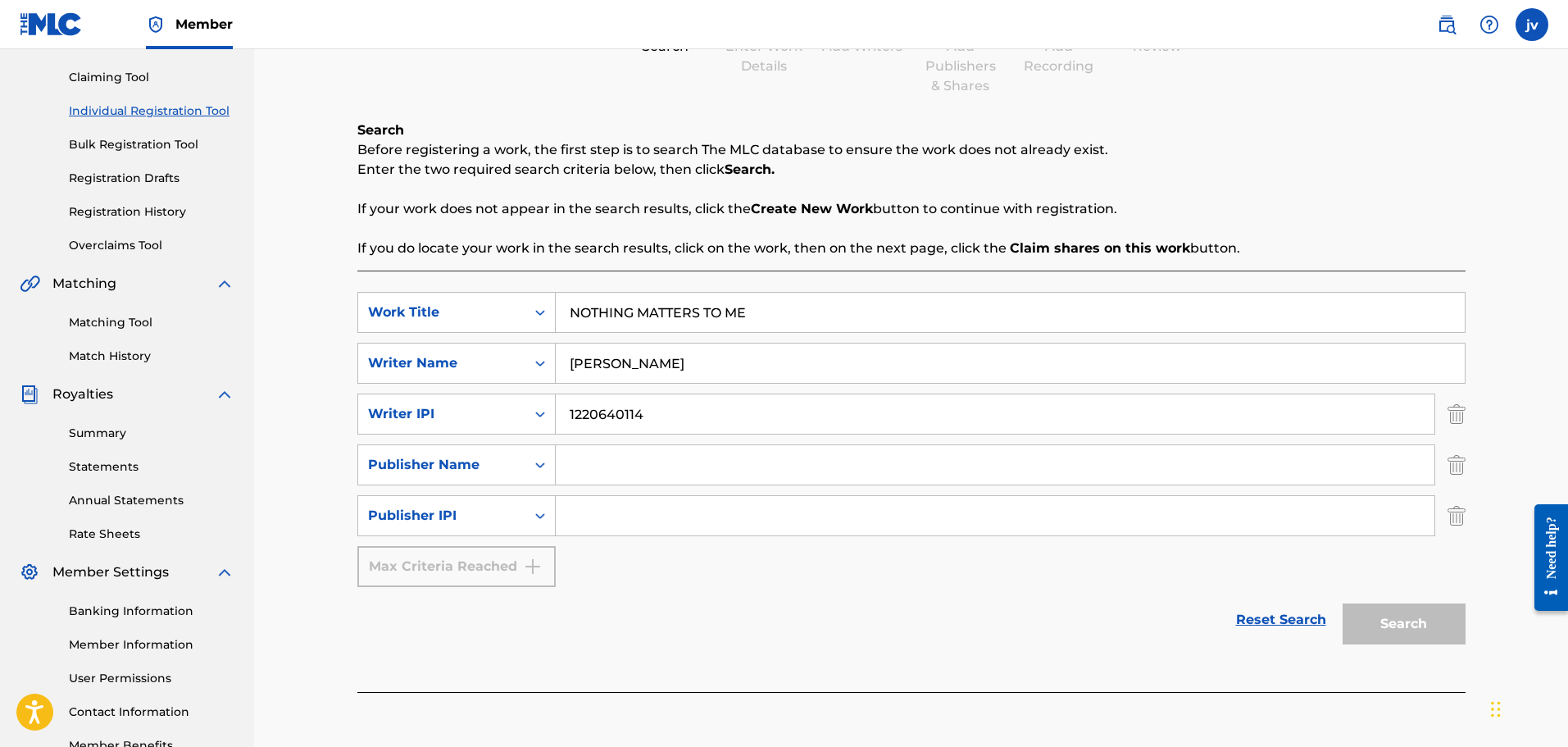
click at [601, 475] on input "Search Form" at bounding box center [995, 464] width 879 height 39
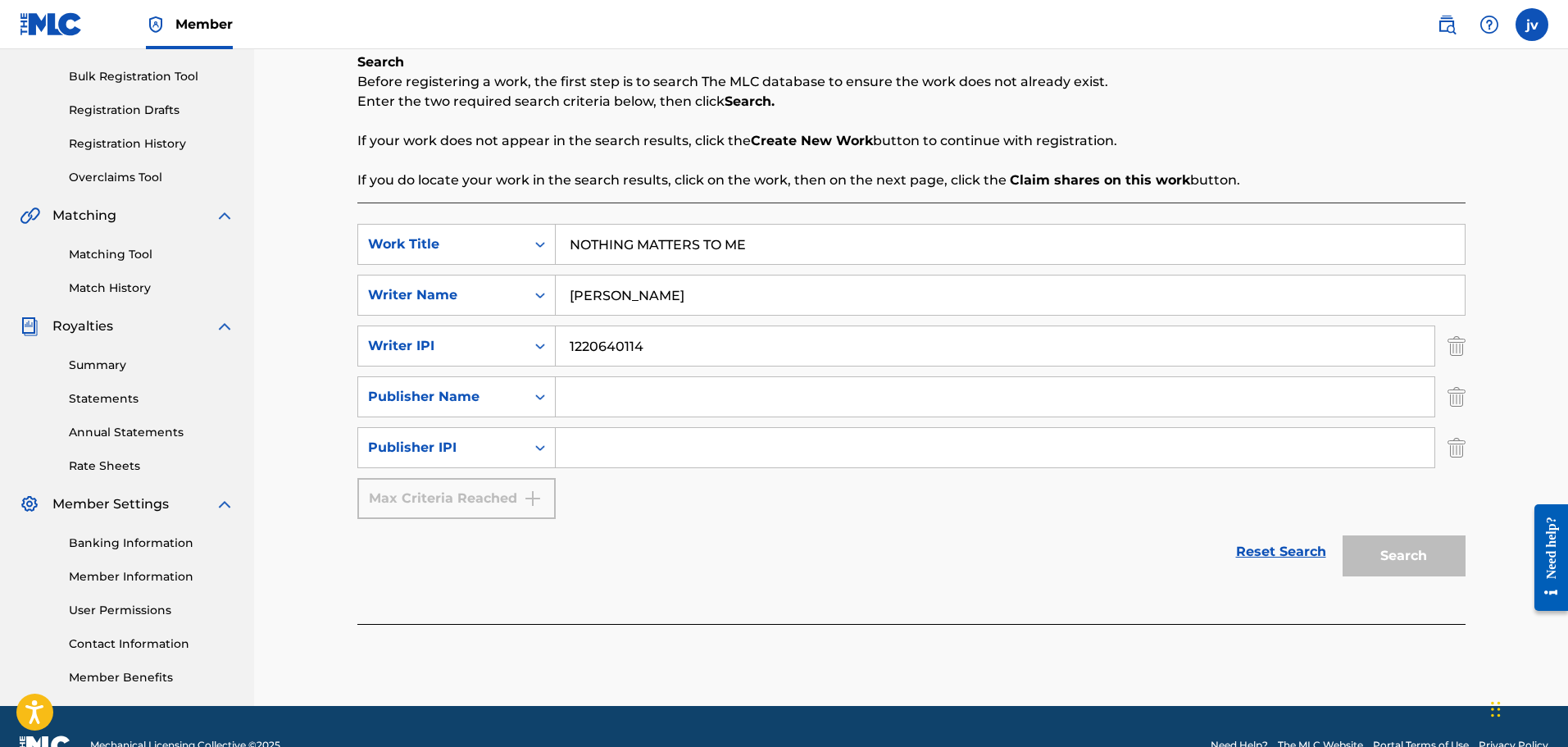
scroll to position [246, 0]
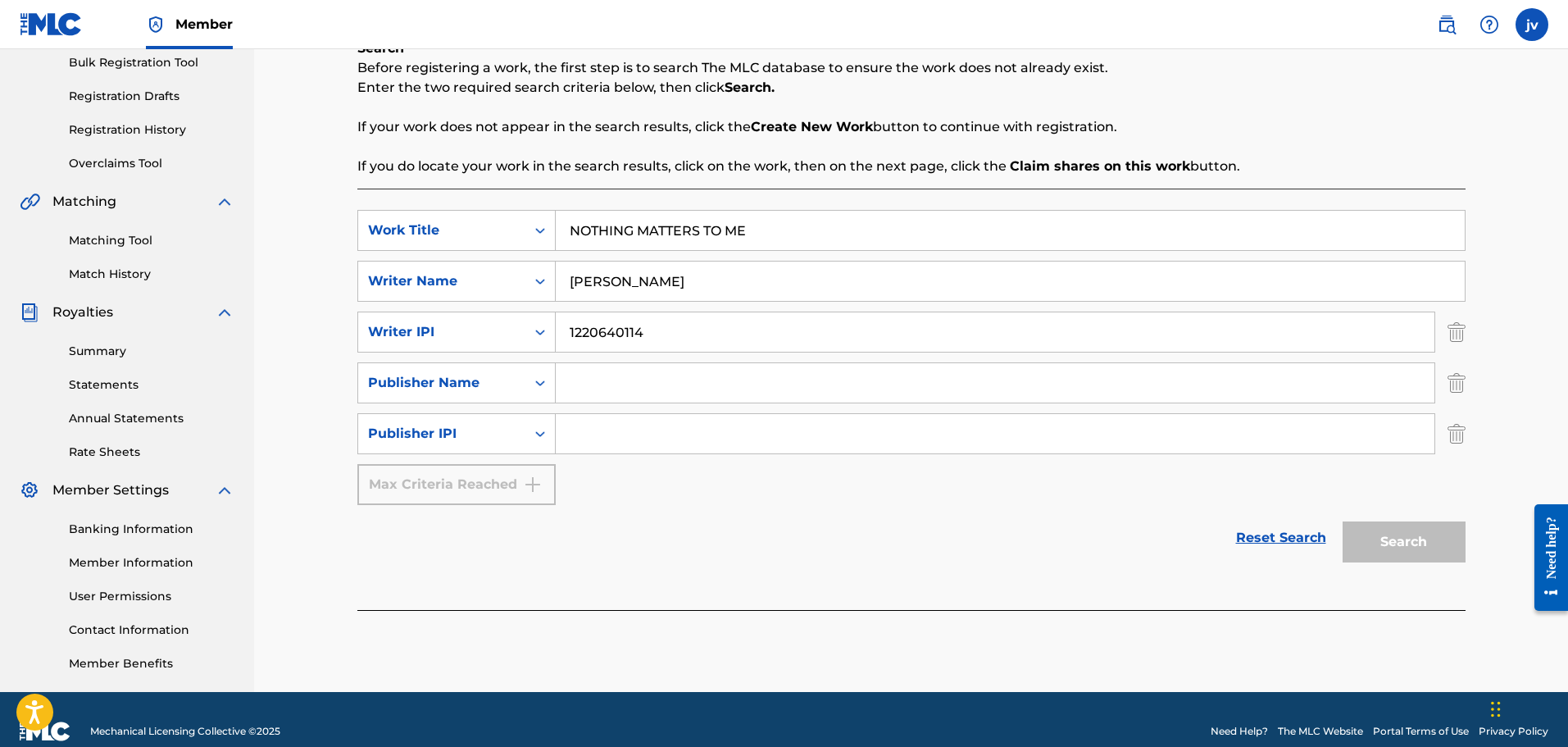
click at [623, 376] on input "Search Form" at bounding box center [995, 383] width 879 height 39
click at [597, 371] on input "Search Form" at bounding box center [995, 383] width 879 height 39
paste input "DROWSYDREAM"
type input "DROWSYDREAM"
click at [687, 296] on input "[PERSON_NAME]" at bounding box center [1010, 281] width 909 height 39
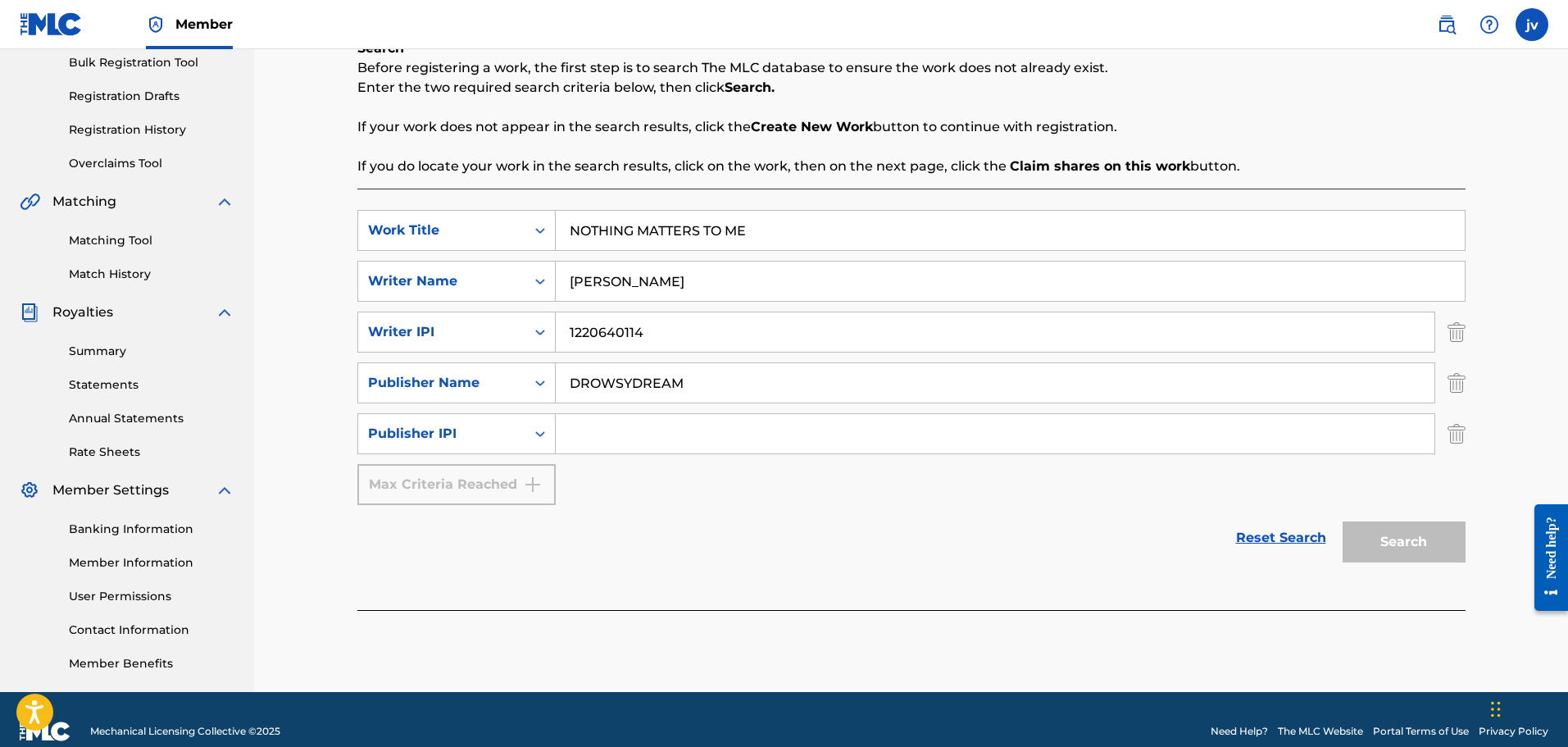
paste input "[PERSON_NAME]"
type input "[PERSON_NAME]"
click at [638, 425] on input "Search Form" at bounding box center [995, 434] width 879 height 39
paste input "1220640016"
type input "1220640016"
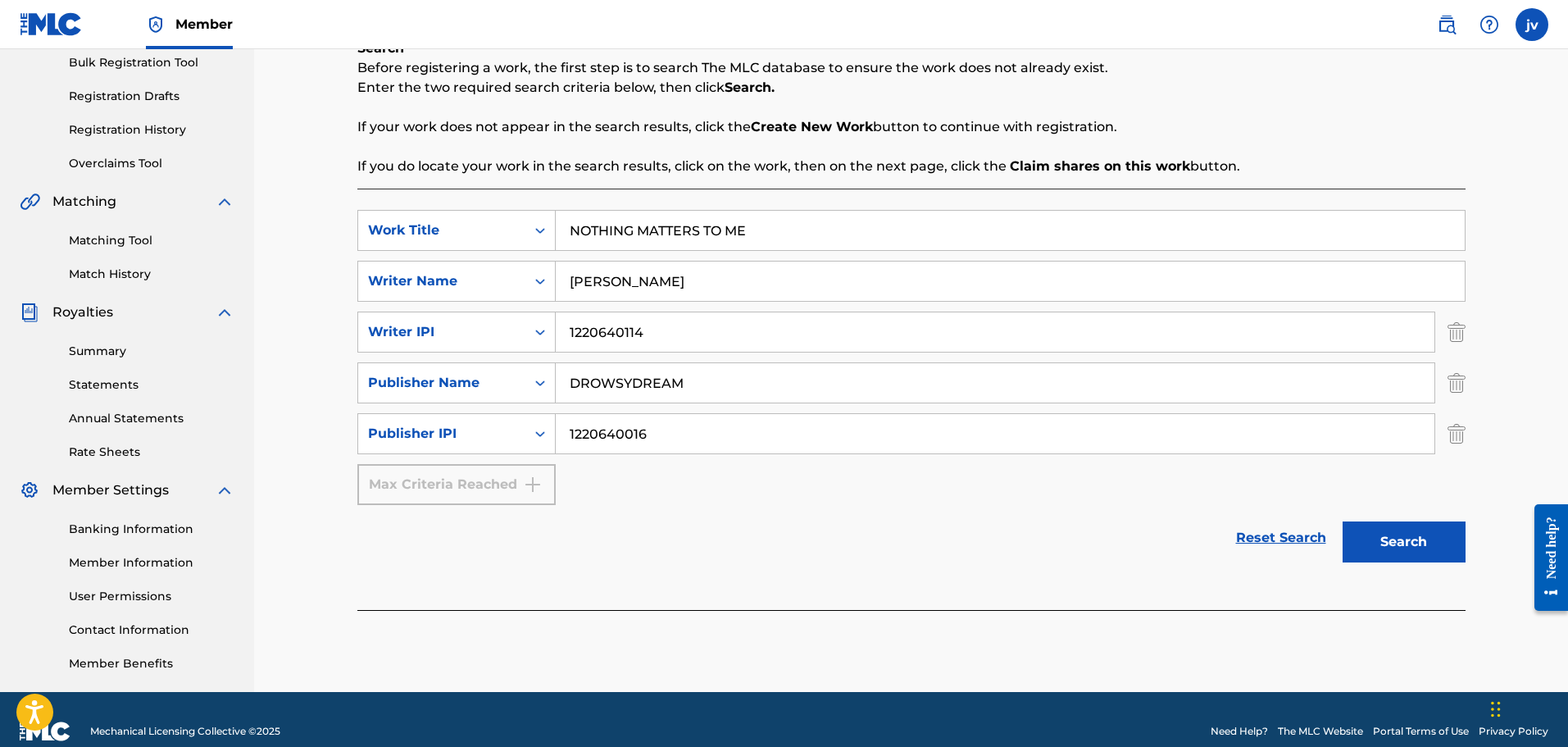
click at [1368, 545] on button "Search" at bounding box center [1404, 542] width 123 height 41
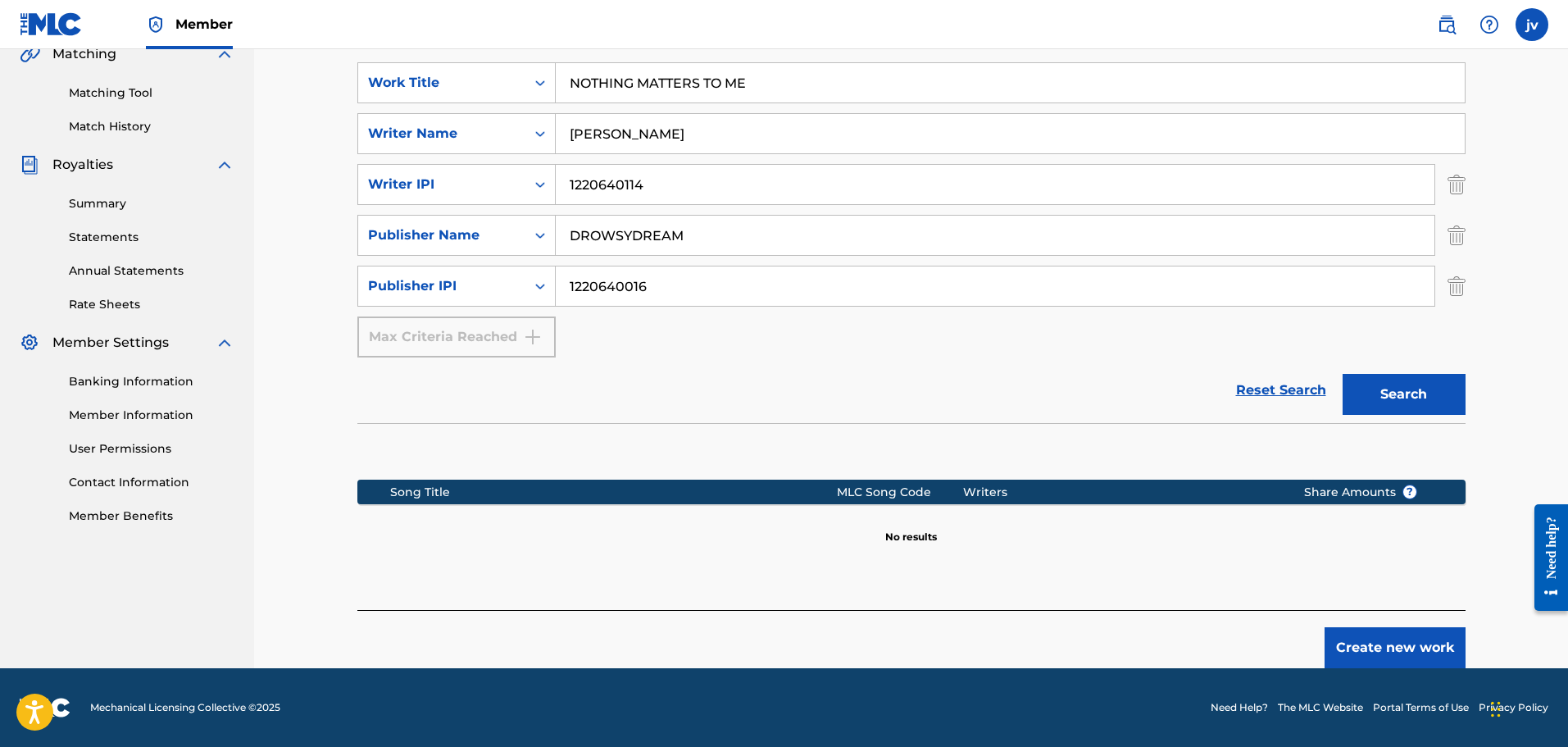
click at [1424, 642] on button "Create new work" at bounding box center [1395, 648] width 141 height 41
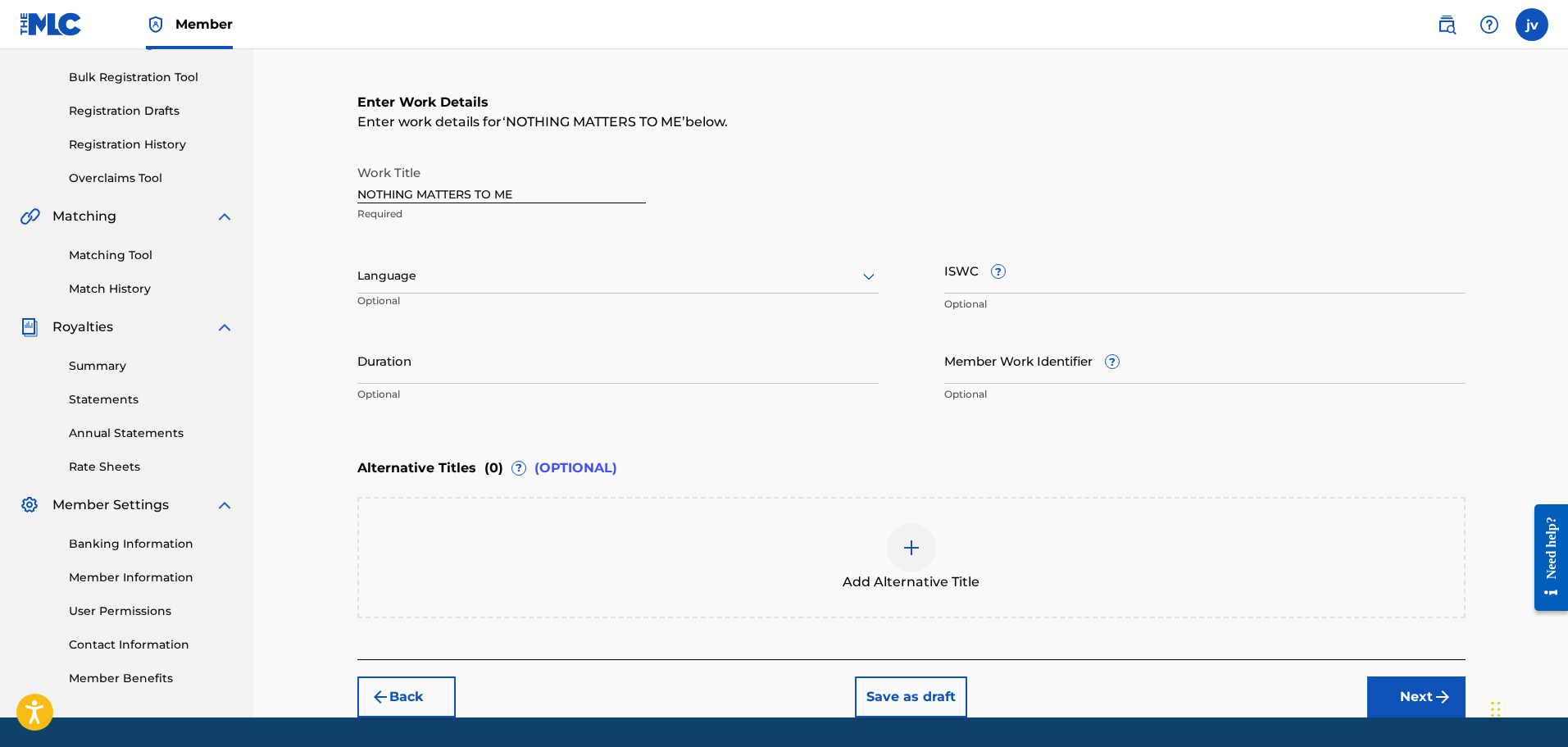
scroll to position [280, 0]
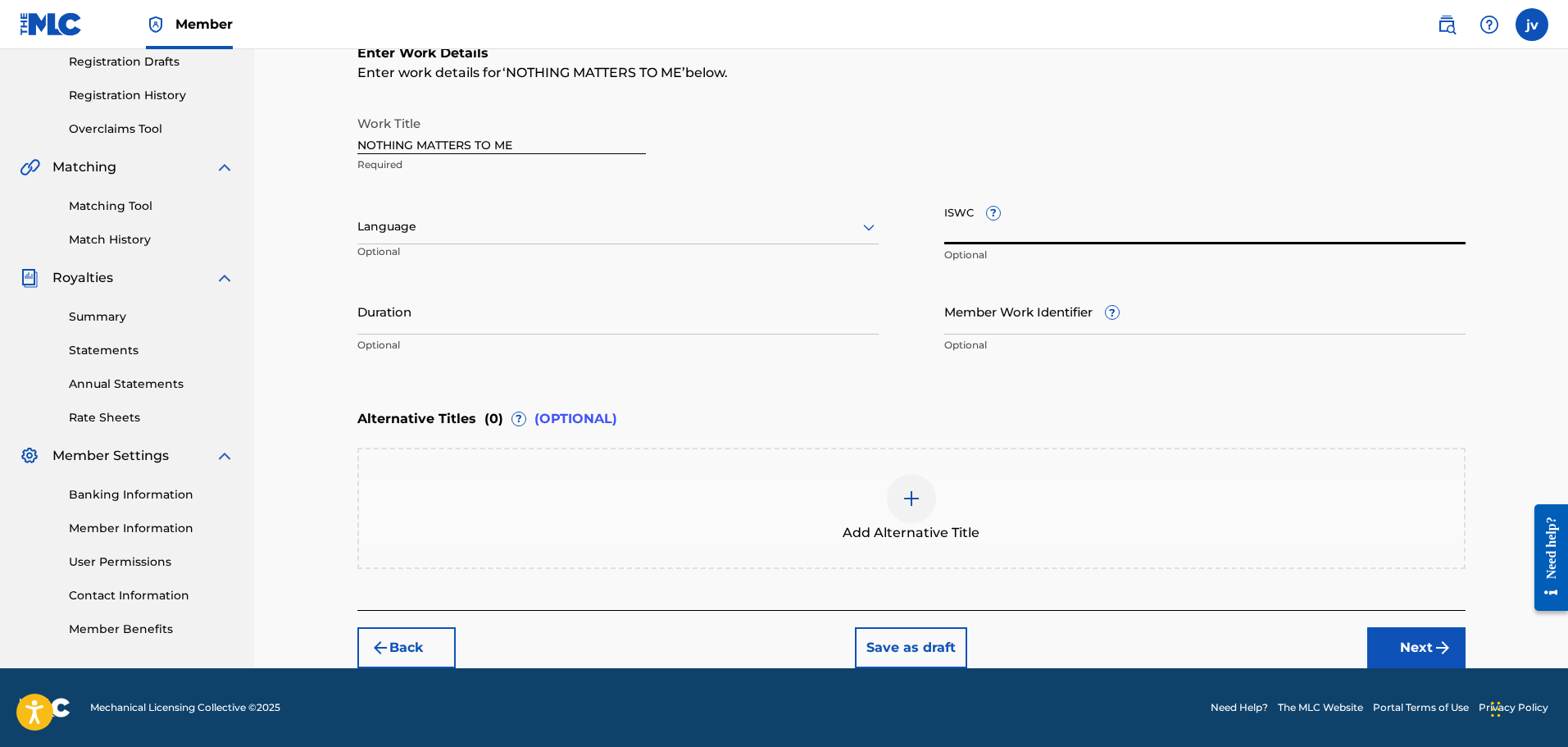
click at [977, 235] on input "ISWC ?" at bounding box center [1205, 221] width 522 height 47
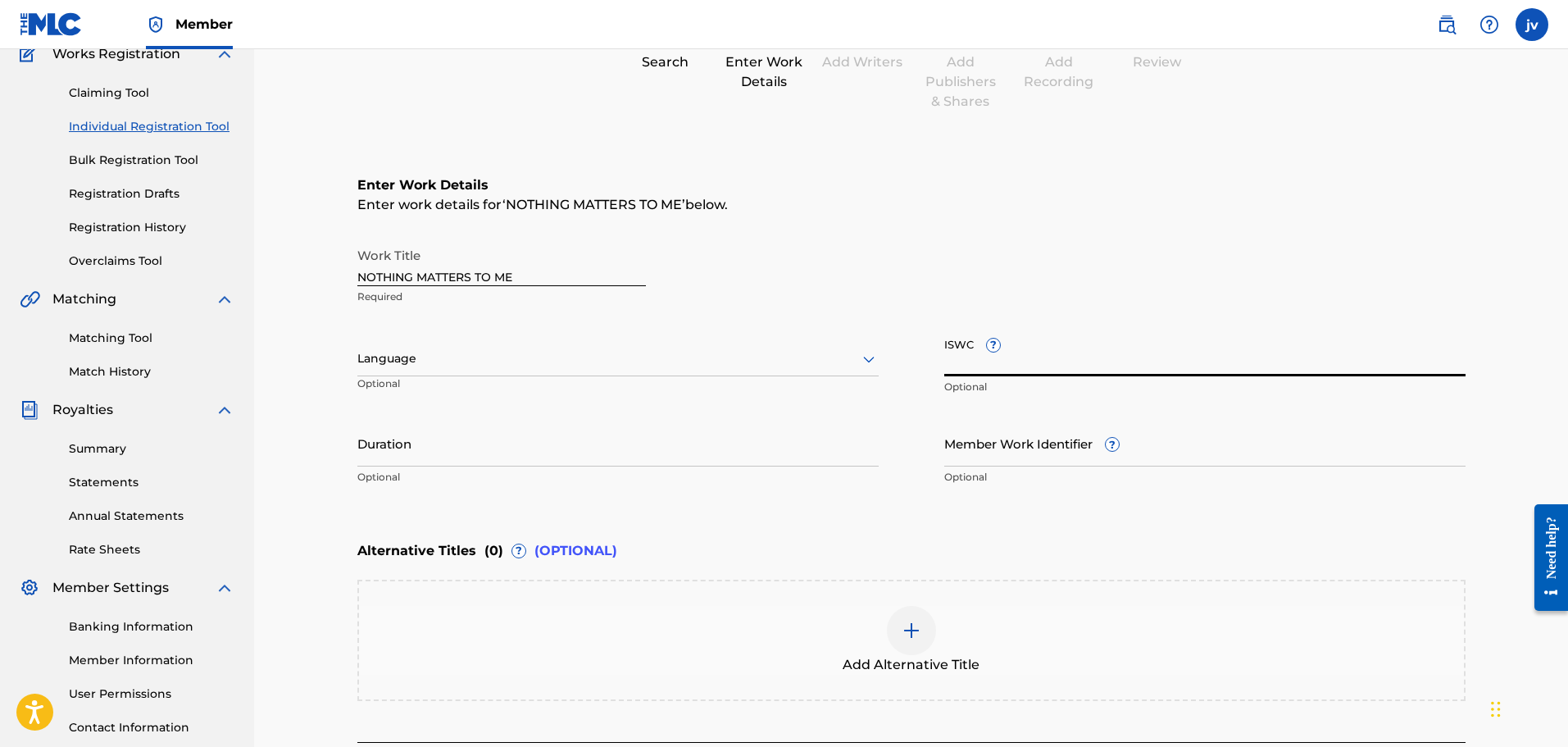
scroll to position [116, 0]
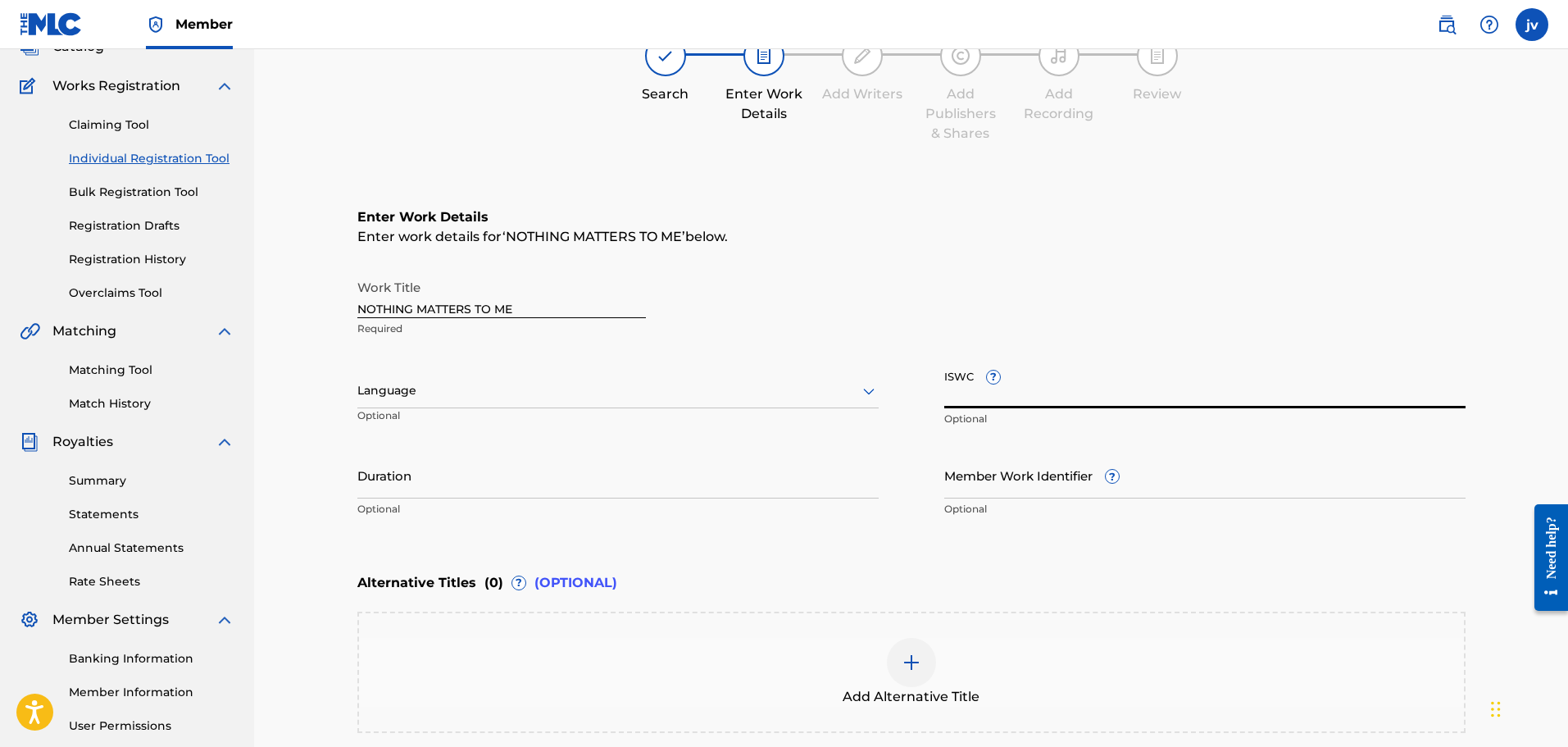
paste input "QZWFE2549740"
type input "QZWFE2549740"
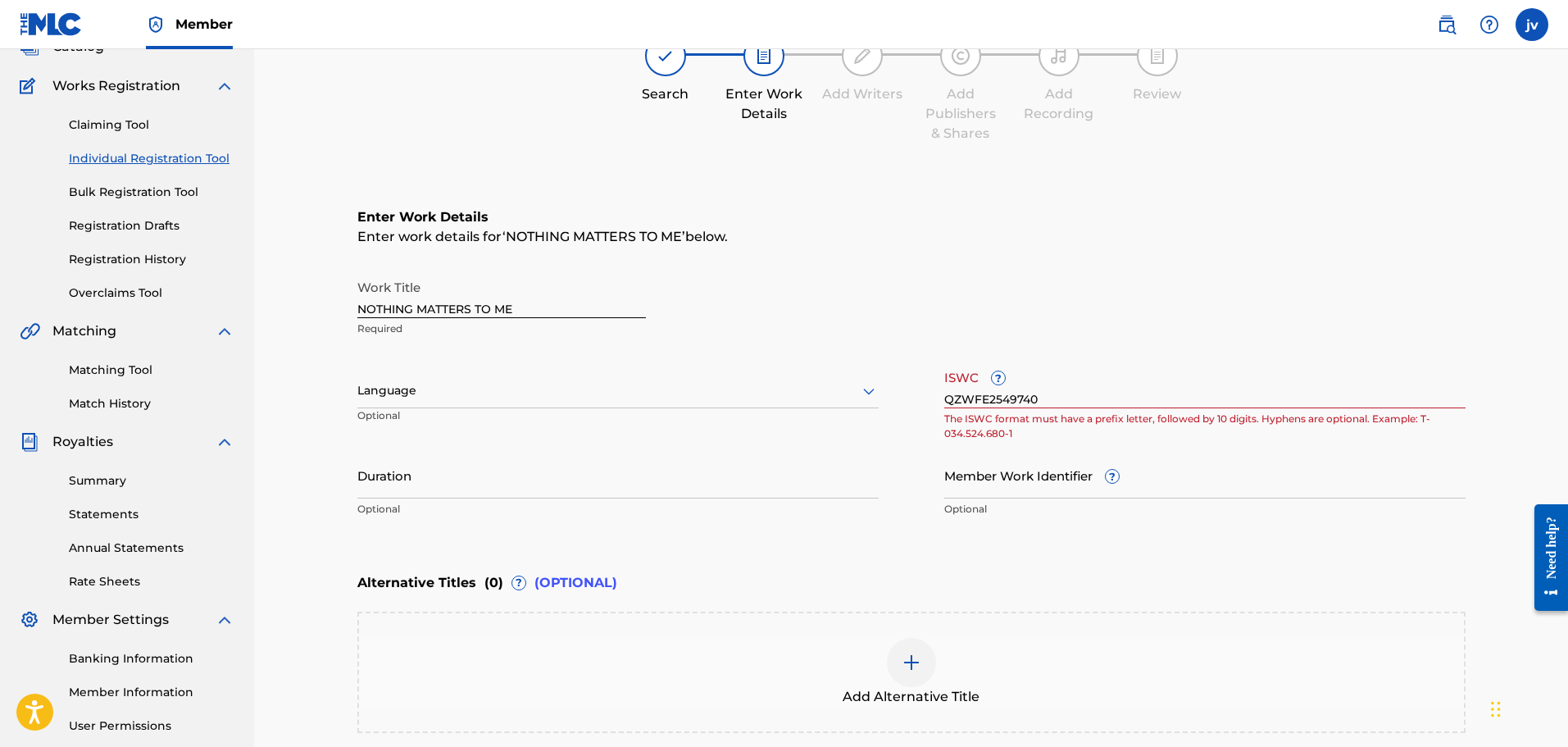
click at [744, 343] on div "Work Title NOTHING MATTERS TO ME Required" at bounding box center [911, 308] width 1109 height 73
click at [1006, 398] on input "QZWFE2549740" at bounding box center [1205, 385] width 522 height 47
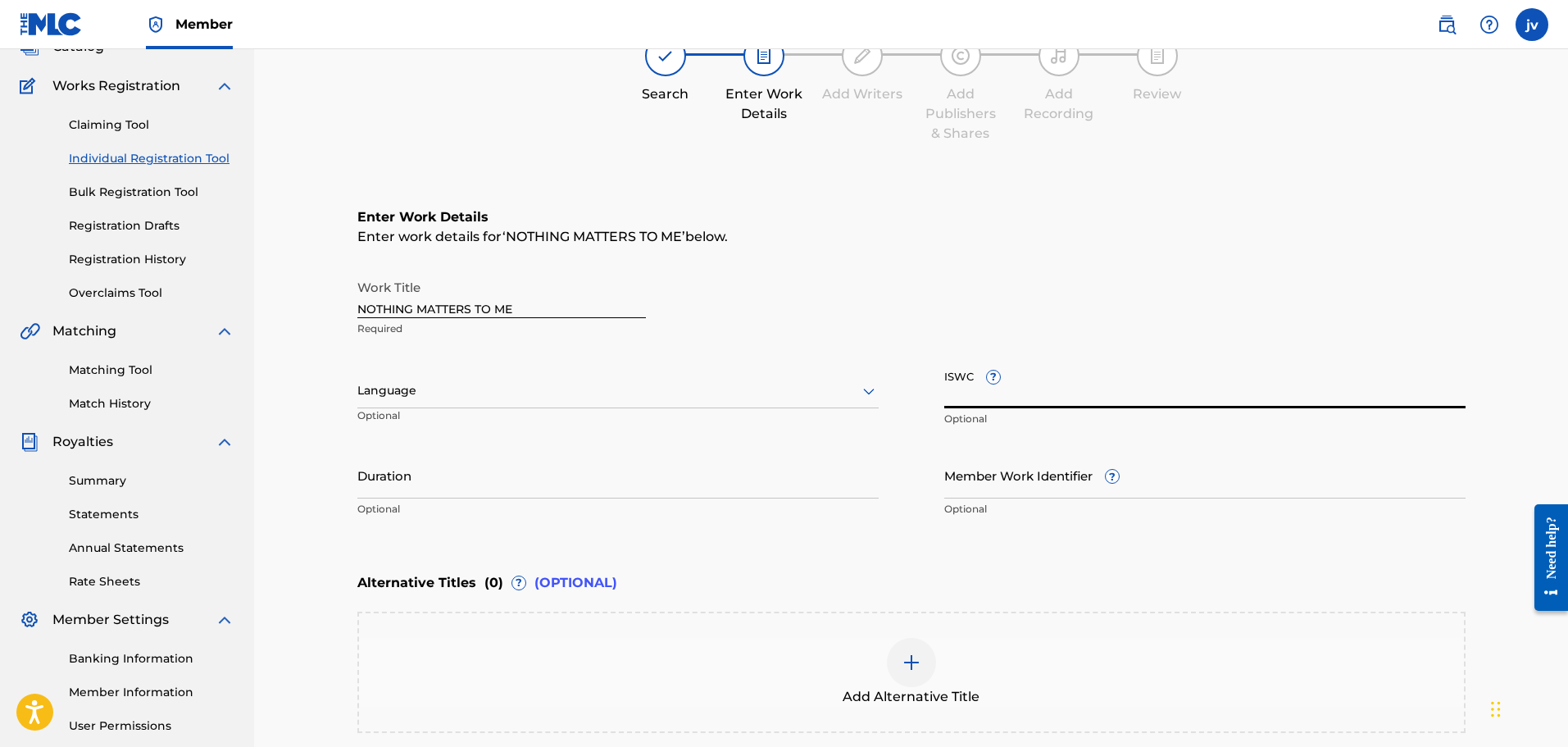
paste input "T3346927779"
type input "T3346927779"
click at [722, 387] on div at bounding box center [618, 390] width 522 height 21
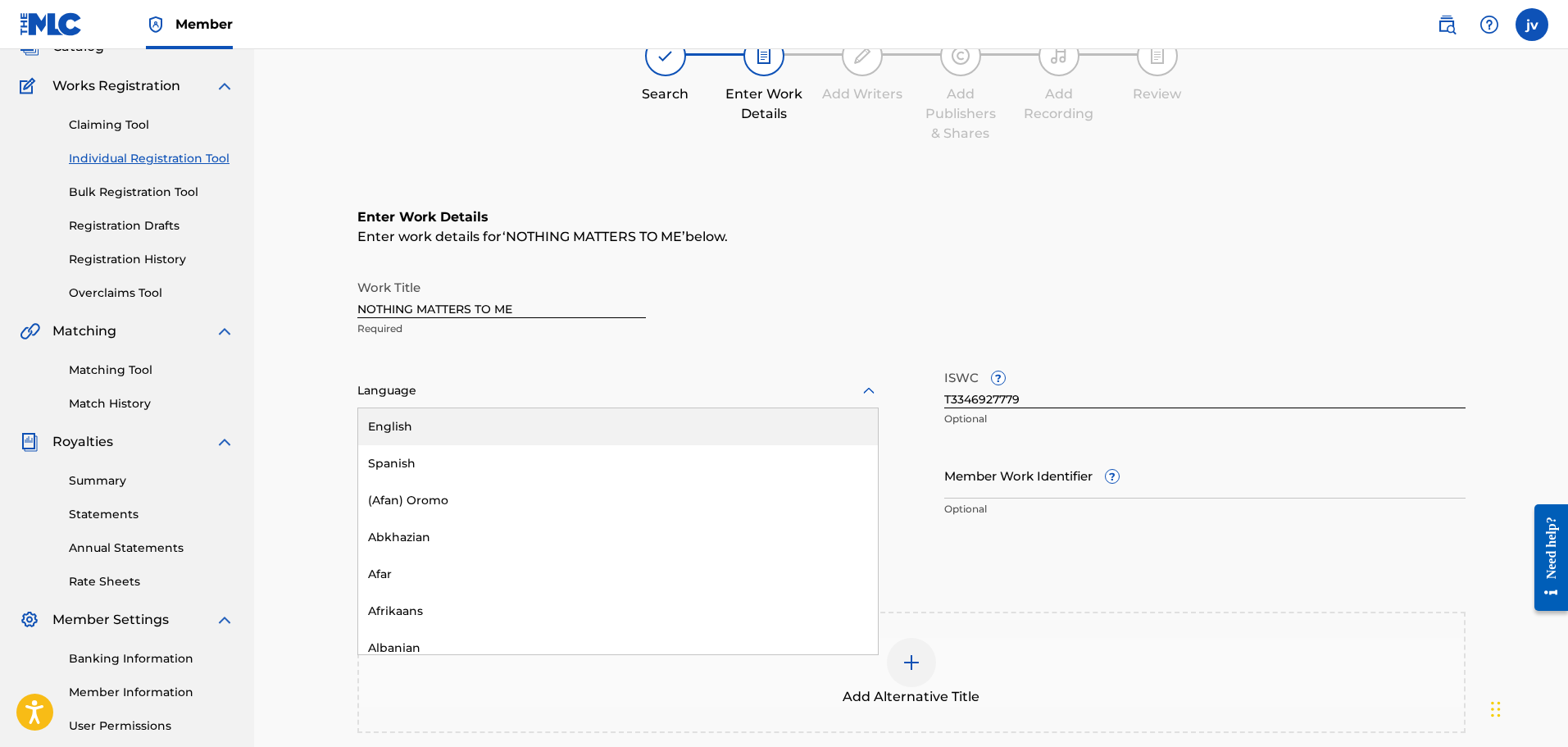
click at [415, 431] on div "English" at bounding box center [618, 426] width 520 height 37
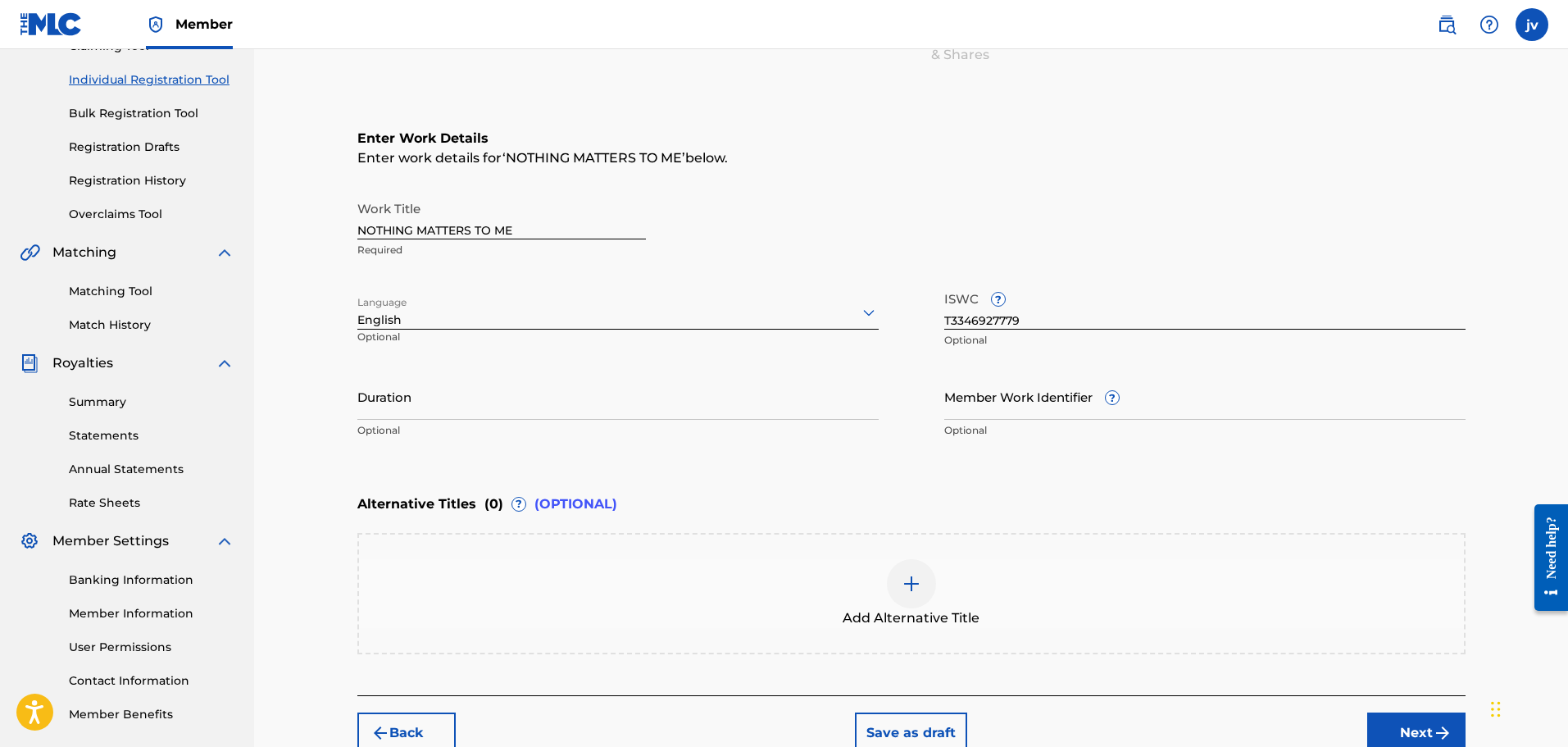
scroll to position [199, 0]
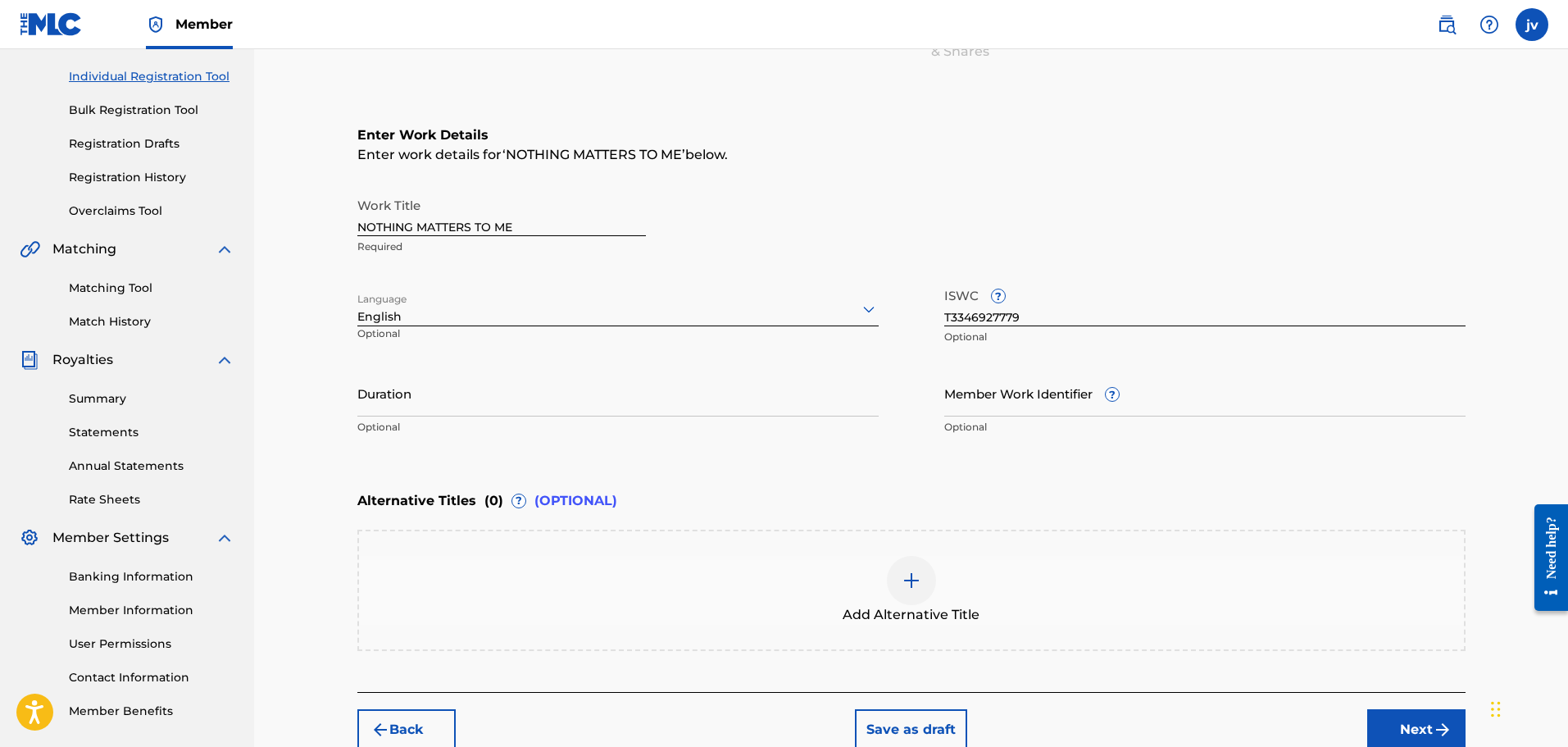
click at [398, 386] on input "Duration" at bounding box center [618, 393] width 522 height 47
click at [983, 459] on div "Enter Work Details Enter work details for ‘ NOTHING MATTERS TO ME ’ below. Work…" at bounding box center [911, 284] width 1109 height 396
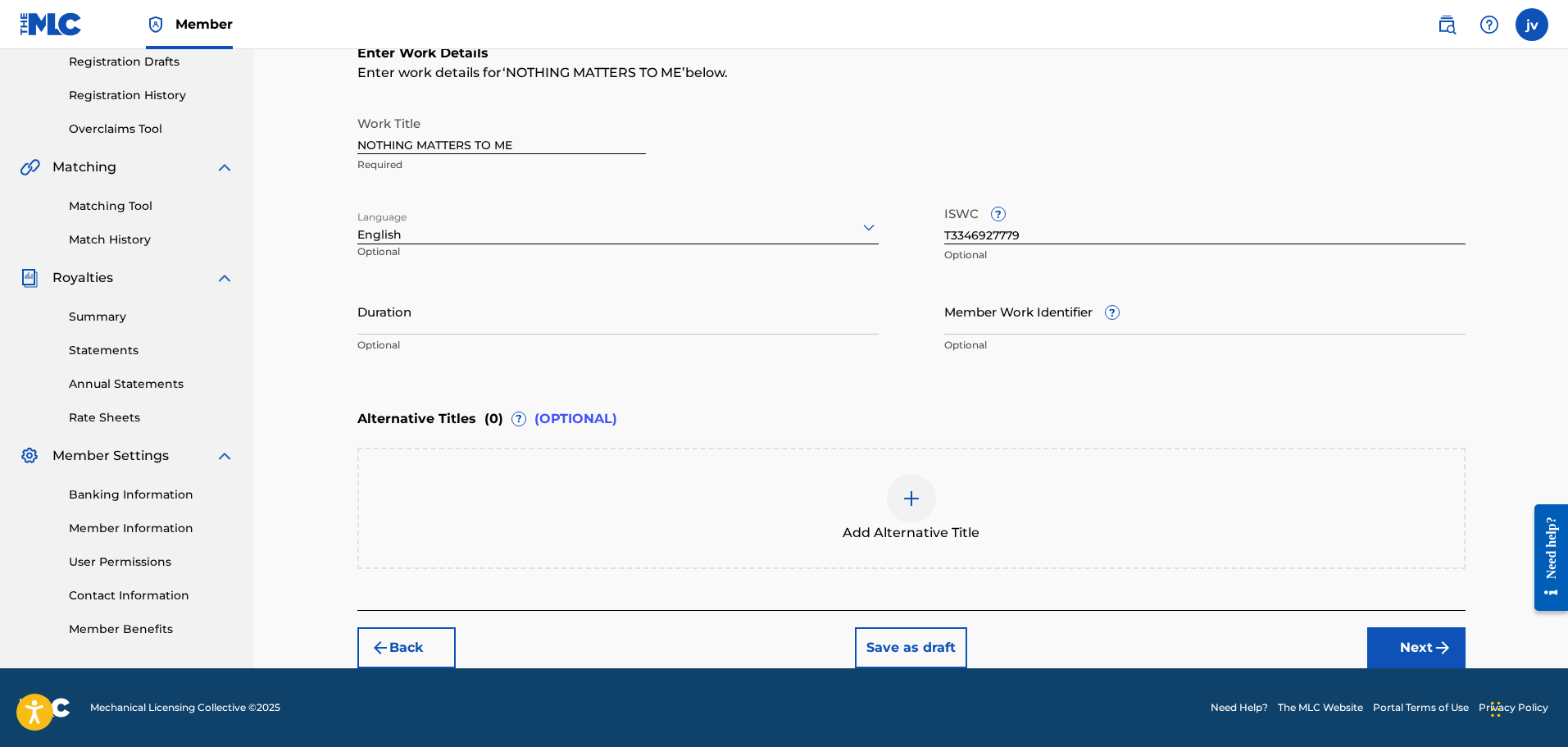
click at [1425, 651] on button "Next" at bounding box center [1417, 648] width 98 height 41
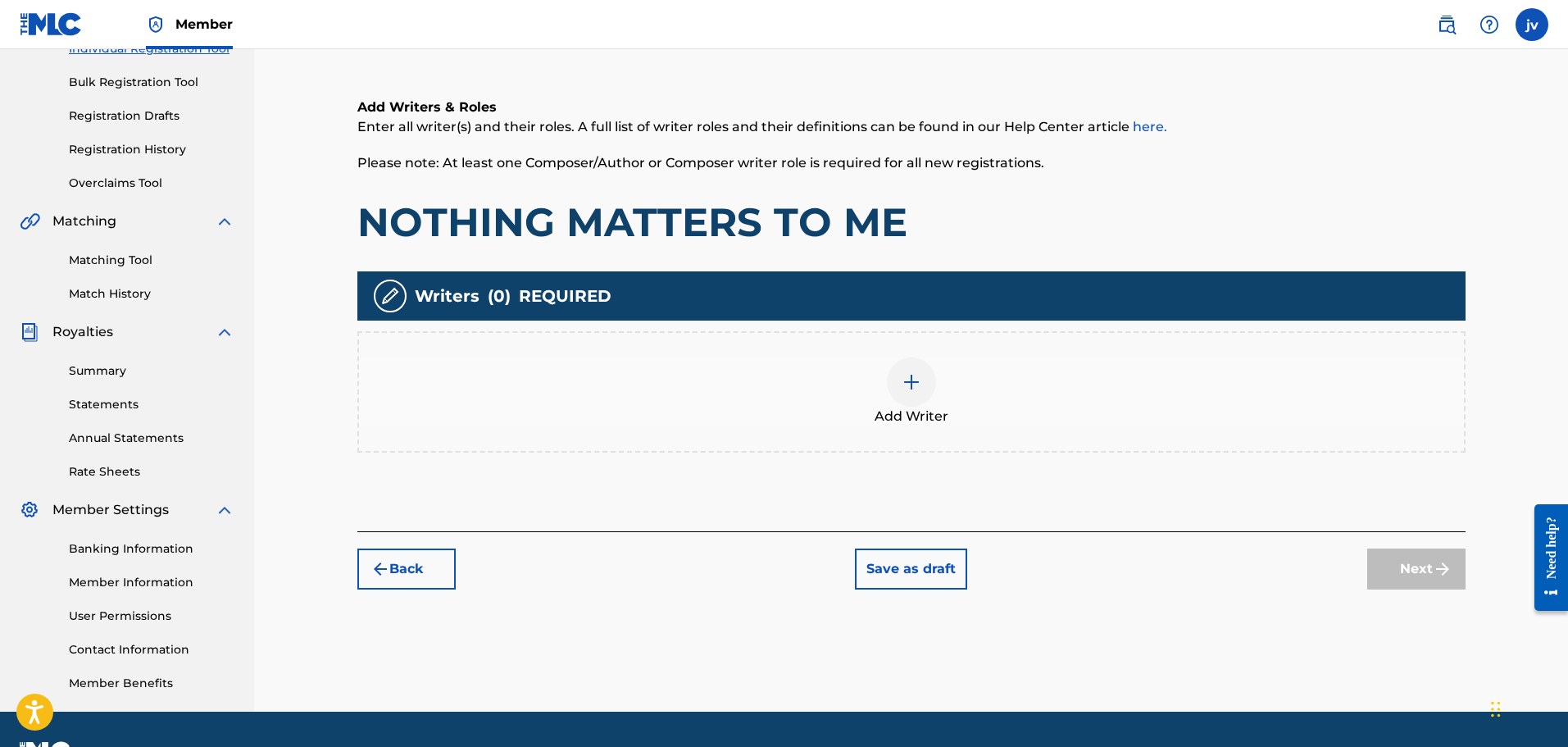
scroll to position [269, 0]
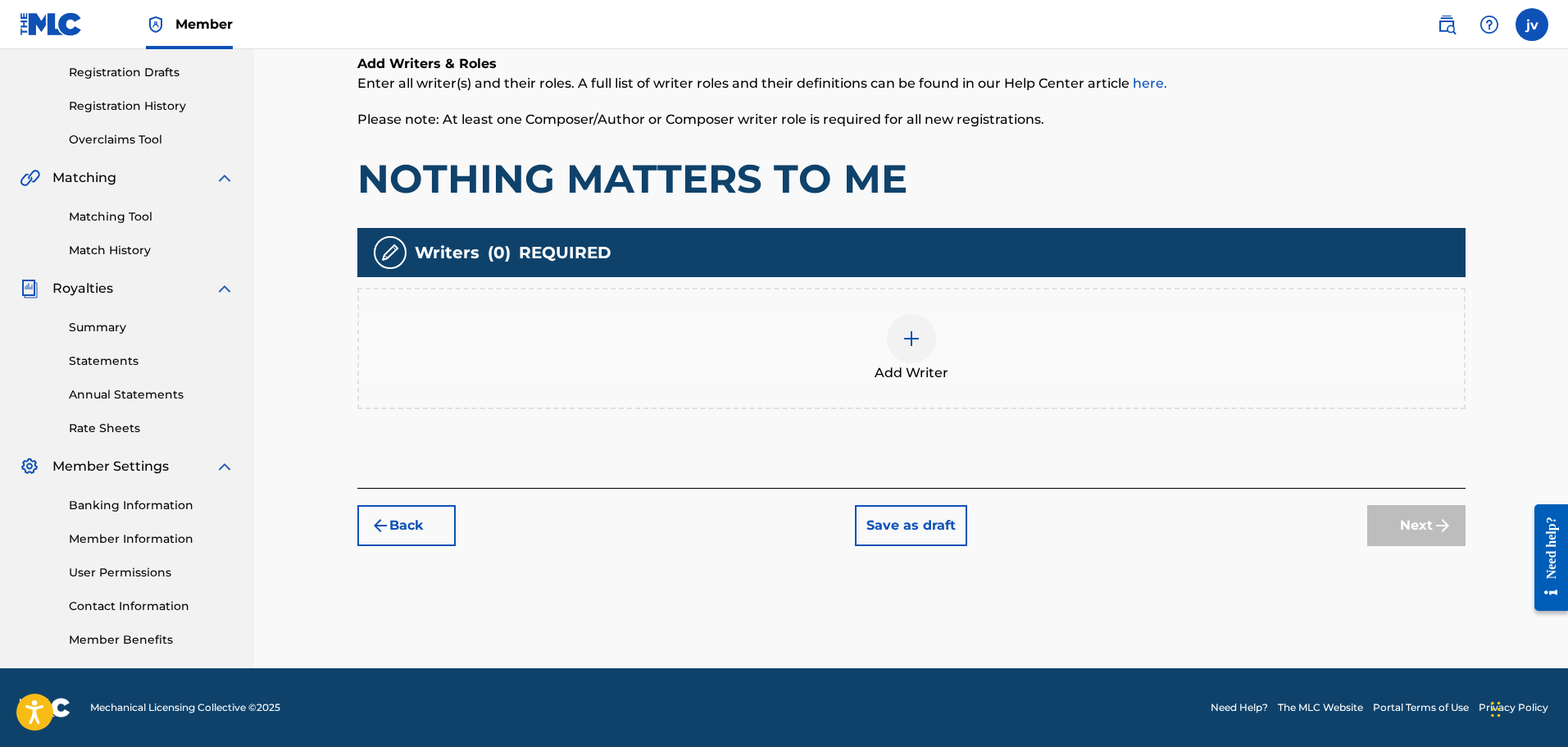
click at [924, 394] on div "Add Writer" at bounding box center [911, 349] width 1109 height 122
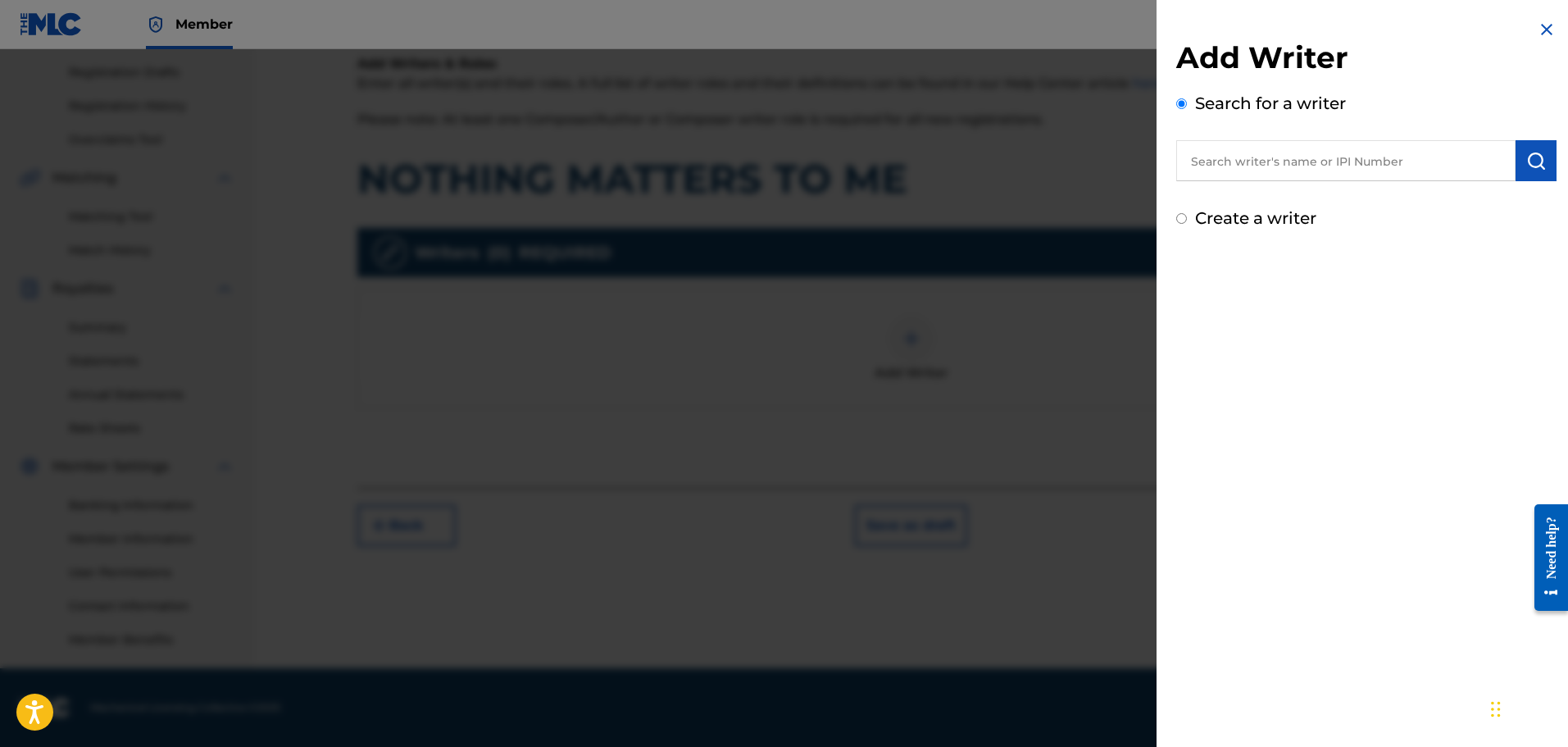
click at [1261, 163] on input "text" at bounding box center [1346, 161] width 339 height 41
drag, startPoint x: 695, startPoint y: 268, endPoint x: 831, endPoint y: 352, distance: 159.8
click at [699, 270] on div at bounding box center [784, 422] width 1568 height 747
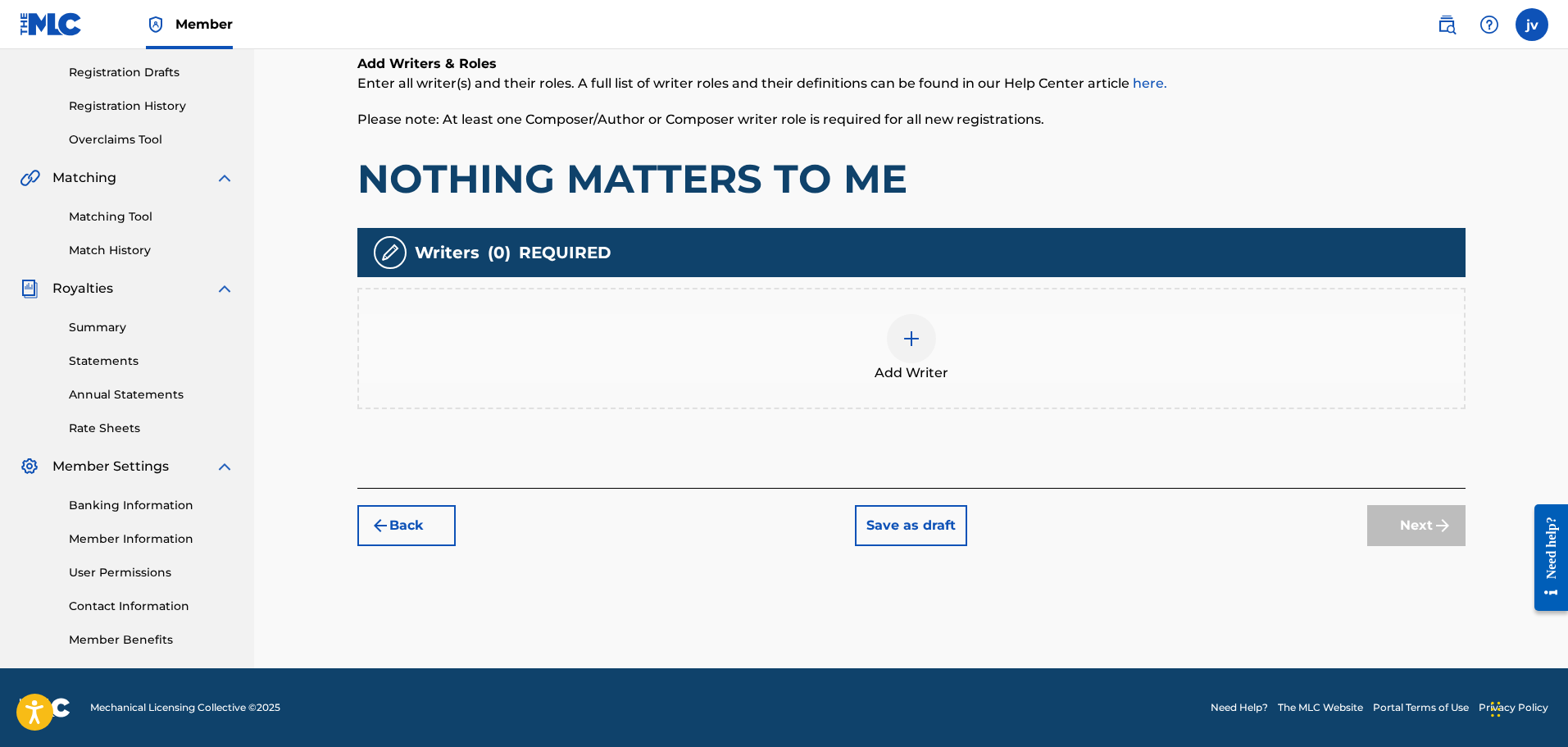
click at [953, 539] on button "Save as draft" at bounding box center [911, 525] width 113 height 41
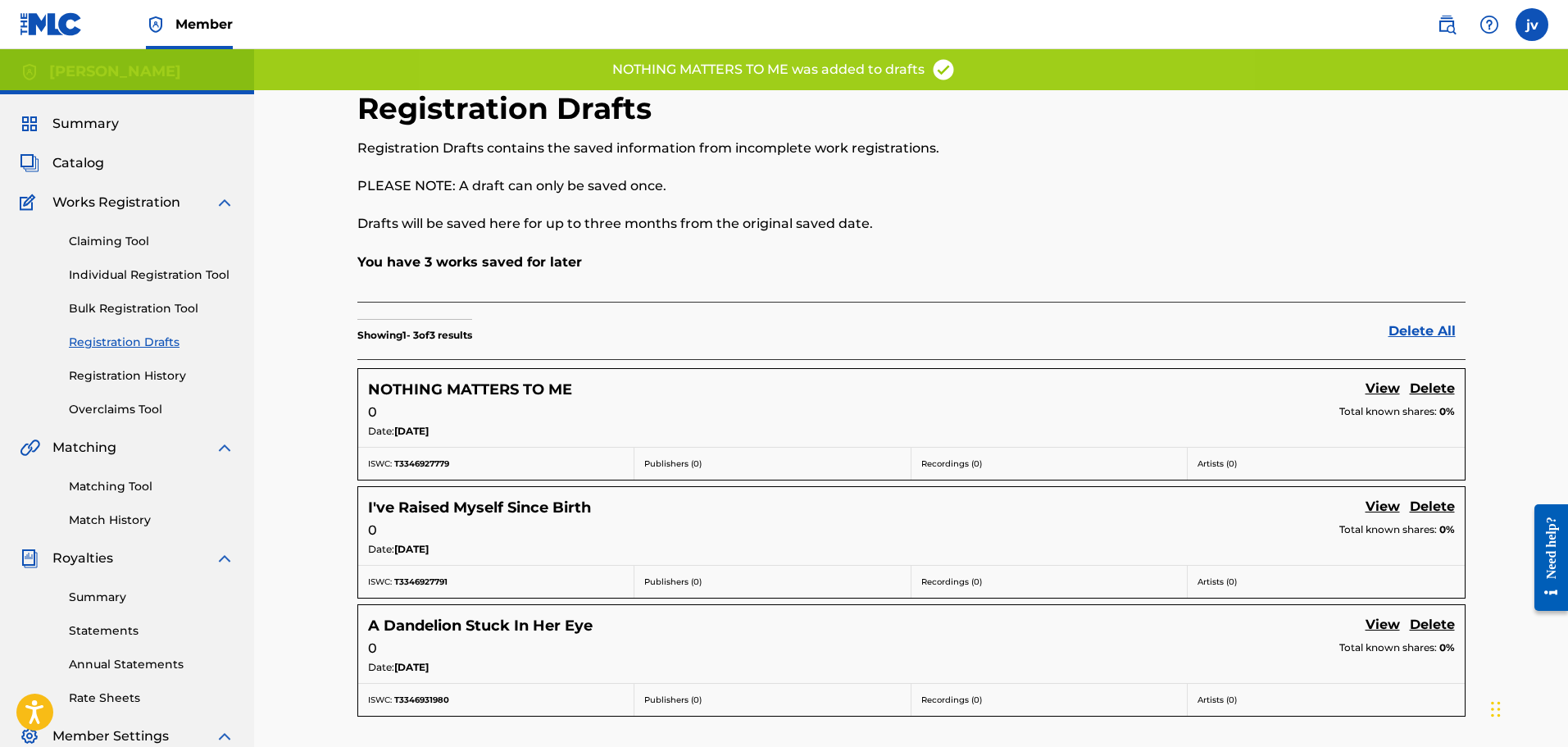
click at [117, 276] on link "Individual Registration Tool" at bounding box center [151, 275] width 166 height 17
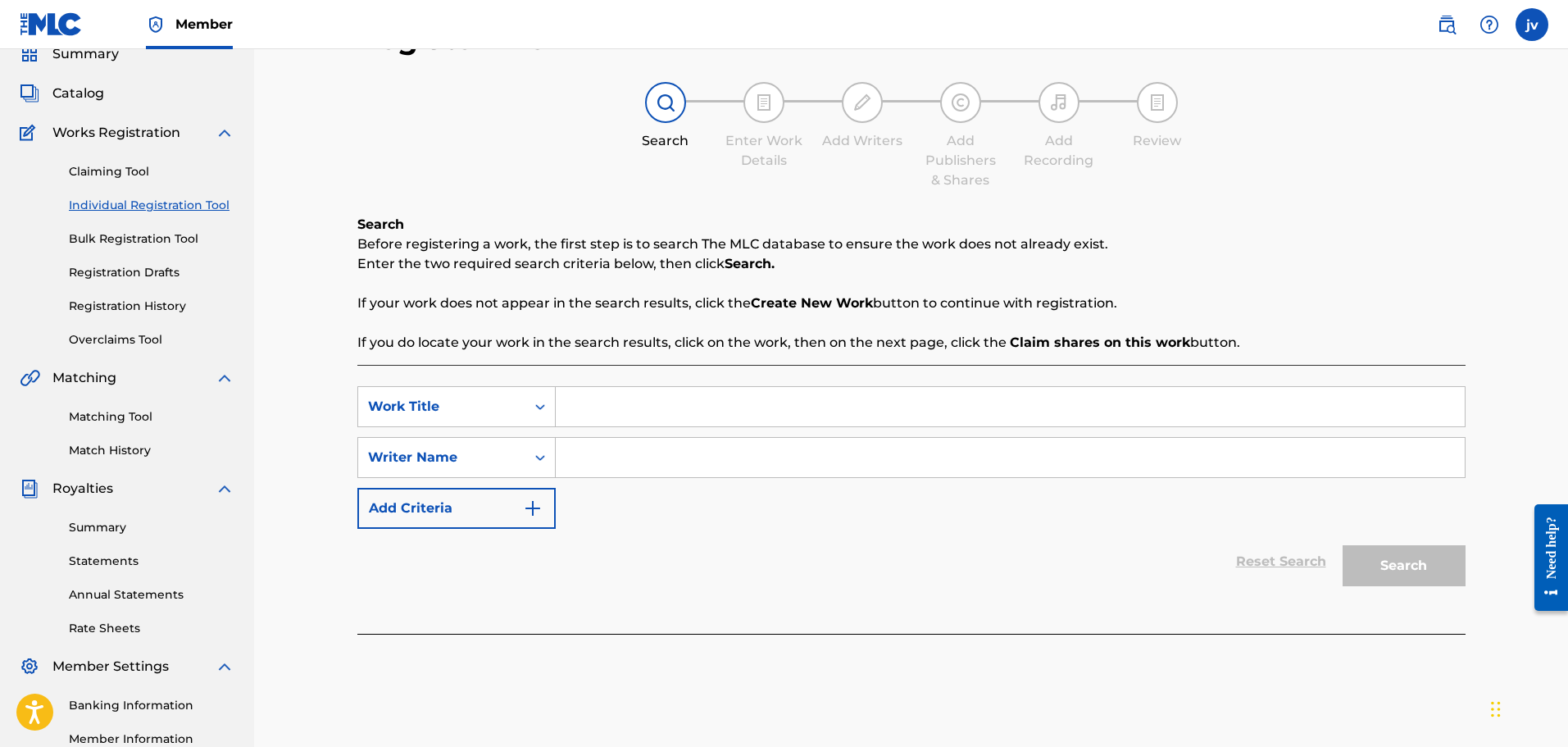
scroll to position [82, 0]
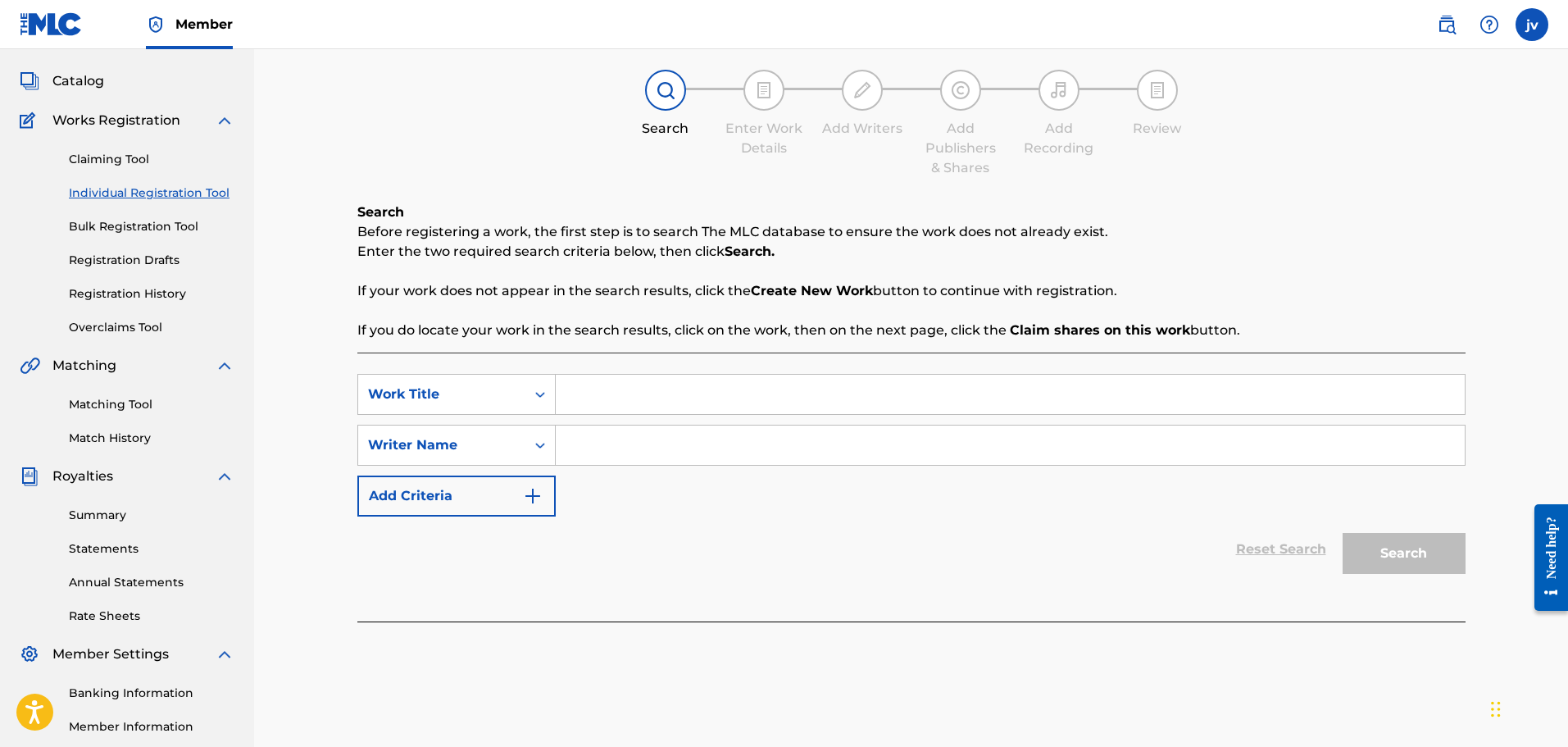
click at [623, 406] on input "Search Form" at bounding box center [1010, 395] width 909 height 39
click at [523, 484] on button "Add Criteria" at bounding box center [456, 496] width 199 height 41
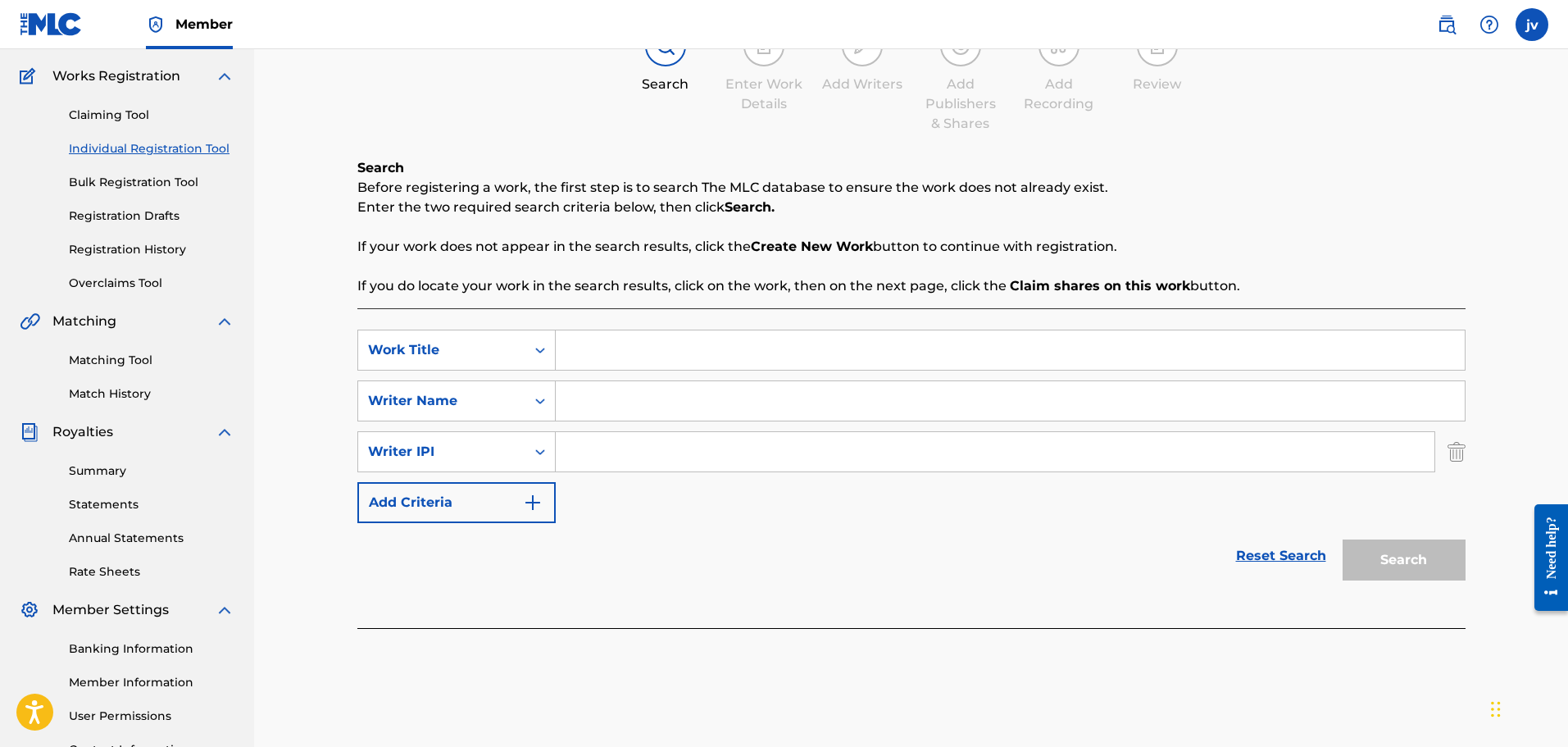
scroll to position [246, 0]
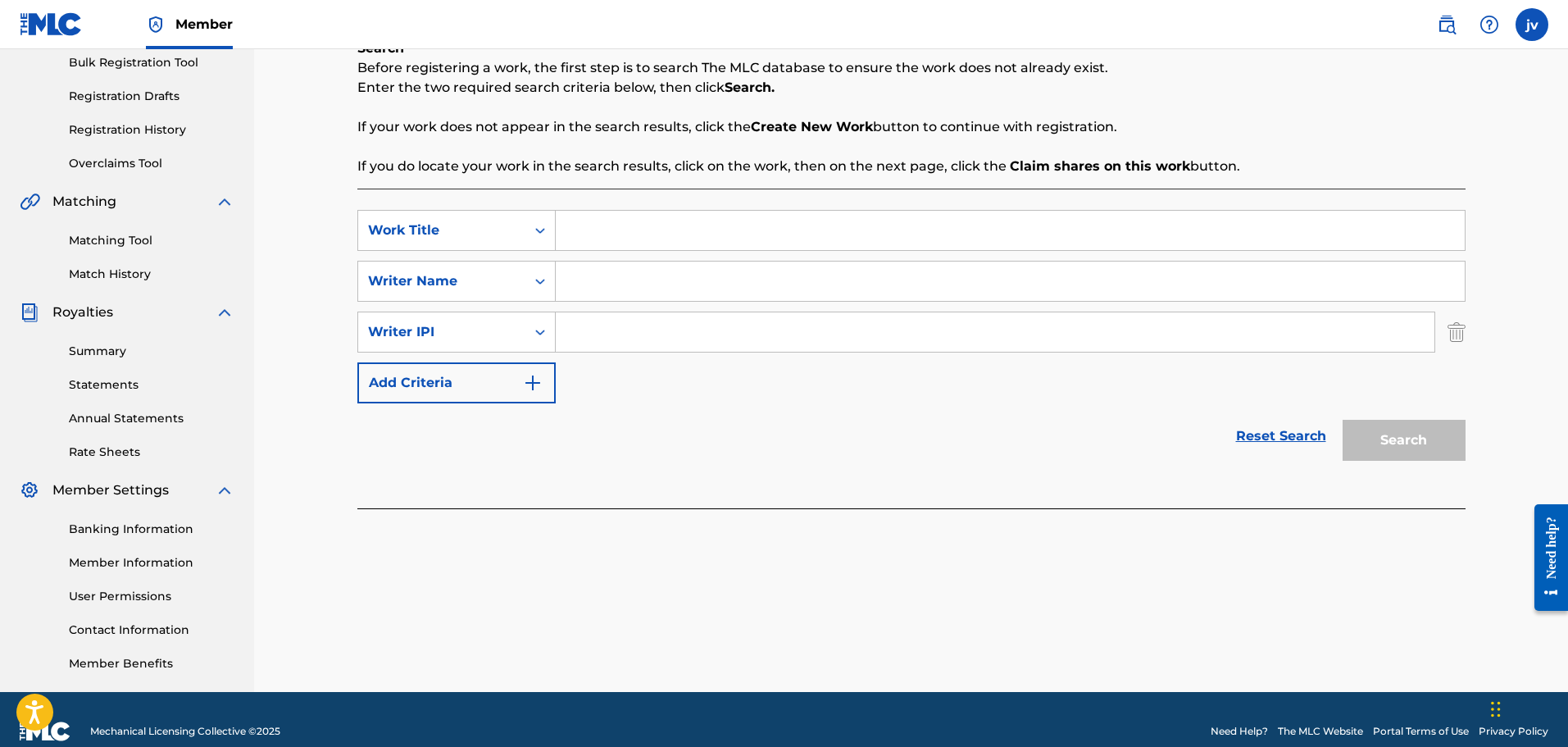
click at [483, 379] on button "Add Criteria" at bounding box center [456, 383] width 199 height 41
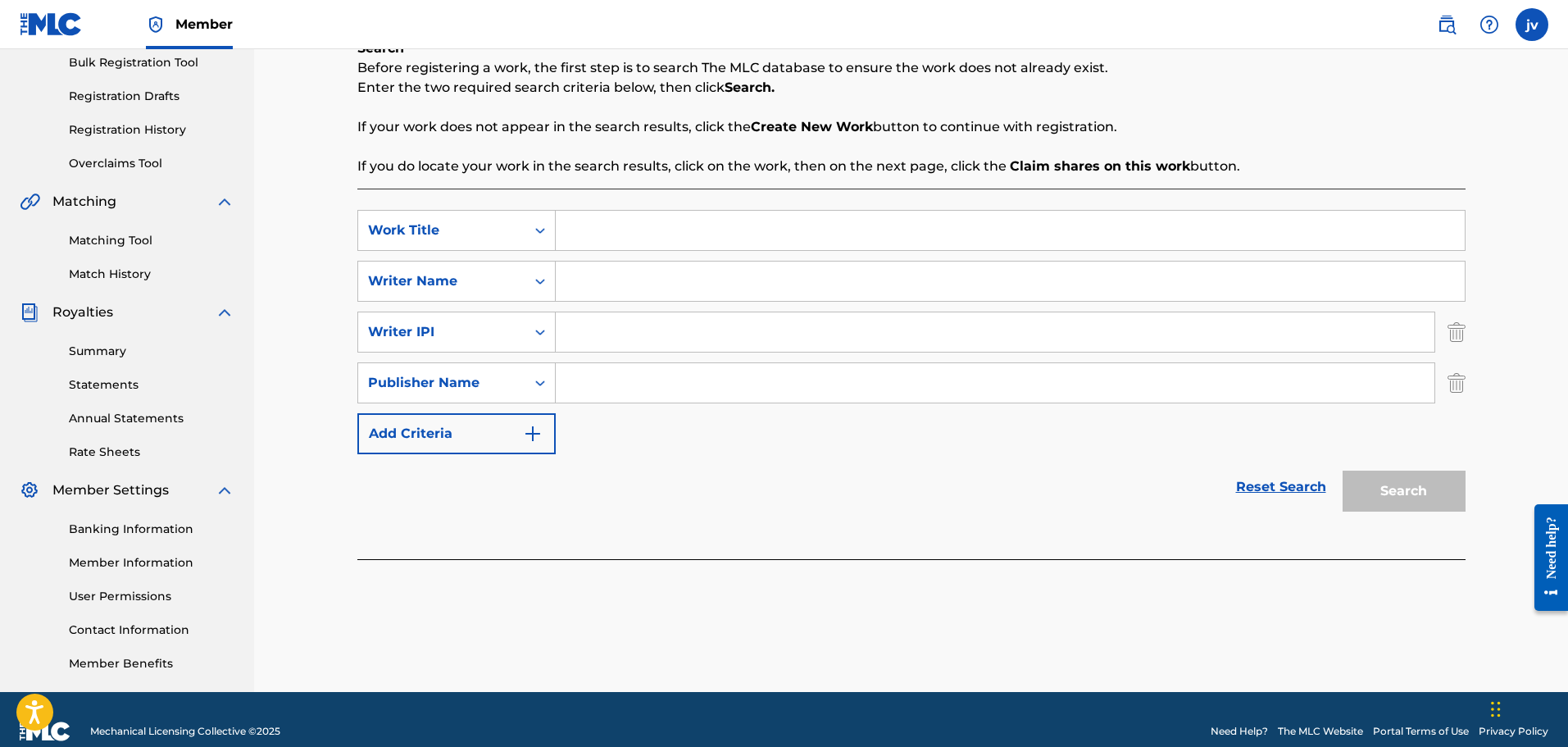
click at [480, 436] on button "Add Criteria" at bounding box center [456, 434] width 199 height 41
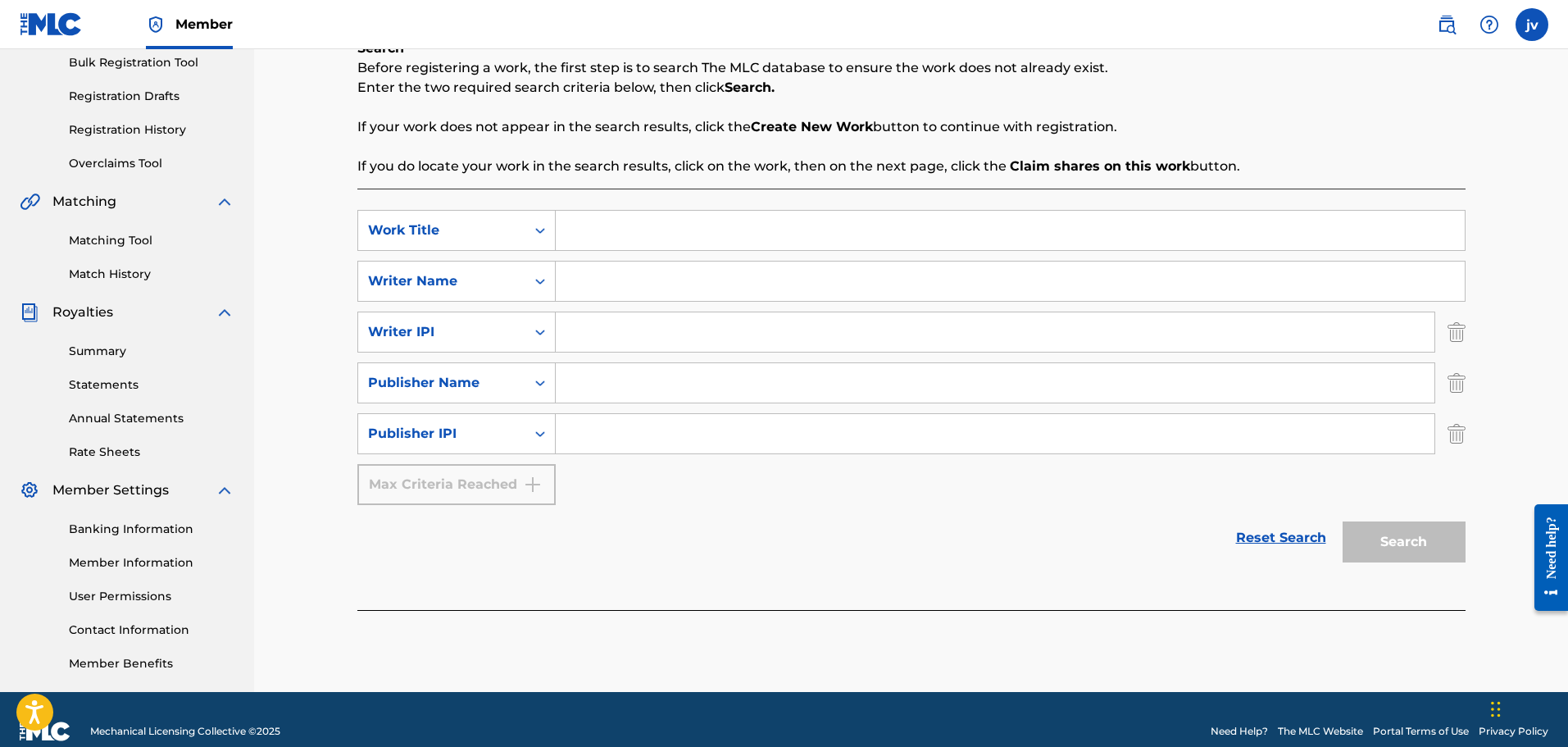
click at [593, 252] on div "SearchWithCriteria15be78b8-cfe9-4091-bc91-52ced0cb75ef Work Title SearchWithCri…" at bounding box center [911, 358] width 1109 height 295
click at [601, 258] on div "SearchWithCriteria15be78b8-cfe9-4091-bc91-52ced0cb75ef Work Title SearchWithCri…" at bounding box center [911, 358] width 1109 height 295
drag, startPoint x: 606, startPoint y: 247, endPoint x: 610, endPoint y: 239, distance: 8.9
click at [608, 241] on div "Search Form" at bounding box center [1010, 231] width 910 height 41
click at [612, 237] on input "Search Form" at bounding box center [1010, 230] width 909 height 39
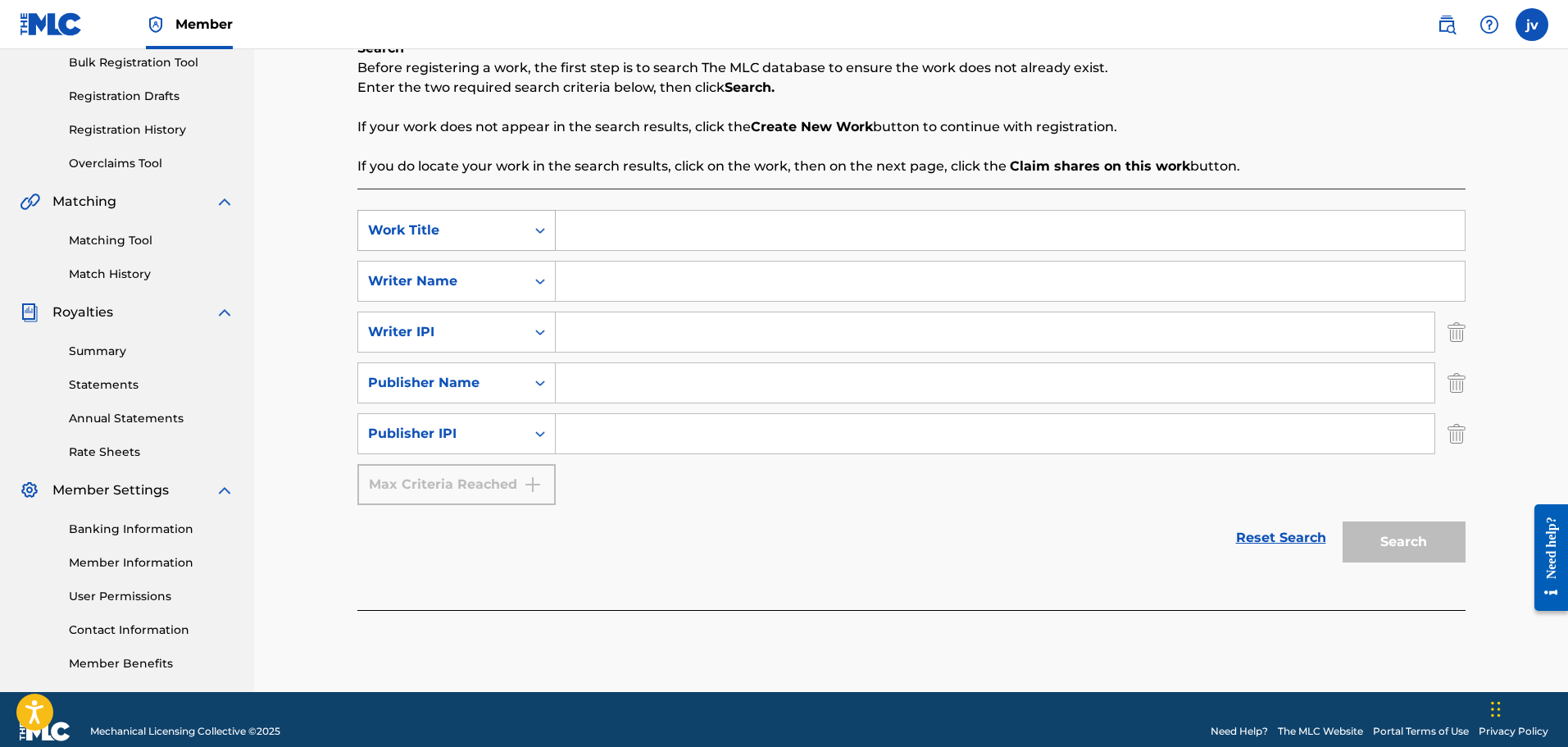
paste input "[PERSON_NAME]"
type input "[PERSON_NAME]"
click at [635, 276] on input "Search Form" at bounding box center [1010, 281] width 909 height 39
paste input "[PERSON_NAME]"
type input "[PERSON_NAME]"
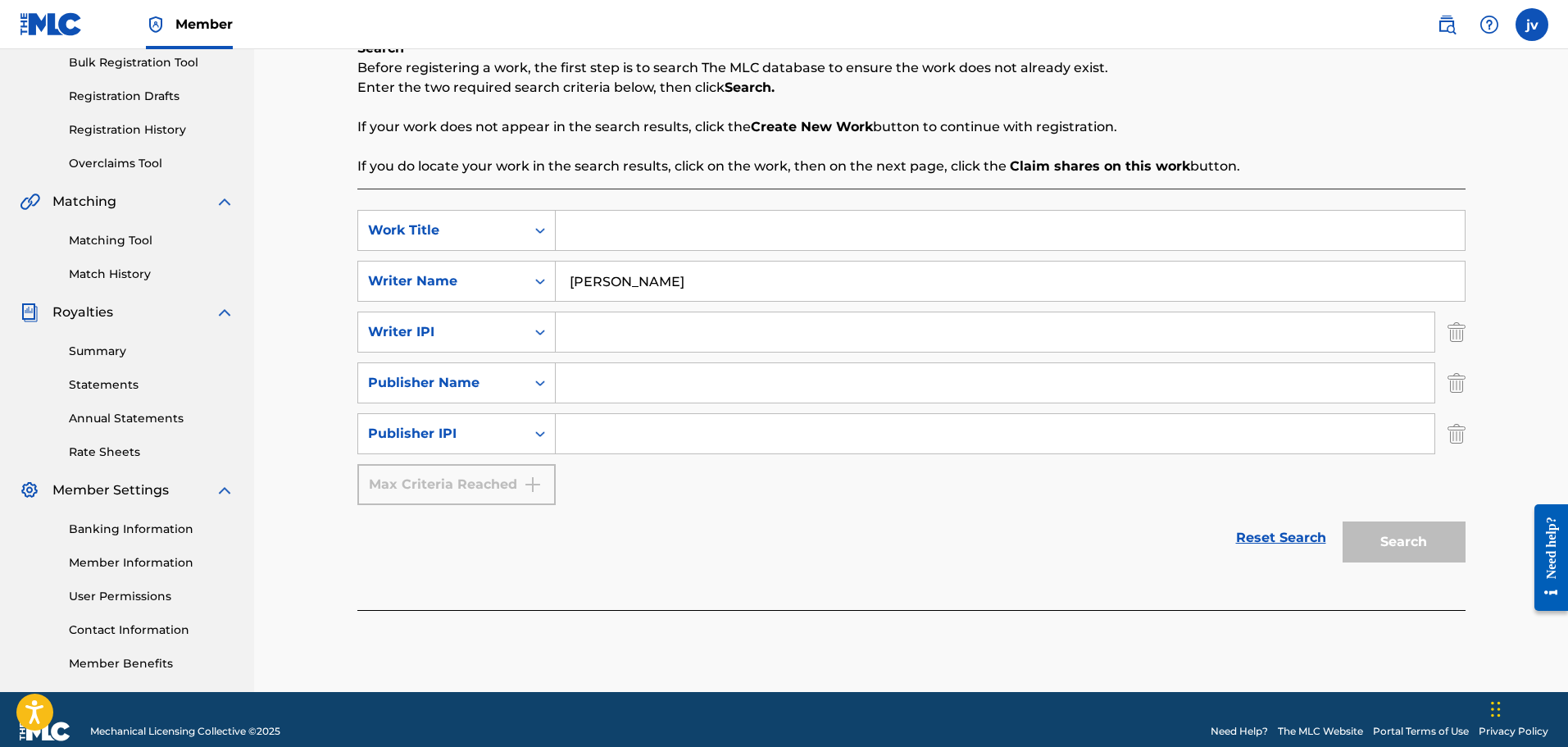
click at [633, 341] on input "Search Form" at bounding box center [995, 332] width 879 height 39
paste input "1220640114"
type input "1220640114"
click at [581, 395] on input "Search Form" at bounding box center [995, 383] width 879 height 39
paste input "DROWSYDREAM"
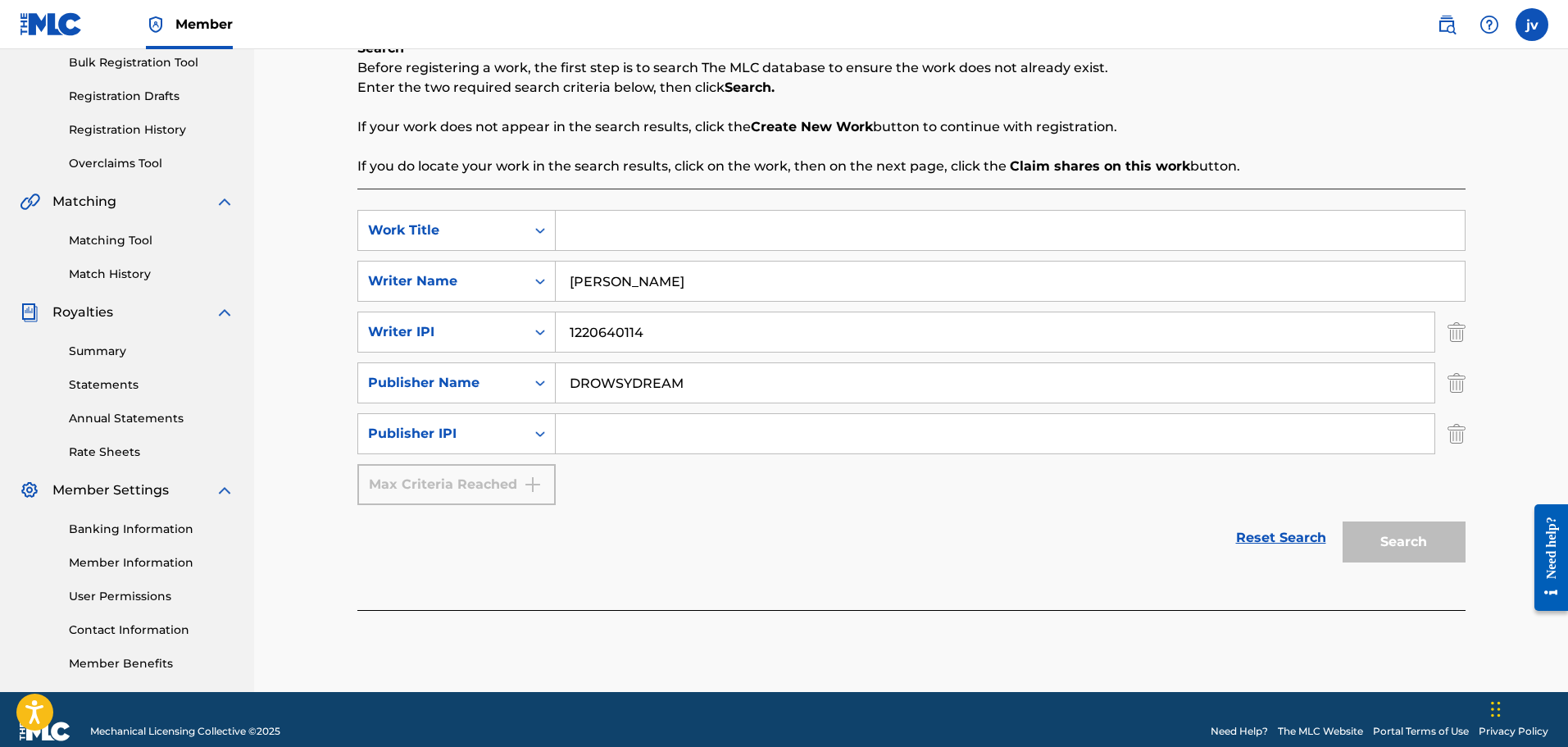
type input "DROWSYDREAM"
click at [586, 436] on input "Search Form" at bounding box center [995, 434] width 879 height 39
click at [615, 429] on input "Search Form" at bounding box center [995, 434] width 879 height 39
paste input "1220640016"
type input "1220640016"
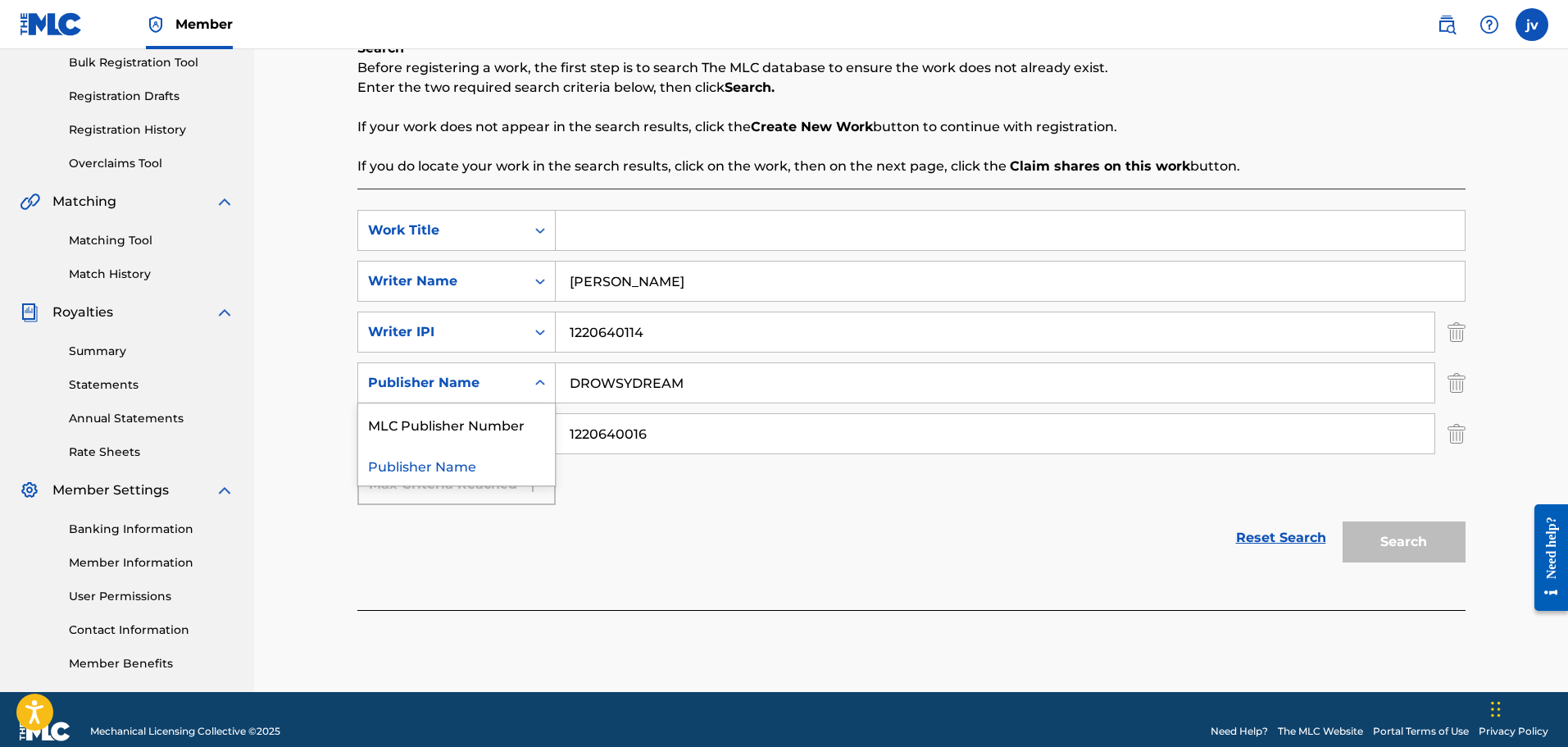
click at [483, 398] on div "Publisher Name" at bounding box center [456, 383] width 199 height 41
click at [481, 387] on div "Publisher Name" at bounding box center [441, 383] width 148 height 20
click at [440, 313] on div "Writer IPI" at bounding box center [456, 332] width 199 height 41
click at [441, 324] on div "Writer IPI" at bounding box center [441, 332] width 148 height 20
click at [443, 276] on div "Writer Name" at bounding box center [441, 281] width 148 height 20
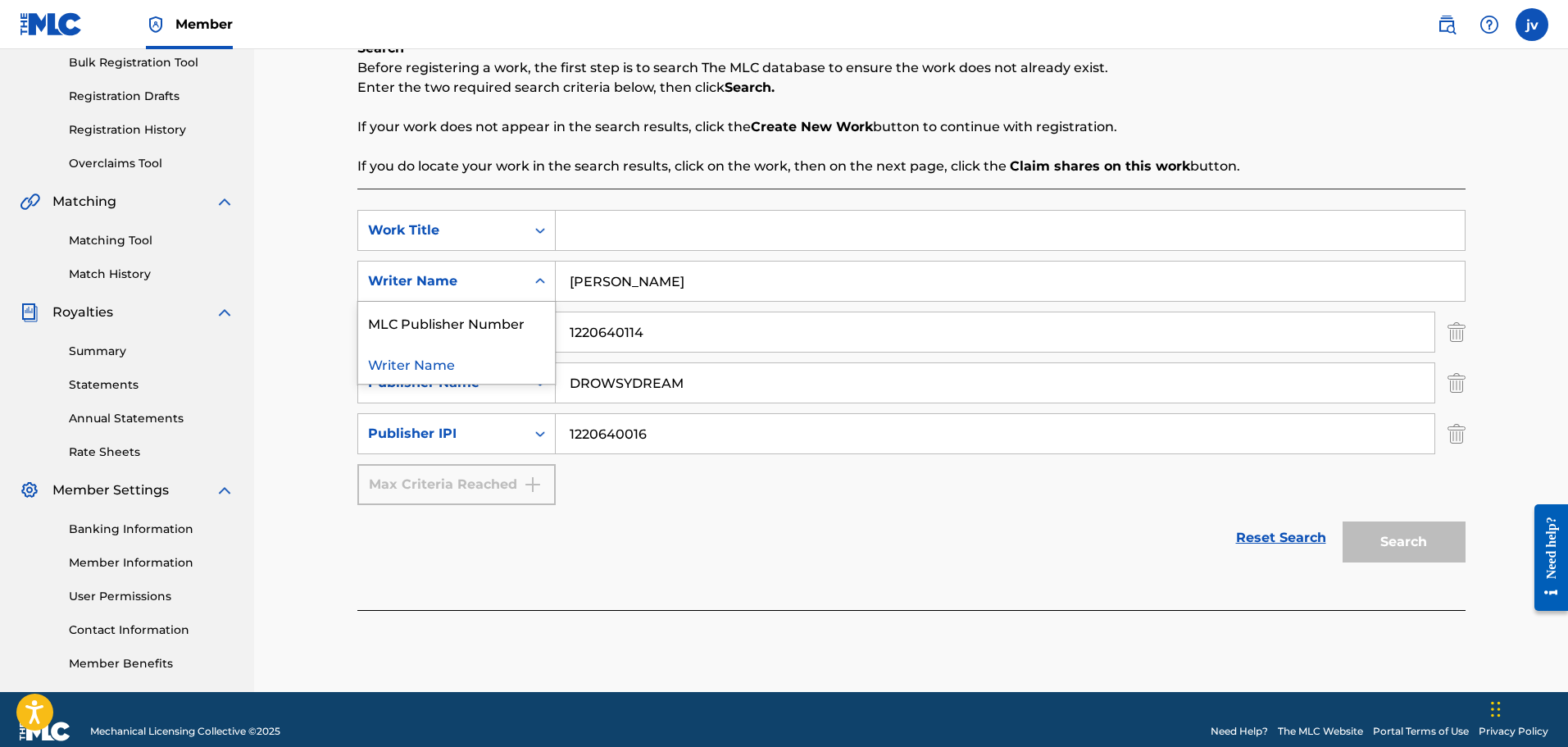
click at [443, 276] on div "Writer Name" at bounding box center [441, 281] width 148 height 20
click at [445, 229] on div "Work Title" at bounding box center [441, 230] width 148 height 20
click at [435, 239] on div "Work Title" at bounding box center [441, 230] width 148 height 20
click at [466, 219] on div "Work Title" at bounding box center [441, 230] width 167 height 31
click at [466, 224] on div "Work Title" at bounding box center [441, 230] width 148 height 20
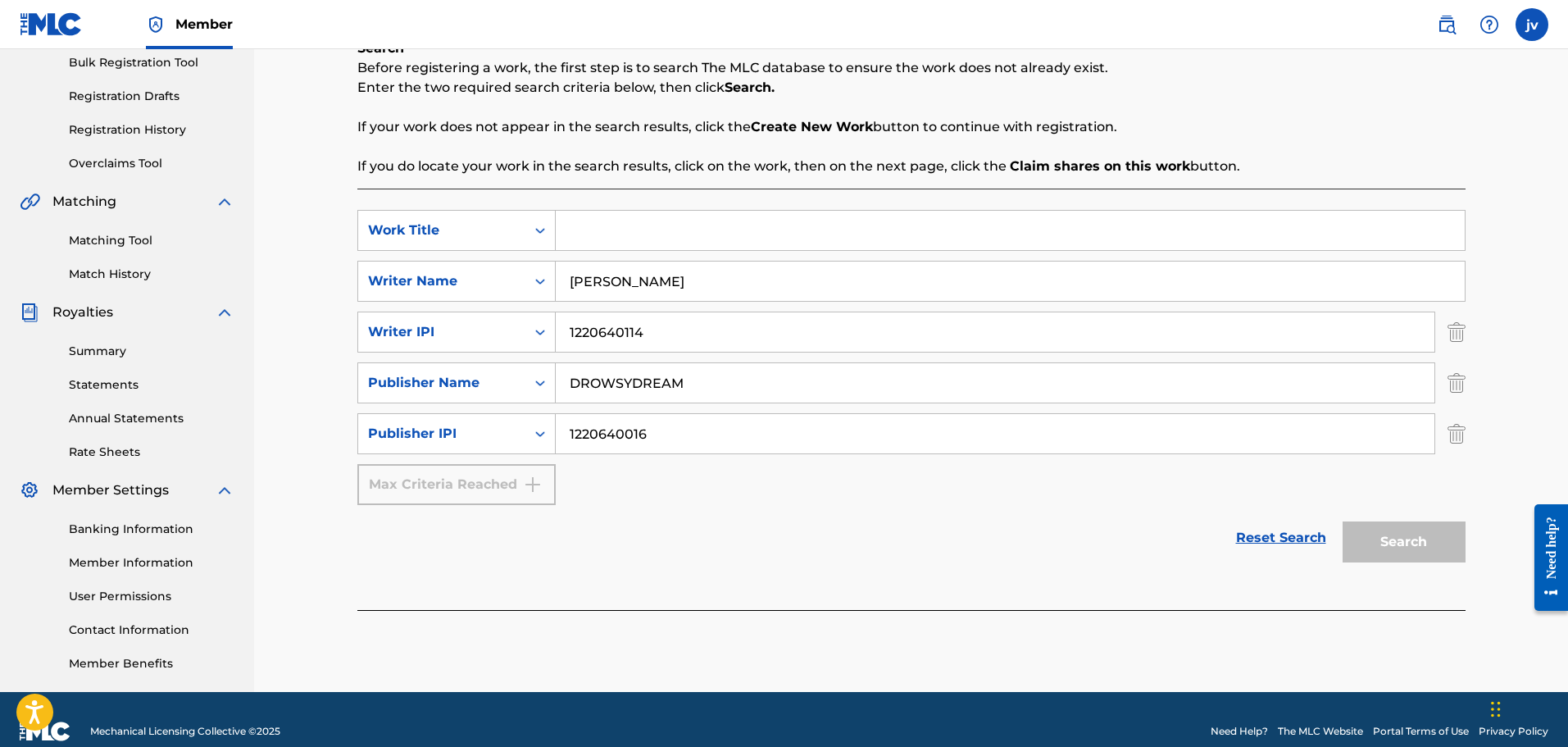
click at [592, 225] on input "Search Form" at bounding box center [1010, 230] width 909 height 39
paste input "I LOVE THROUGH A CRYSTAL BALL"
type input "I LOVE THROUGH A CRYSTAL BALL"
click at [1361, 538] on button "Search" at bounding box center [1404, 542] width 123 height 41
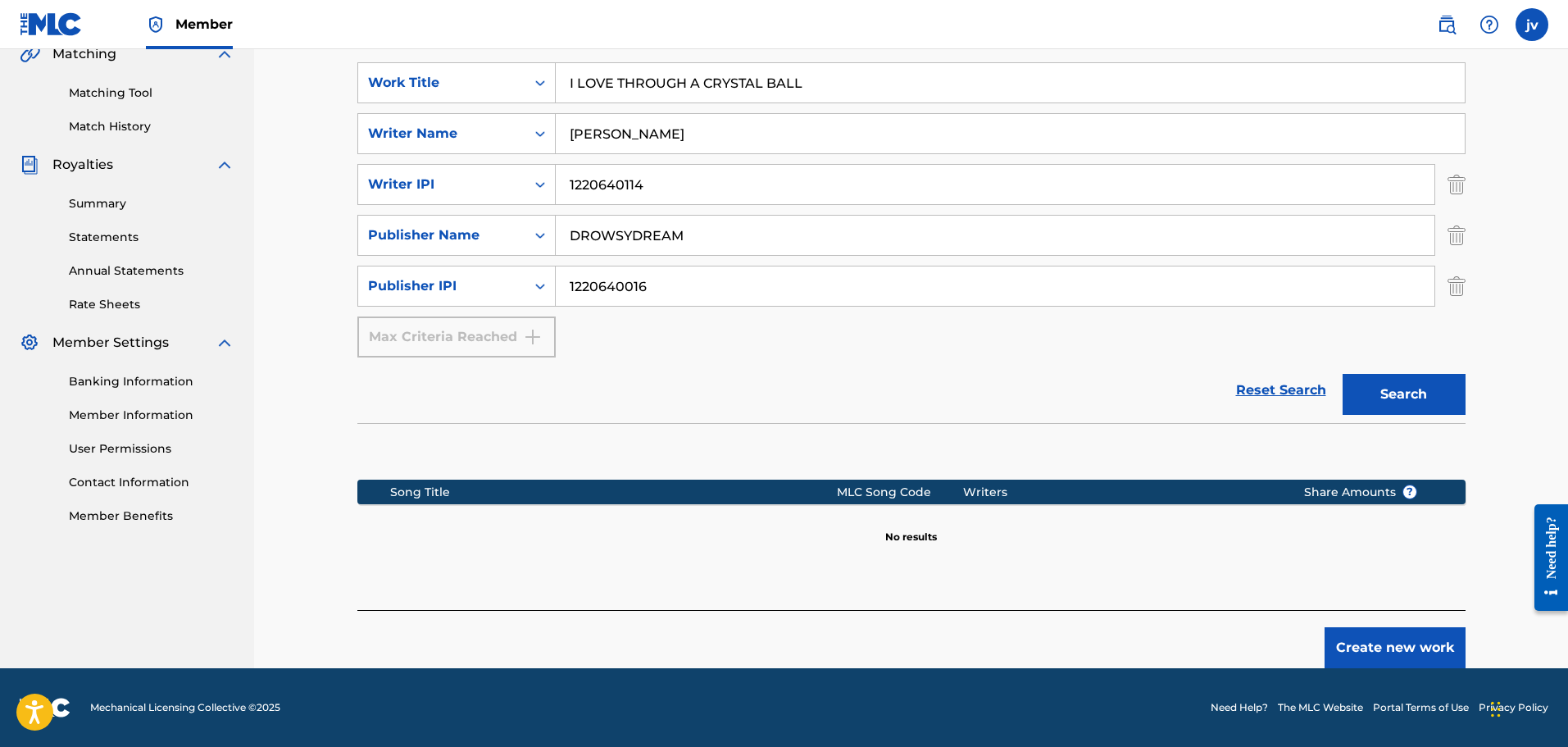
click at [1432, 638] on button "Create new work" at bounding box center [1395, 648] width 141 height 41
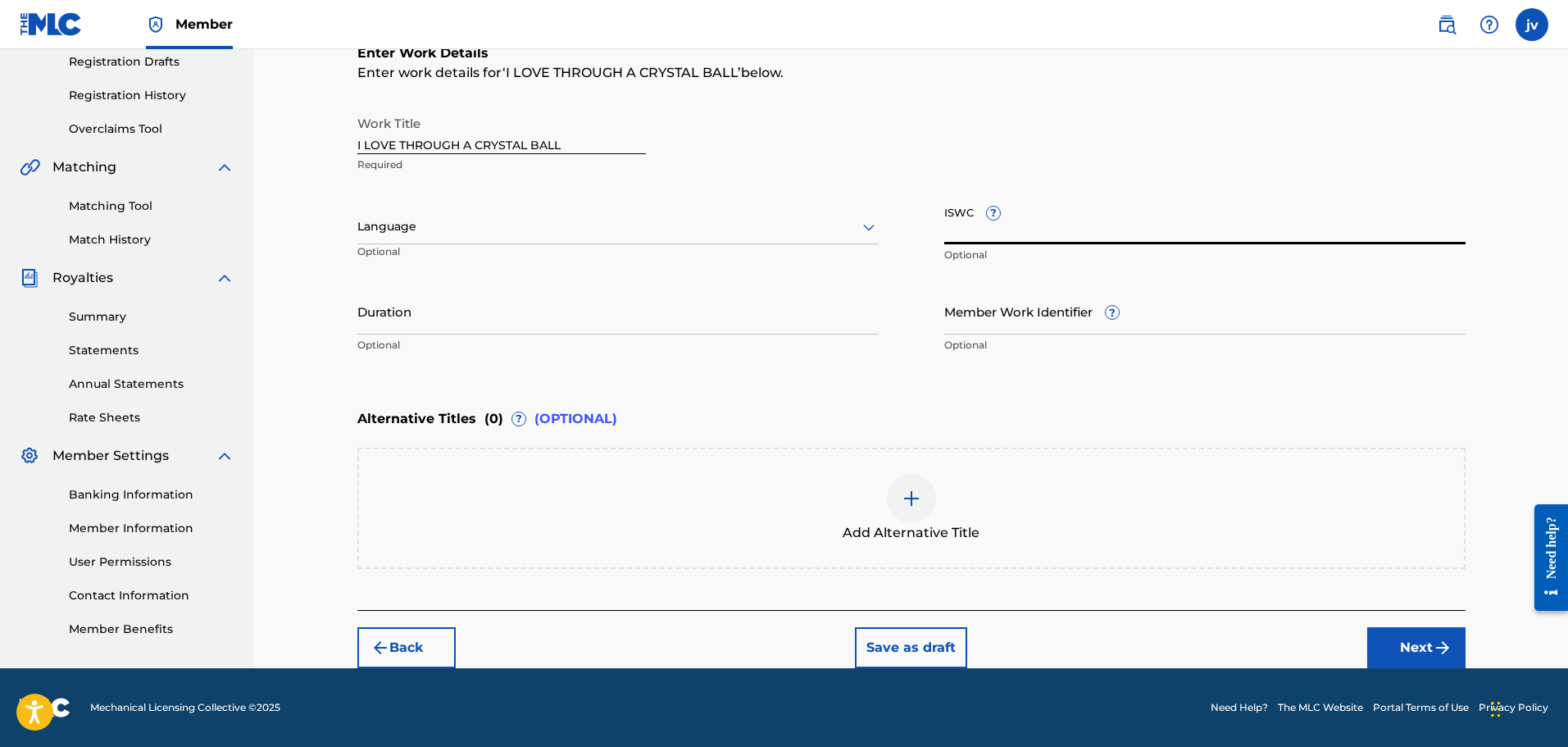
click at [970, 223] on input "ISWC ?" at bounding box center [1205, 221] width 522 height 47
paste input "T3346927724"
type input "T3346927724"
click at [1384, 640] on button "Next" at bounding box center [1417, 648] width 98 height 41
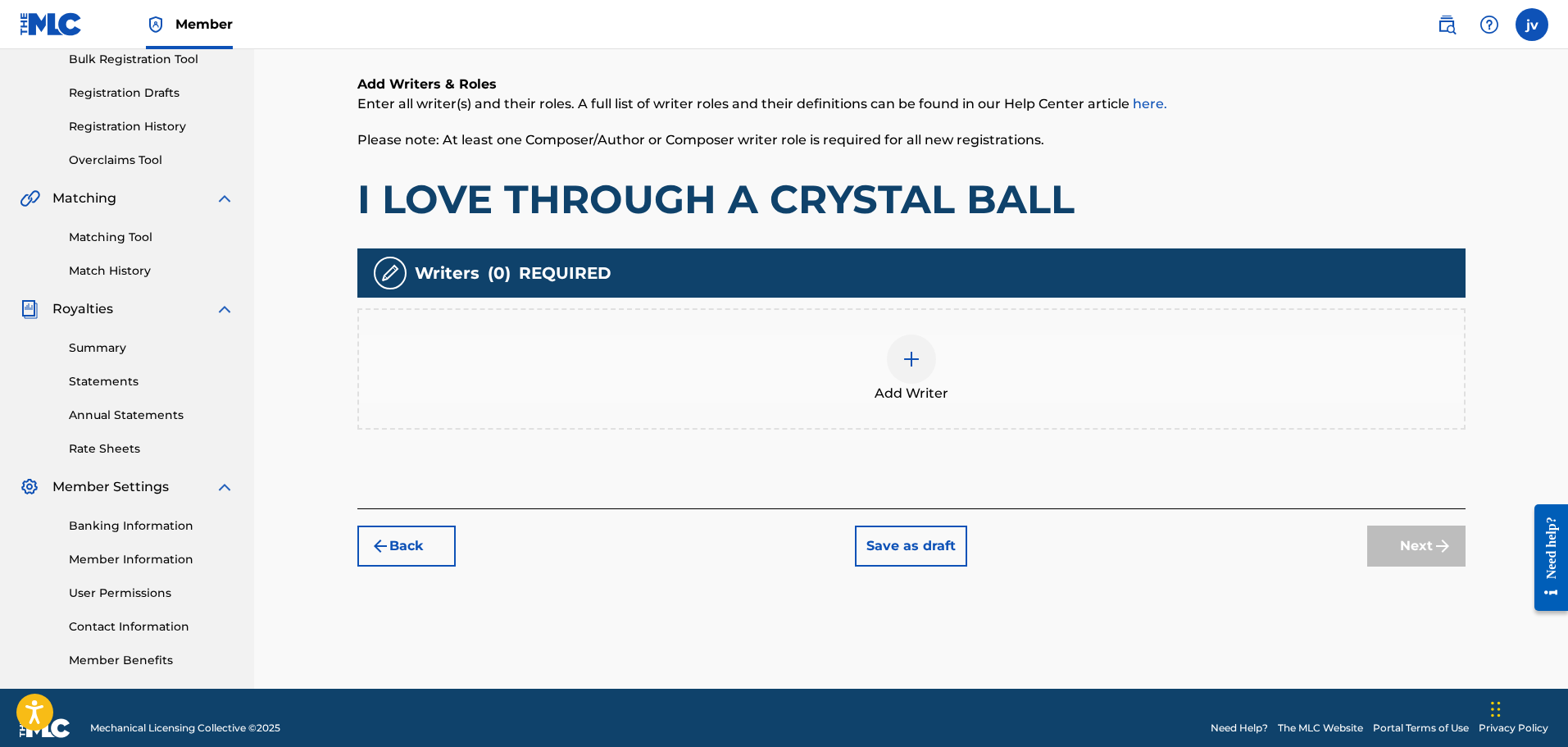
scroll to position [269, 0]
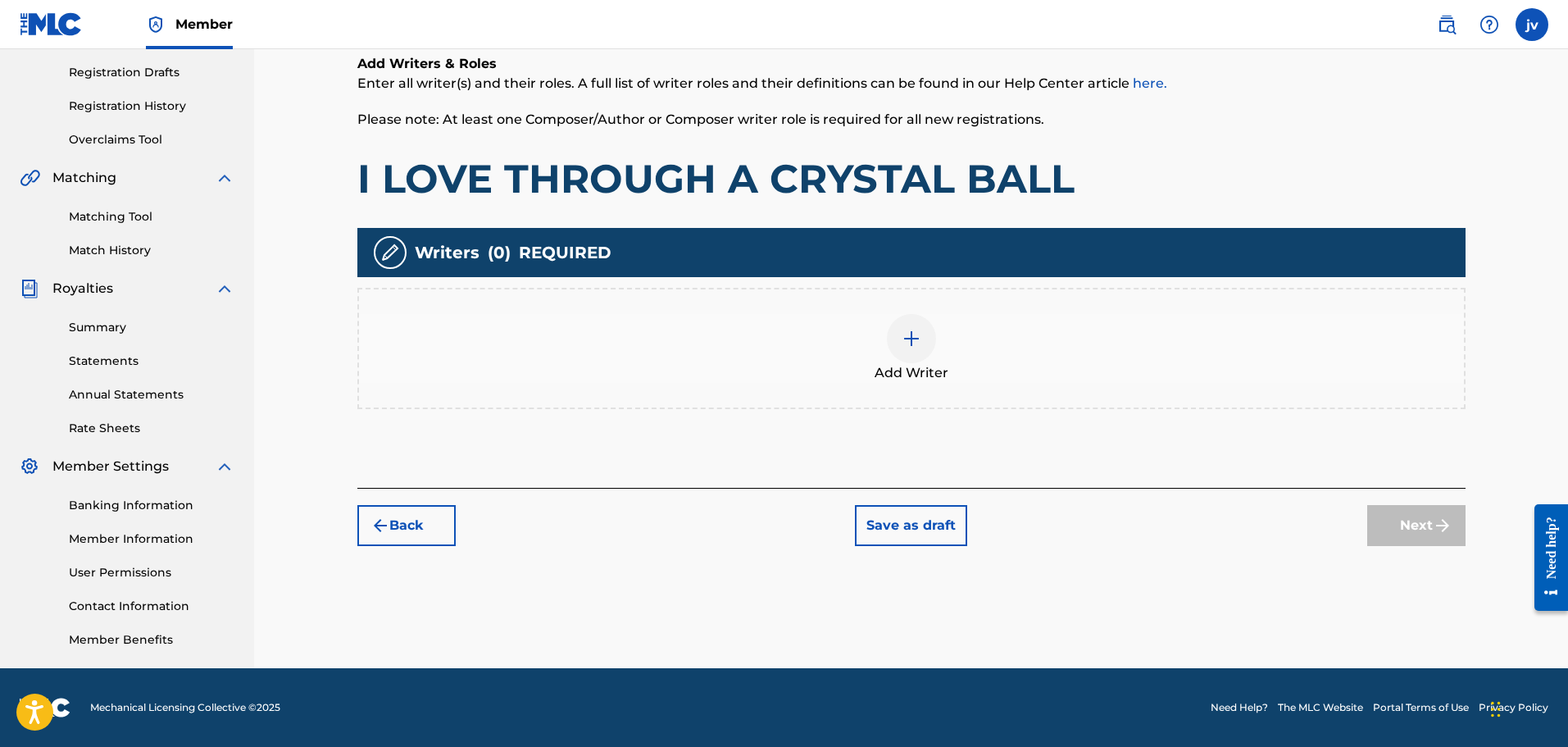
click at [931, 514] on button "Save as draft" at bounding box center [911, 525] width 113 height 41
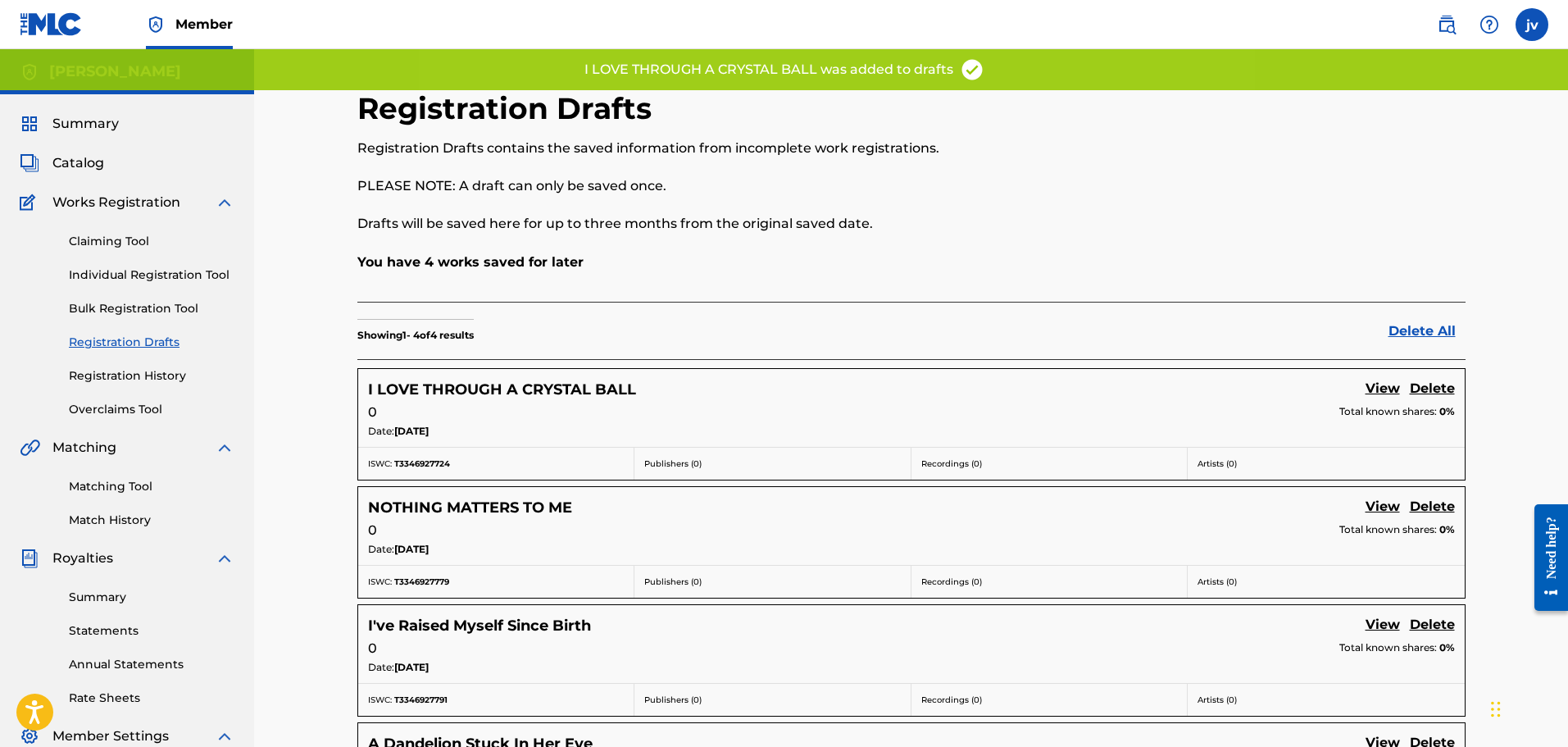
click at [119, 267] on link "Individual Registration Tool" at bounding box center [151, 275] width 166 height 17
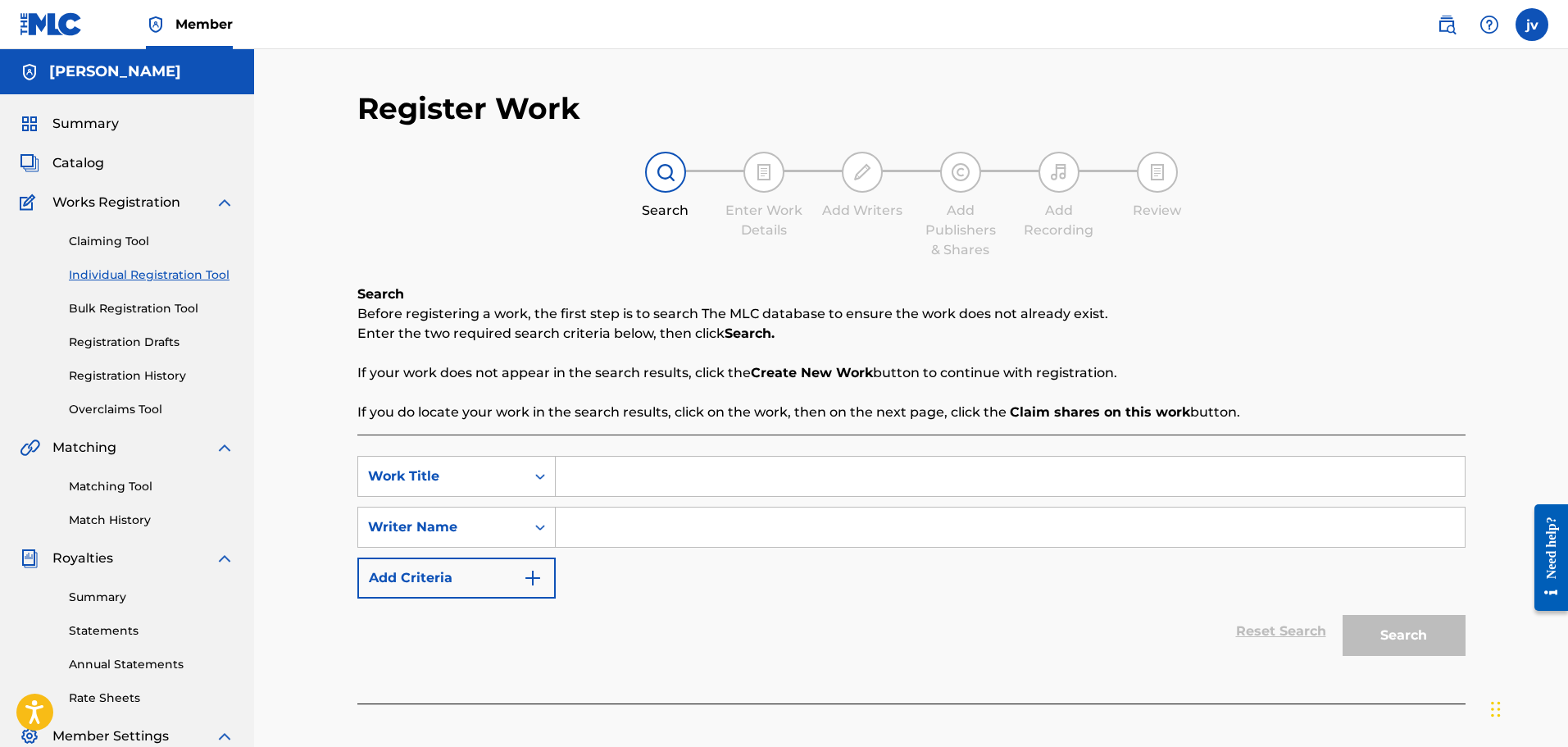
drag, startPoint x: 614, startPoint y: 529, endPoint x: 601, endPoint y: 535, distance: 14.3
click at [614, 530] on input "Search Form" at bounding box center [1010, 527] width 909 height 39
paste input "[PERSON_NAME]"
type input "[PERSON_NAME]"
click at [520, 562] on button "Add Criteria" at bounding box center [456, 578] width 199 height 41
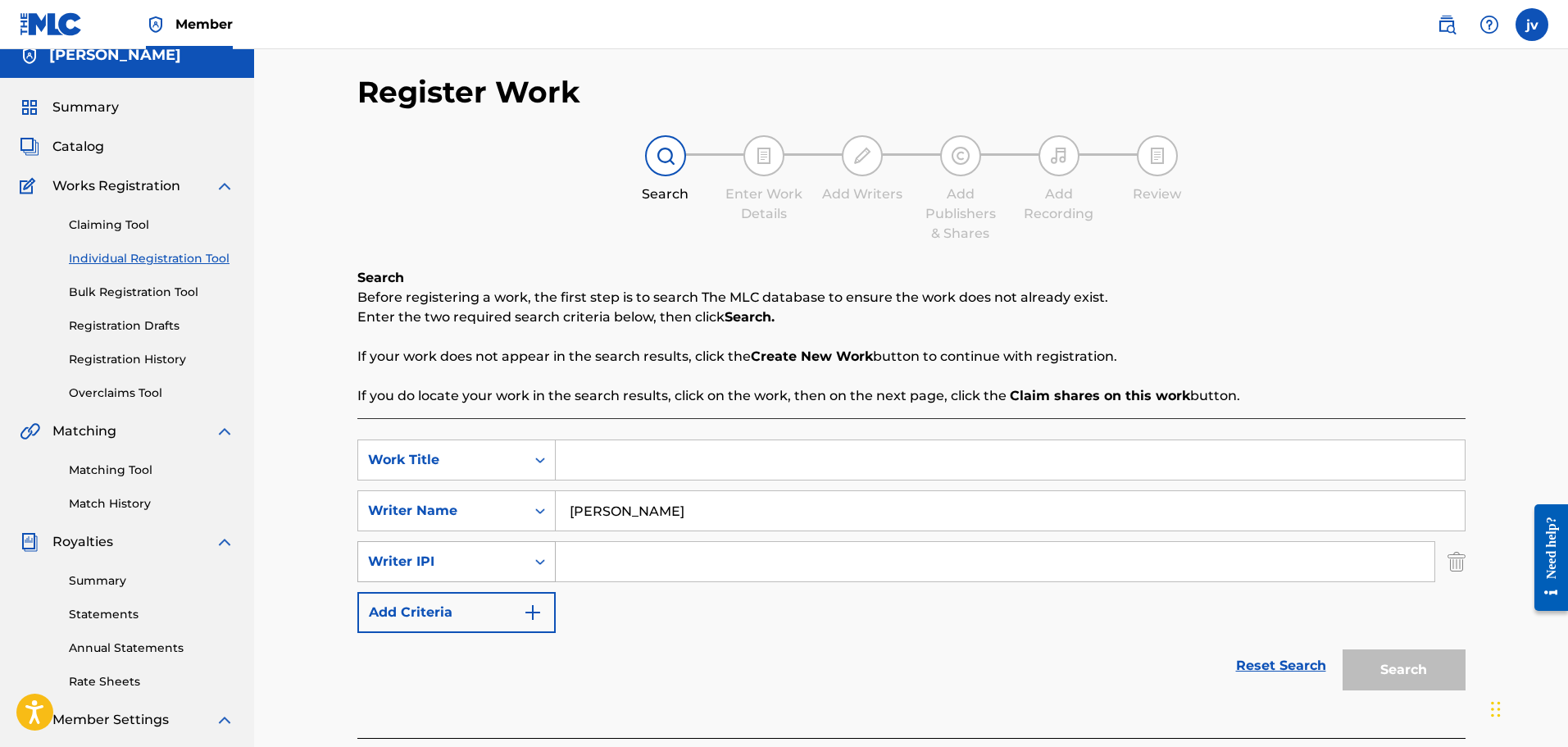
click at [503, 581] on div "Writer IPI" at bounding box center [456, 562] width 199 height 41
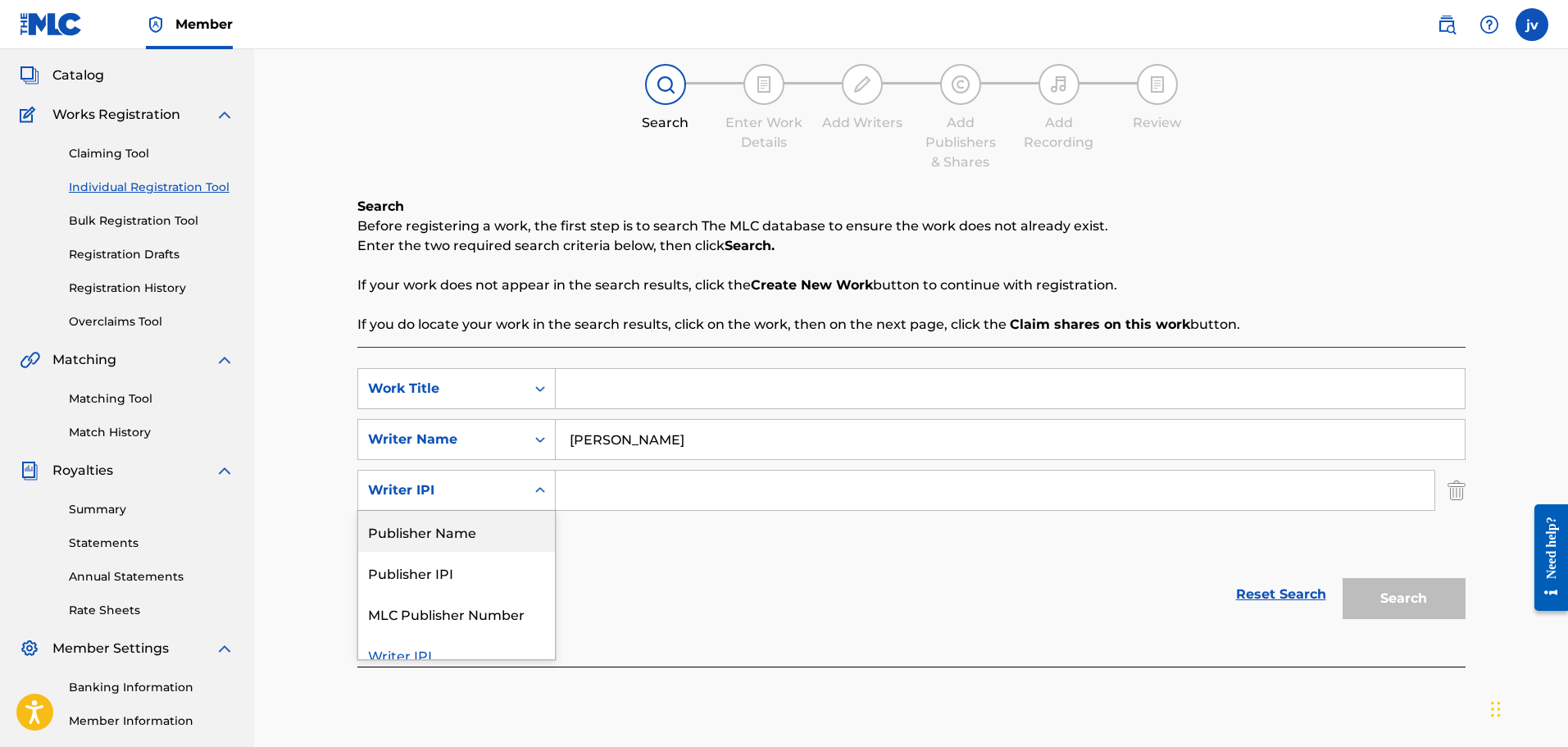
scroll to position [98, 0]
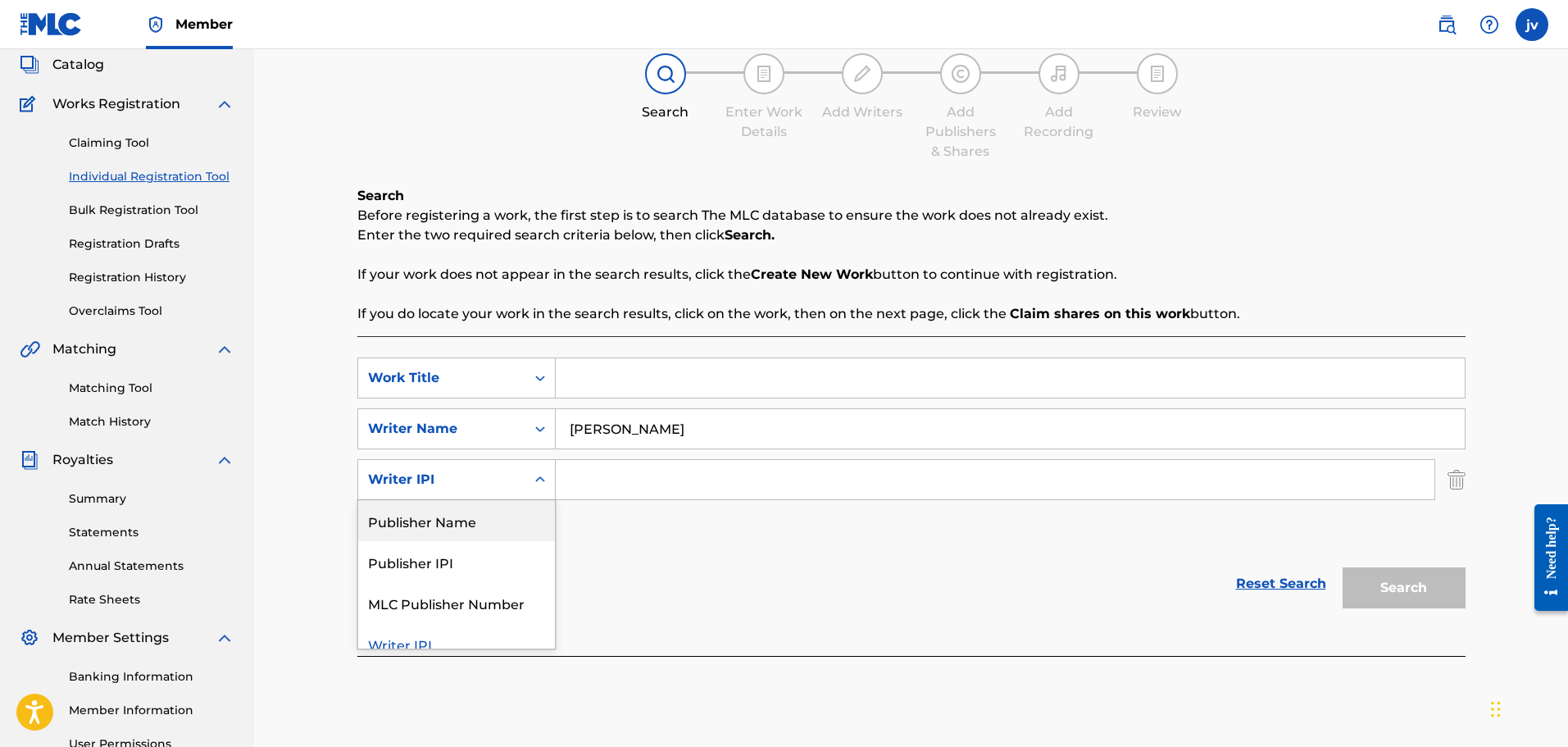
drag, startPoint x: 609, startPoint y: 547, endPoint x: 597, endPoint y: 546, distance: 12.0
click at [609, 546] on div "SearchWithCriteria15be78b8-cfe9-4091-bc91-52ced0cb75ef Work Title SearchWithCri…" at bounding box center [911, 454] width 1109 height 193
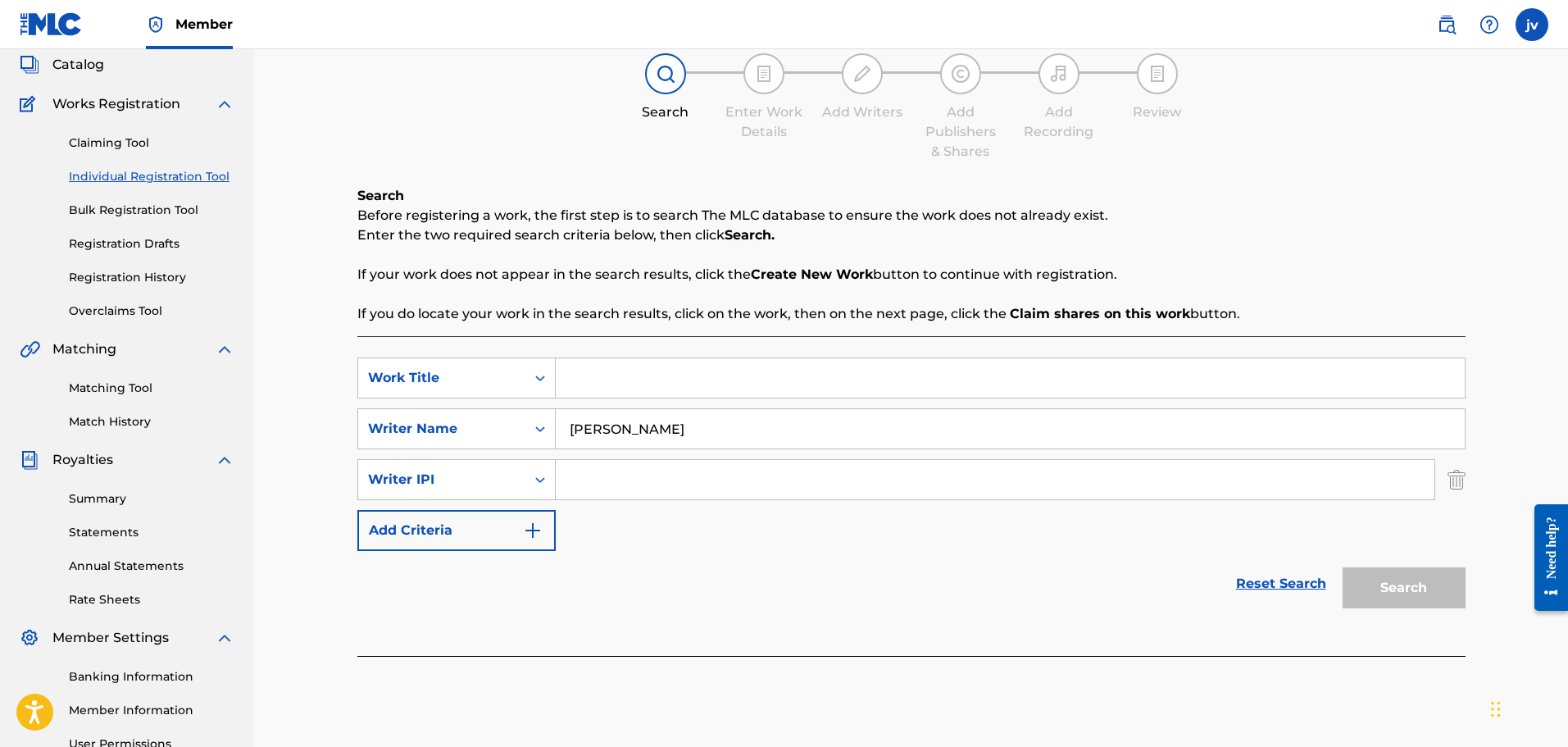
click at [447, 542] on button "Add Criteria" at bounding box center [456, 531] width 199 height 41
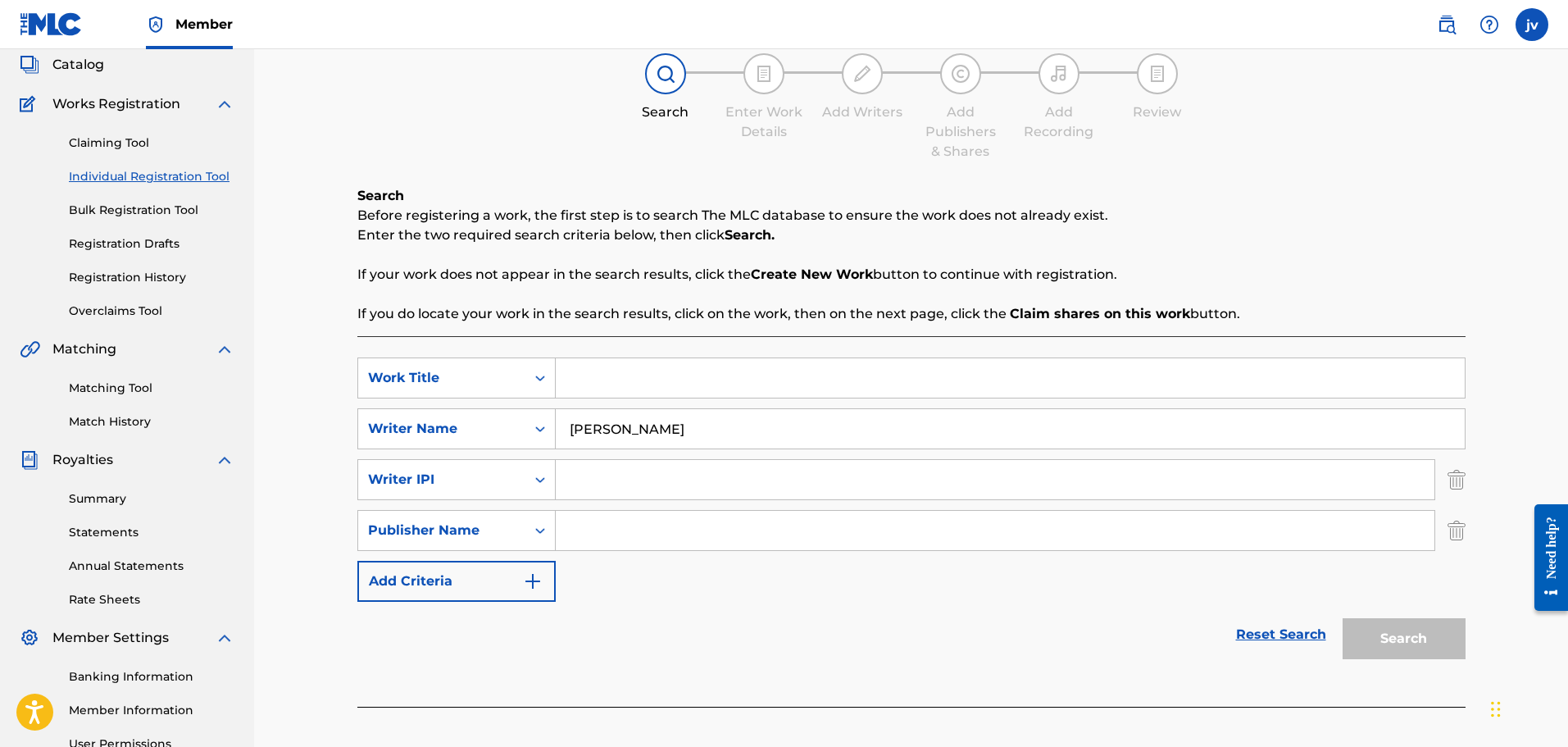
click at [460, 587] on button "Add Criteria" at bounding box center [456, 581] width 199 height 41
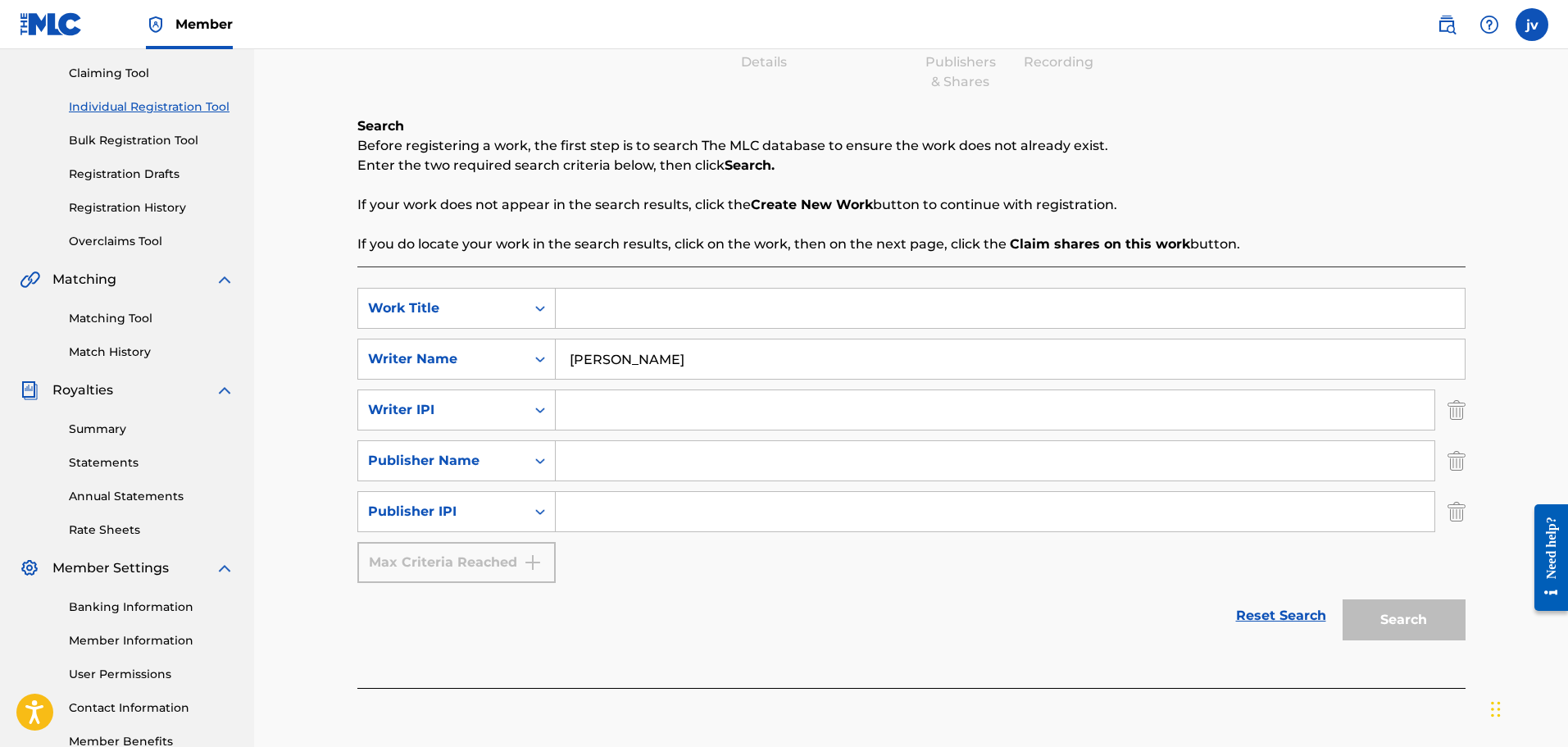
scroll to position [181, 0]
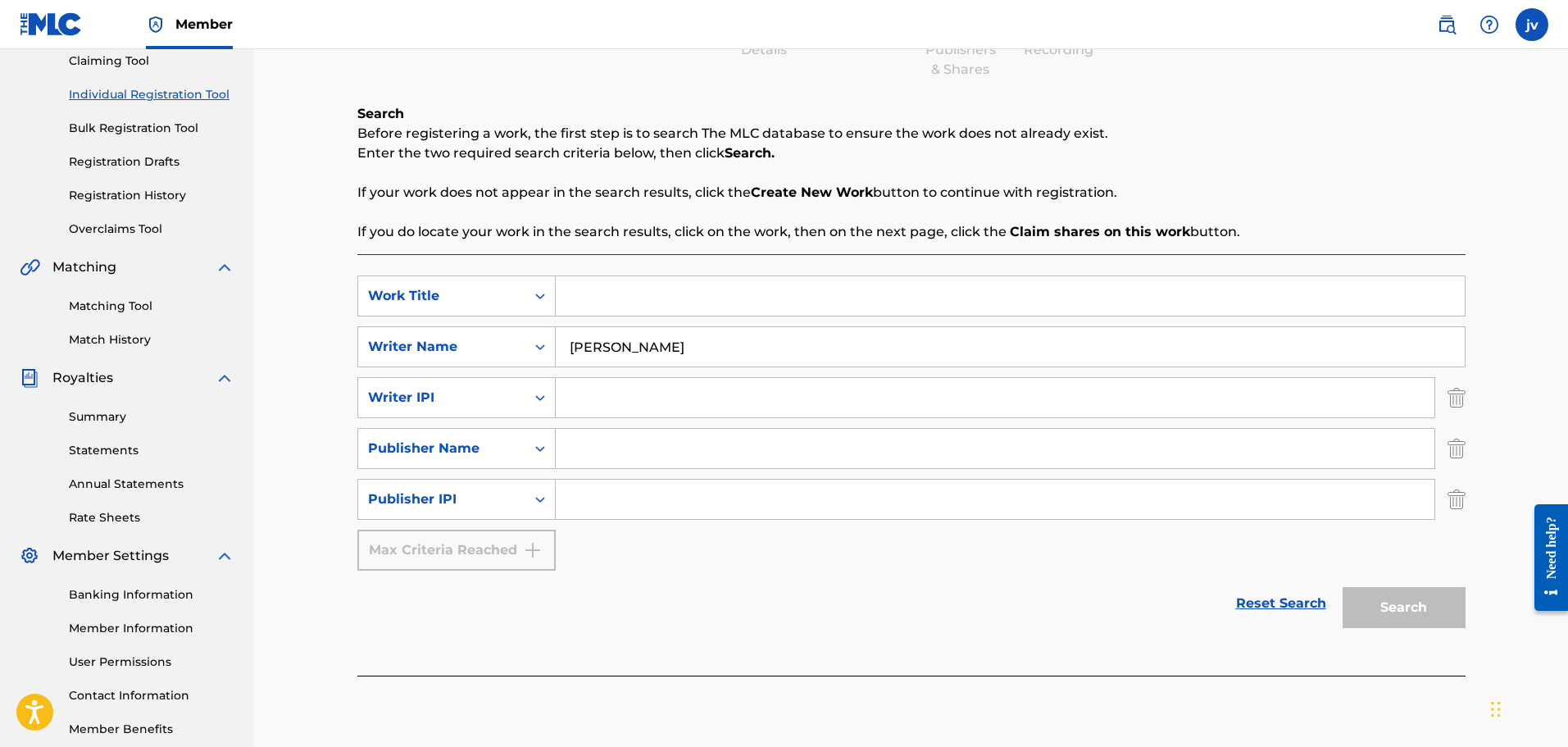
click at [573, 378] on input "Search Form" at bounding box center [995, 397] width 879 height 39
paste input "1220640114"
type input "1220640114"
click at [618, 443] on input "Search Form" at bounding box center [995, 448] width 879 height 39
paste input "DROWSYDREAM"
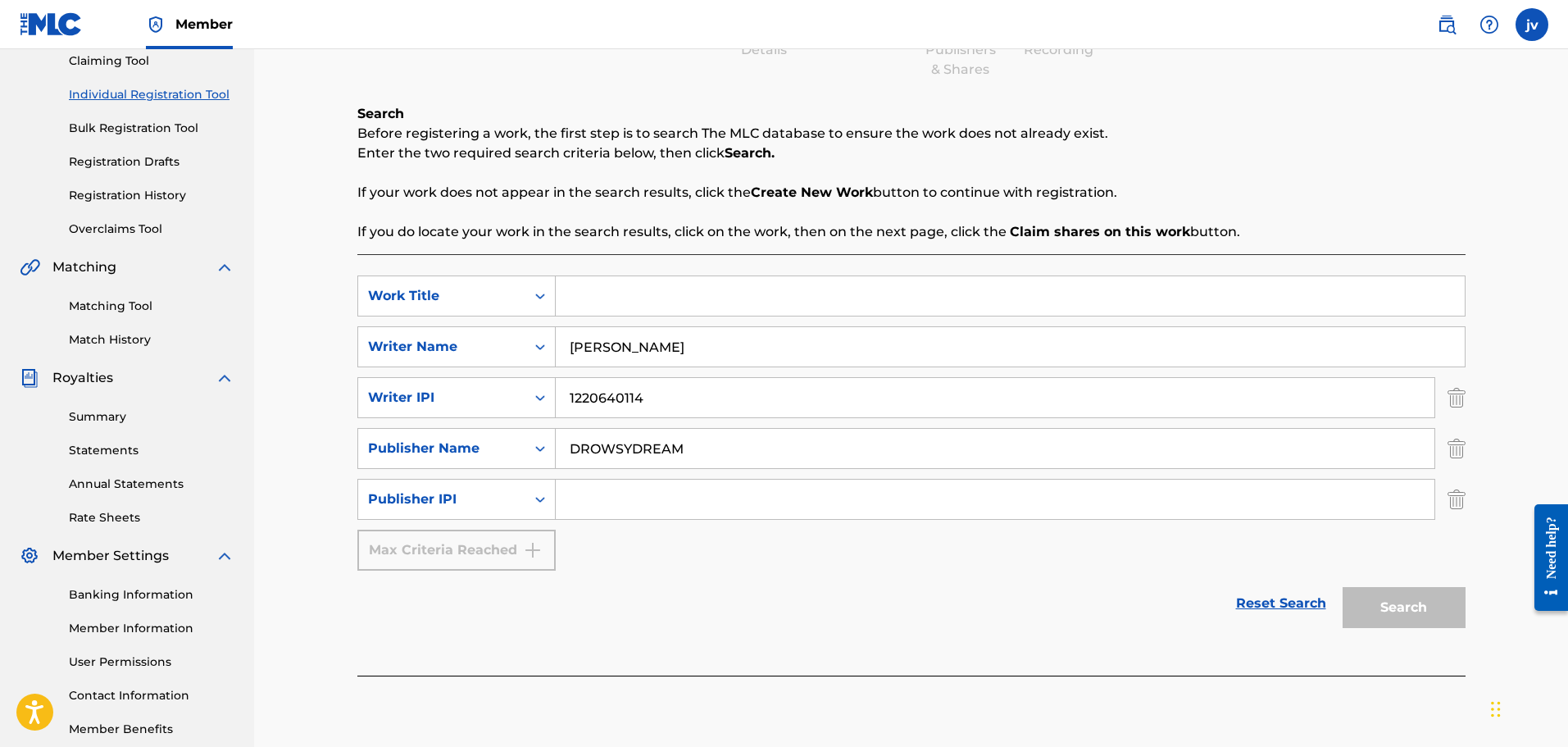
type input "DROWSYDREAM"
click at [668, 514] on input "Search Form" at bounding box center [995, 499] width 879 height 39
paste input "1220640016"
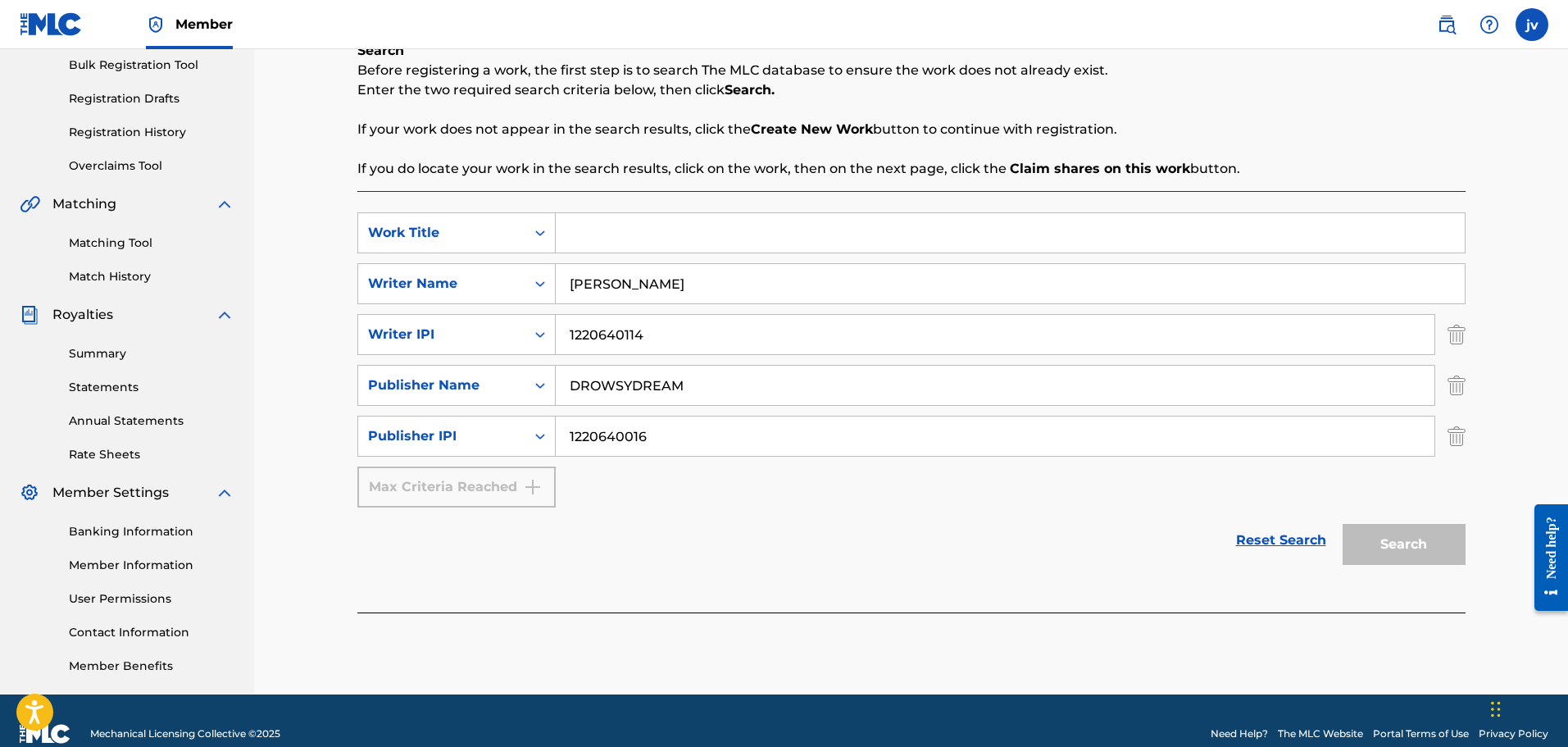
scroll to position [269, 0]
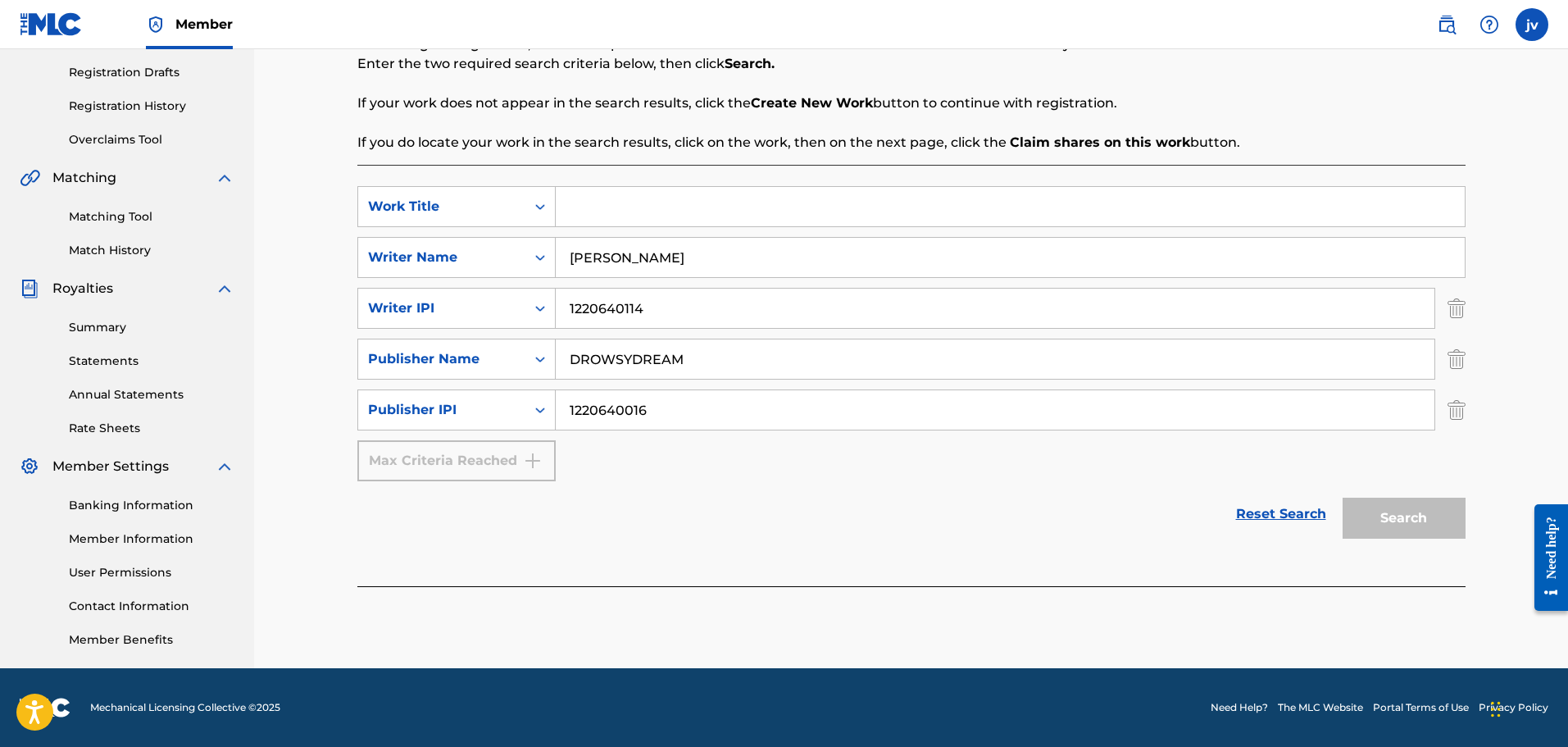
type input "1220640016"
click at [698, 477] on div "SearchWithCriteria15be78b8-cfe9-4091-bc91-52ced0cb75ef Work Title SearchWithCri…" at bounding box center [911, 334] width 1109 height 295
click at [589, 205] on input "Search Form" at bounding box center [1010, 207] width 909 height 39
paste input "ONLY RELAPSED ONCE"
type input "ONLY RELAPSED ONCE"
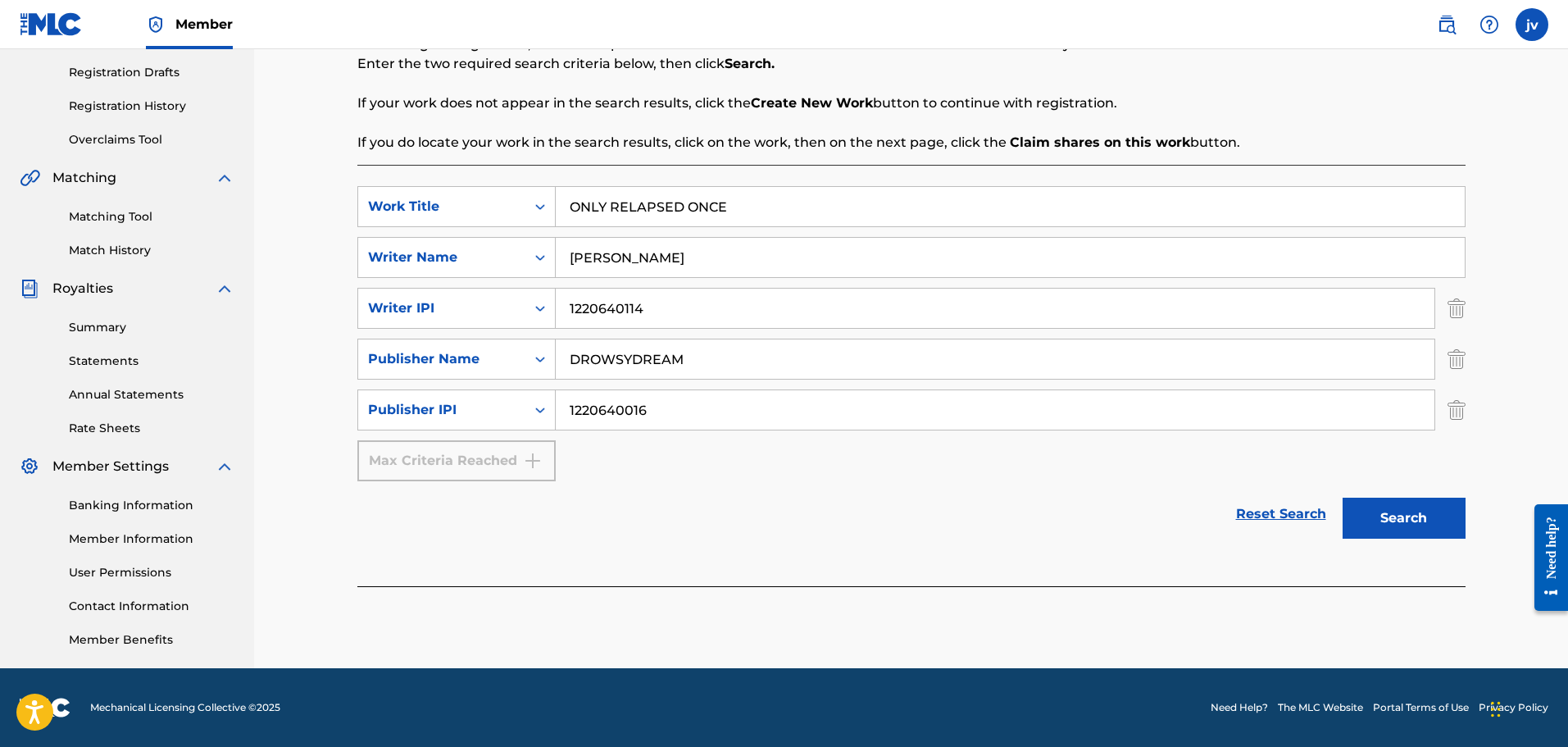
click at [1411, 528] on button "Search" at bounding box center [1404, 518] width 123 height 41
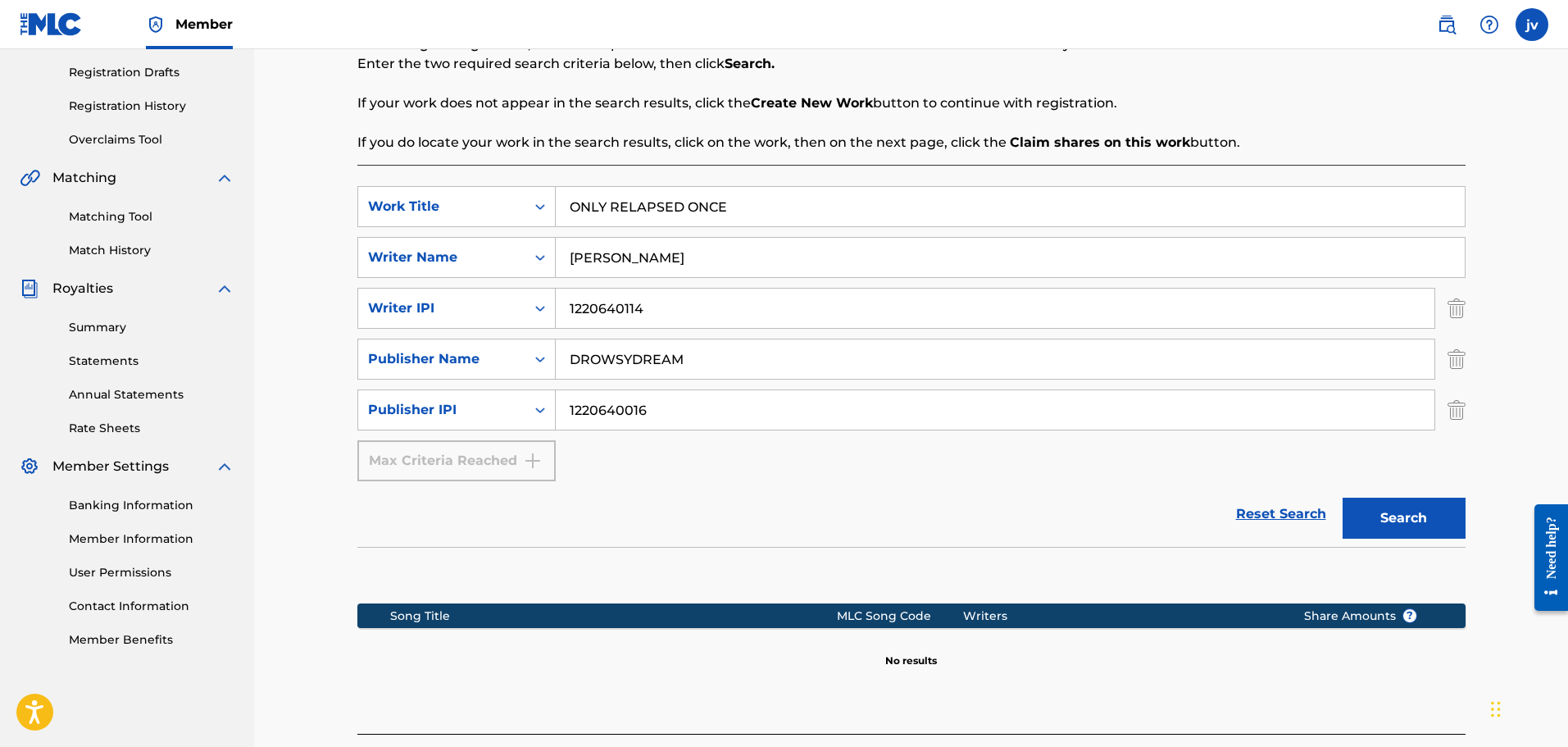
click at [1360, 525] on button "Search" at bounding box center [1404, 518] width 123 height 41
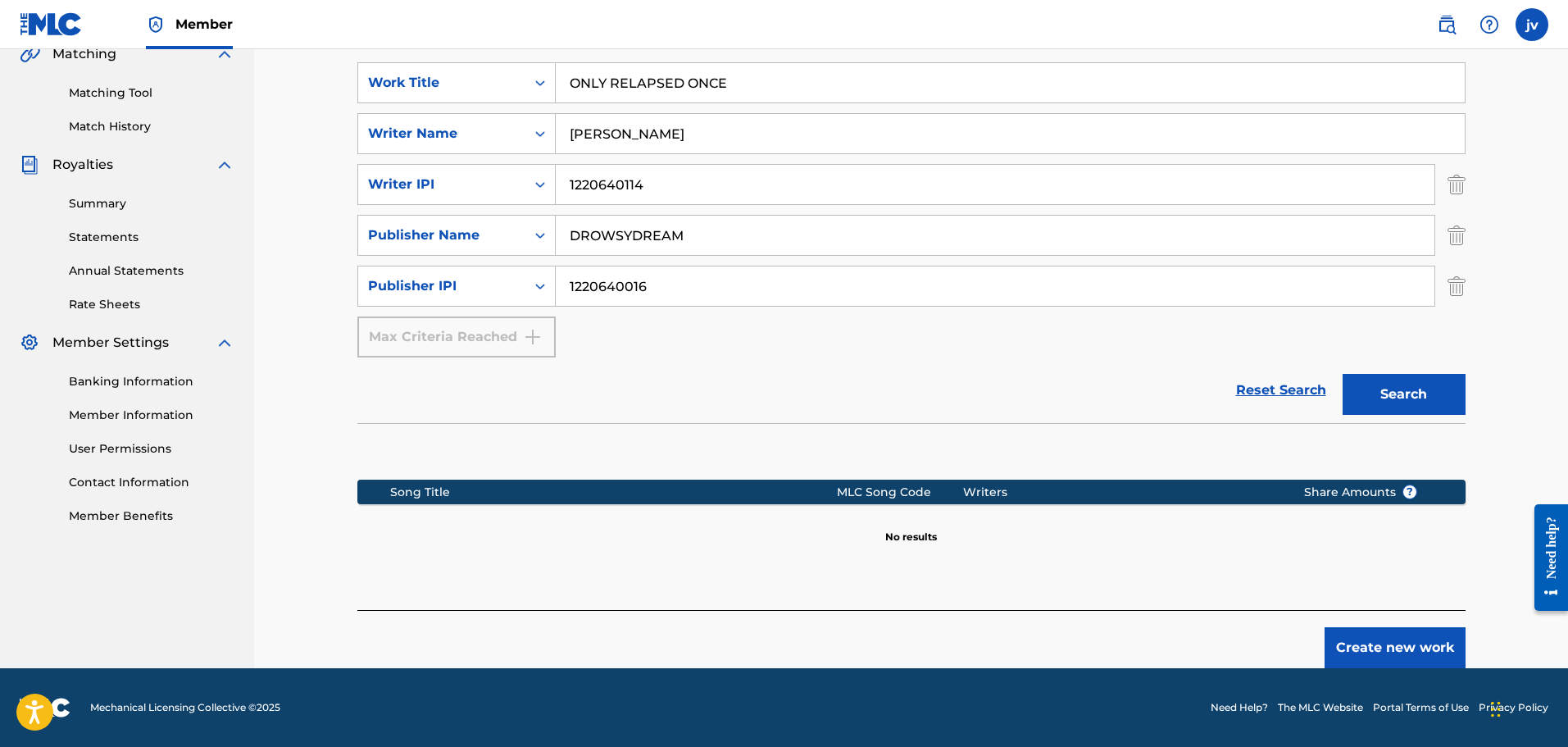
click at [1369, 638] on button "Create new work" at bounding box center [1395, 648] width 141 height 41
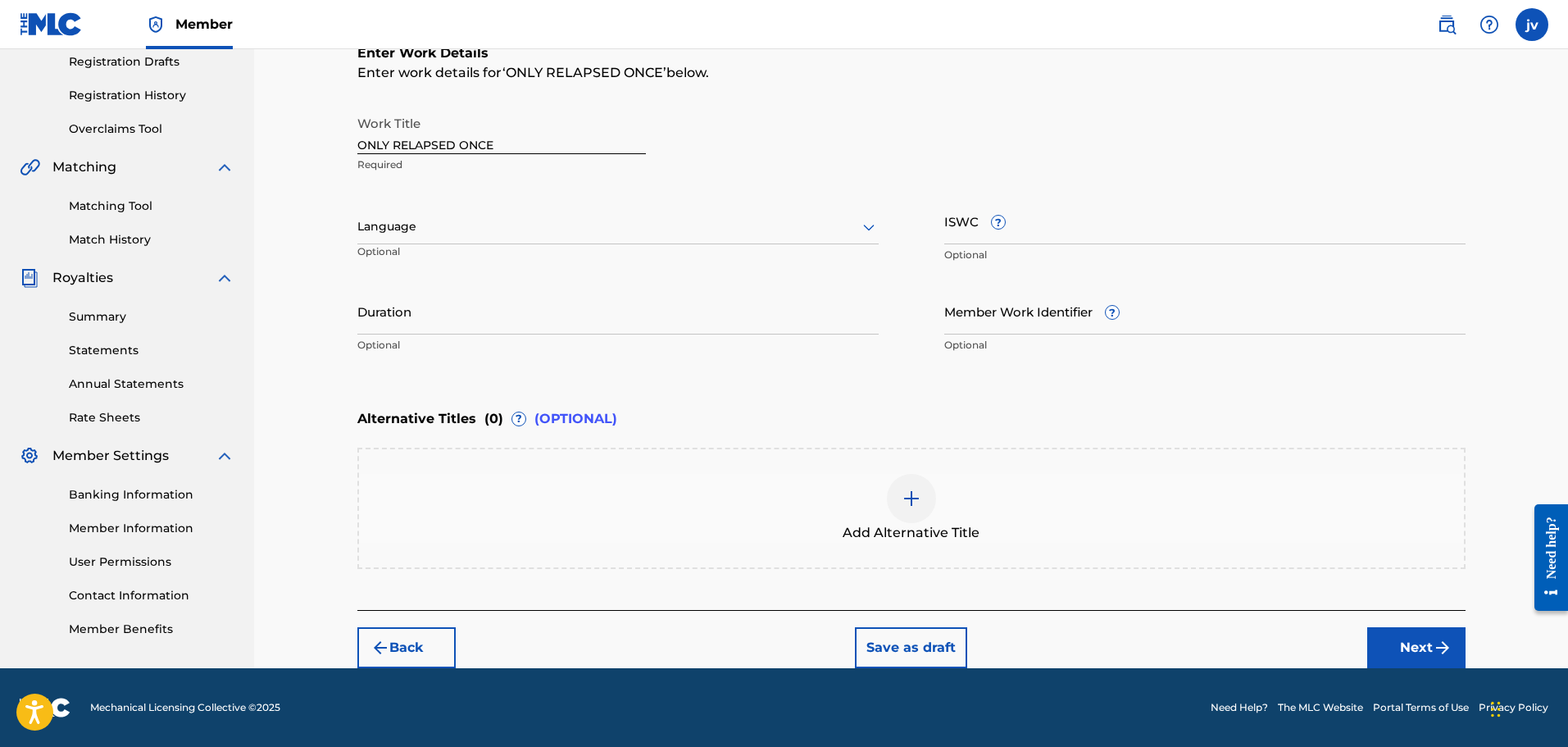
click at [922, 642] on button "Save as draft" at bounding box center [911, 648] width 113 height 41
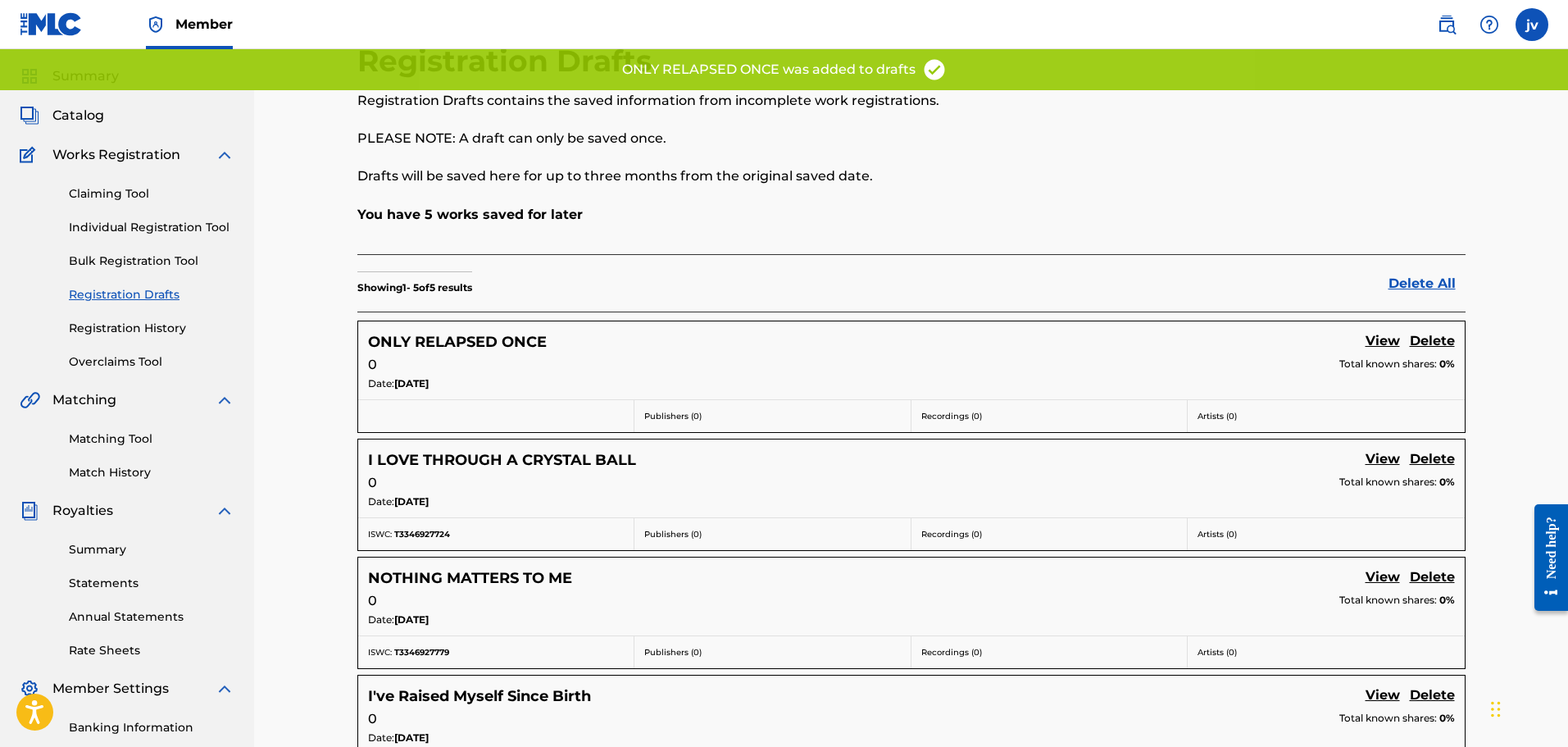
scroll to position [164, 0]
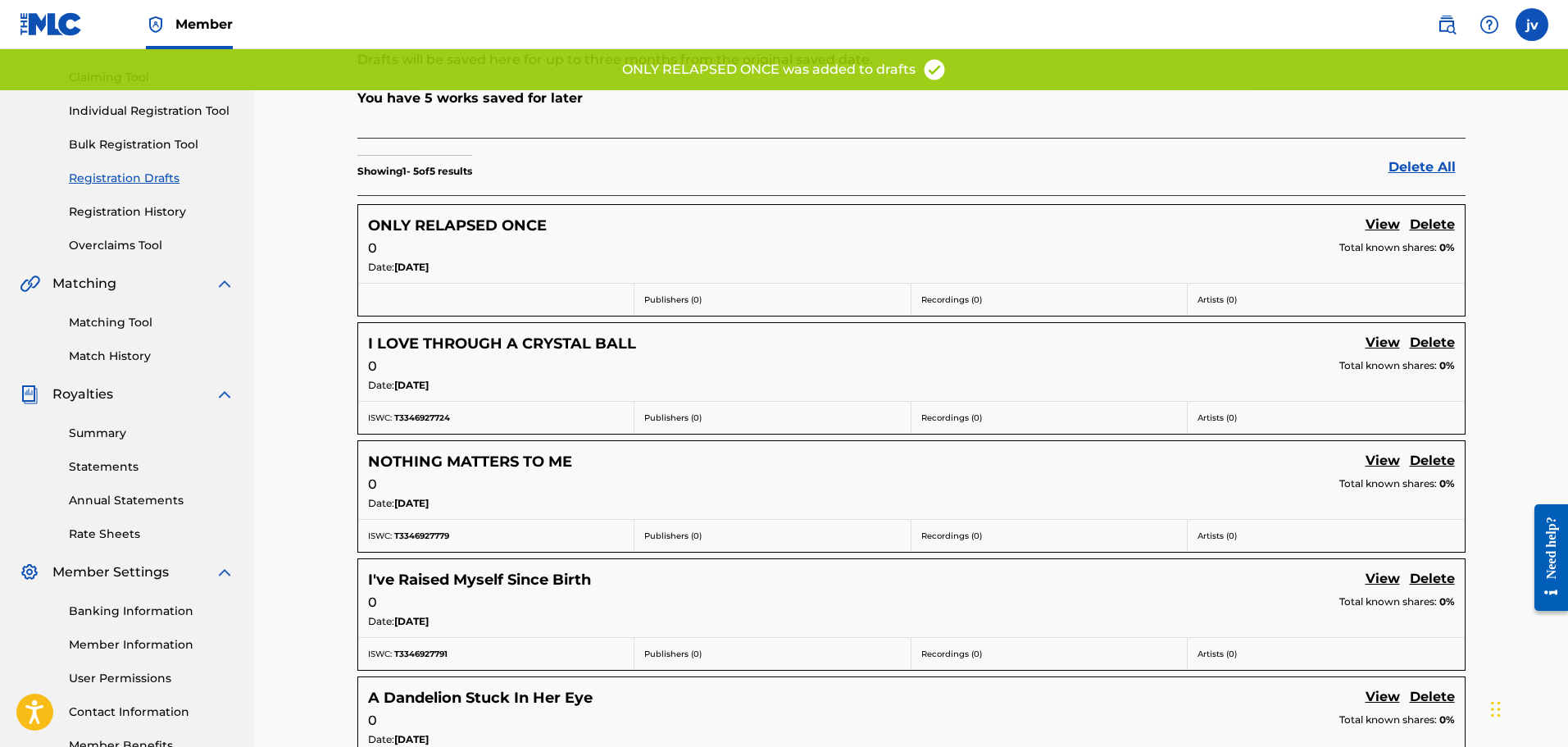
click at [1389, 224] on link "View" at bounding box center [1383, 225] width 34 height 22
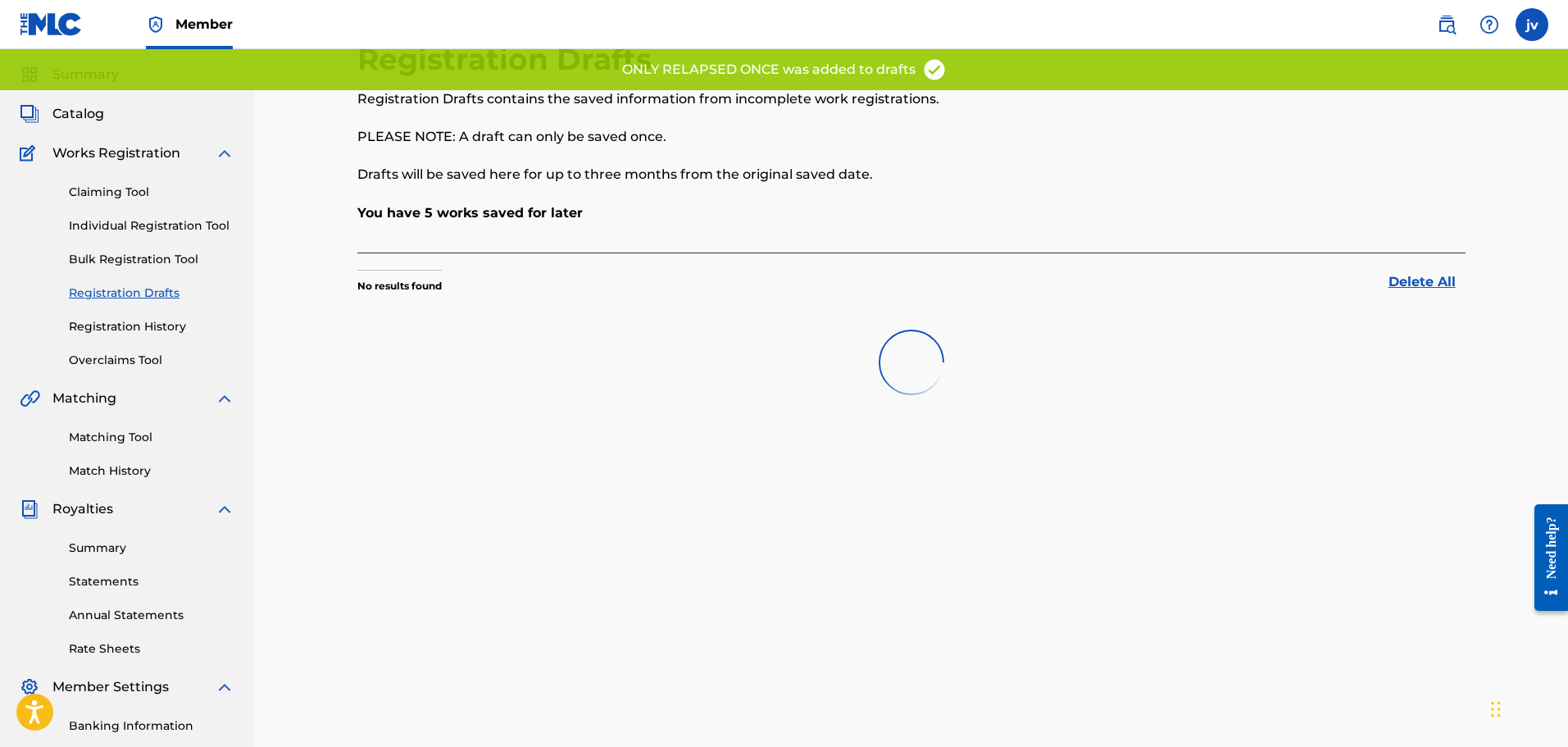
scroll to position [164, 0]
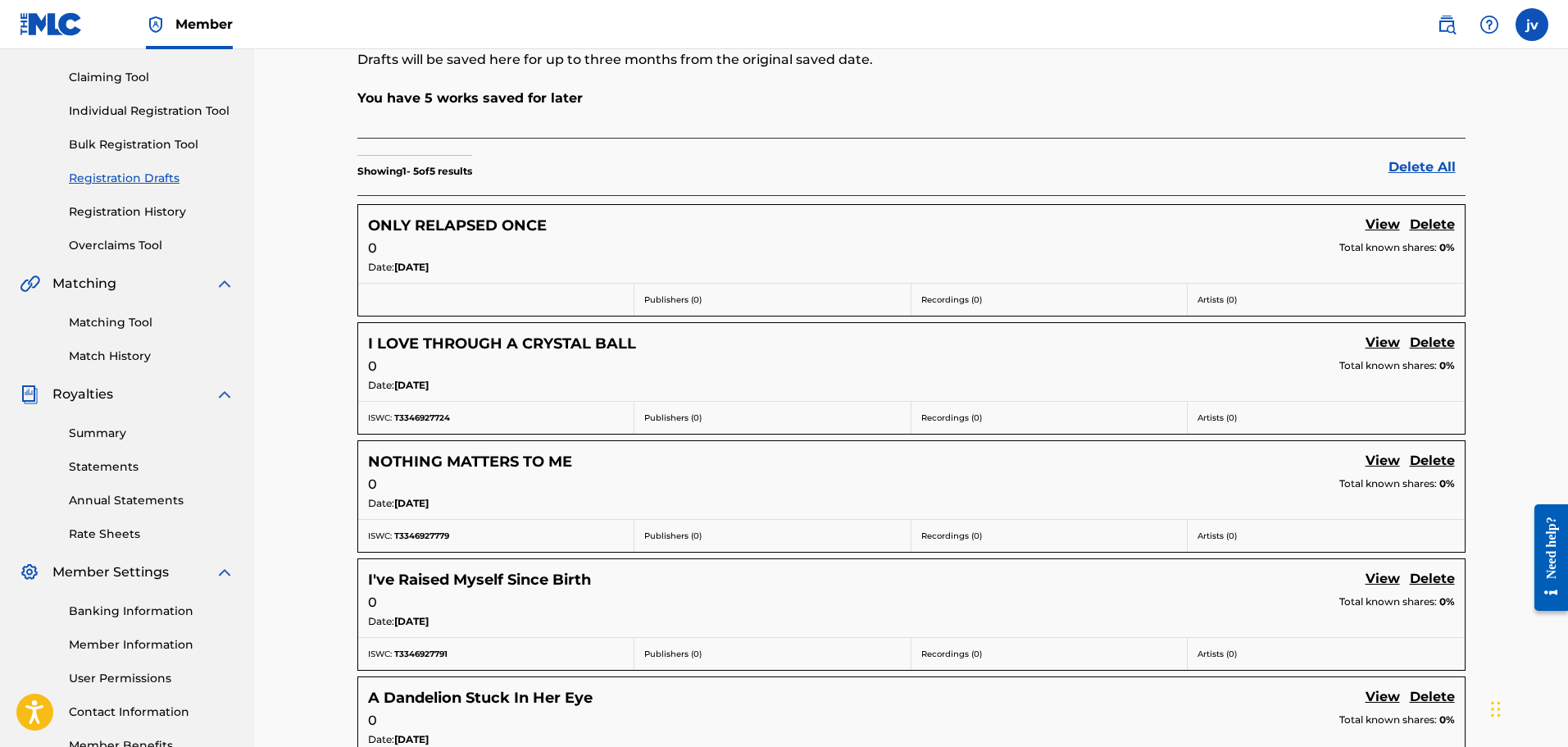
drag, startPoint x: 996, startPoint y: 426, endPoint x: 808, endPoint y: 113, distance: 365.1
click at [813, 115] on div "You have 5 works saved for later" at bounding box center [911, 113] width 1109 height 49
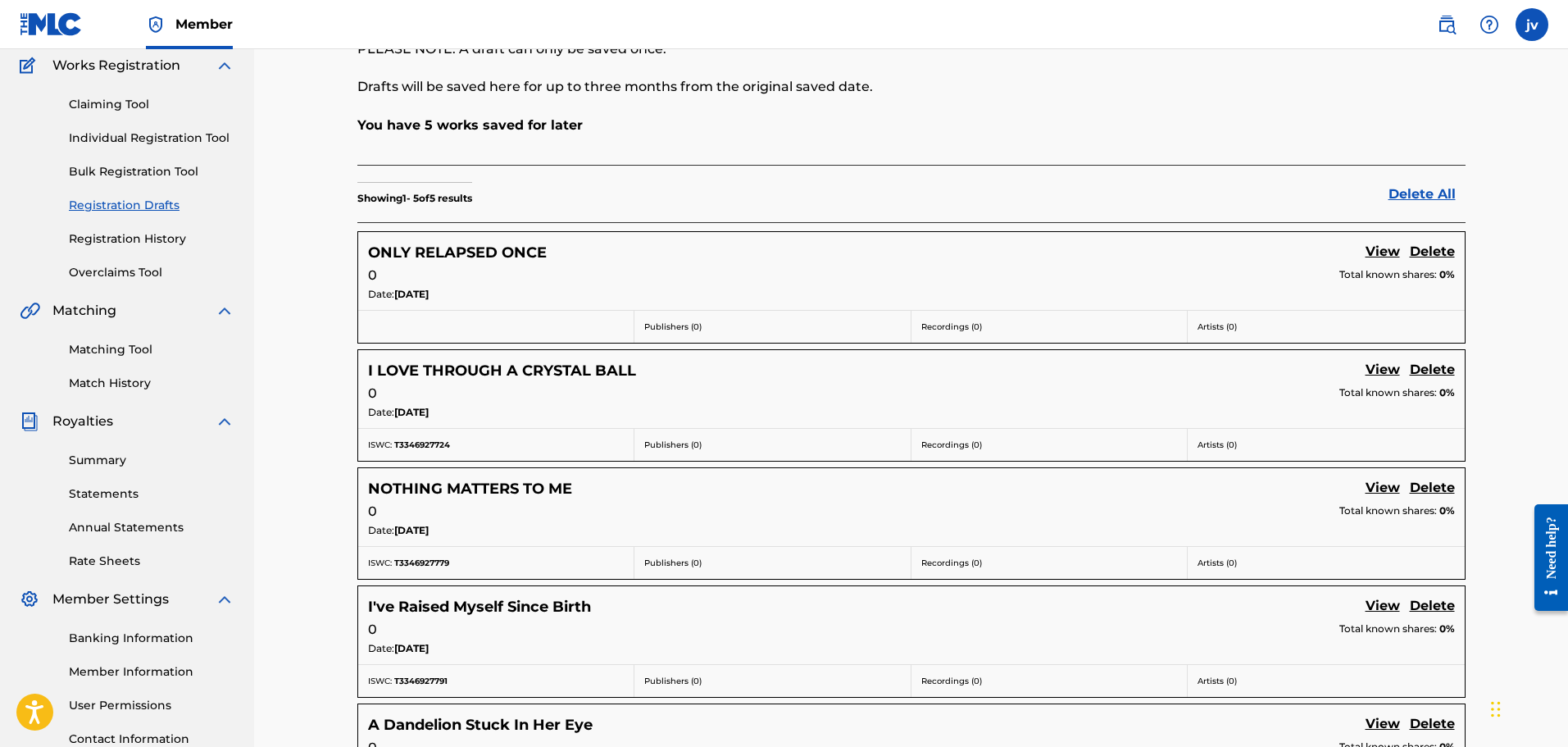
scroll to position [0, 0]
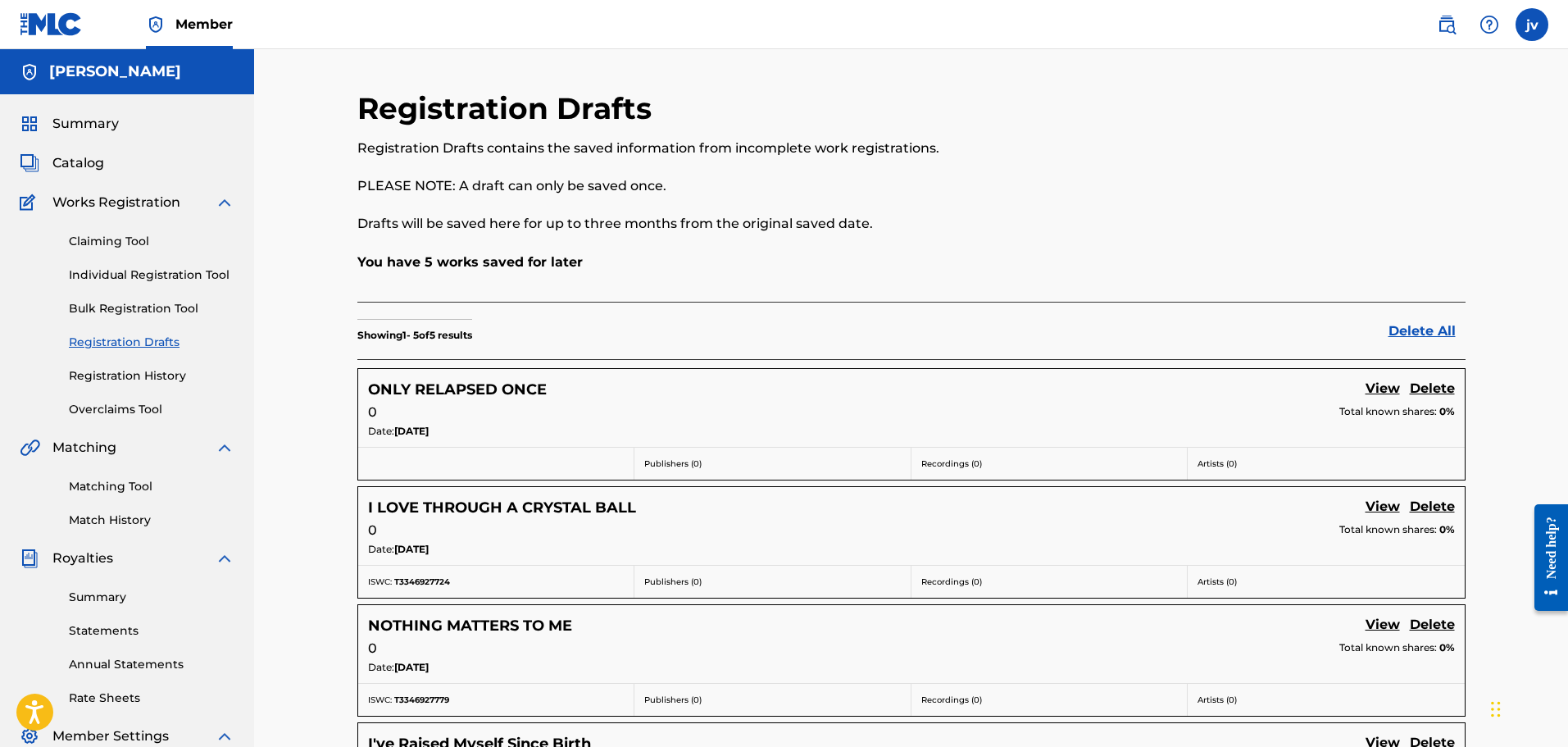
click at [801, 295] on div "You have 5 works saved for later" at bounding box center [911, 276] width 1109 height 49
